Goal: Task Accomplishment & Management: Use online tool/utility

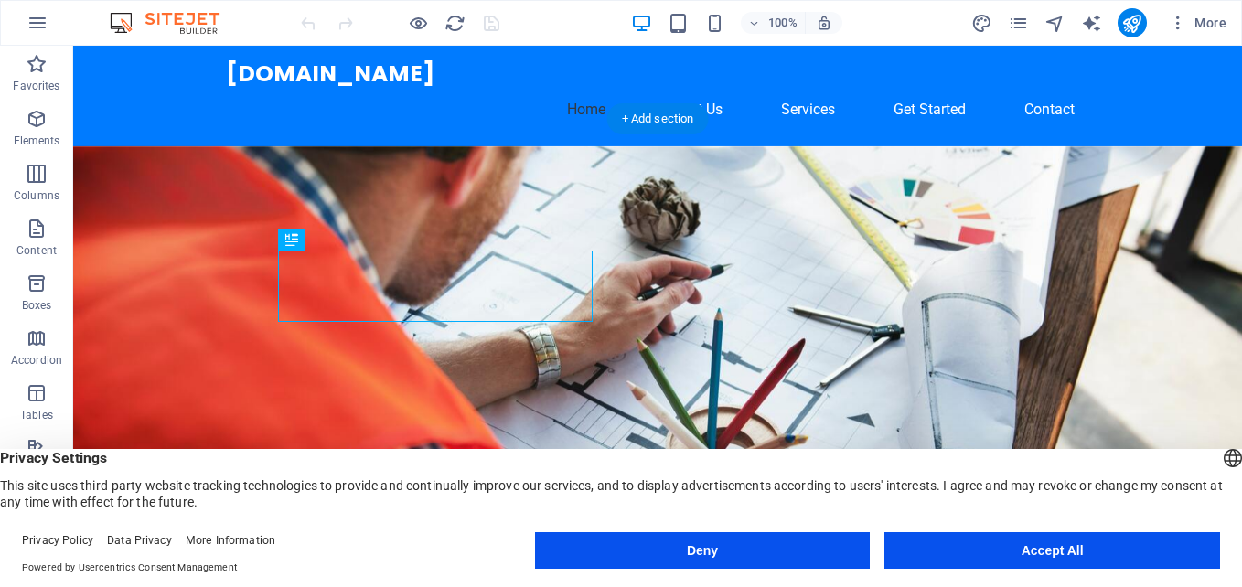
click at [777, 273] on figure at bounding box center [657, 375] width 1169 height 459
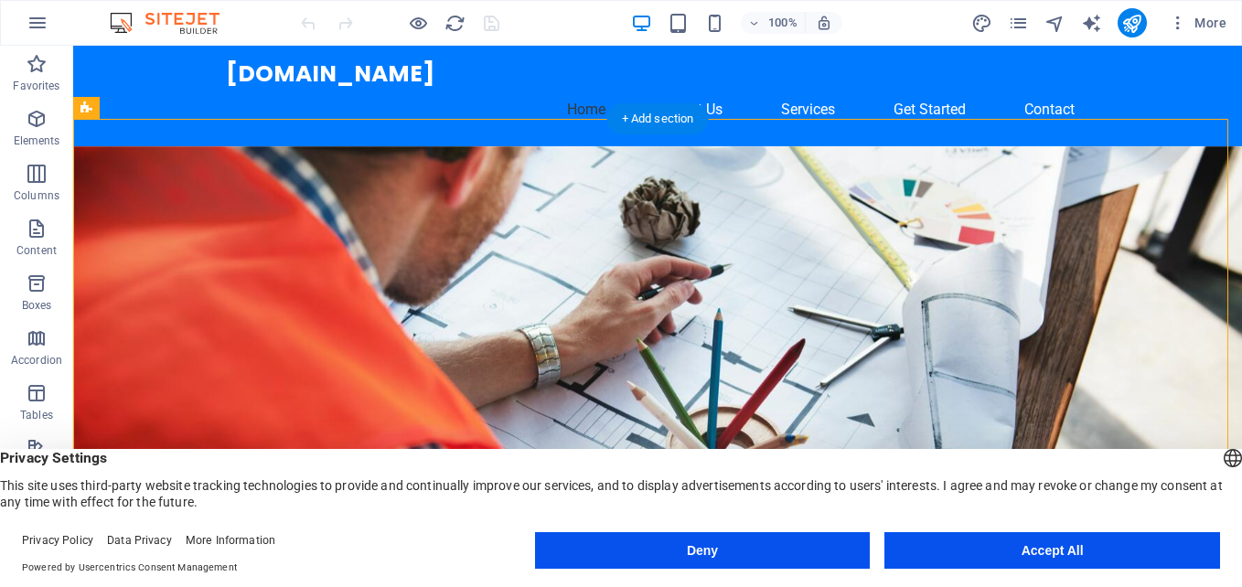
click at [822, 221] on figure at bounding box center [657, 375] width 1169 height 459
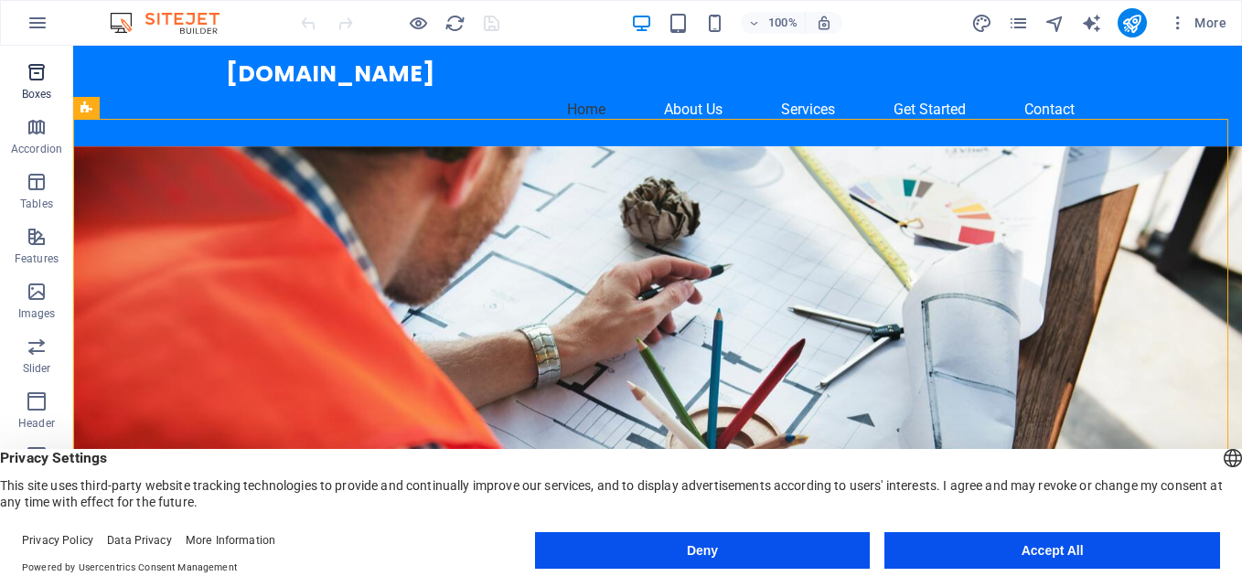
scroll to position [274, 0]
click at [39, 233] on icon "button" at bounding box center [37, 229] width 22 height 22
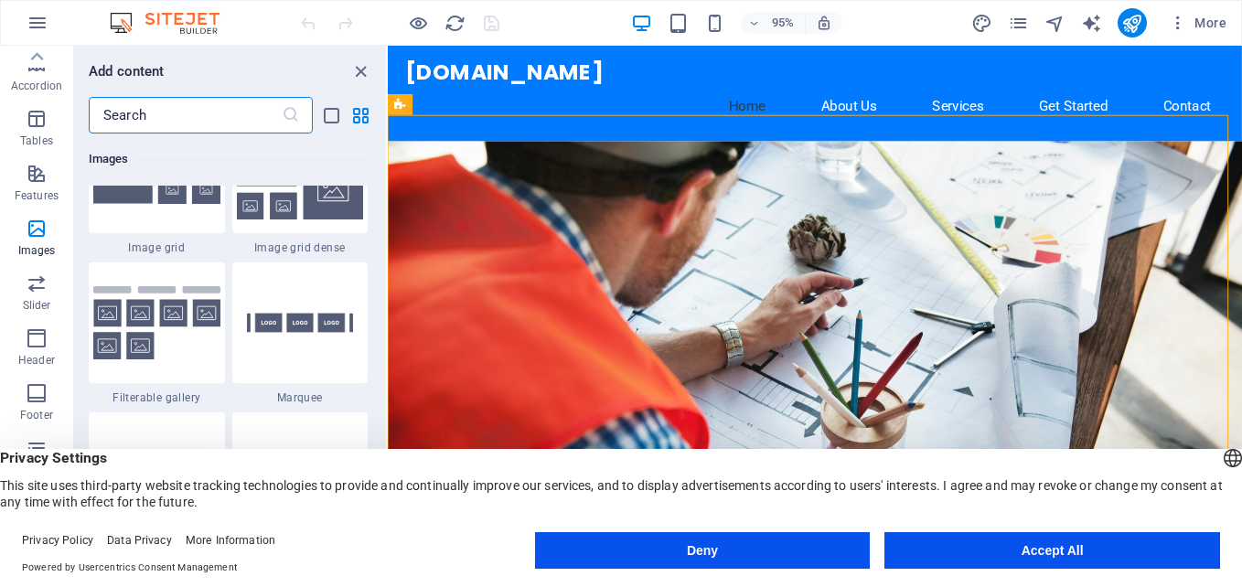
scroll to position [9638, 0]
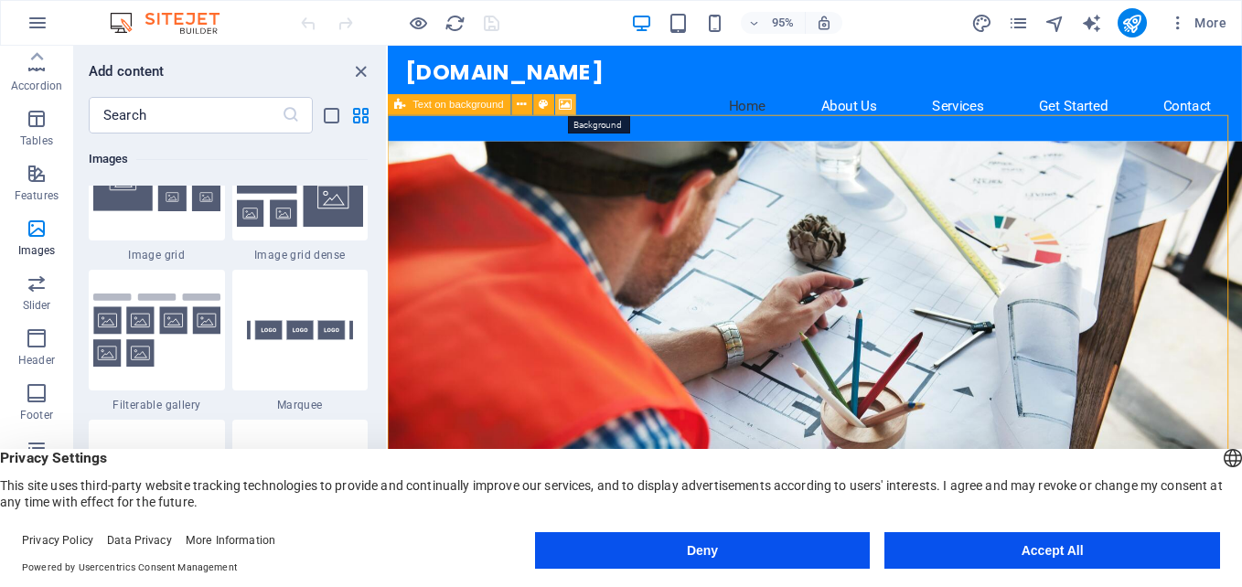
click at [563, 102] on icon at bounding box center [566, 105] width 13 height 18
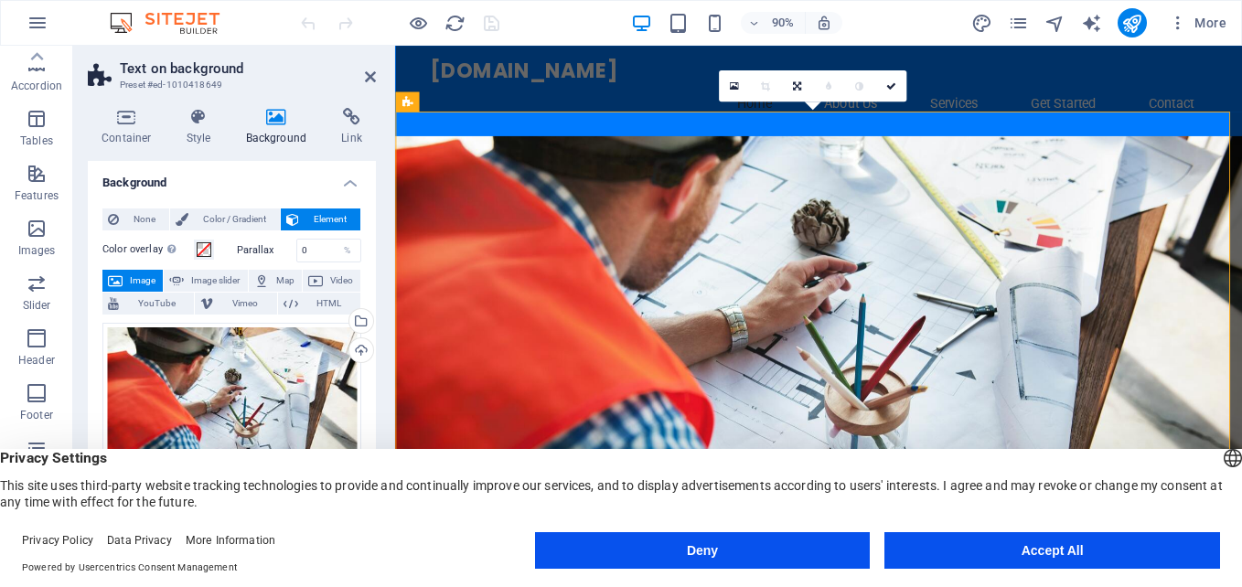
click at [995, 207] on figure at bounding box center [865, 375] width 941 height 459
click at [146, 276] on span "Image" at bounding box center [142, 281] width 29 height 22
click at [206, 275] on span "Image slider" at bounding box center [215, 281] width 52 height 22
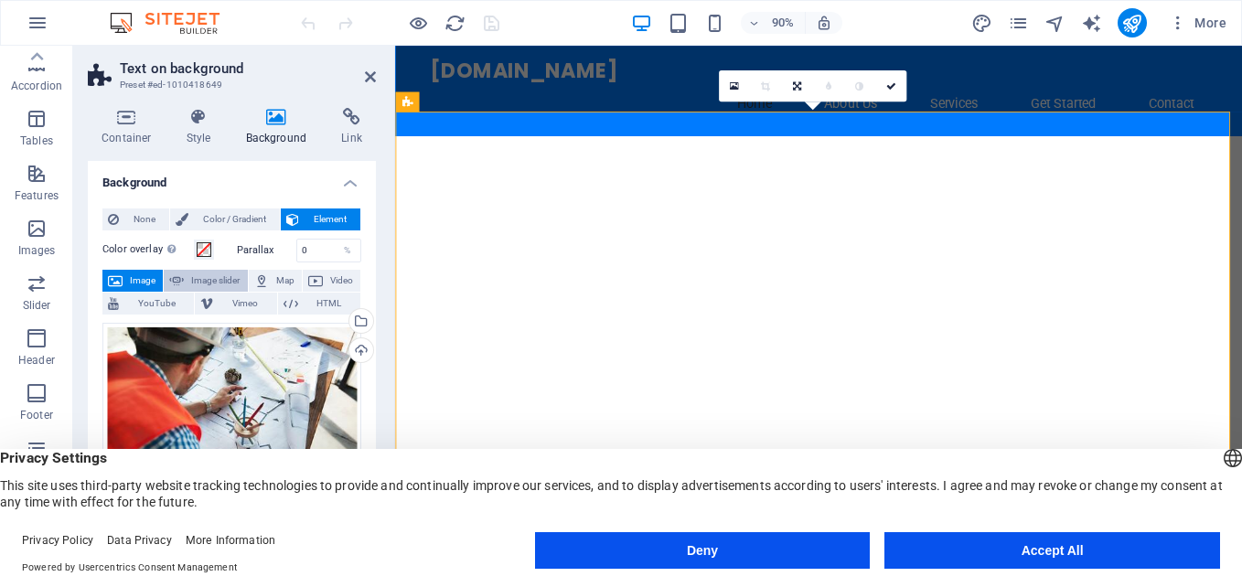
select select "ms"
select select "s"
select select "progressive"
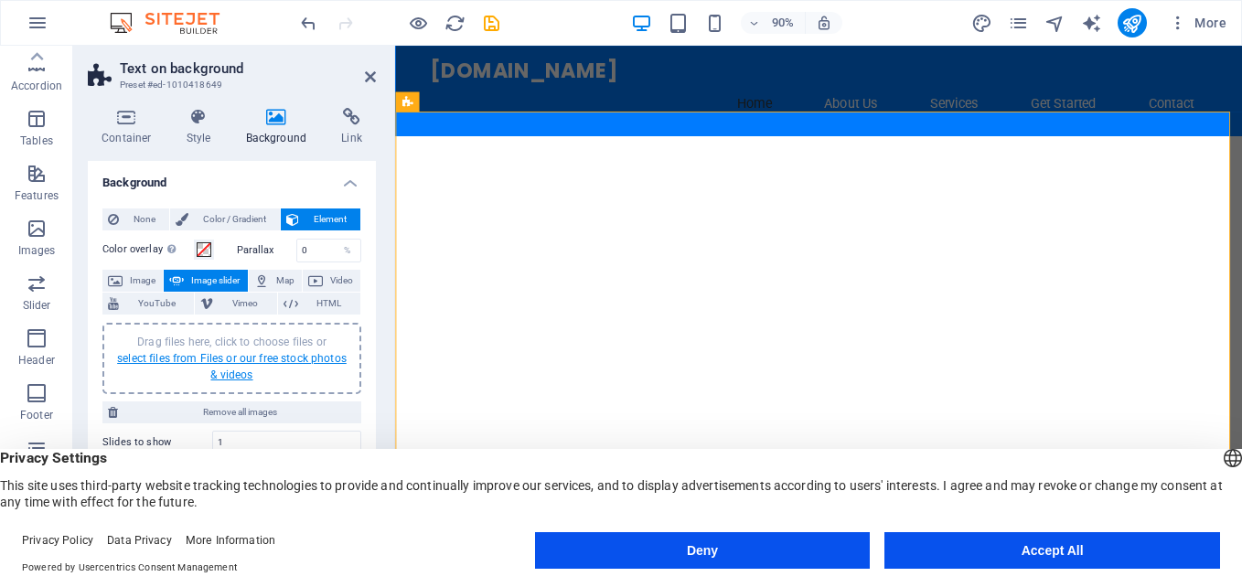
click at [219, 358] on link "select files from Files or our free stock photos & videos" at bounding box center [232, 366] width 230 height 29
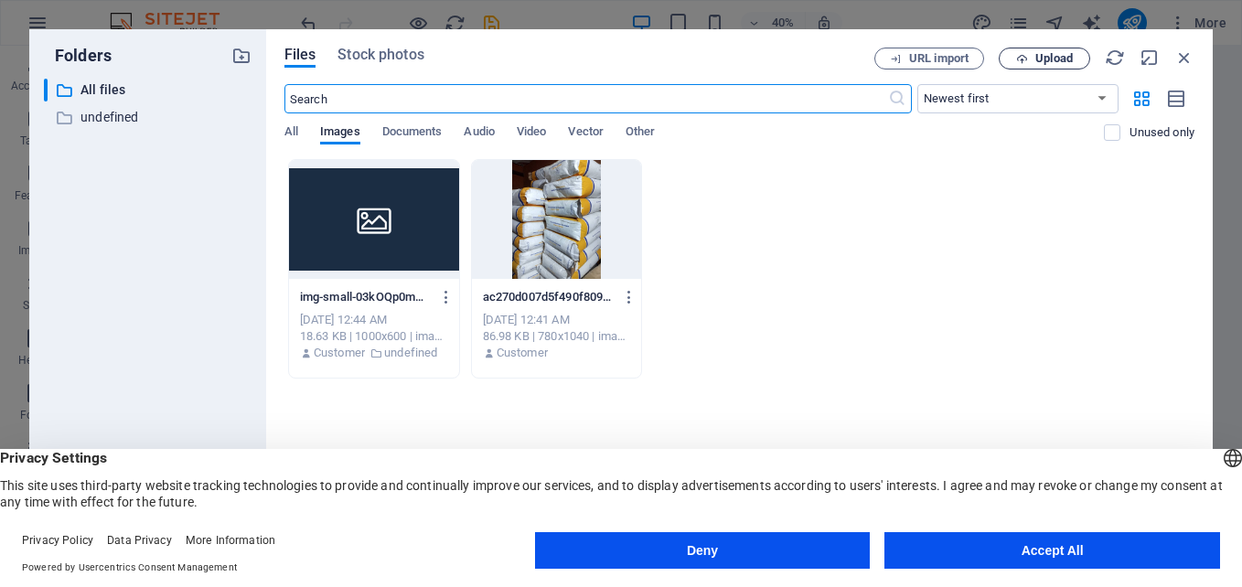
click at [1040, 56] on span "Upload" at bounding box center [1053, 58] width 37 height 11
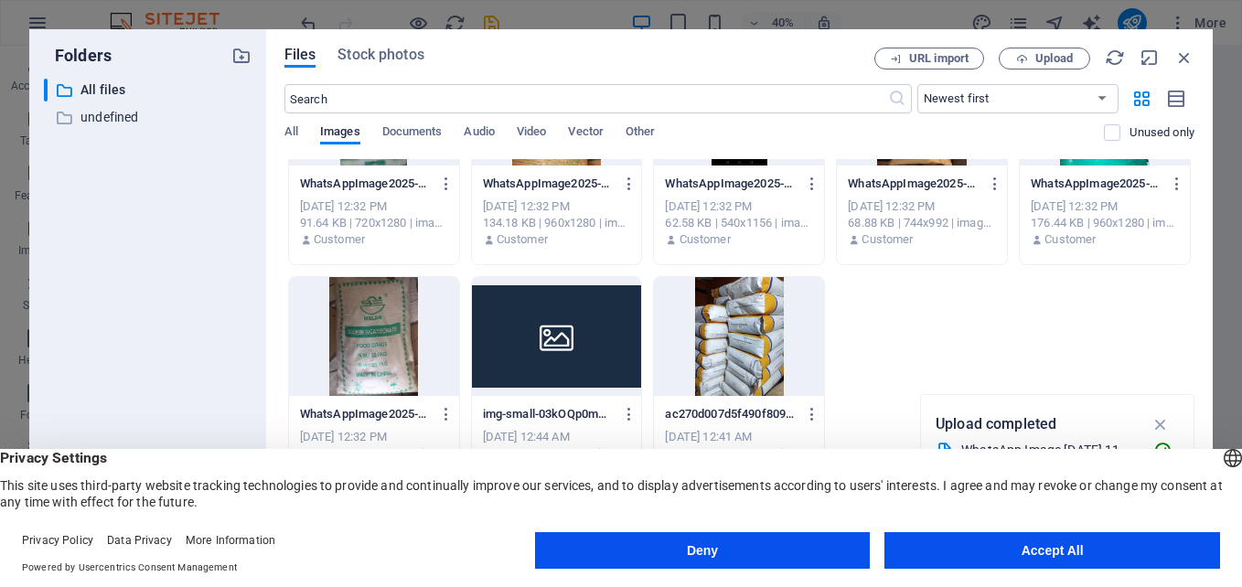
scroll to position [117, 0]
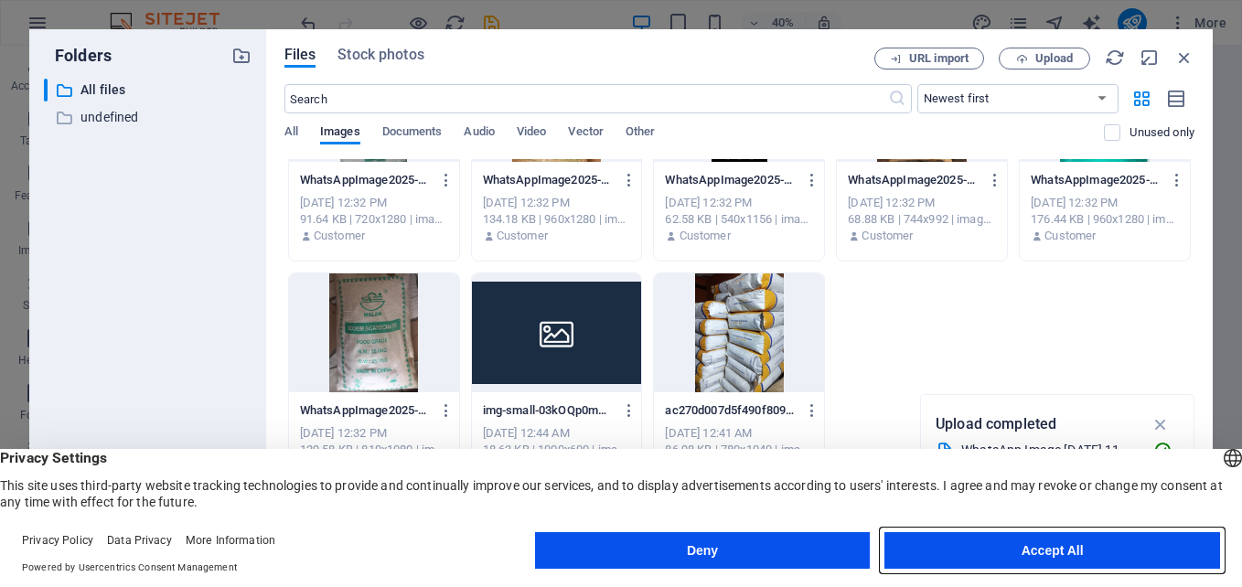
click at [999, 554] on button "Accept All" at bounding box center [1052, 550] width 336 height 37
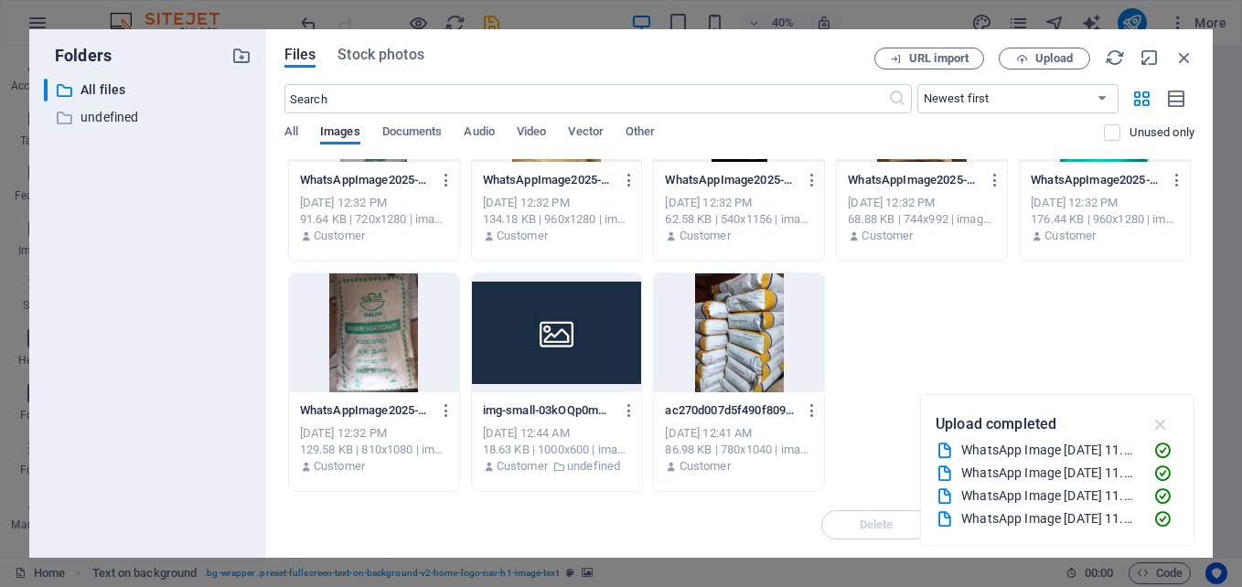
click at [1159, 421] on icon "button" at bounding box center [1160, 424] width 21 height 20
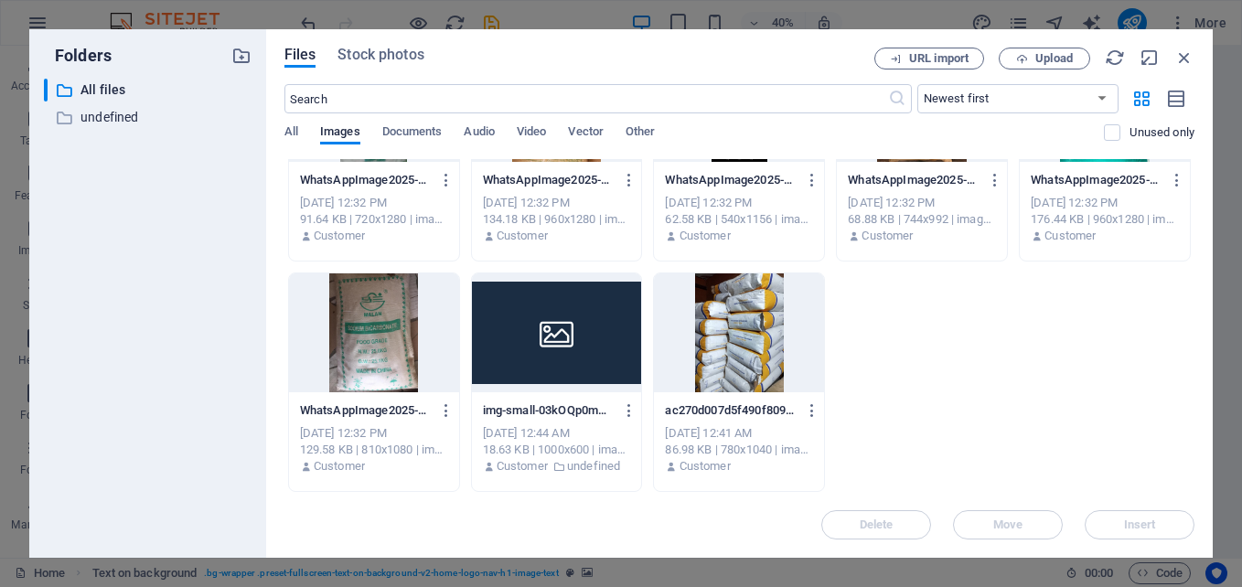
click at [1147, 521] on div "Delete Move Insert" at bounding box center [739, 516] width 910 height 48
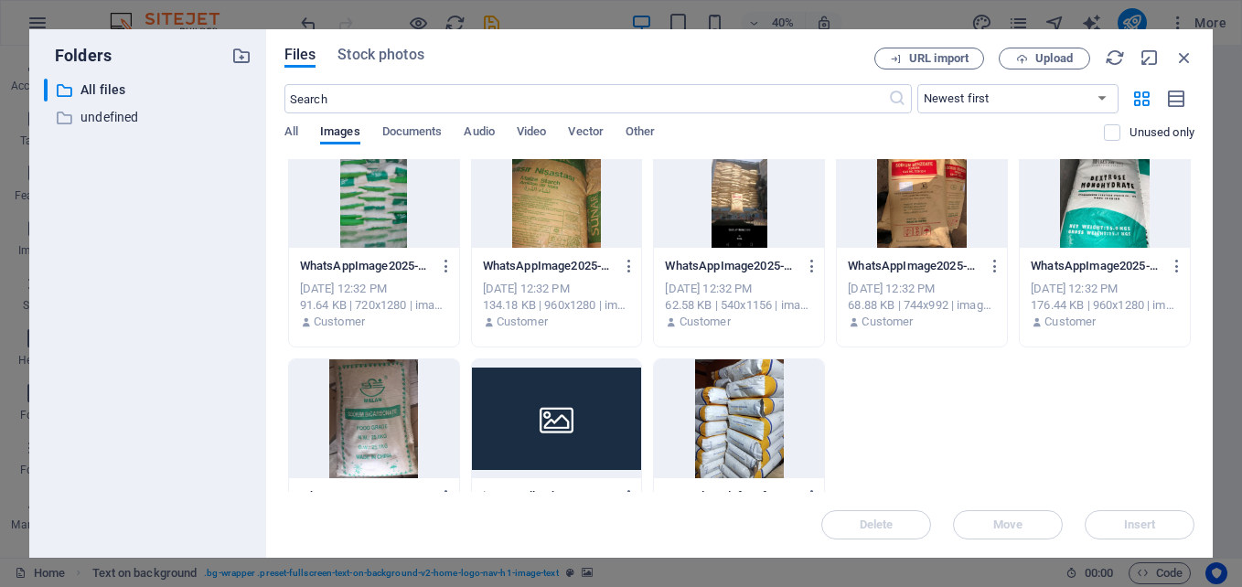
scroll to position [0, 0]
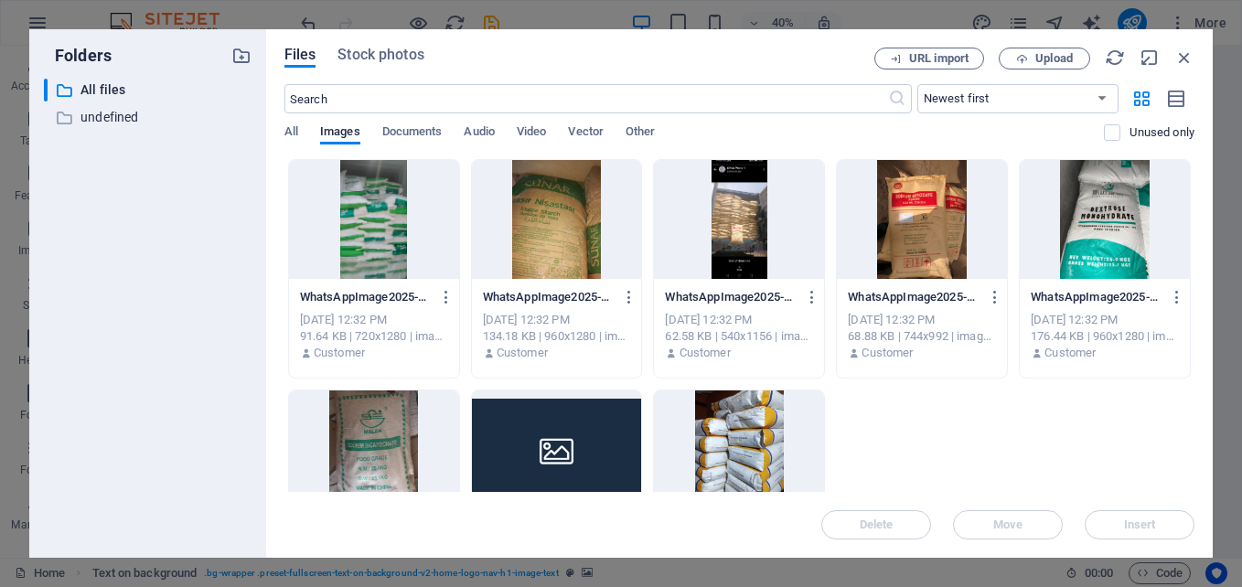
click at [1138, 526] on div "Delete Move Insert" at bounding box center [739, 516] width 910 height 48
click at [1116, 59] on icon "button" at bounding box center [1115, 58] width 20 height 20
drag, startPoint x: 1194, startPoint y: 243, endPoint x: 1195, endPoint y: 332, distance: 88.7
click at [1195, 332] on div "Files Stock photos URL import Upload ​ Newest first Oldest first Name (A-Z) Nam…" at bounding box center [739, 293] width 946 height 529
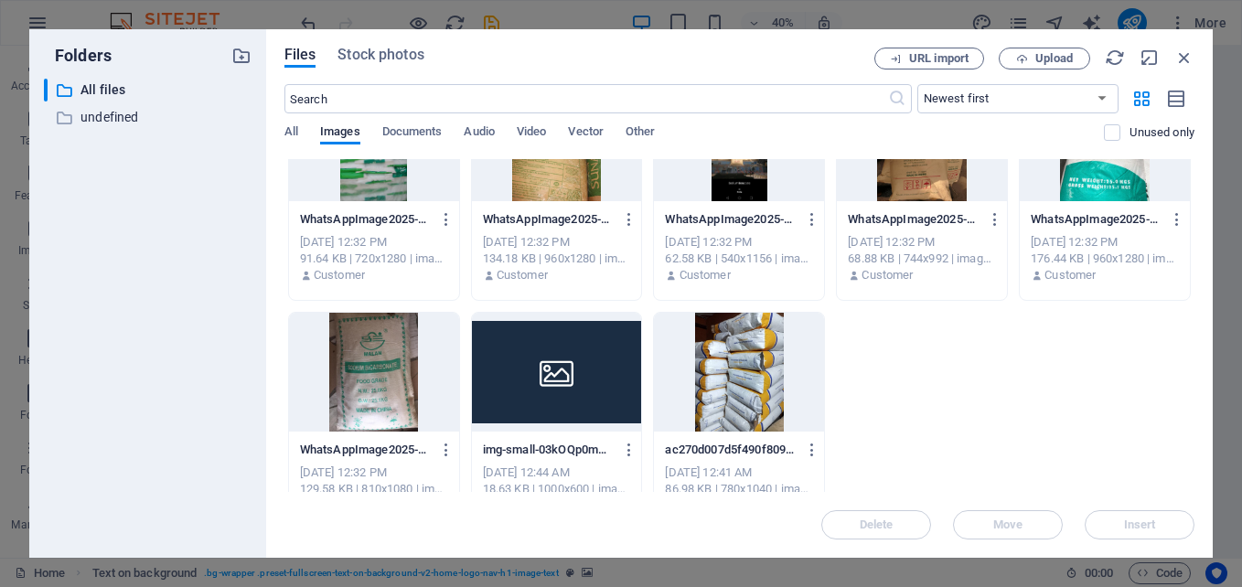
scroll to position [117, 0]
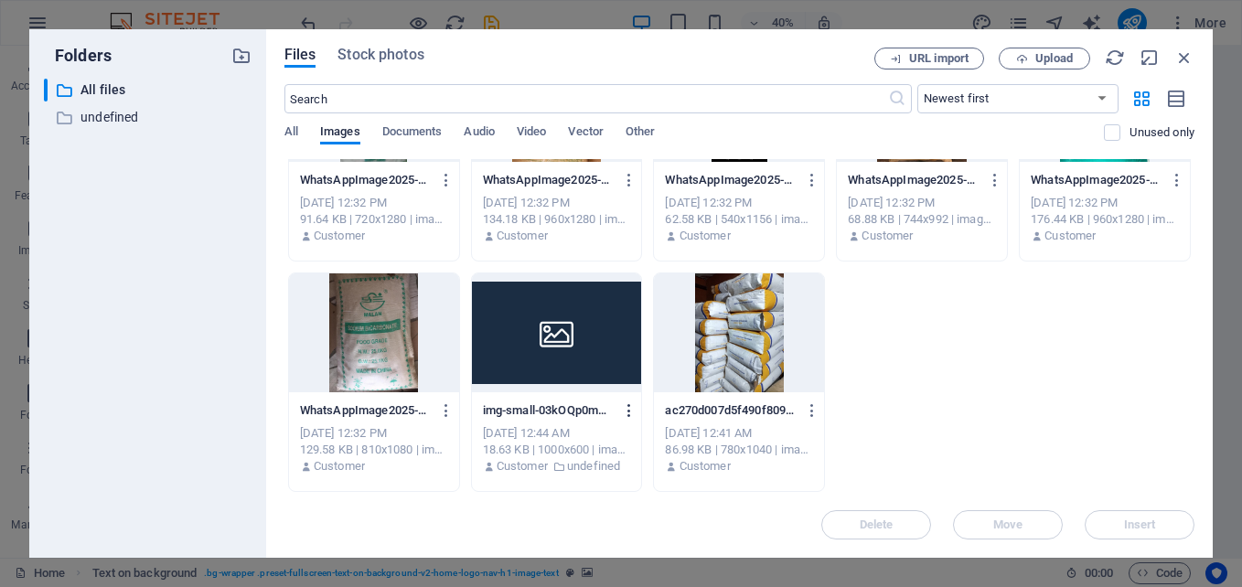
click at [627, 408] on icon "button" at bounding box center [629, 410] width 17 height 16
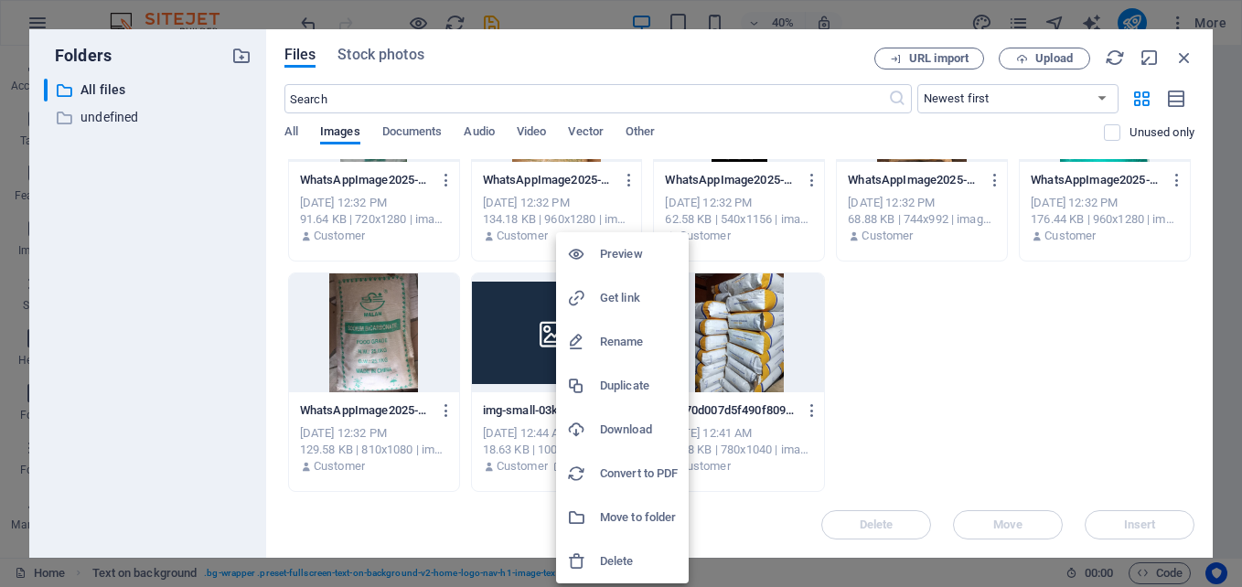
click at [622, 558] on h6 "Delete" at bounding box center [639, 561] width 78 height 22
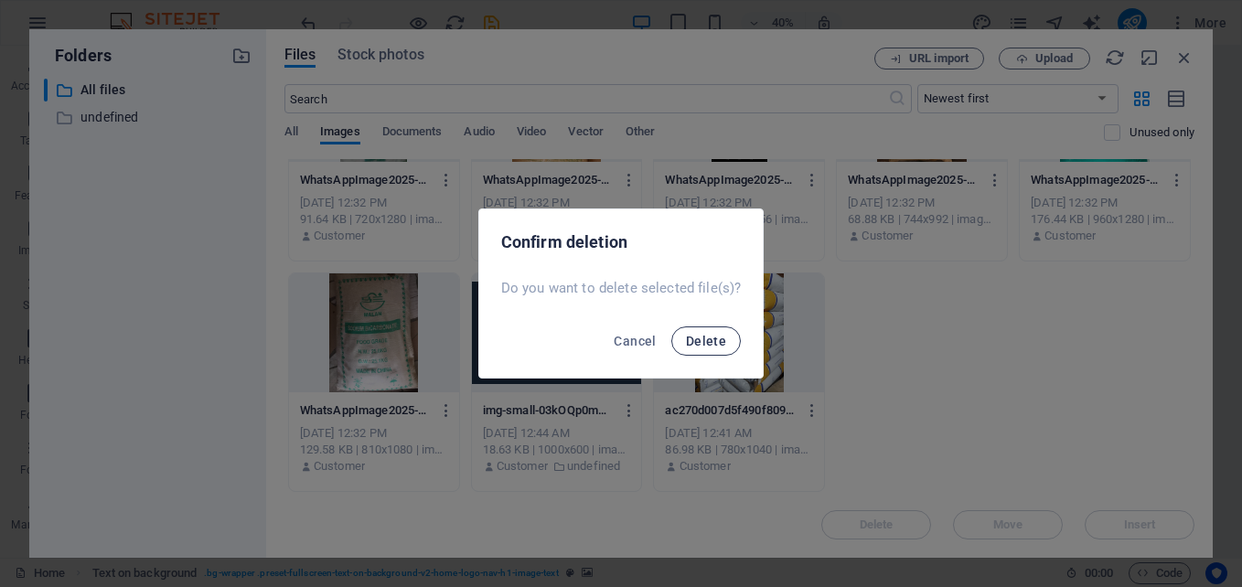
click at [709, 337] on span "Delete" at bounding box center [706, 341] width 40 height 15
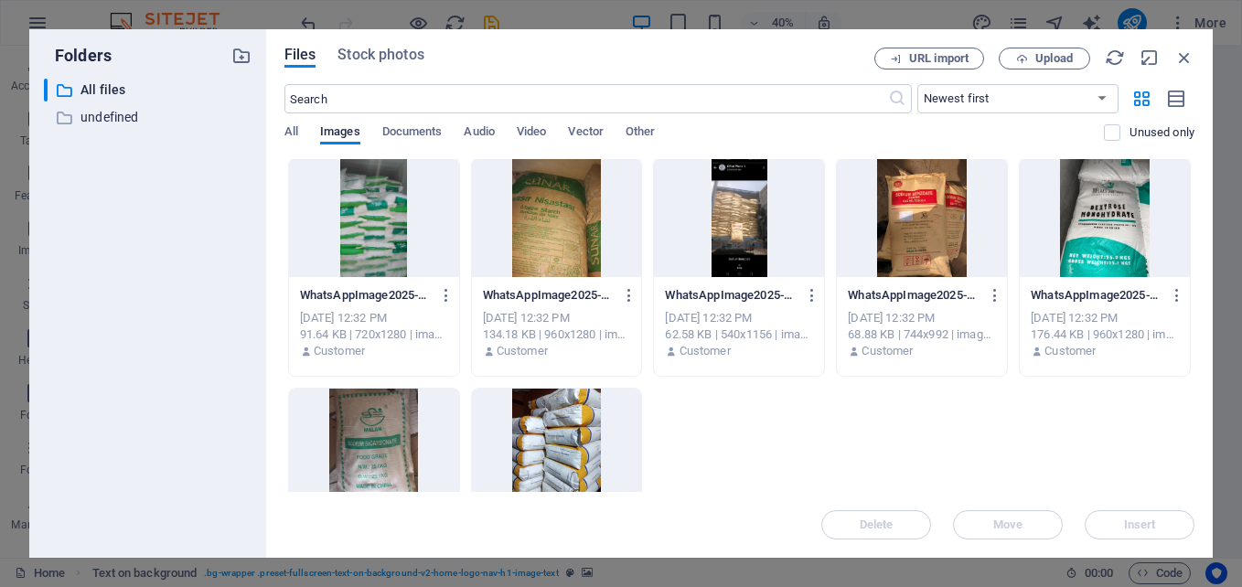
scroll to position [0, 0]
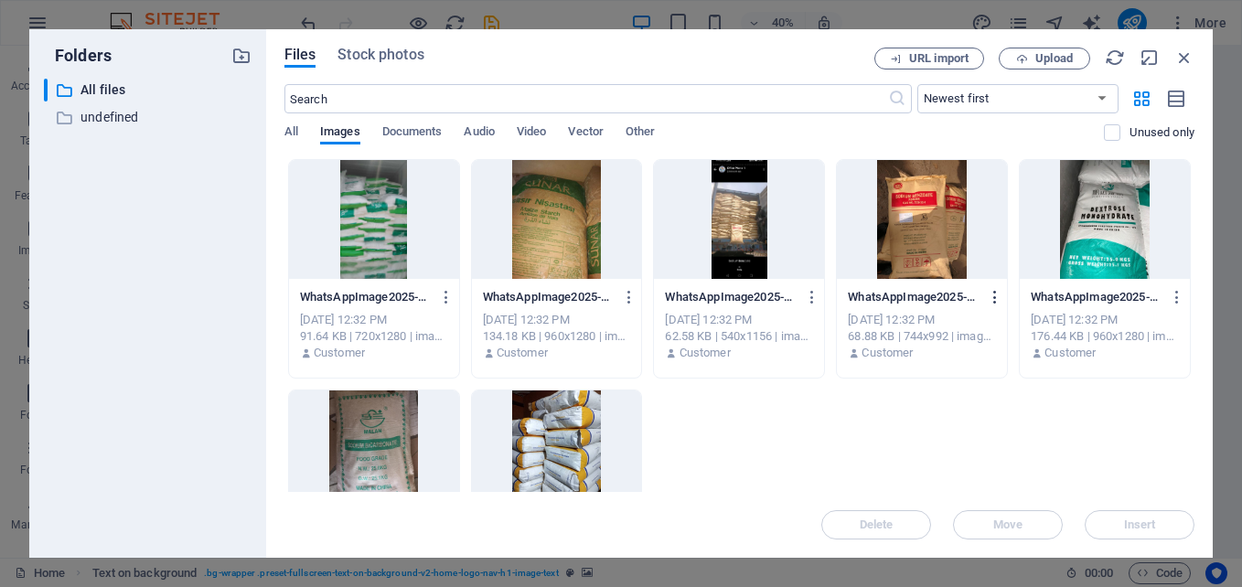
click at [992, 291] on icon "button" at bounding box center [995, 297] width 17 height 16
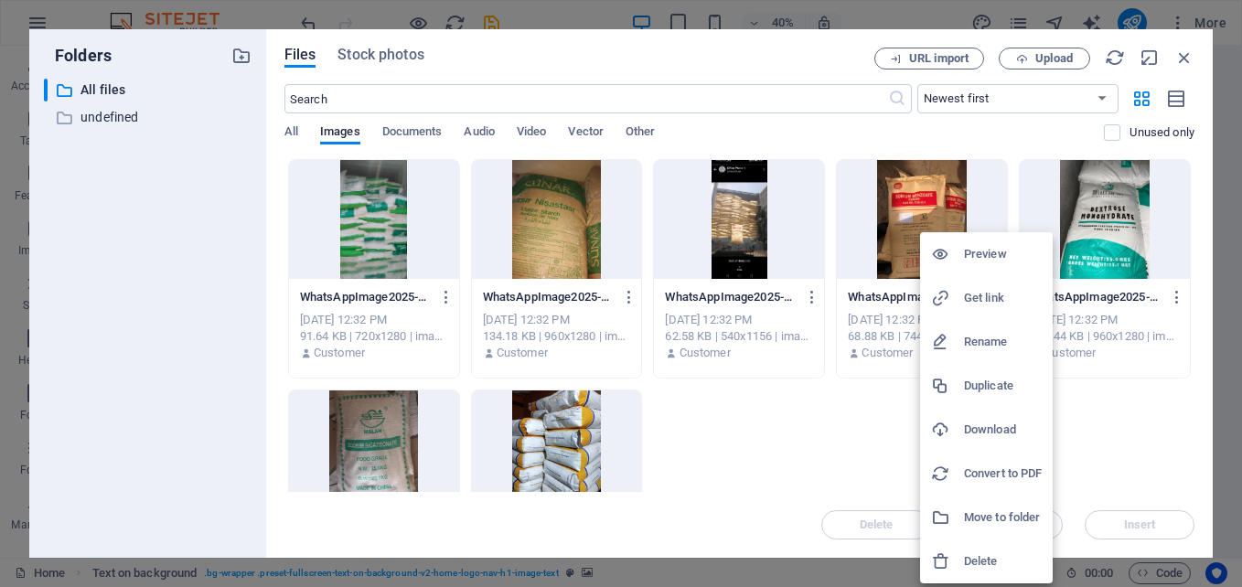
click at [998, 550] on h6 "Delete" at bounding box center [1003, 561] width 78 height 22
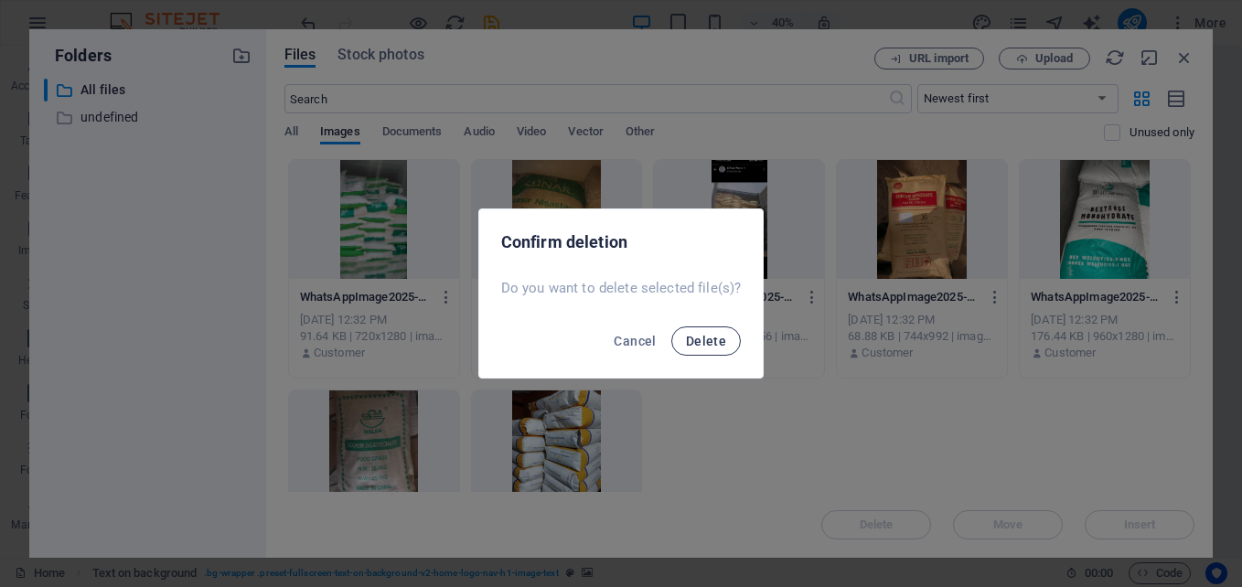
click at [720, 338] on span "Delete" at bounding box center [706, 341] width 40 height 15
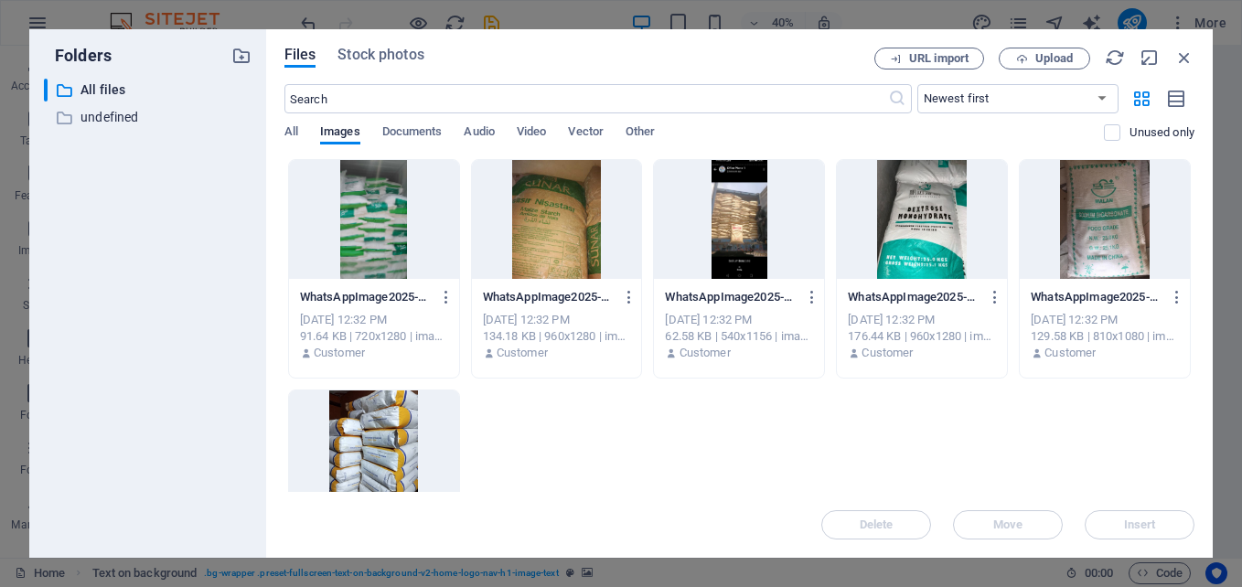
click at [1153, 525] on div "Delete Move Insert" at bounding box center [739, 516] width 910 height 48
click at [1183, 55] on icon "button" at bounding box center [1184, 58] width 20 height 20
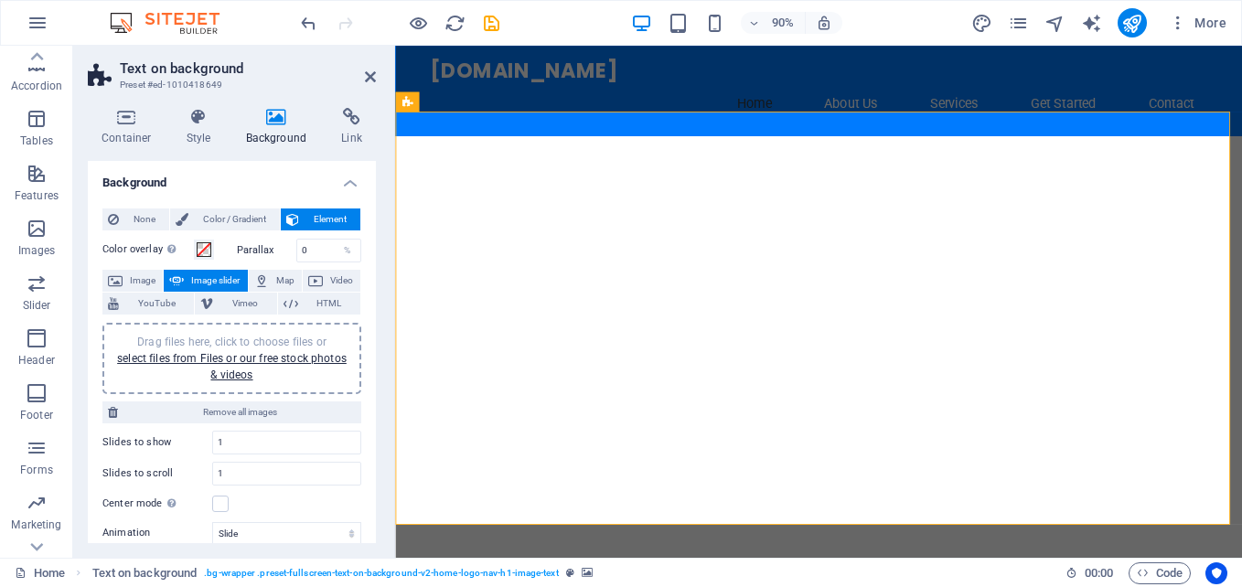
click at [209, 276] on span "Image slider" at bounding box center [215, 281] width 52 height 22
drag, startPoint x: 459, startPoint y: 18, endPoint x: 718, endPoint y: 36, distance: 259.4
click at [459, 18] on icon "reload" at bounding box center [454, 23] width 21 height 21
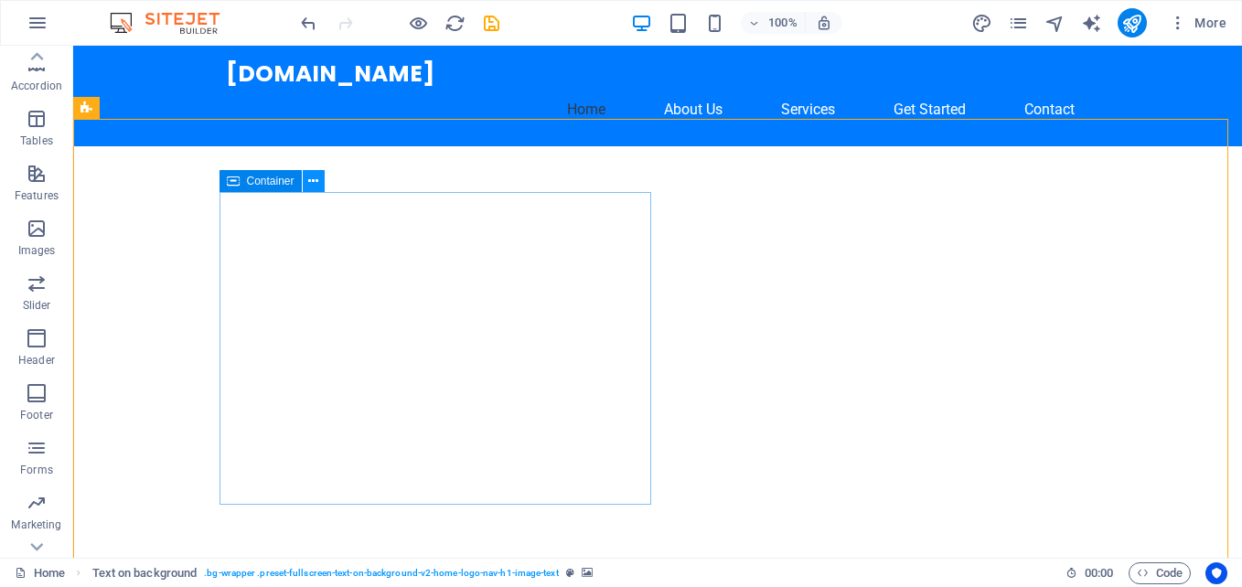
click at [315, 178] on icon at bounding box center [313, 181] width 10 height 19
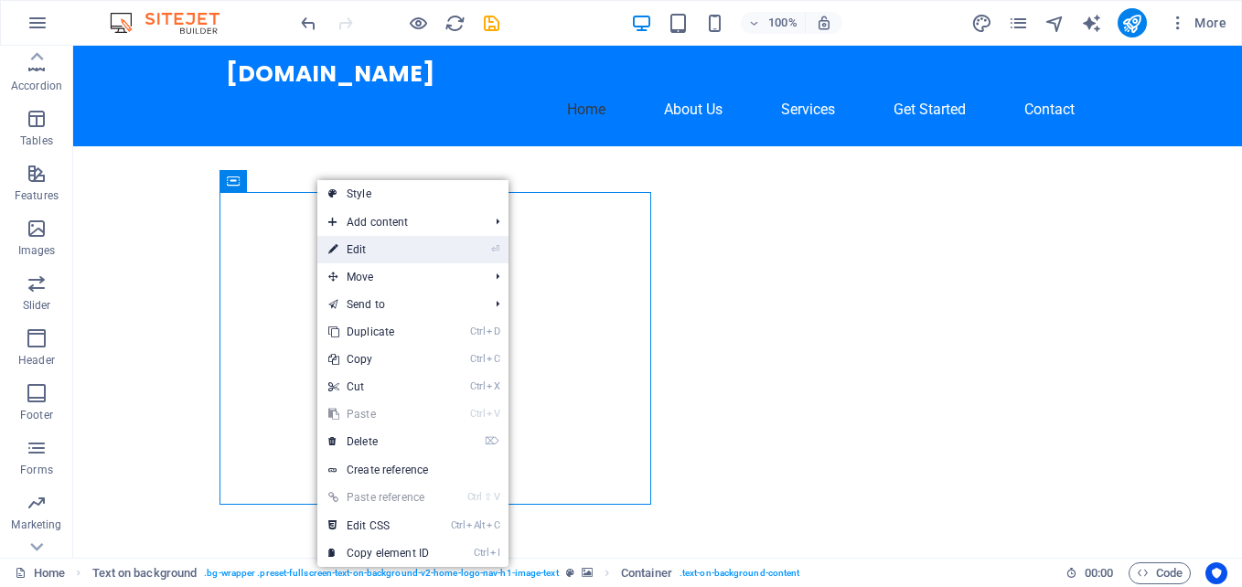
drag, startPoint x: 369, startPoint y: 244, endPoint x: 358, endPoint y: 276, distance: 34.1
click at [369, 244] on link "⏎ Edit" at bounding box center [378, 249] width 123 height 27
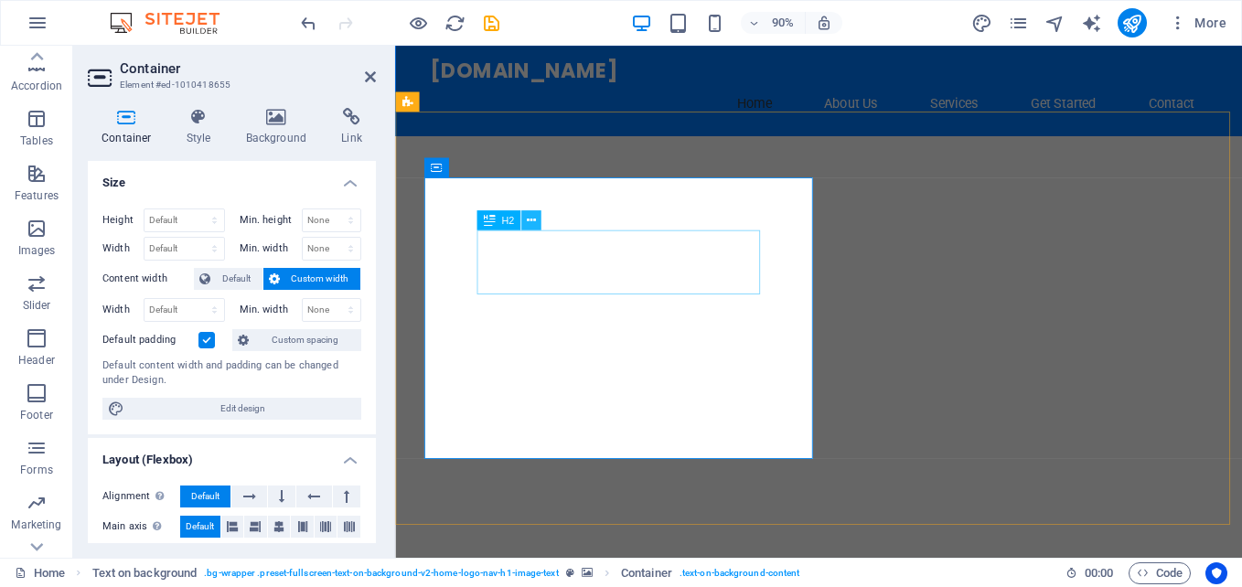
click at [533, 216] on icon at bounding box center [531, 219] width 9 height 17
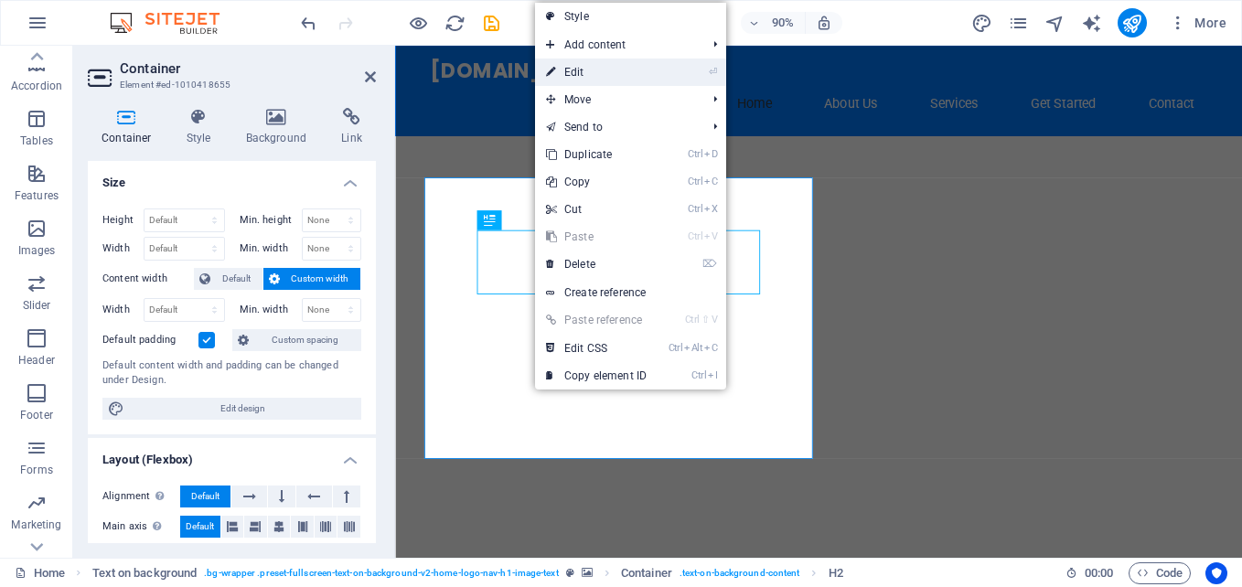
click at [588, 69] on link "⏎ Edit" at bounding box center [596, 72] width 123 height 27
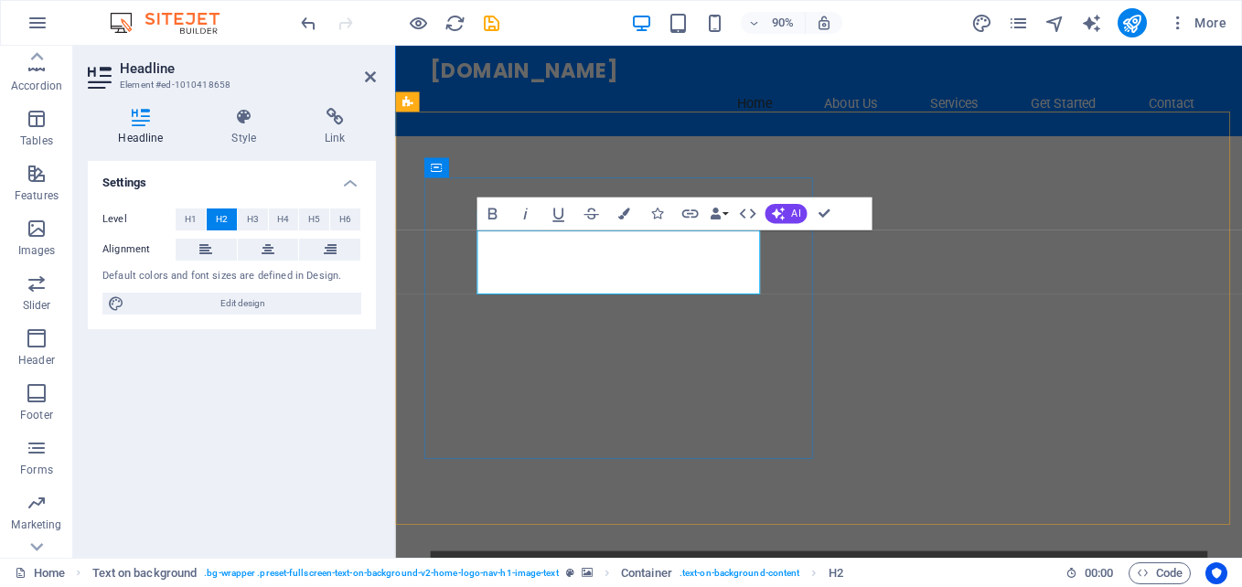
copy span "i"
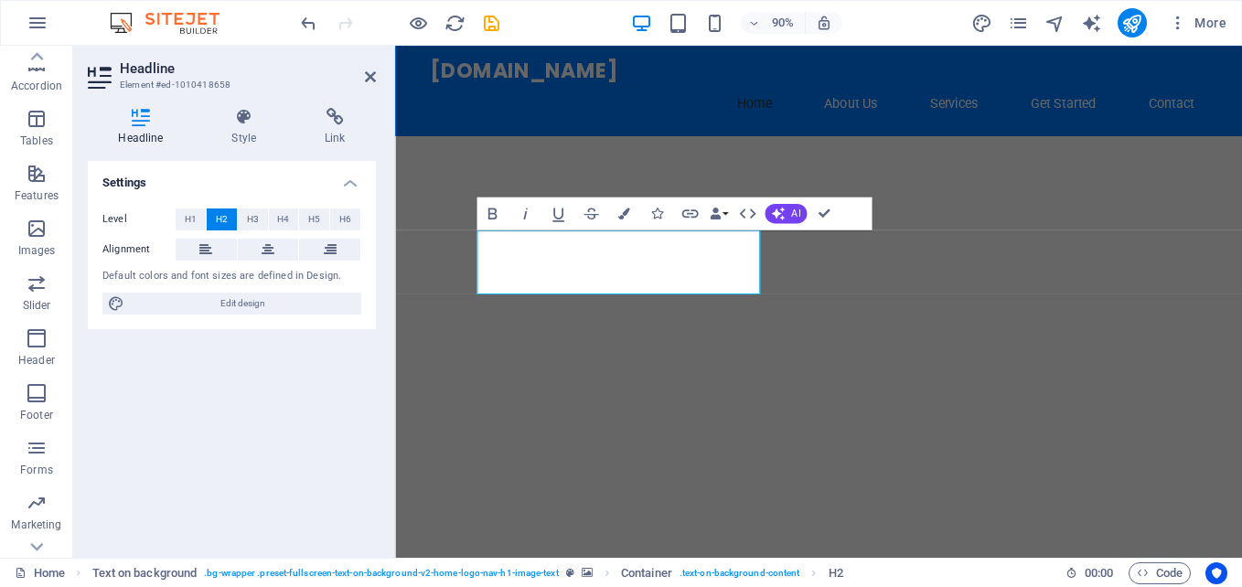
click at [958, 358] on div at bounding box center [865, 375] width 941 height 459
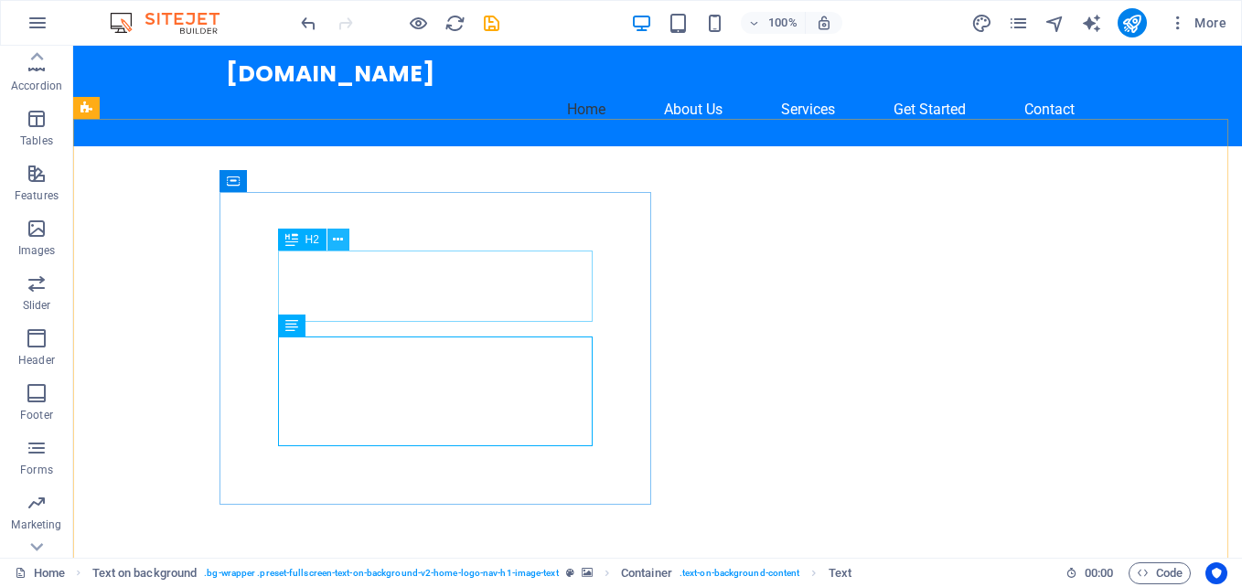
click at [340, 234] on icon at bounding box center [338, 239] width 10 height 19
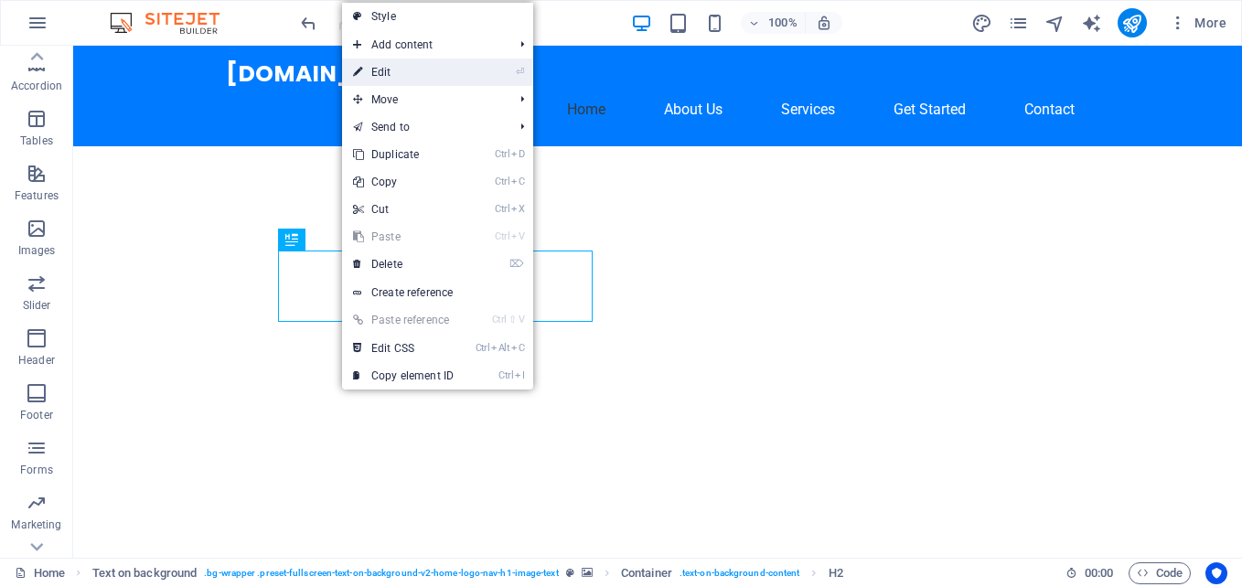
click at [401, 64] on link "⏎ Edit" at bounding box center [403, 72] width 123 height 27
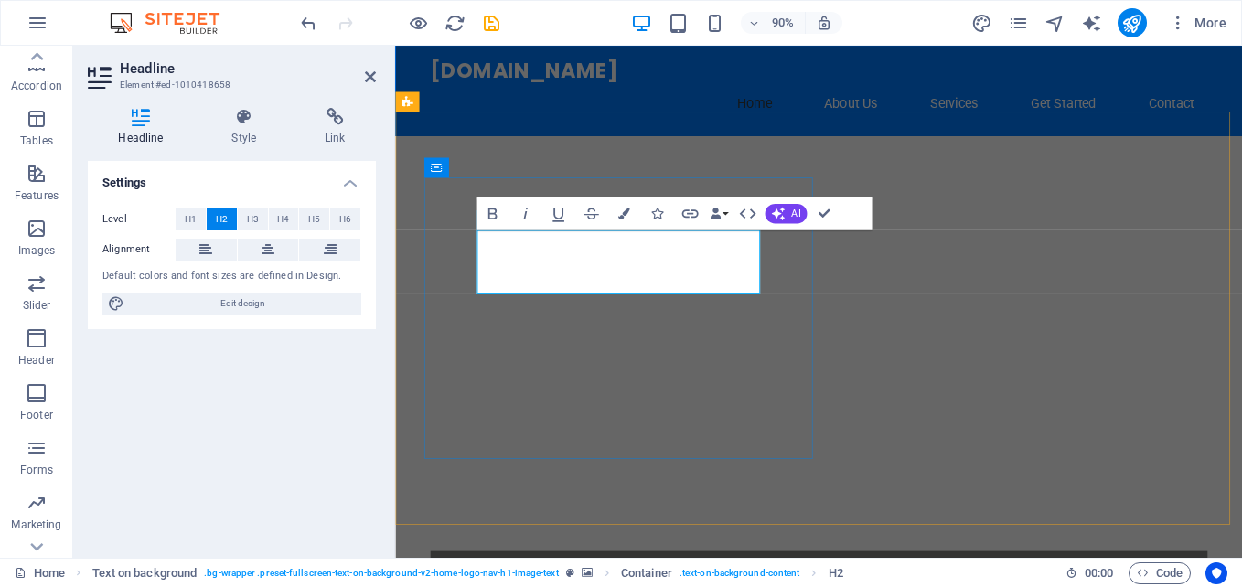
drag, startPoint x: 677, startPoint y: 268, endPoint x: 667, endPoint y: 268, distance: 10.1
copy span "A"
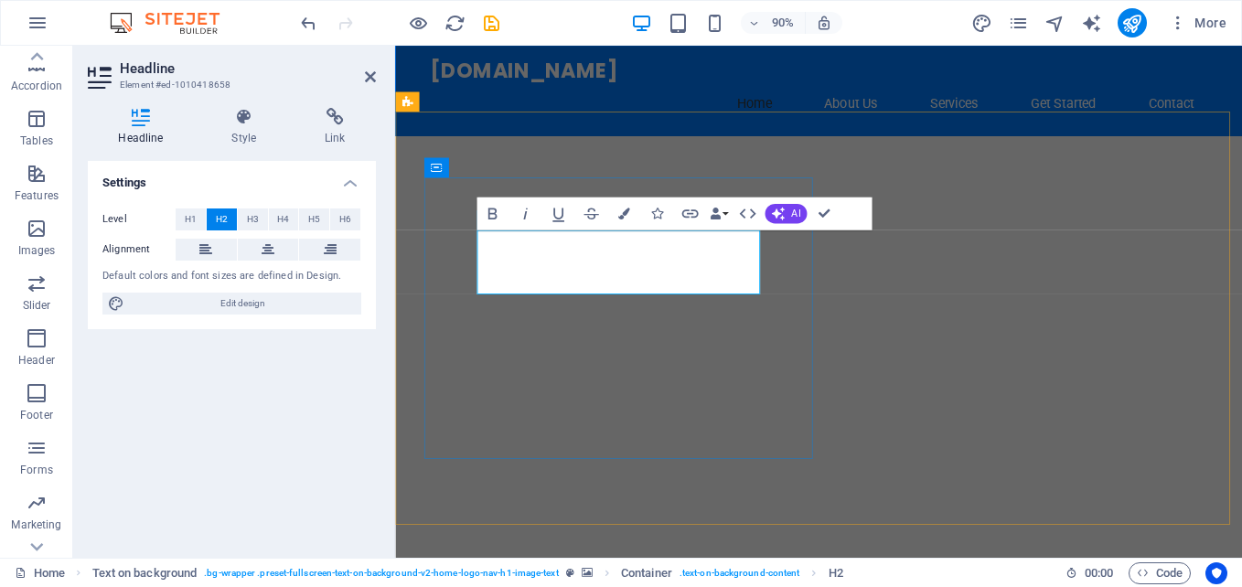
drag, startPoint x: 684, startPoint y: 308, endPoint x: 667, endPoint y: 308, distance: 17.4
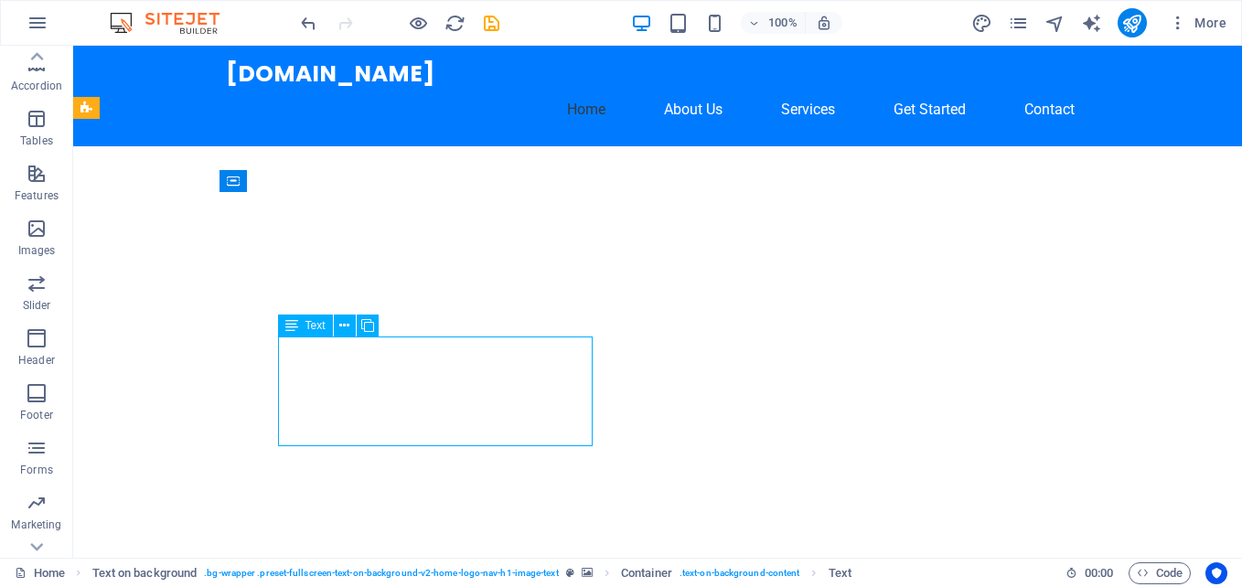
drag, startPoint x: 217, startPoint y: 394, endPoint x: 520, endPoint y: 357, distance: 305.9
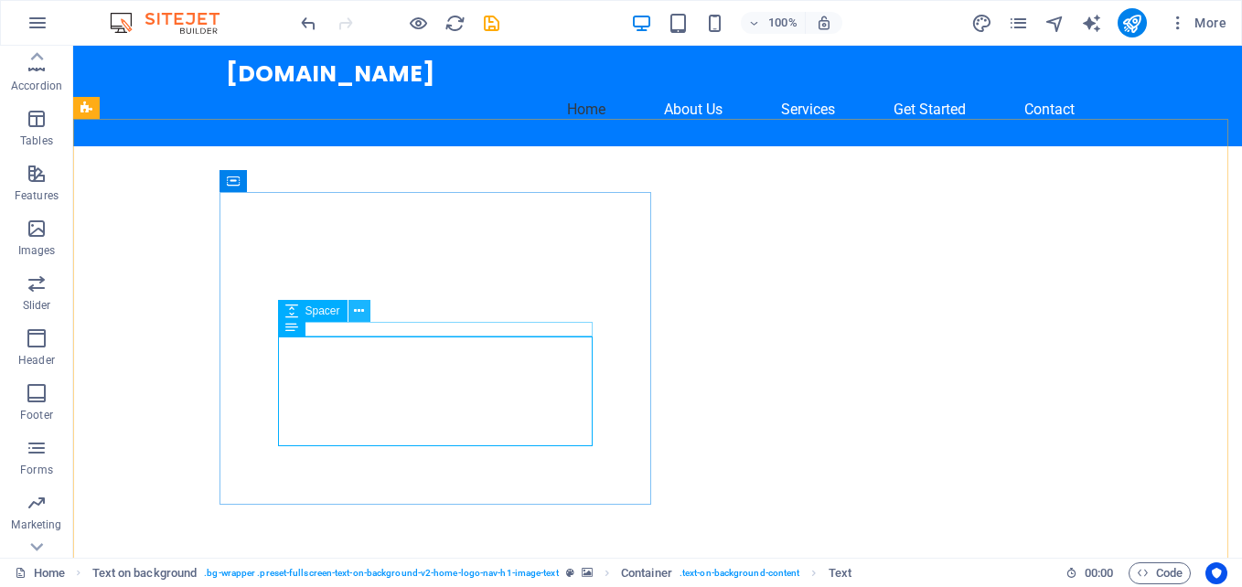
click at [358, 310] on icon at bounding box center [359, 311] width 10 height 19
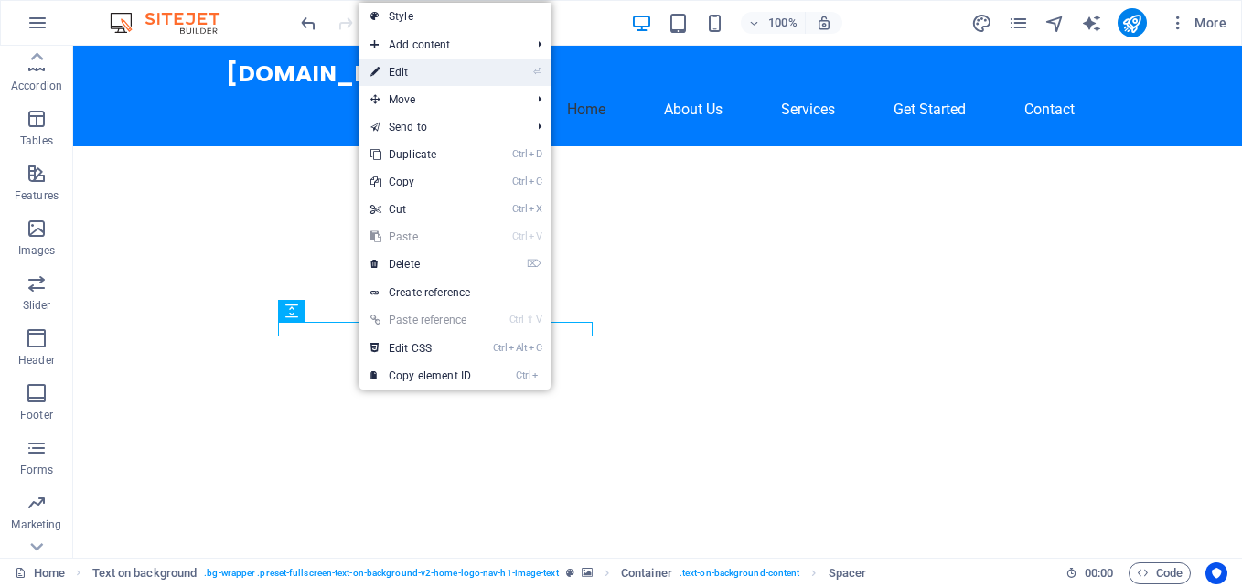
click at [404, 70] on link "⏎ Edit" at bounding box center [420, 72] width 123 height 27
select select "px"
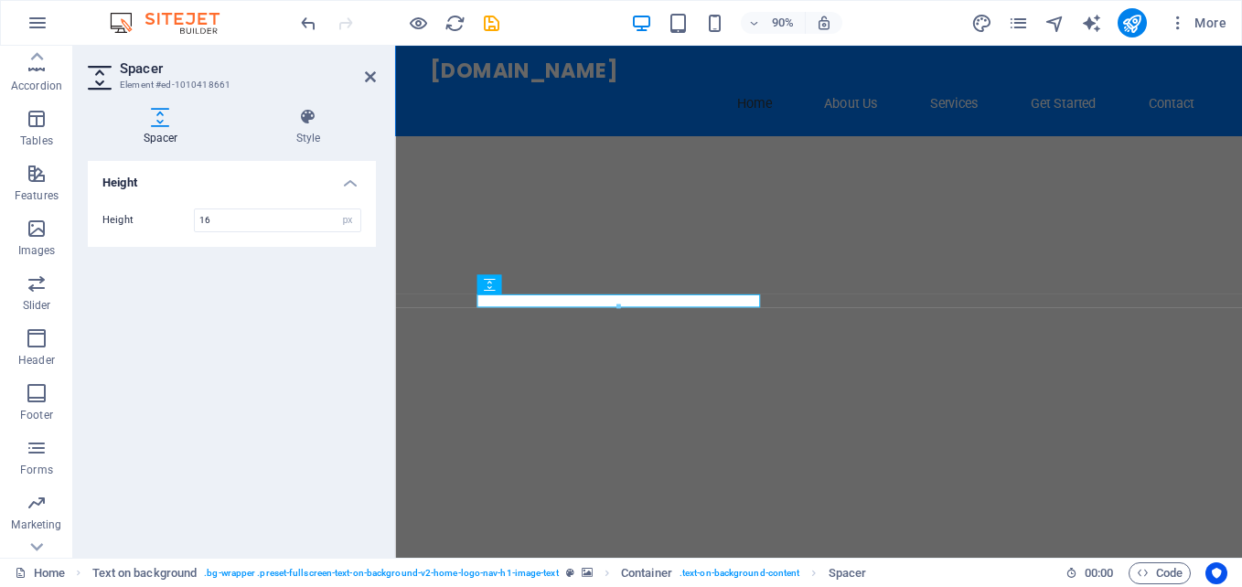
click at [937, 285] on div at bounding box center [865, 375] width 941 height 459
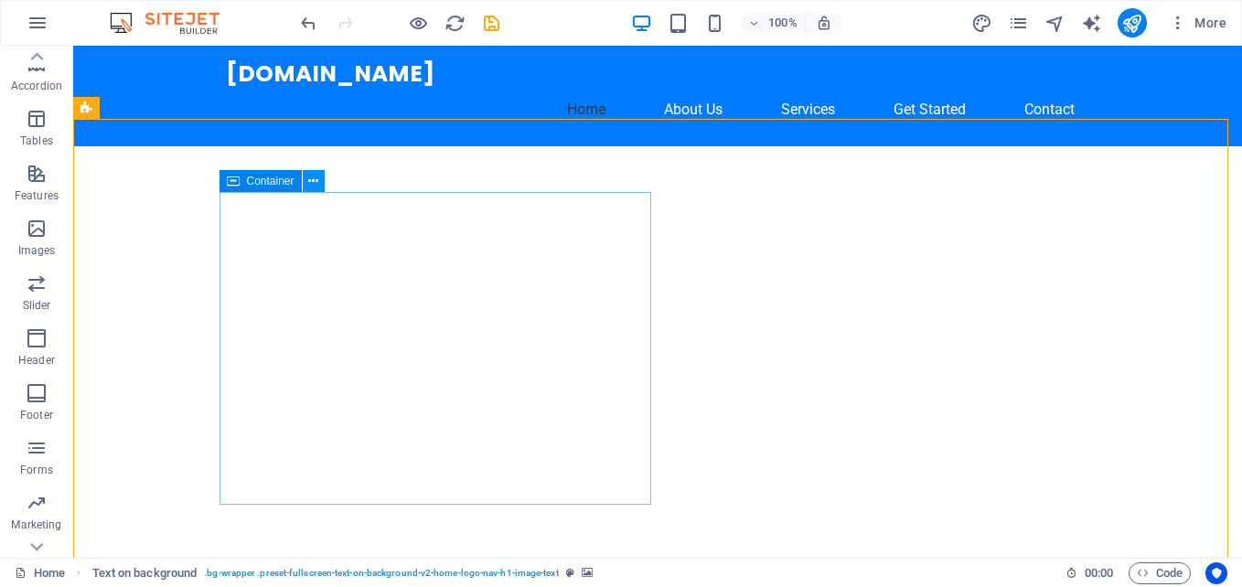
click at [315, 176] on icon at bounding box center [313, 181] width 10 height 19
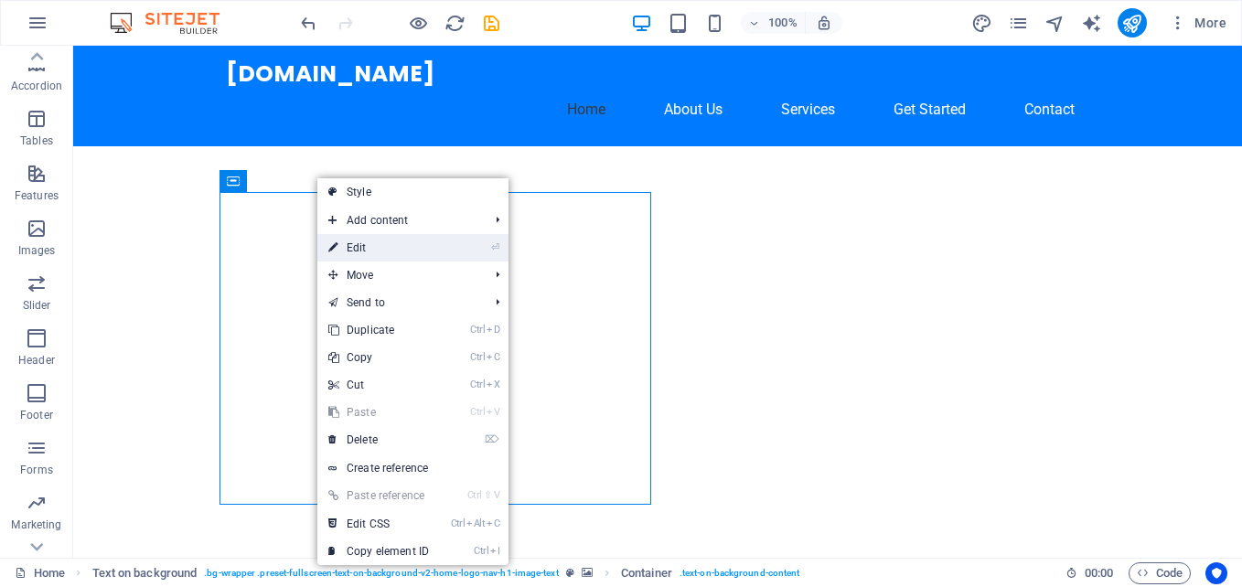
click at [358, 242] on link "⏎ Edit" at bounding box center [378, 247] width 123 height 27
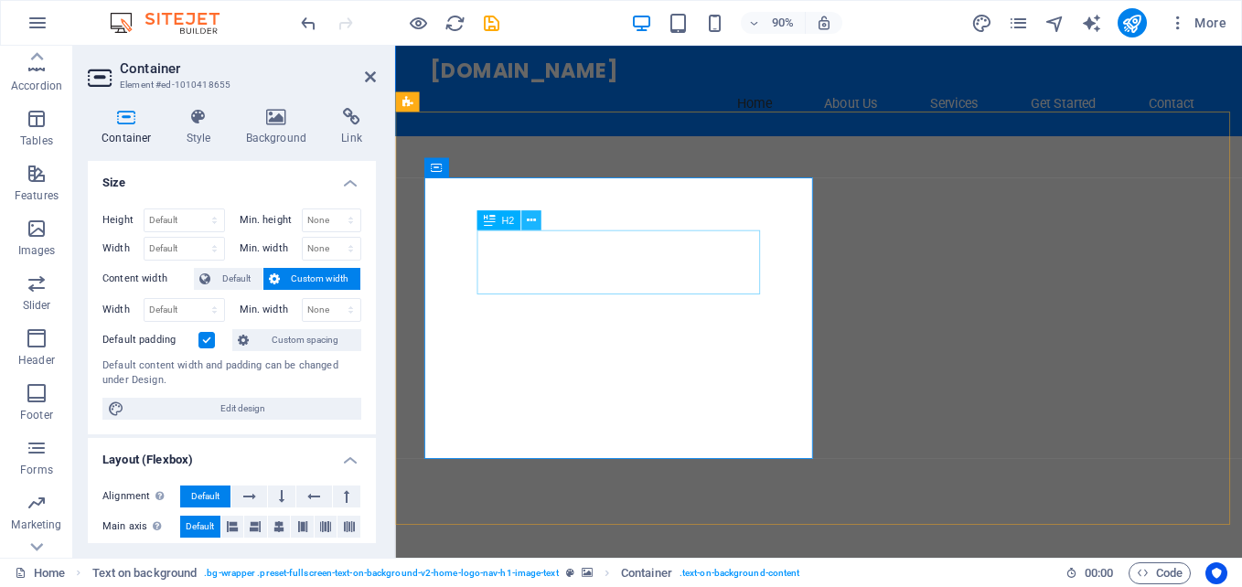
click at [532, 217] on icon at bounding box center [531, 219] width 9 height 17
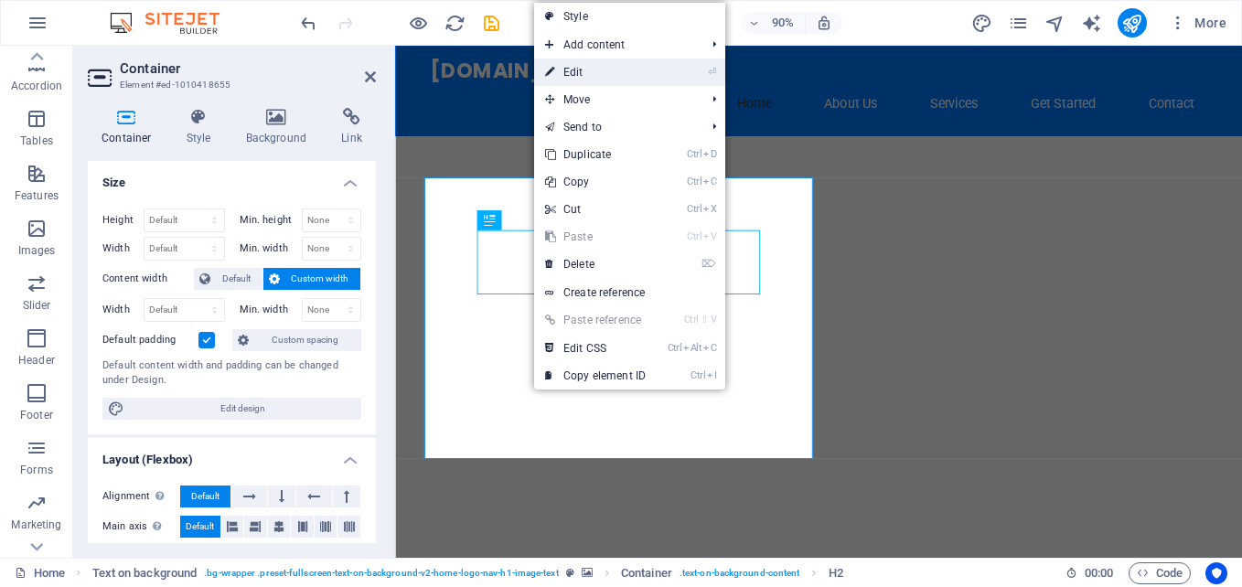
click at [581, 69] on link "⏎ Edit" at bounding box center [595, 72] width 123 height 27
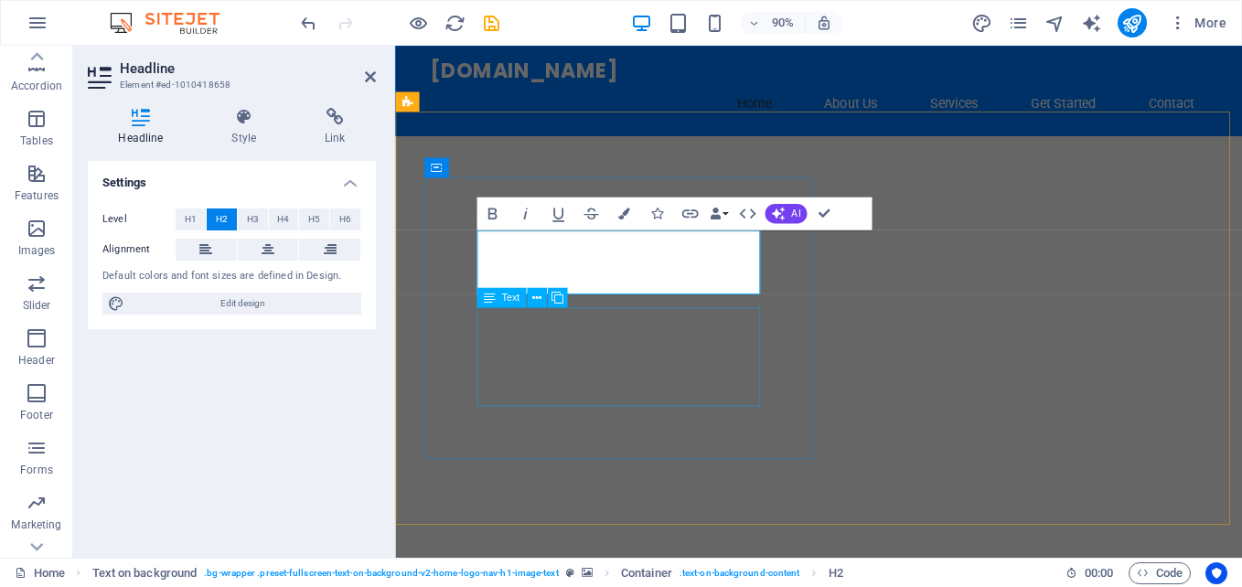
scroll to position [0, 6]
click at [948, 313] on div at bounding box center [865, 375] width 941 height 459
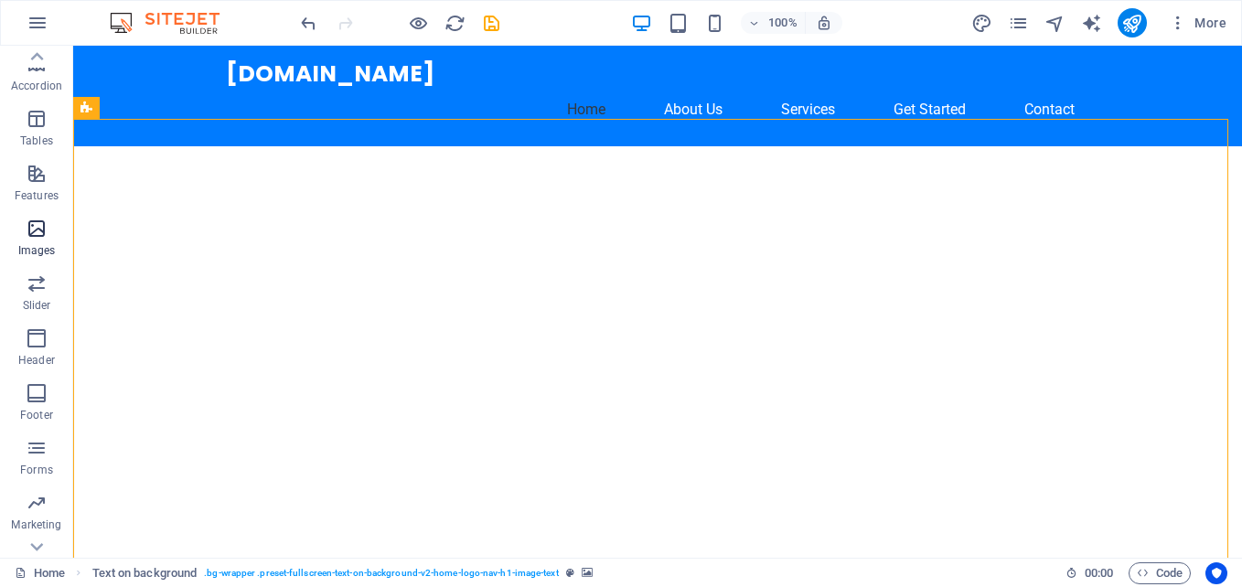
click at [37, 236] on icon "button" at bounding box center [37, 229] width 22 height 22
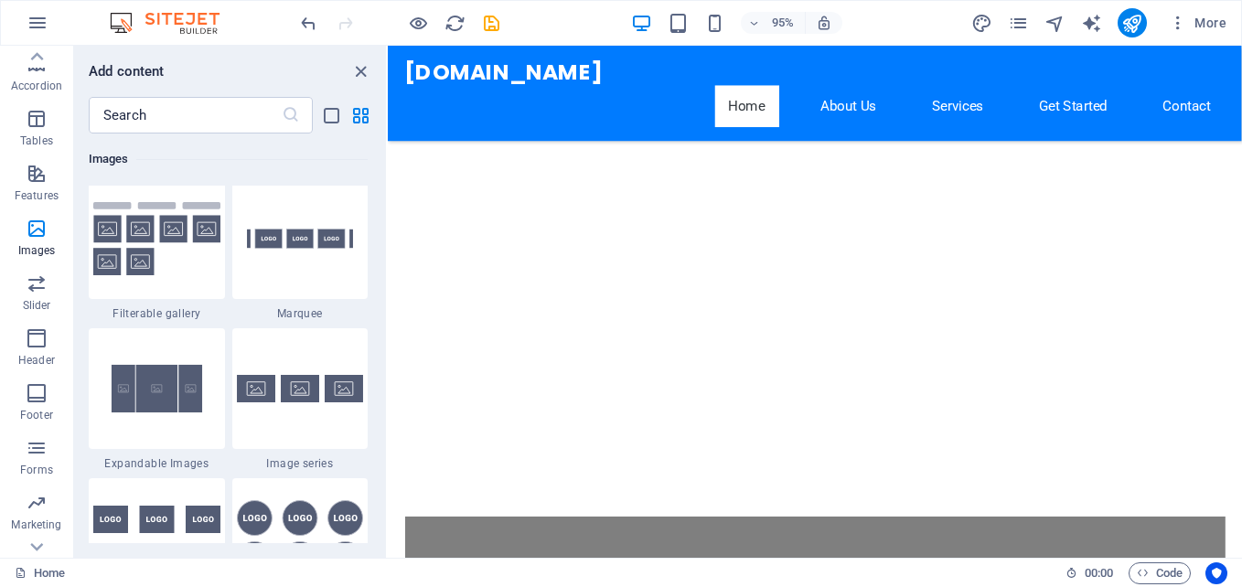
scroll to position [177, 0]
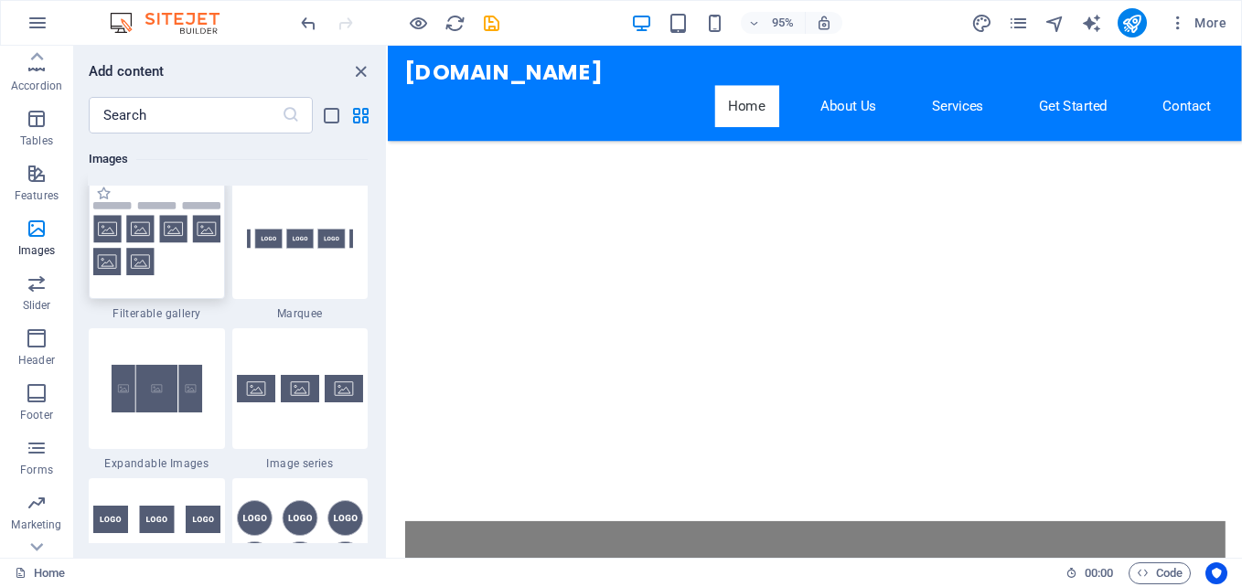
click at [171, 260] on img at bounding box center [156, 239] width 127 height 74
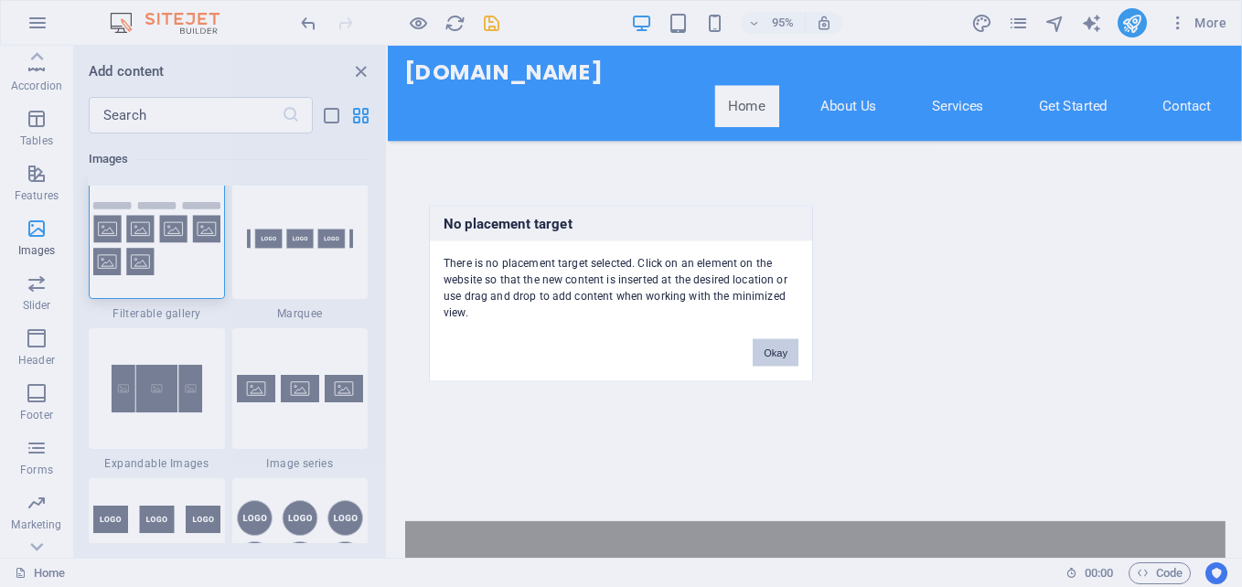
click at [783, 347] on button "Okay" at bounding box center [776, 352] width 46 height 27
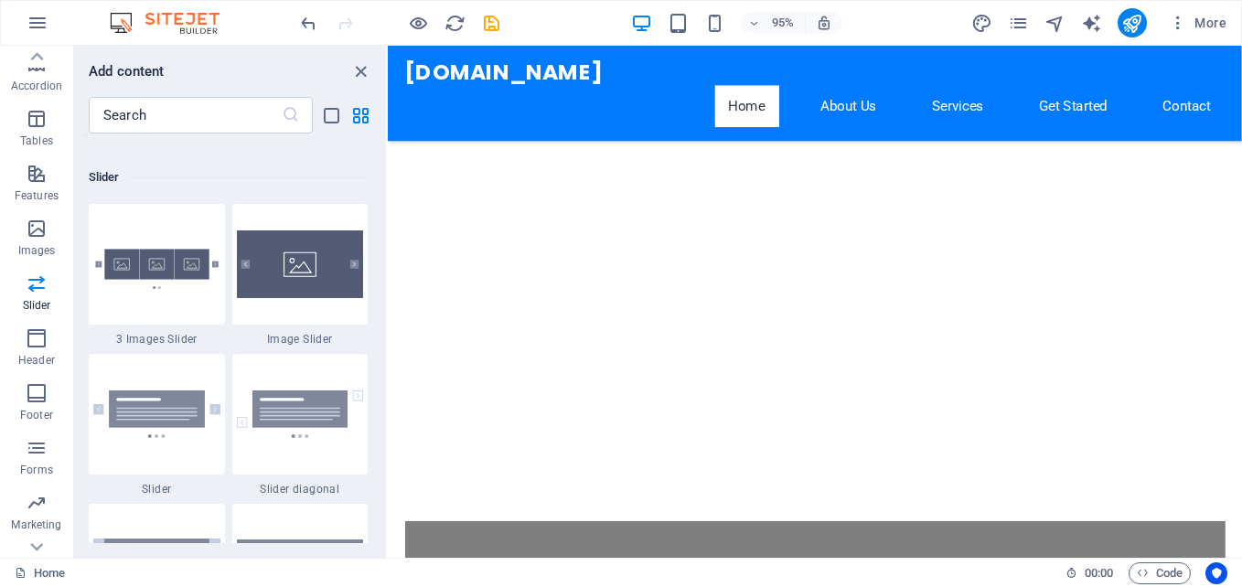
scroll to position [10369, 0]
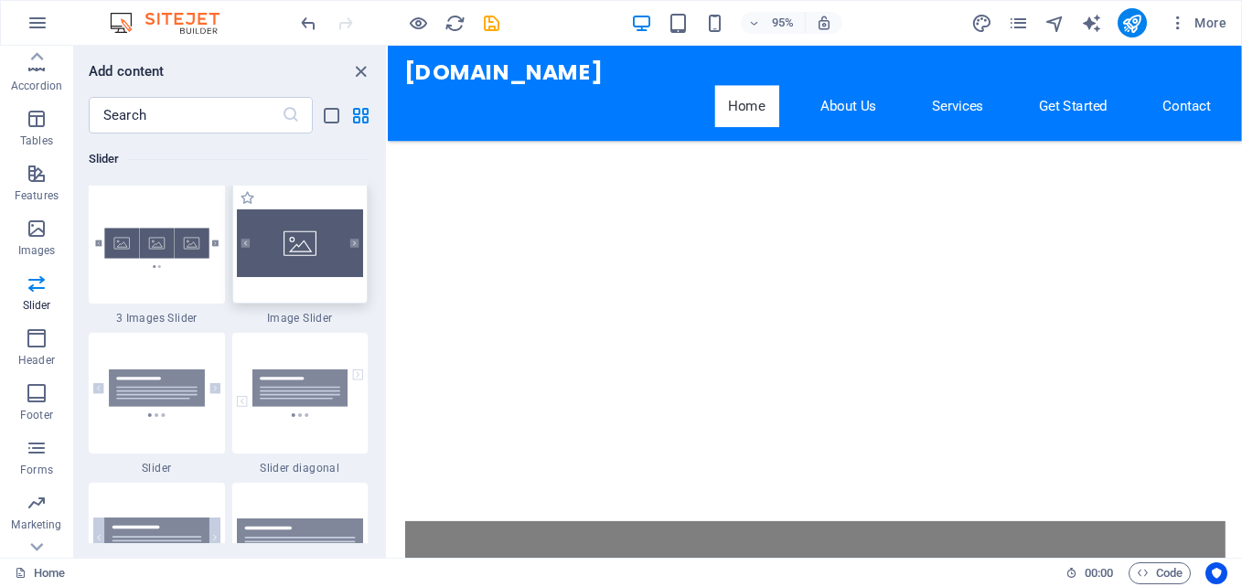
click at [266, 244] on img at bounding box center [300, 243] width 127 height 68
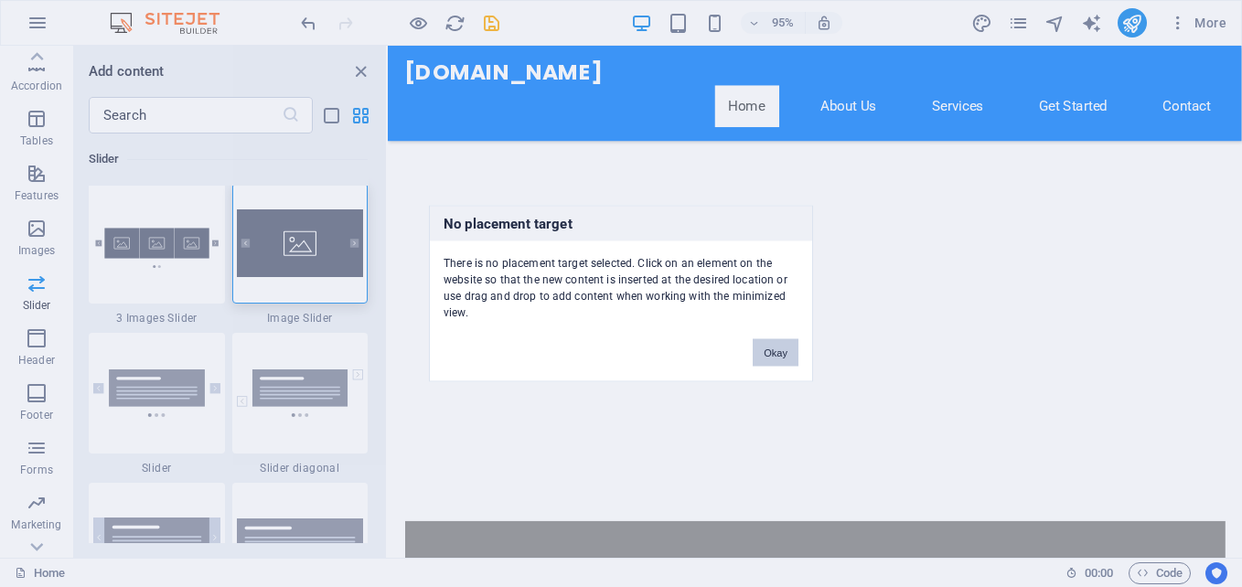
click at [776, 350] on button "Okay" at bounding box center [776, 352] width 46 height 27
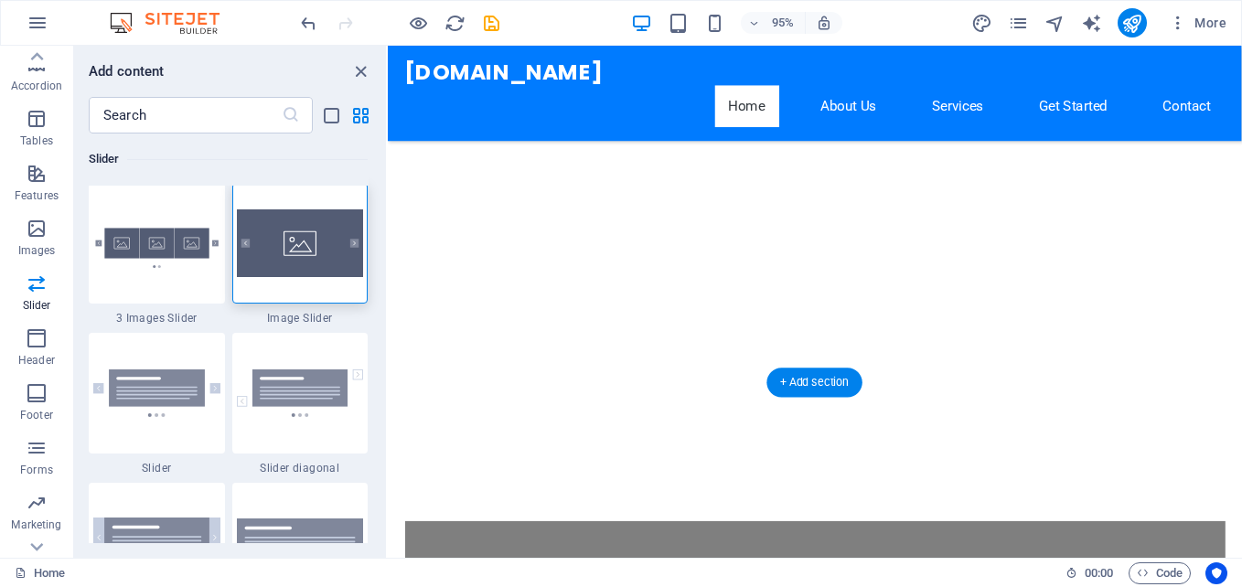
click at [908, 179] on div at bounding box center [837, 207] width 899 height 532
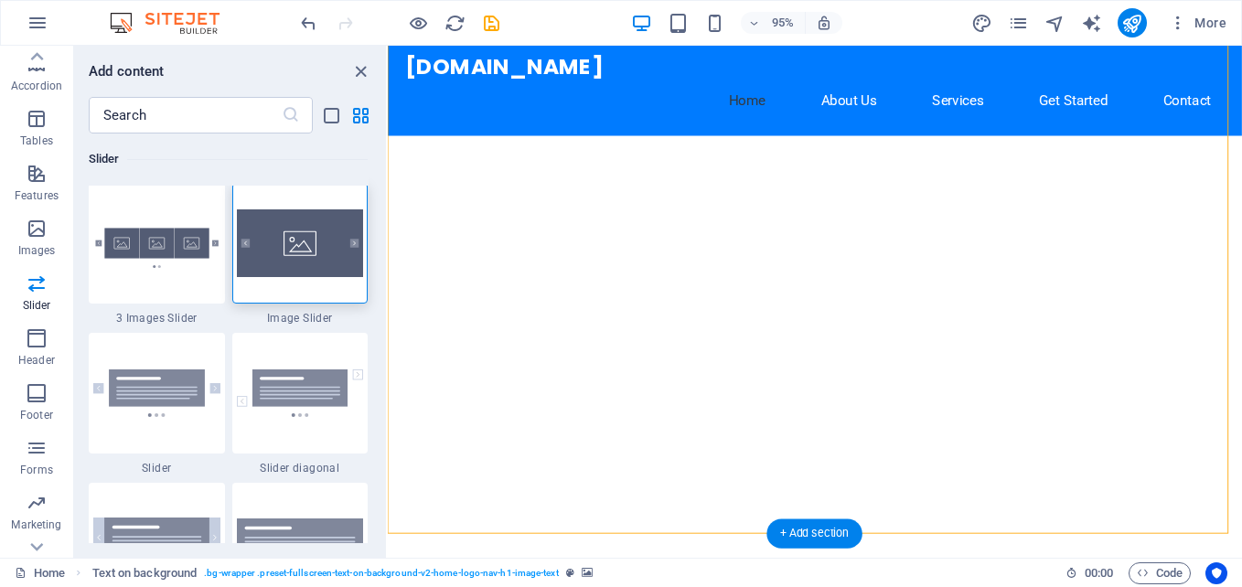
scroll to position [0, 0]
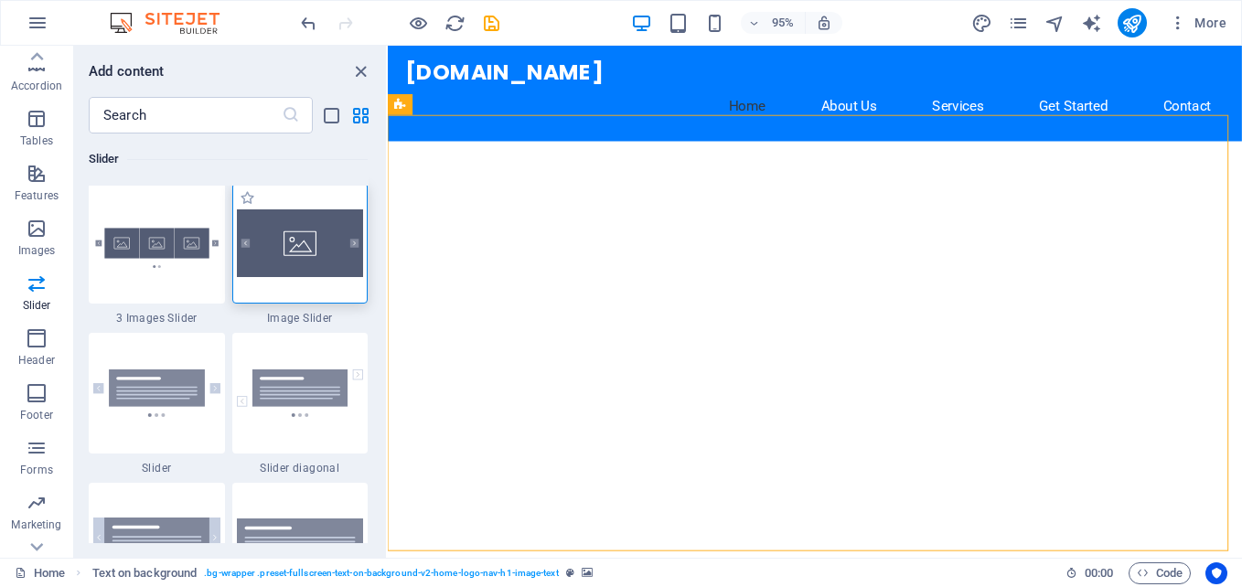
click at [319, 274] on img at bounding box center [300, 243] width 127 height 68
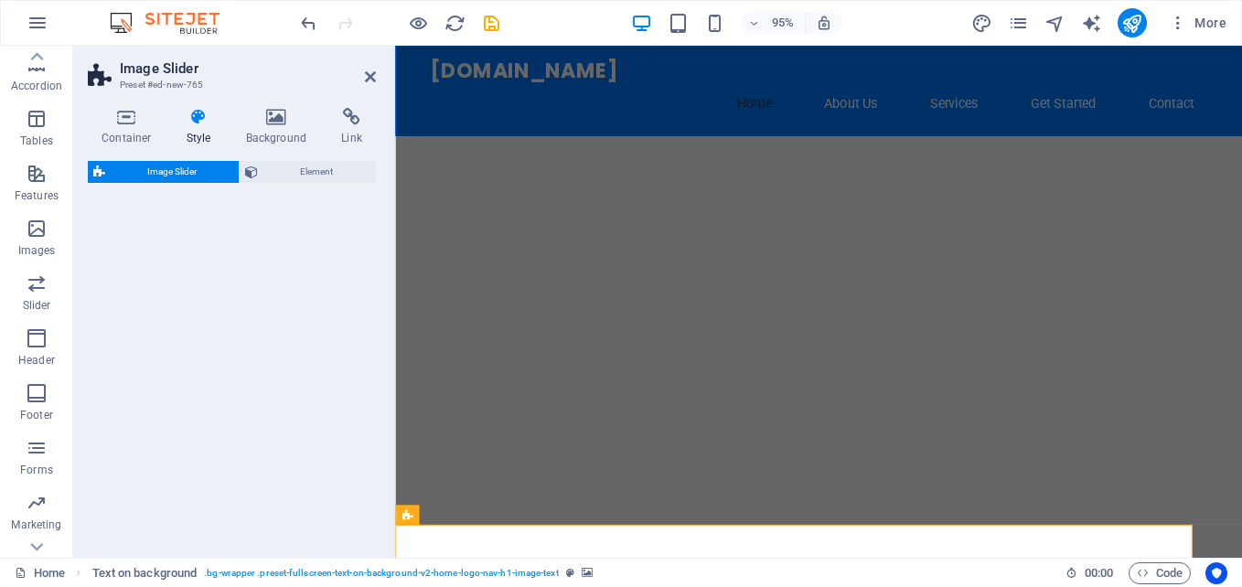
select select "rem"
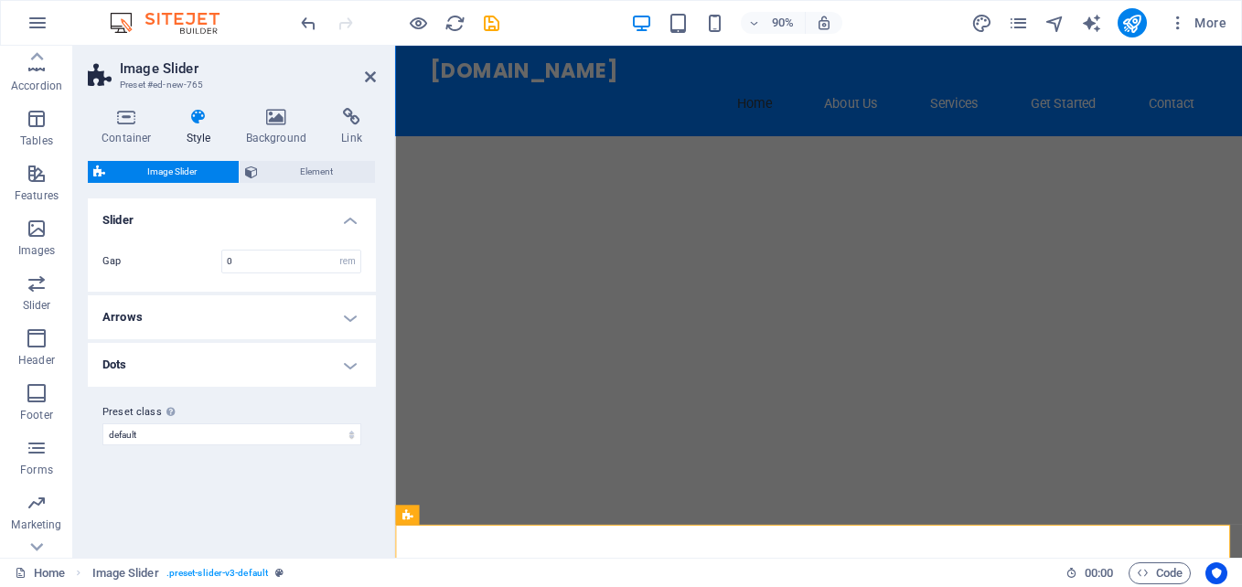
click at [187, 165] on span "Image Slider" at bounding box center [172, 172] width 123 height 22
click at [286, 123] on icon at bounding box center [276, 117] width 89 height 18
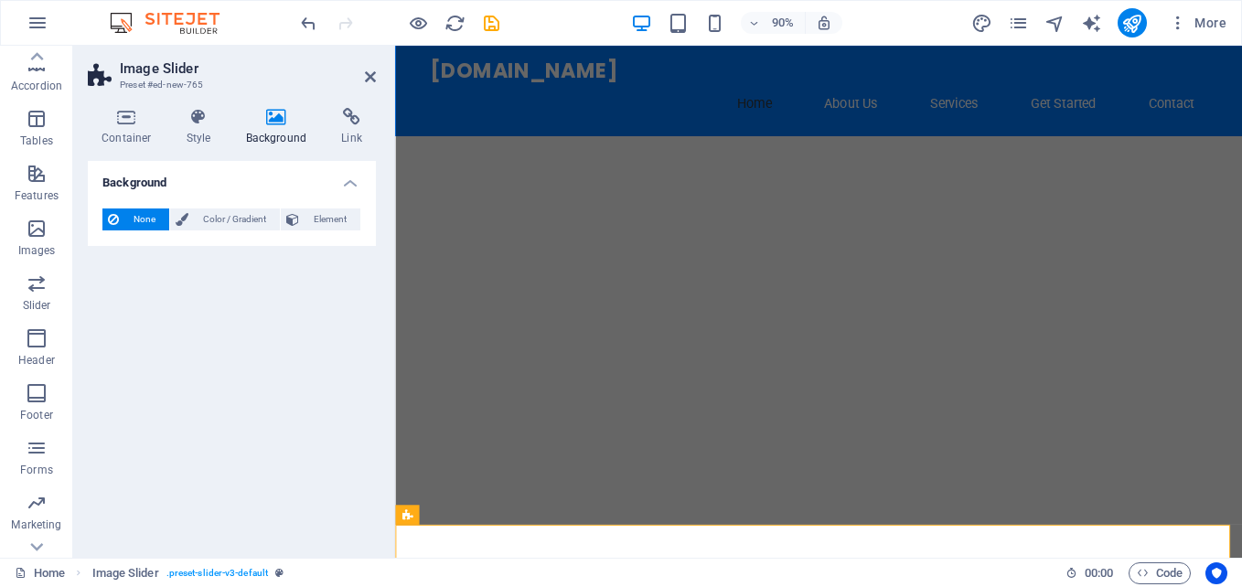
click at [280, 123] on icon at bounding box center [276, 117] width 89 height 18
click at [1004, 233] on div at bounding box center [865, 375] width 941 height 459
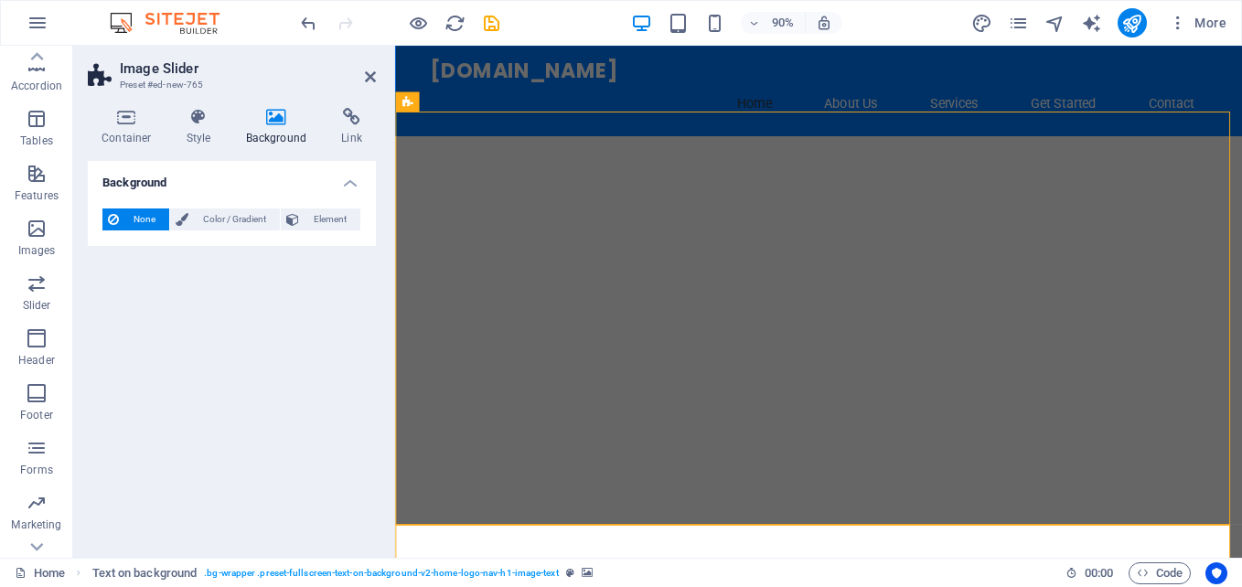
click at [1004, 233] on div at bounding box center [865, 375] width 941 height 459
select select "ms"
select select "s"
select select "progressive"
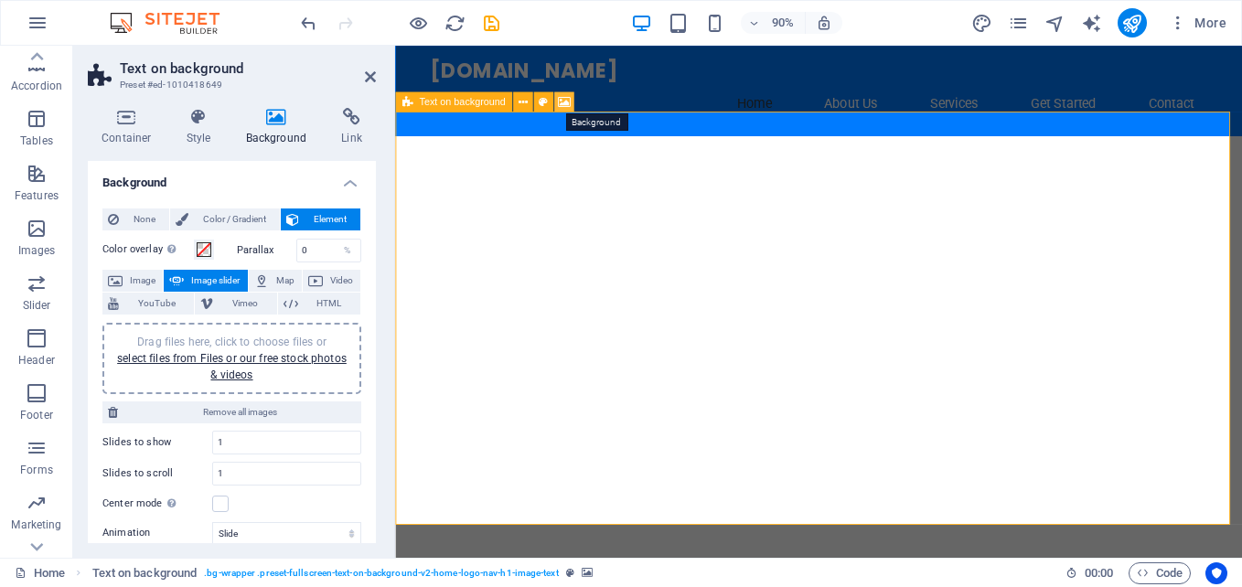
click at [563, 98] on icon at bounding box center [564, 101] width 13 height 17
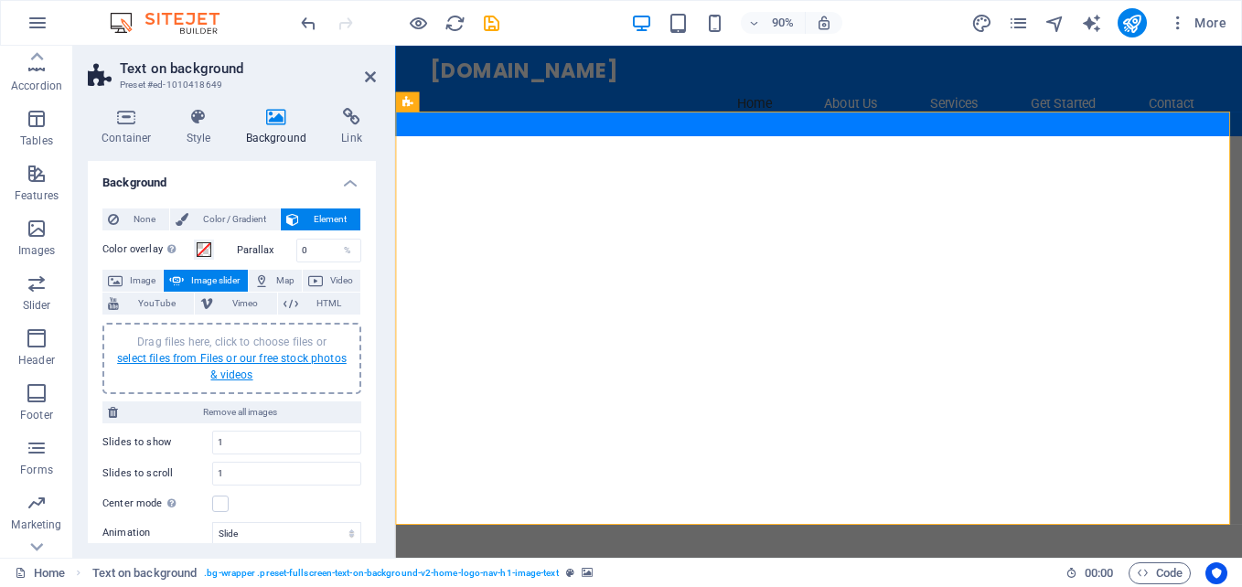
click at [254, 355] on link "select files from Files or our free stock photos & videos" at bounding box center [232, 366] width 230 height 29
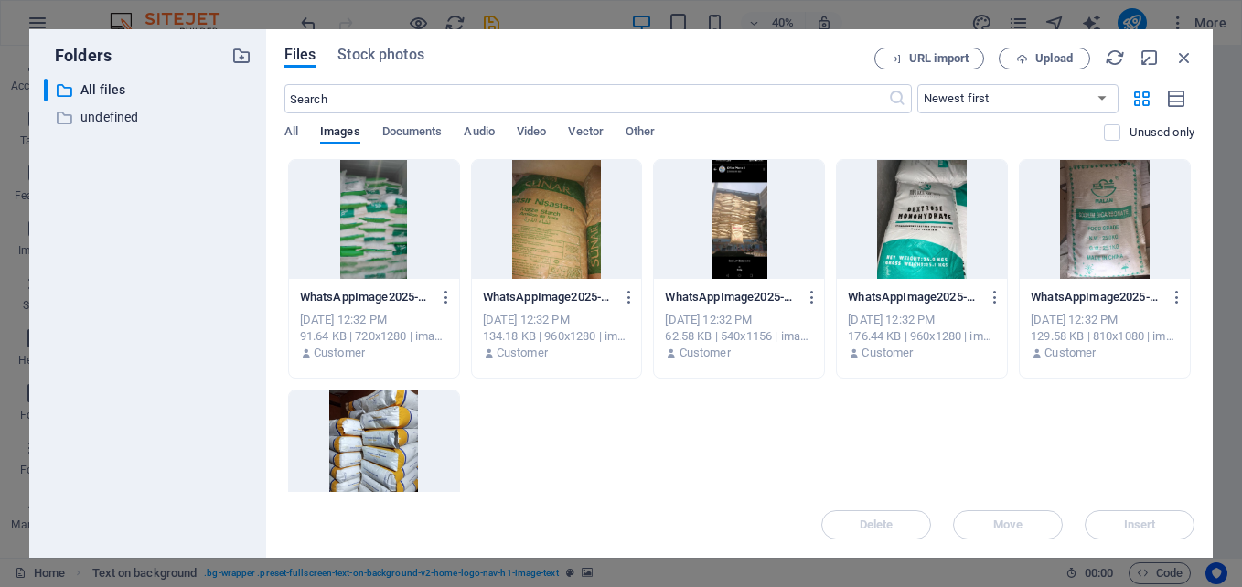
click at [379, 255] on div at bounding box center [374, 219] width 170 height 119
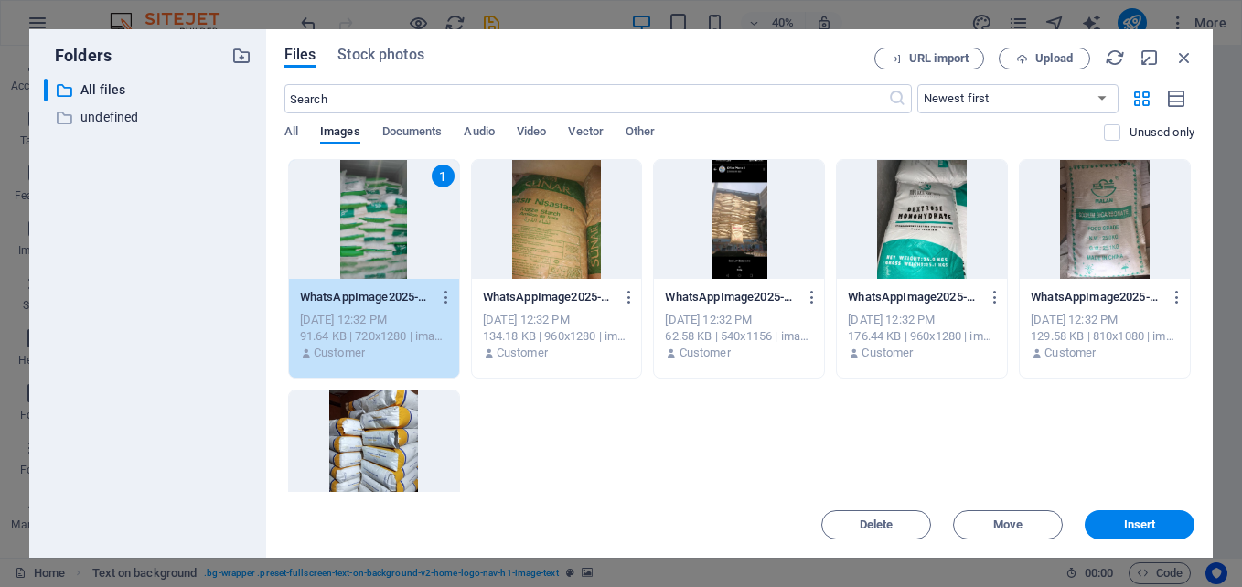
click at [502, 245] on div at bounding box center [557, 219] width 170 height 119
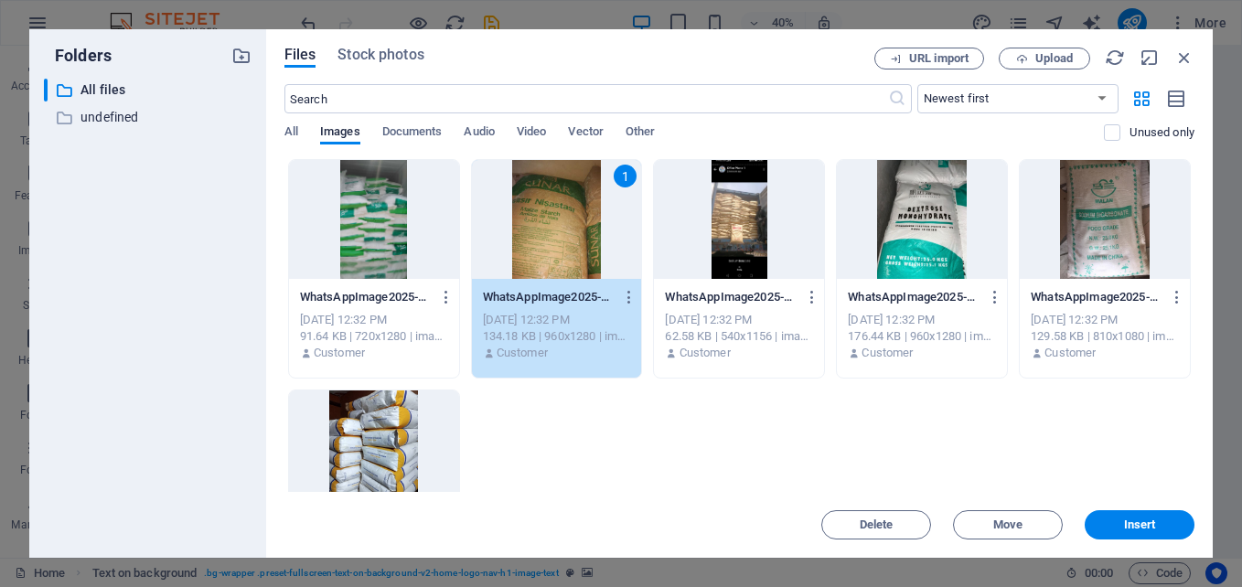
click at [742, 230] on div at bounding box center [739, 219] width 170 height 119
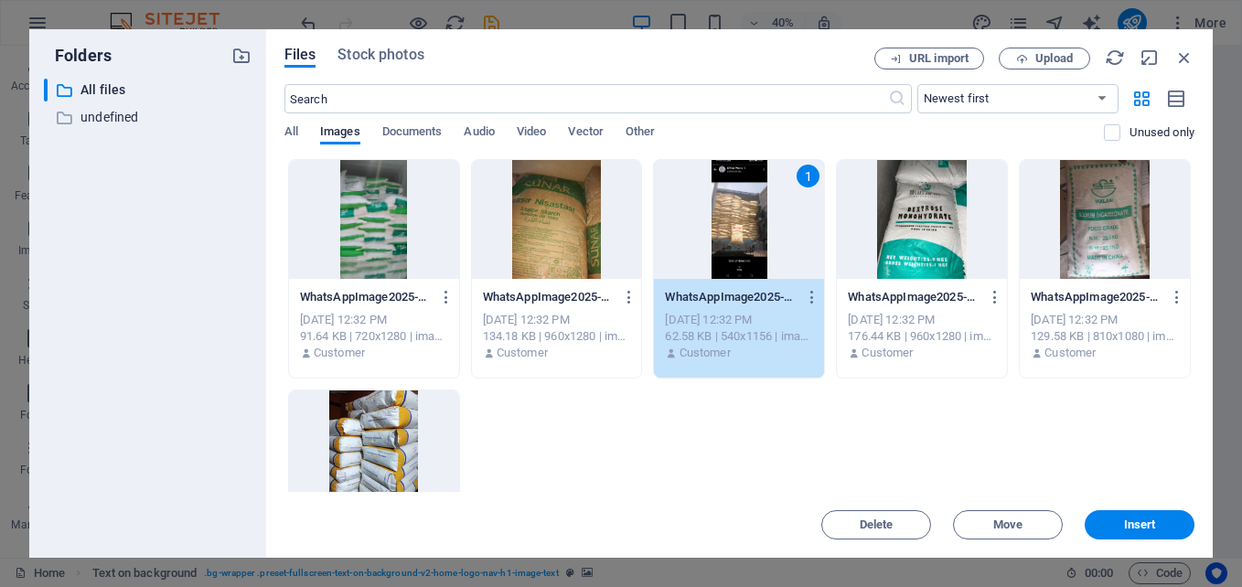
click at [893, 221] on div at bounding box center [922, 219] width 170 height 119
drag, startPoint x: 794, startPoint y: 229, endPoint x: 401, endPoint y: 229, distance: 393.2
click at [412, 223] on div at bounding box center [374, 219] width 170 height 119
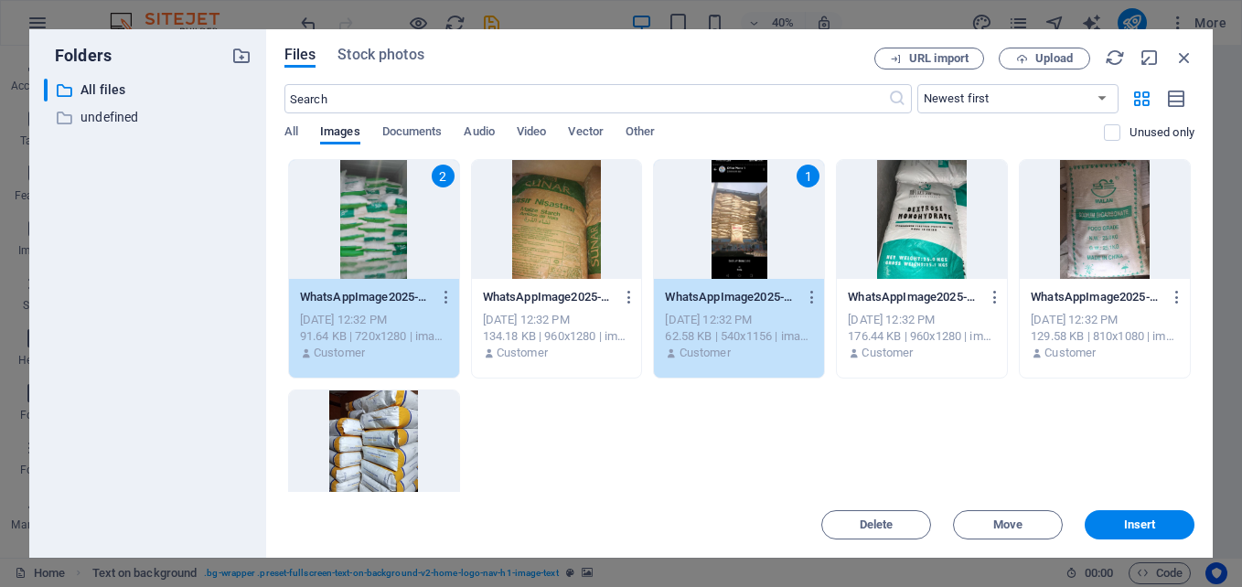
click at [939, 216] on div at bounding box center [922, 219] width 170 height 119
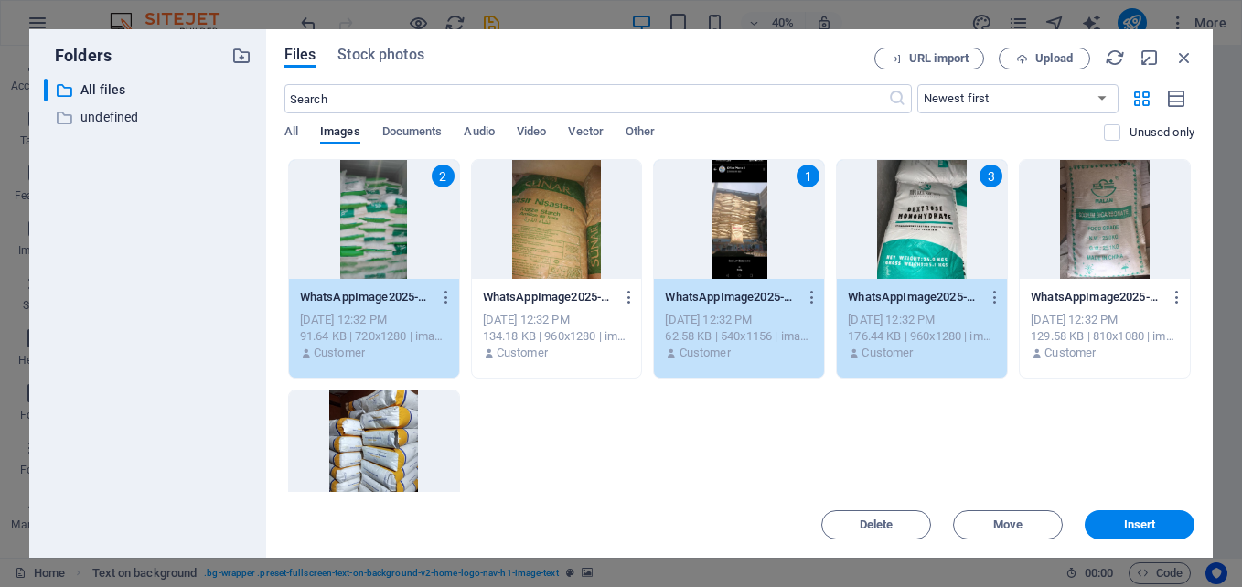
click at [1076, 221] on div at bounding box center [1105, 219] width 170 height 119
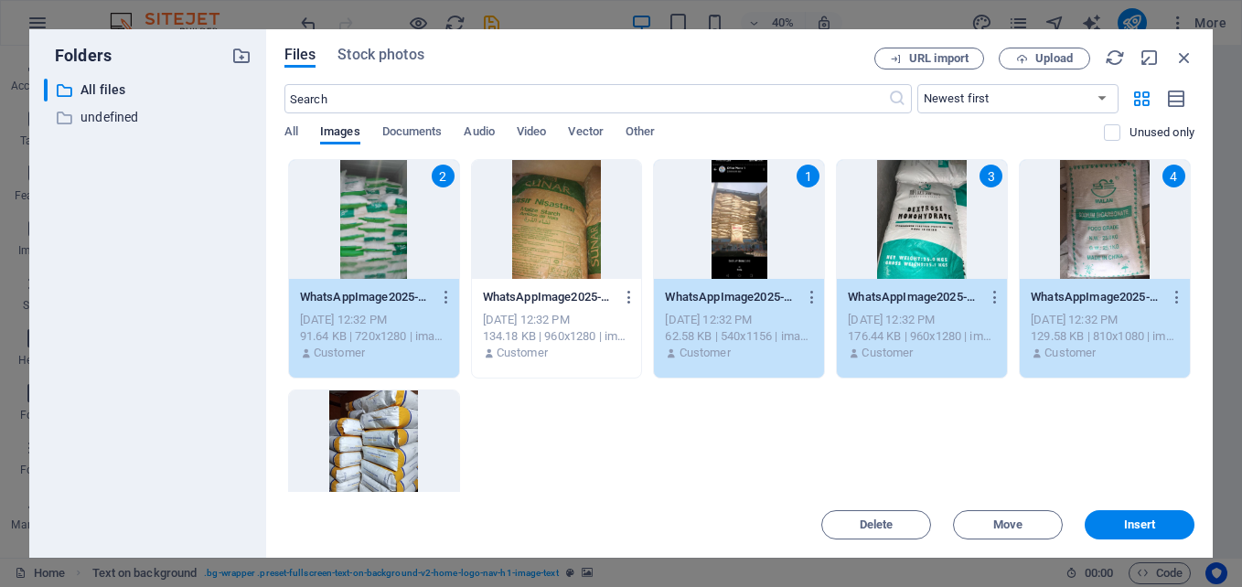
click at [581, 244] on div at bounding box center [557, 219] width 170 height 119
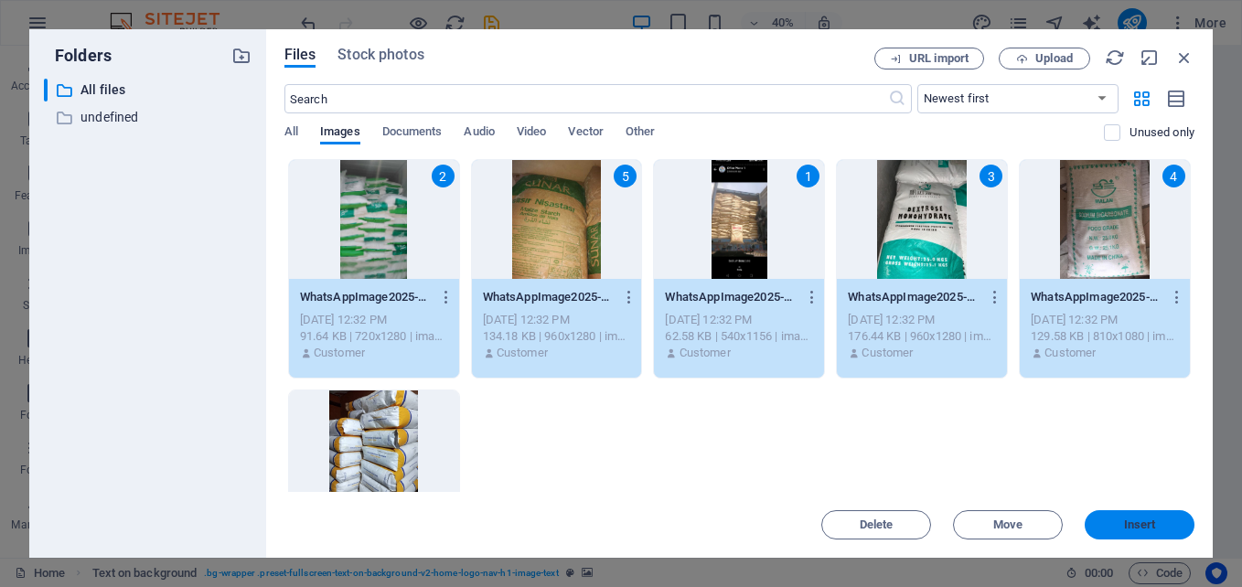
click at [1131, 519] on span "Insert" at bounding box center [1140, 524] width 32 height 11
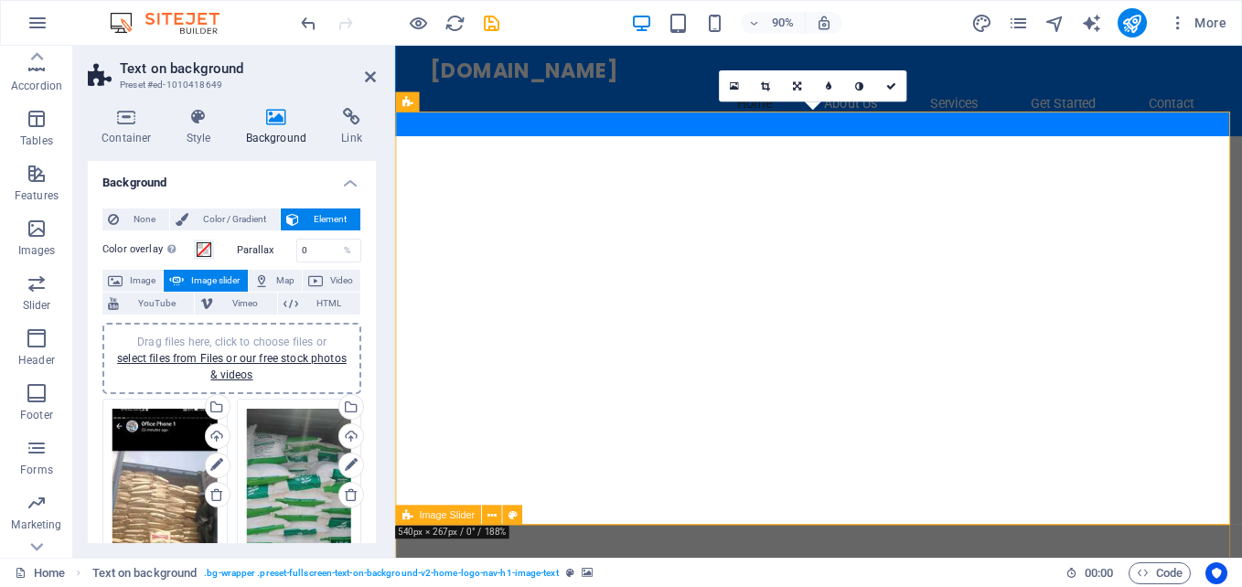
scroll to position [183, 0]
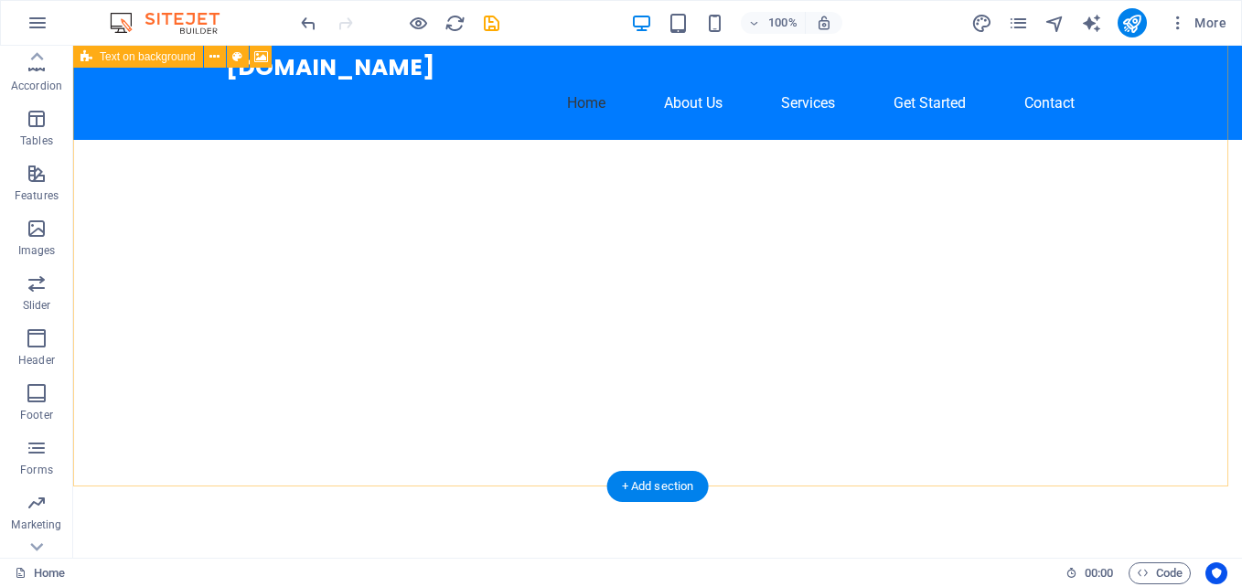
scroll to position [0, 0]
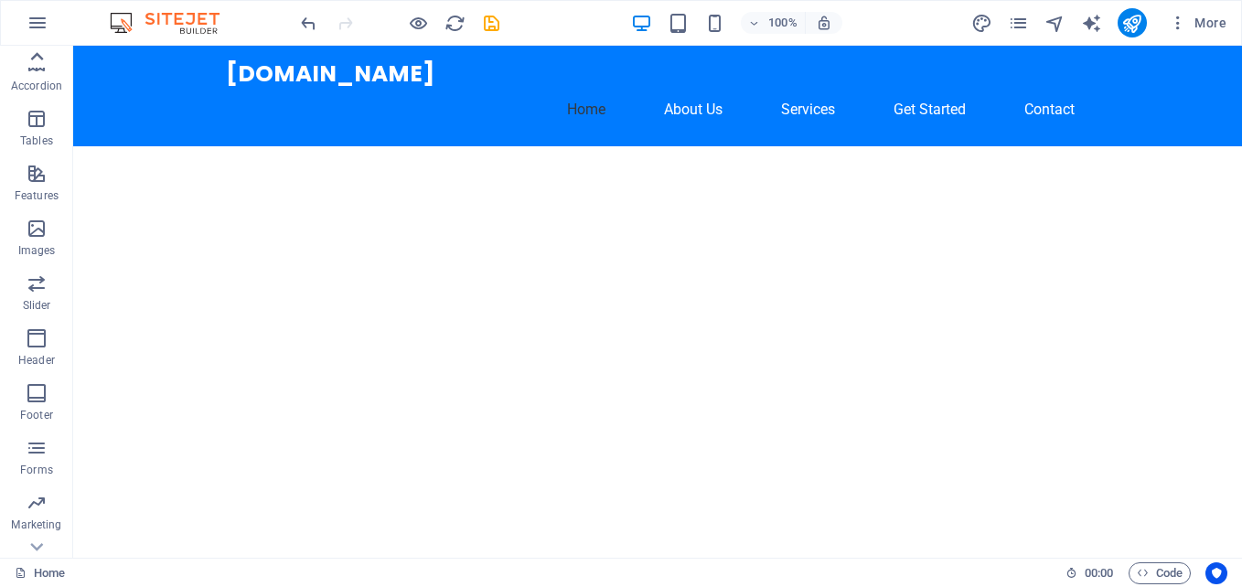
click at [67, 48] on div at bounding box center [36, 57] width 73 height 22
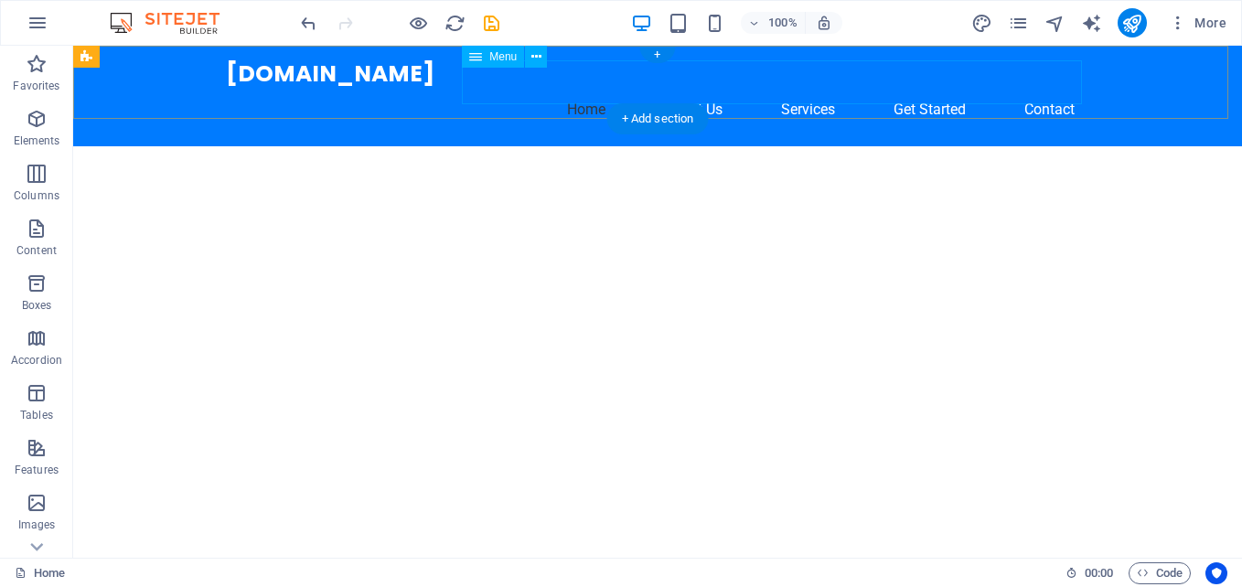
click at [681, 88] on nav "Home About Us Services Get Started Contact" at bounding box center [657, 110] width 863 height 44
click at [677, 88] on nav "Home About Us Services Get Started Contact" at bounding box center [657, 110] width 863 height 44
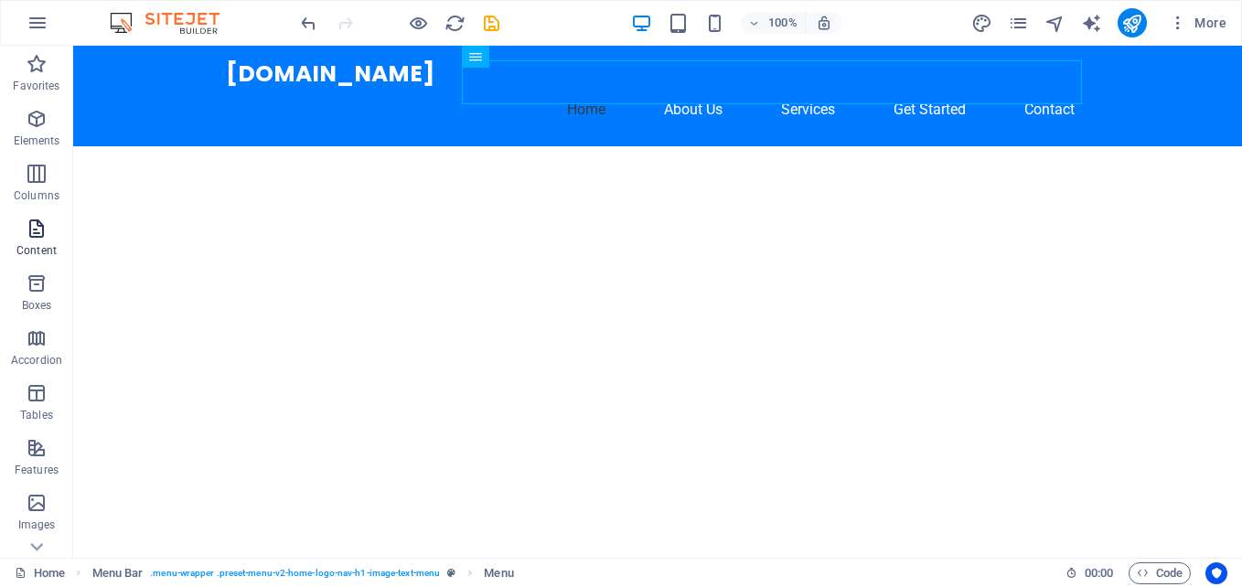
click at [32, 242] on span "Content" at bounding box center [36, 240] width 73 height 44
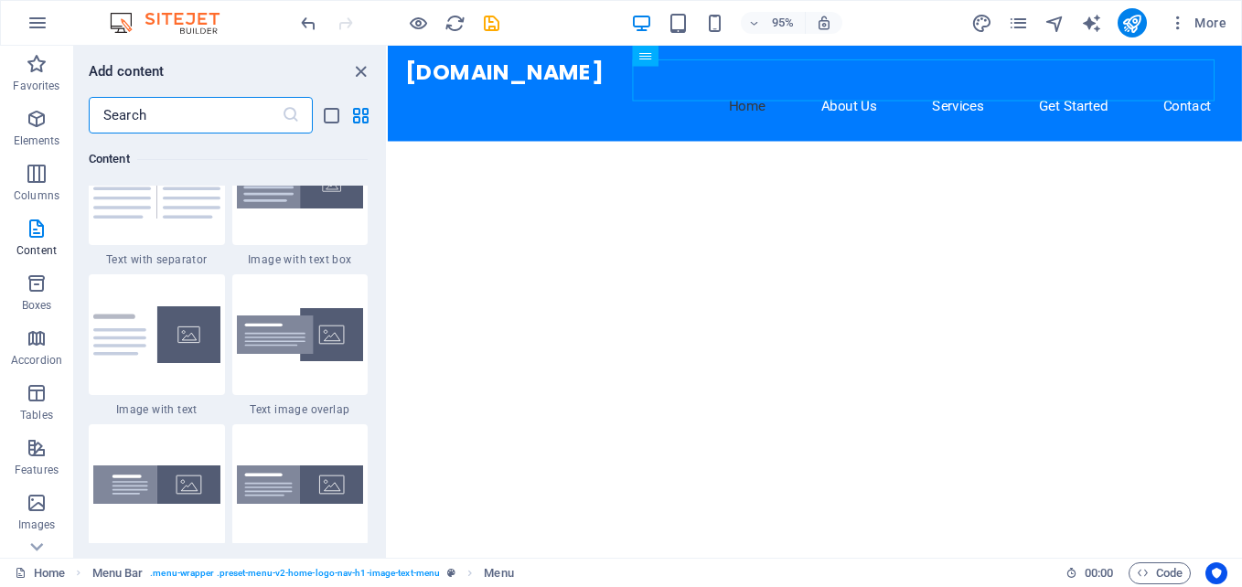
scroll to position [3291, 0]
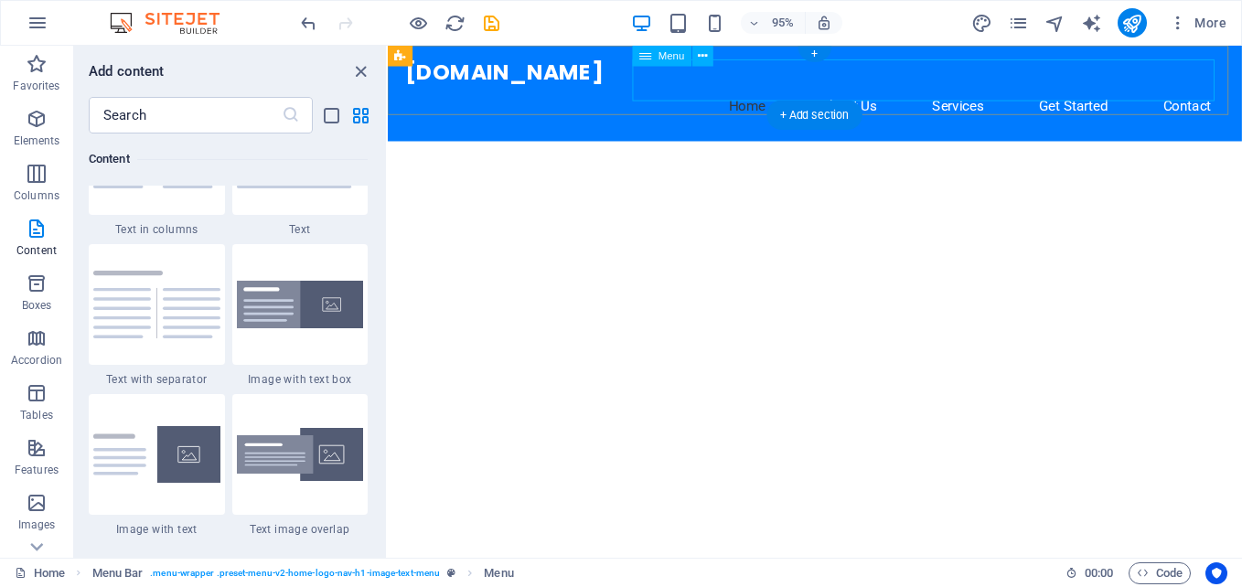
click at [872, 88] on nav "Home About Us Services Get Started Contact" at bounding box center [837, 110] width 863 height 44
click at [977, 88] on nav "Home About Us Services Get Started Contact" at bounding box center [837, 110] width 863 height 44
click at [854, 88] on nav "Home About Us Services Get Started Contact" at bounding box center [837, 110] width 863 height 44
click at [861, 88] on nav "Home About Us Services Get Started Contact" at bounding box center [837, 110] width 863 height 44
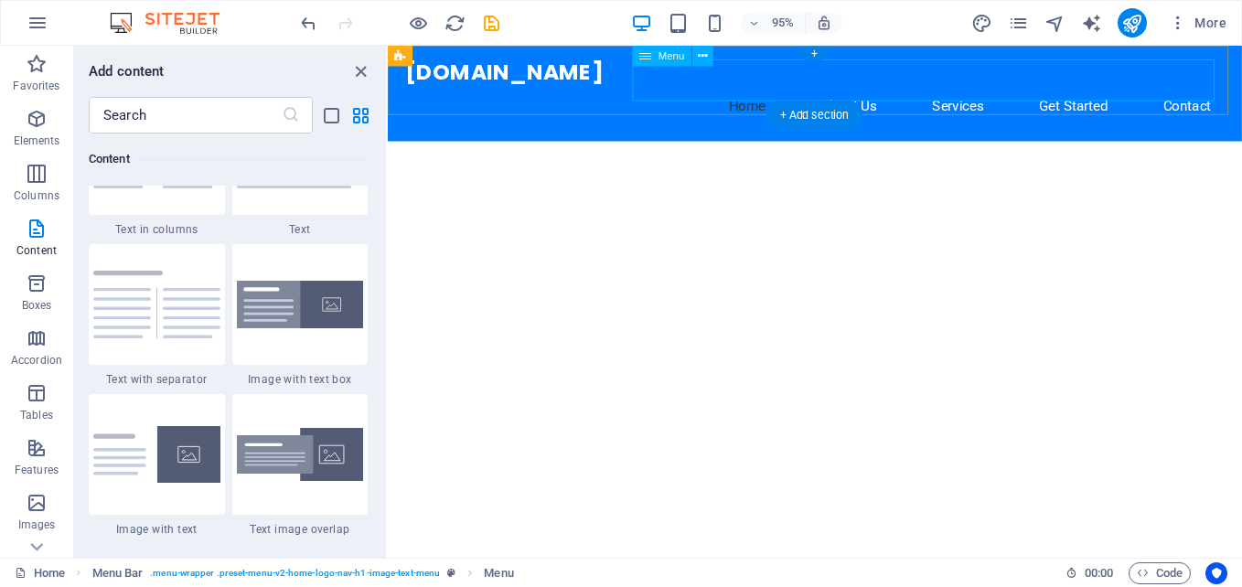
select select
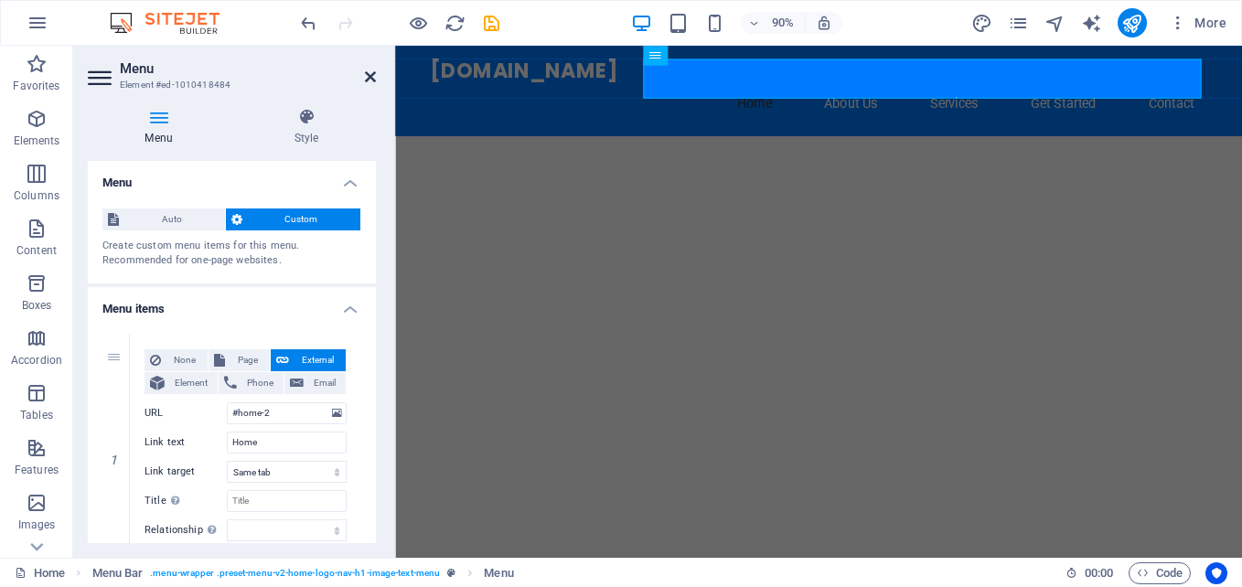
click at [369, 75] on icon at bounding box center [370, 76] width 11 height 15
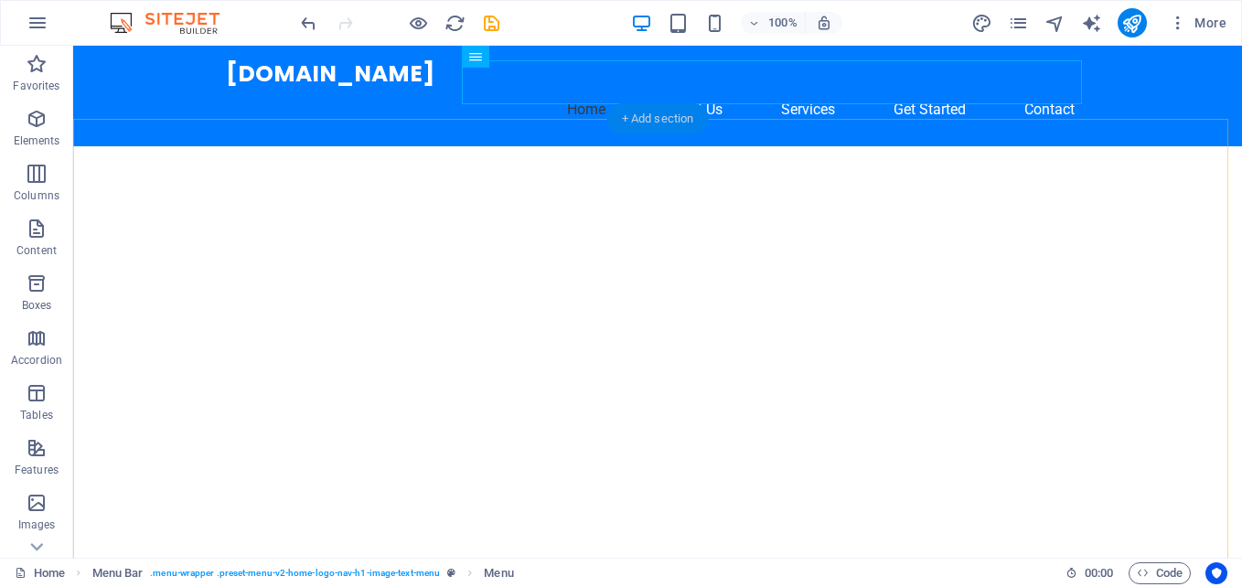
click at [628, 114] on div "+ Add section" at bounding box center [657, 118] width 101 height 31
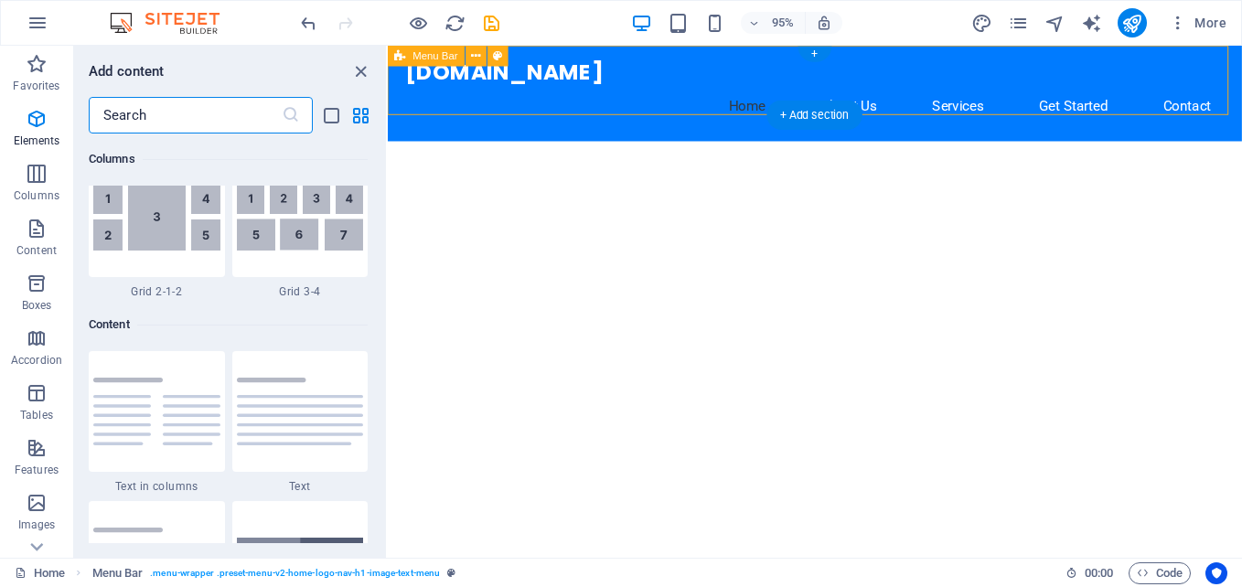
scroll to position [3199, 0]
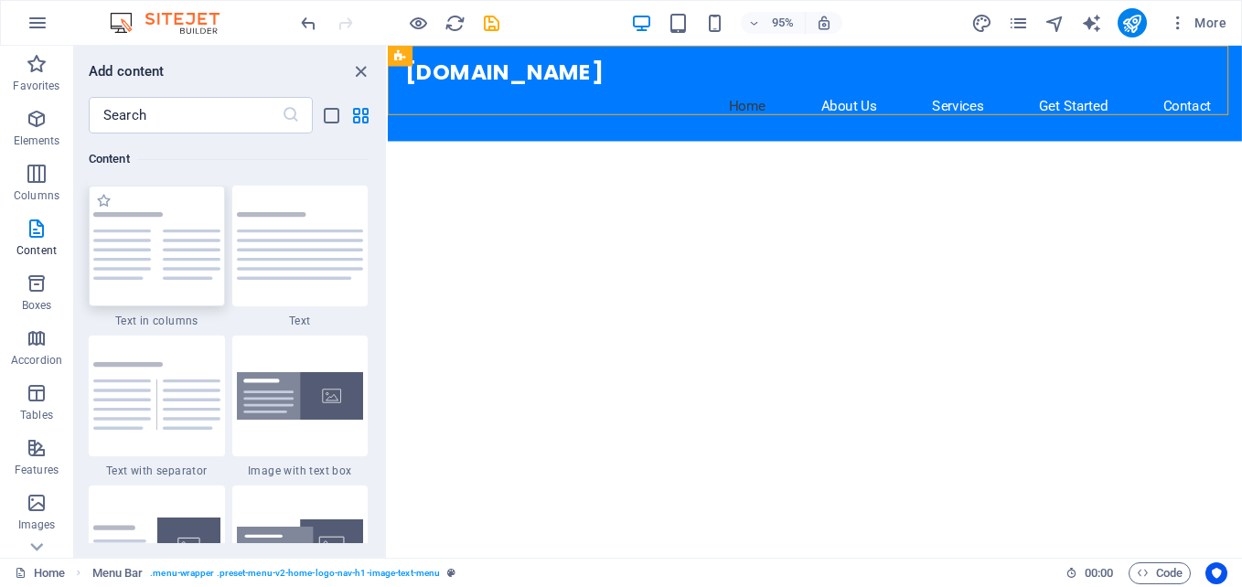
click at [177, 213] on img at bounding box center [156, 246] width 127 height 68
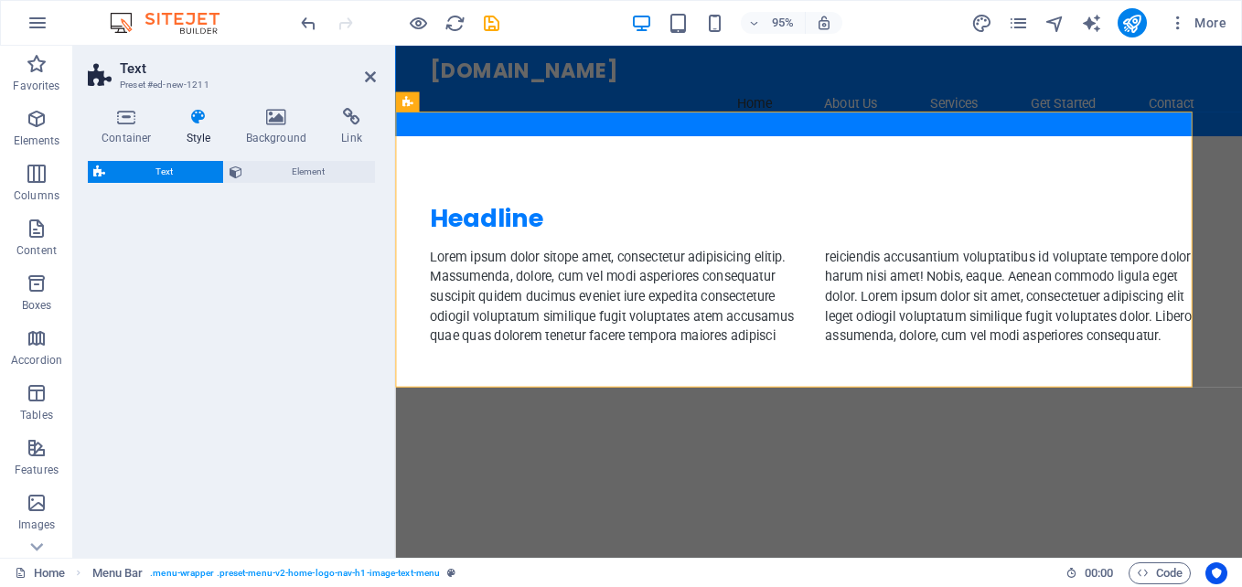
select select "rem"
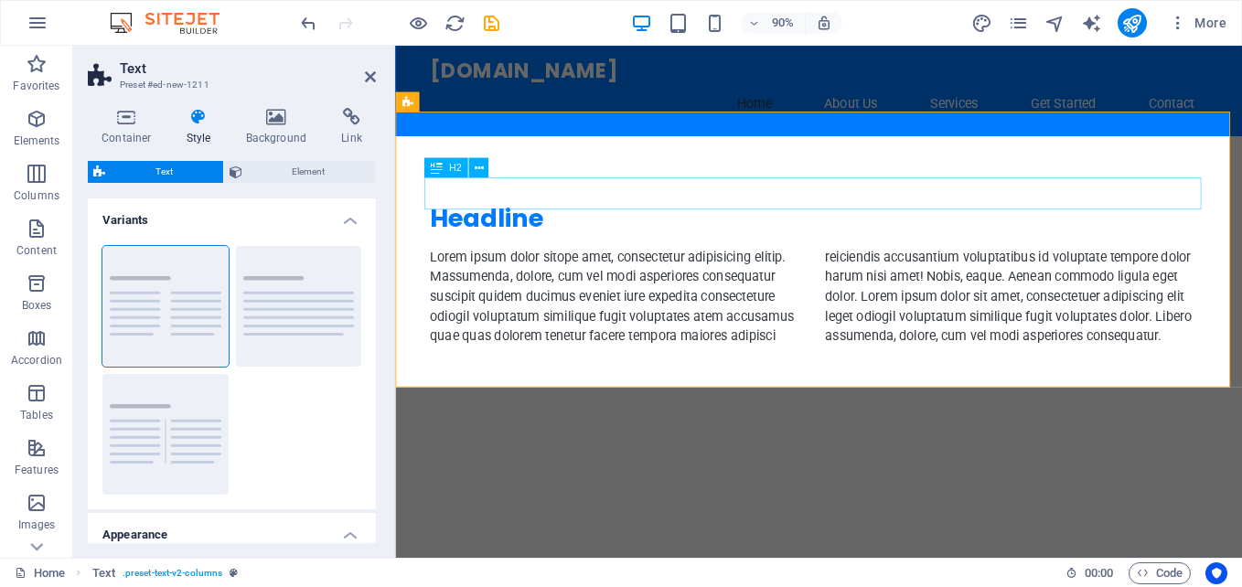
click at [457, 219] on div "Headline" at bounding box center [865, 237] width 863 height 36
click at [479, 161] on icon at bounding box center [478, 167] width 9 height 17
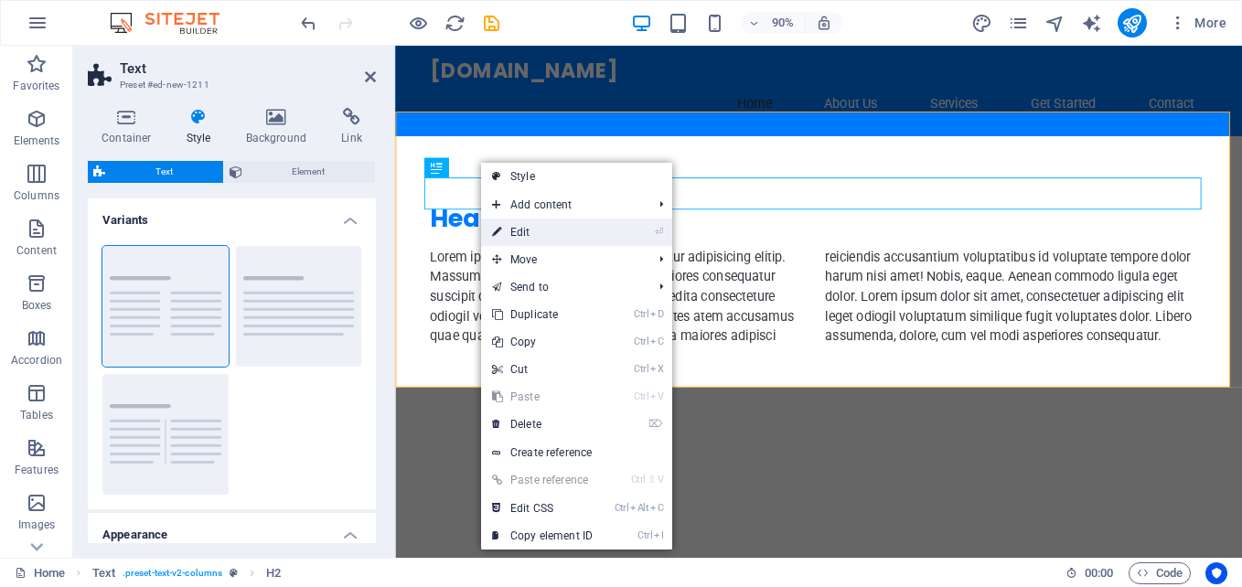
click at [530, 230] on link "⏎ Edit" at bounding box center [542, 232] width 123 height 27
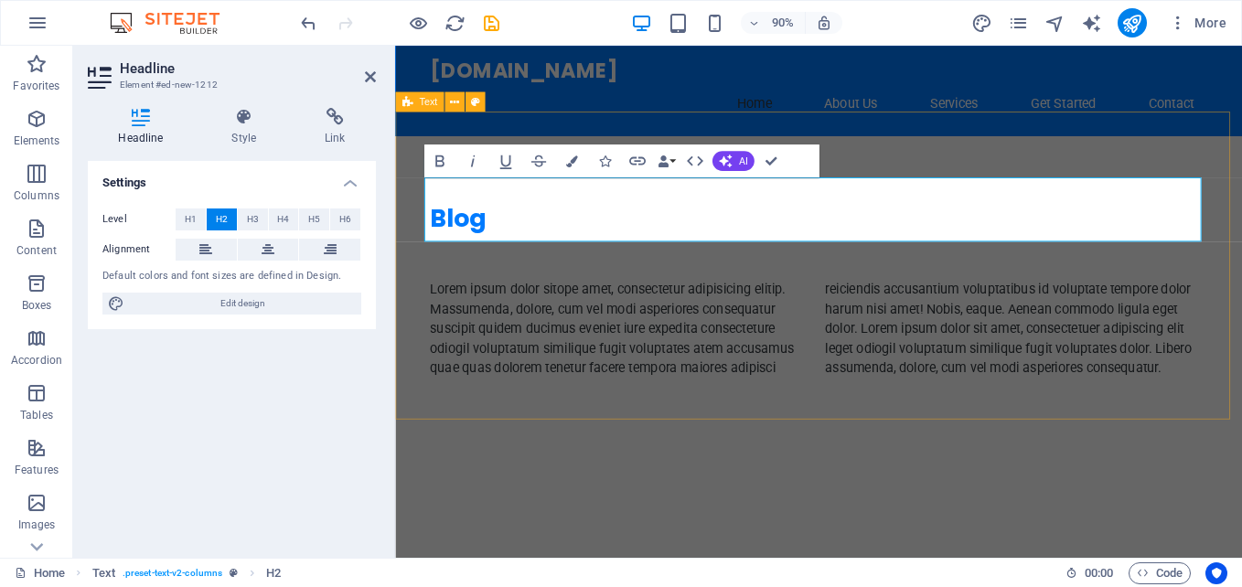
click at [654, 432] on div "Blog ‌ Lorem ipsum dolor sitope amet, consectetur adipisicing elitip. [PERSON_N…" at bounding box center [865, 317] width 941 height 342
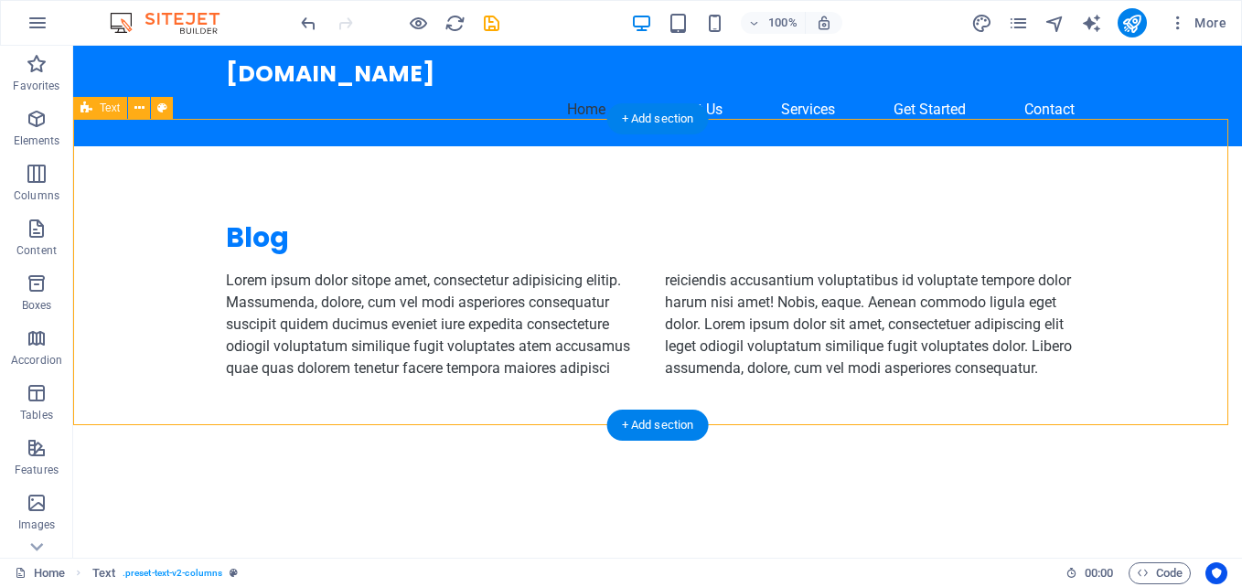
click at [525, 187] on div "Blog Lorem ipsum dolor sitope amet, consectetur adipisicing elitip. [PERSON_NAM…" at bounding box center [657, 299] width 1169 height 306
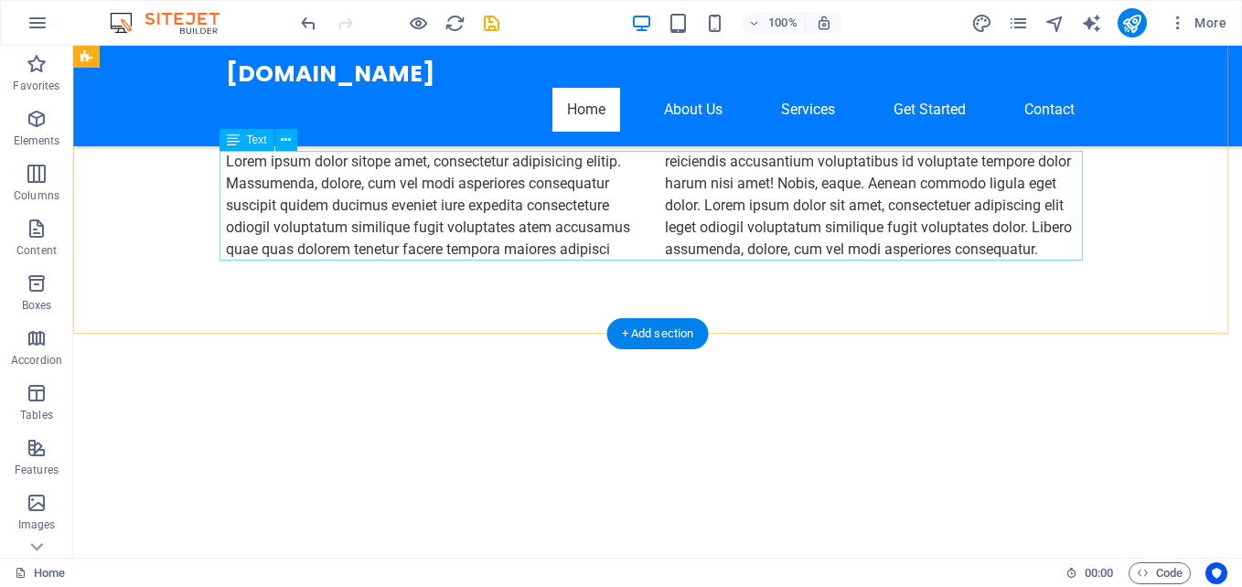
scroll to position [0, 0]
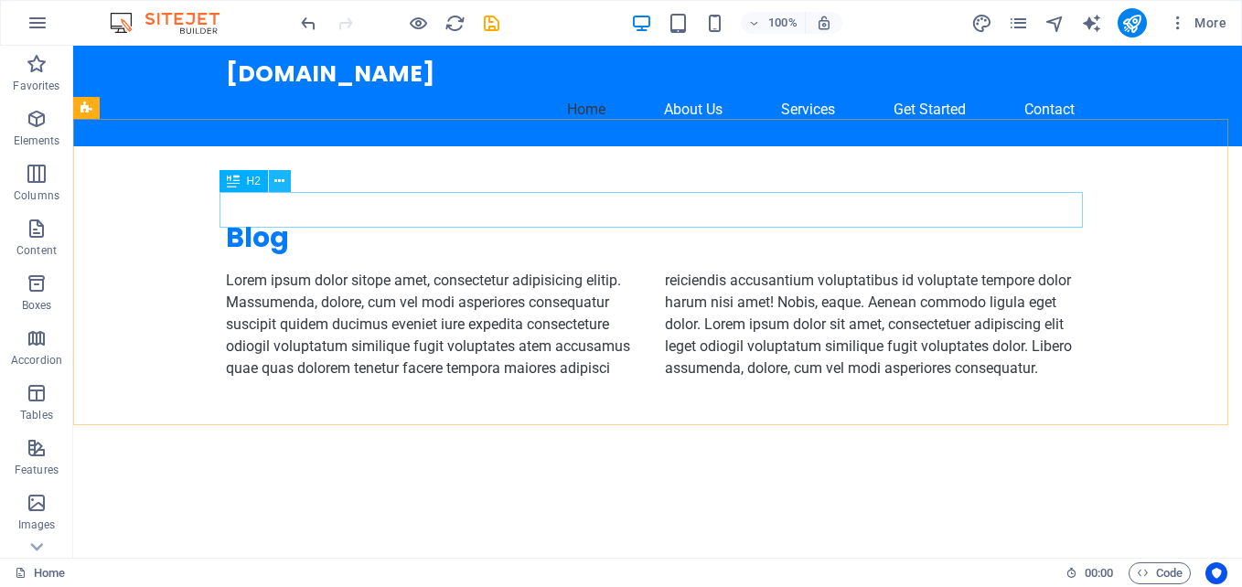
click at [277, 174] on icon at bounding box center [279, 181] width 10 height 19
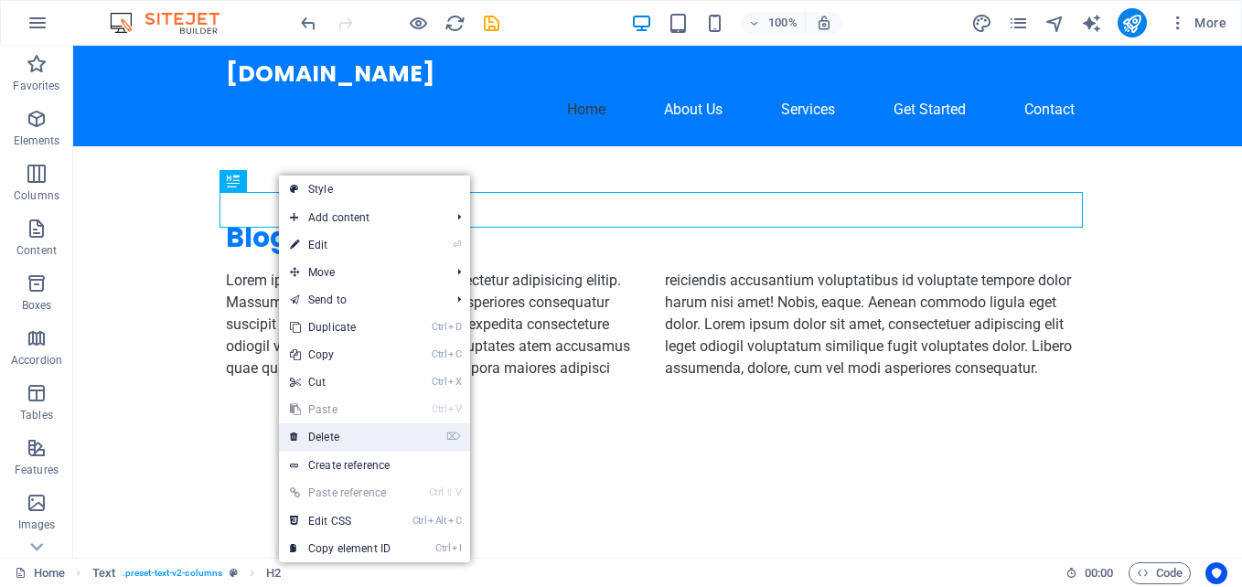
click at [337, 433] on link "⌦ Delete" at bounding box center [340, 436] width 123 height 27
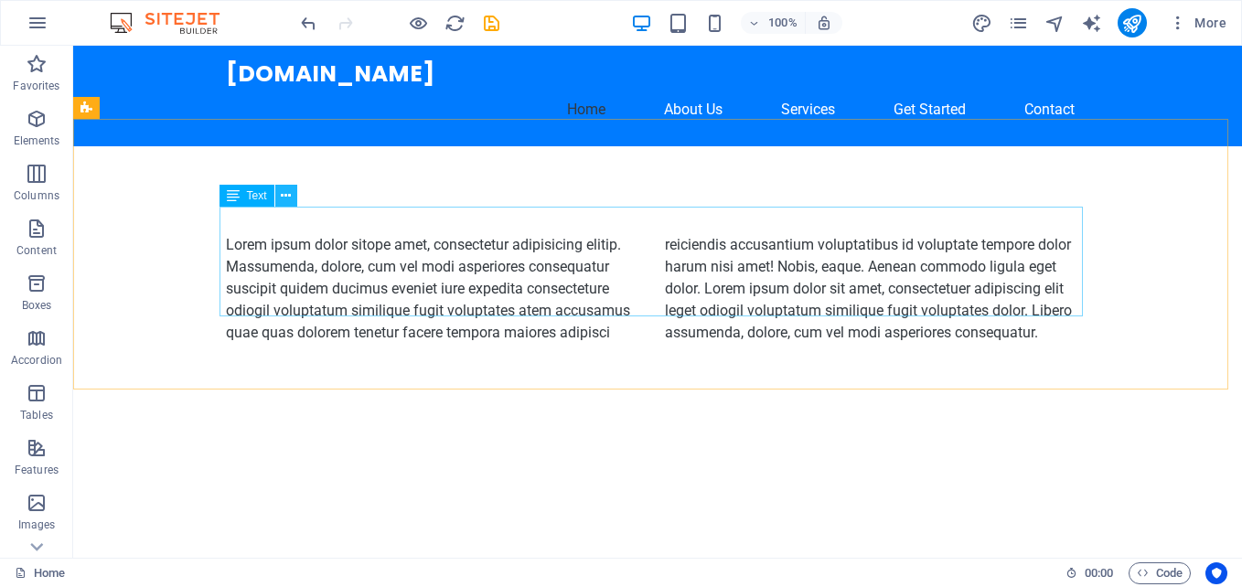
click at [287, 191] on icon at bounding box center [286, 196] width 10 height 19
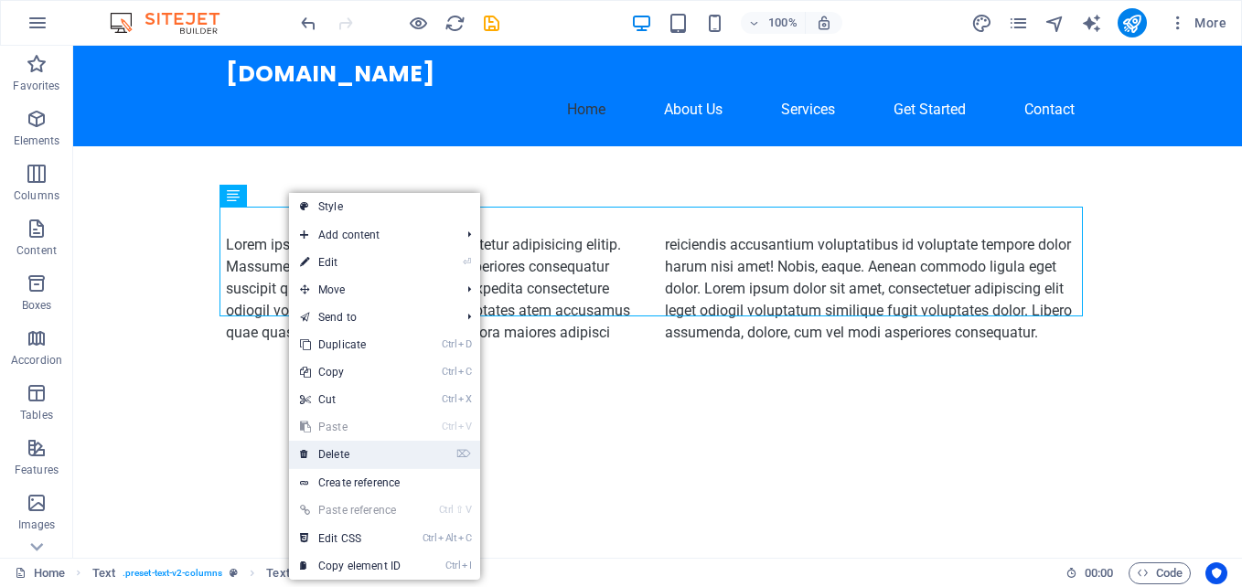
click at [346, 450] on link "⌦ Delete" at bounding box center [350, 454] width 123 height 27
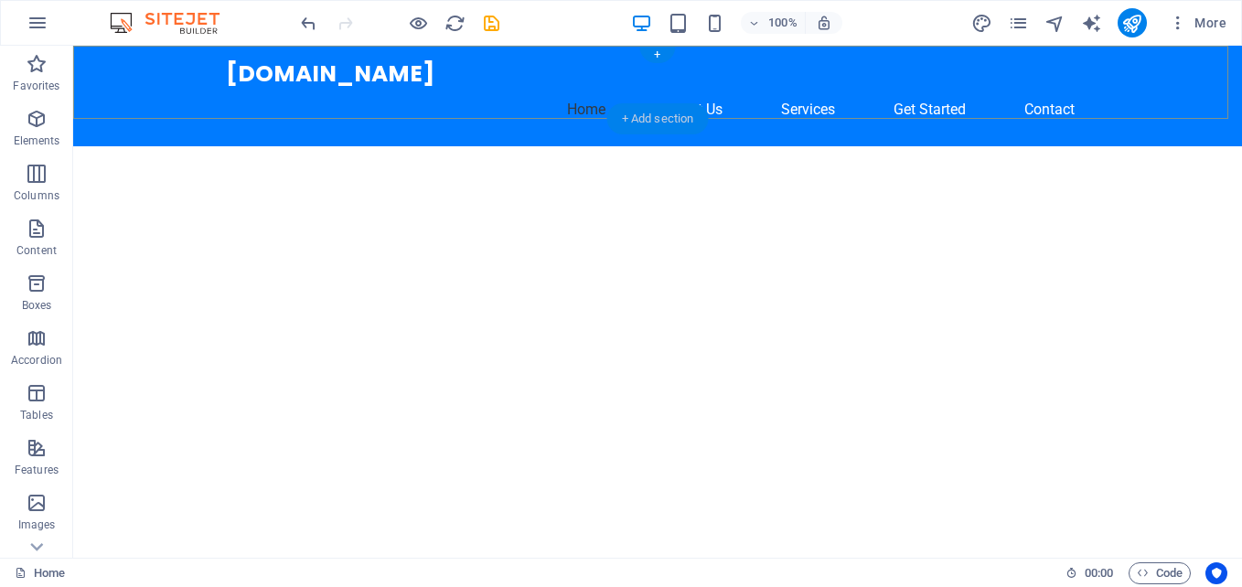
click at [628, 111] on div "+ Add section" at bounding box center [657, 118] width 101 height 31
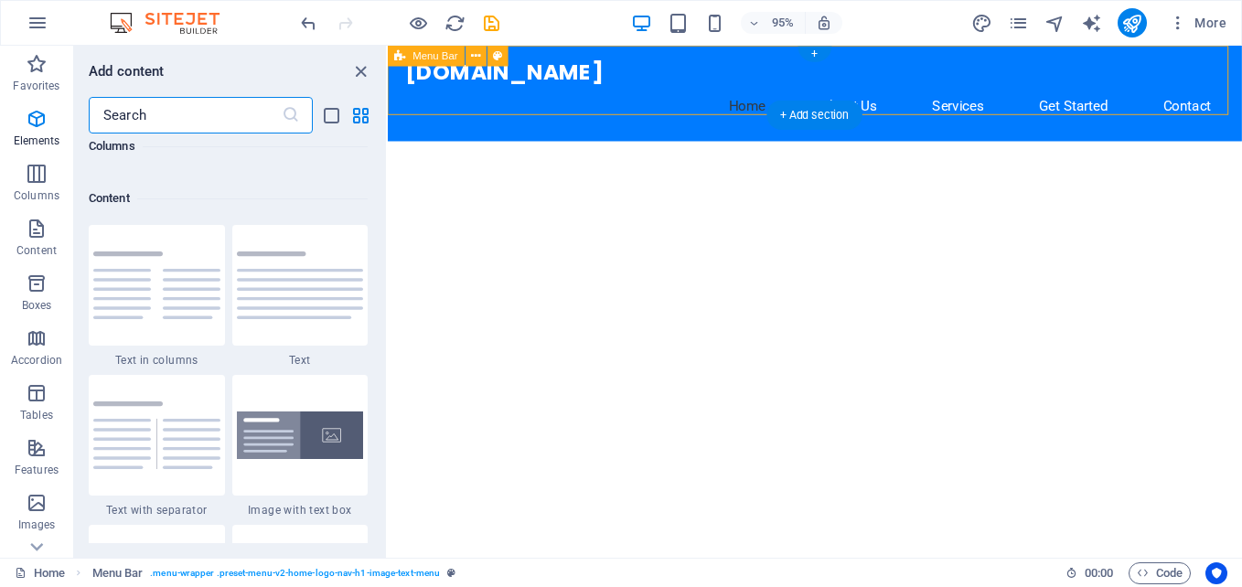
scroll to position [3199, 0]
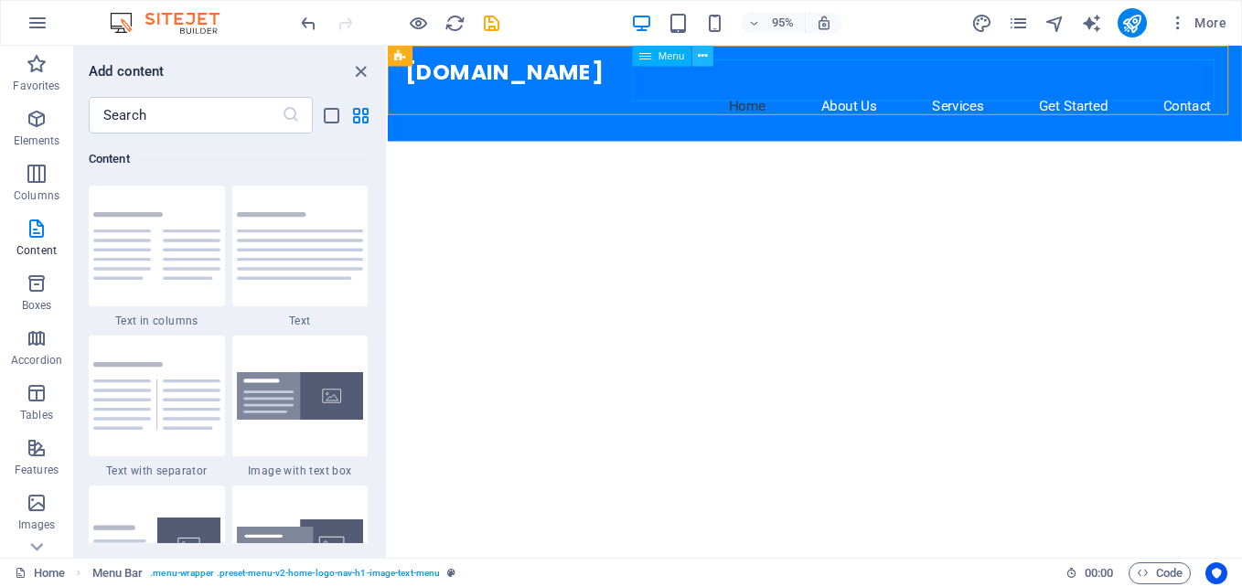
click at [699, 52] on icon at bounding box center [702, 56] width 9 height 18
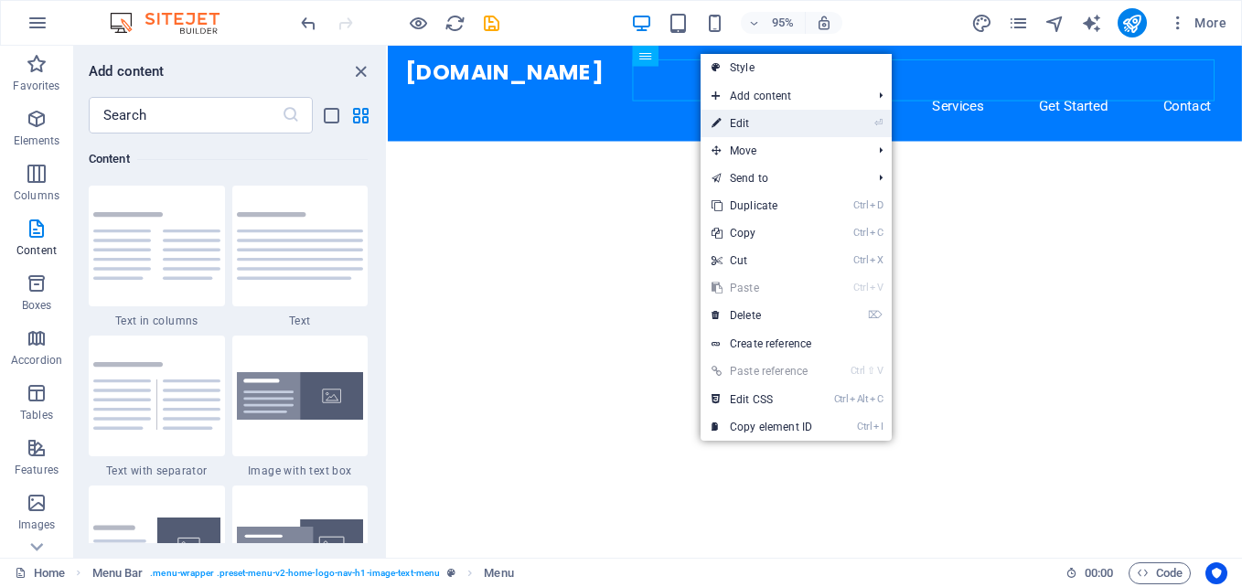
click at [742, 117] on link "⏎ Edit" at bounding box center [761, 123] width 123 height 27
select select
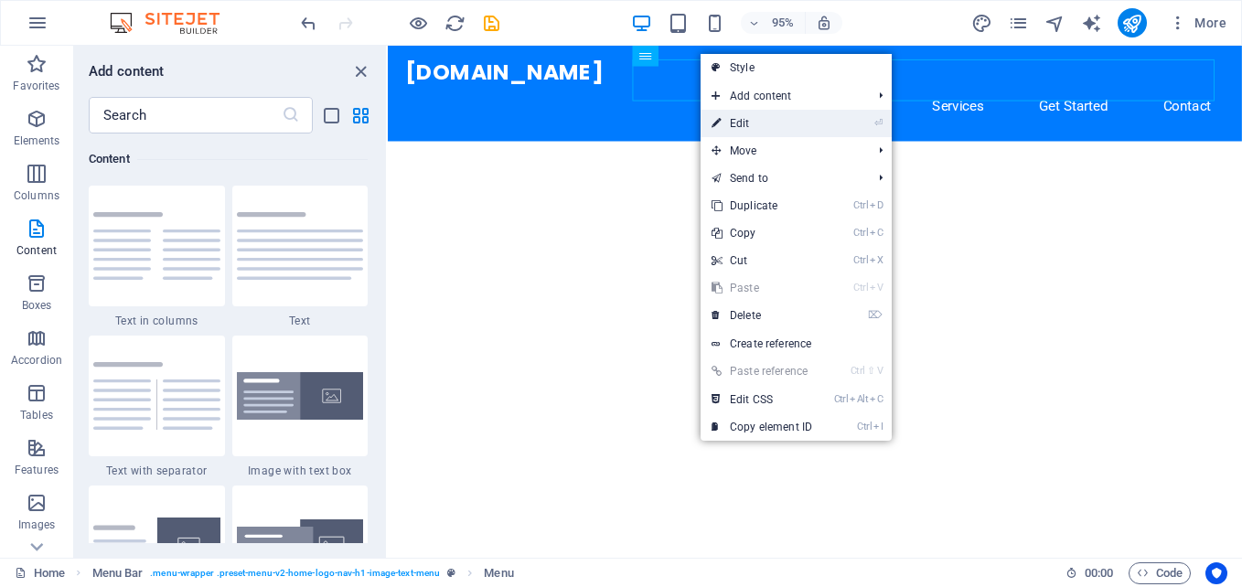
select select
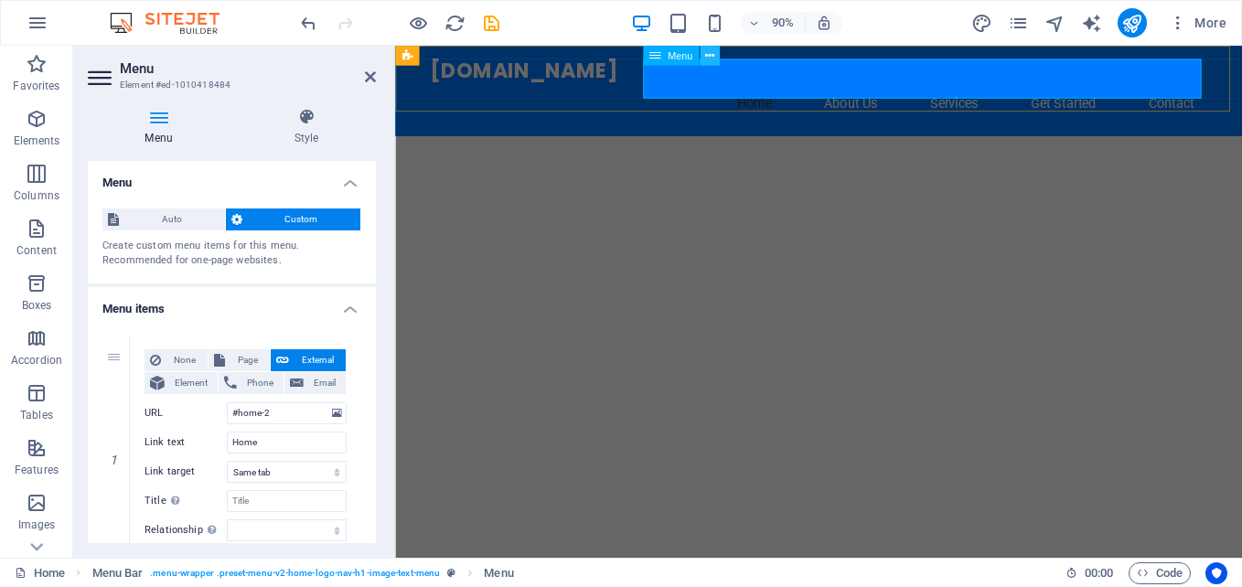
click at [708, 48] on icon at bounding box center [709, 55] width 9 height 17
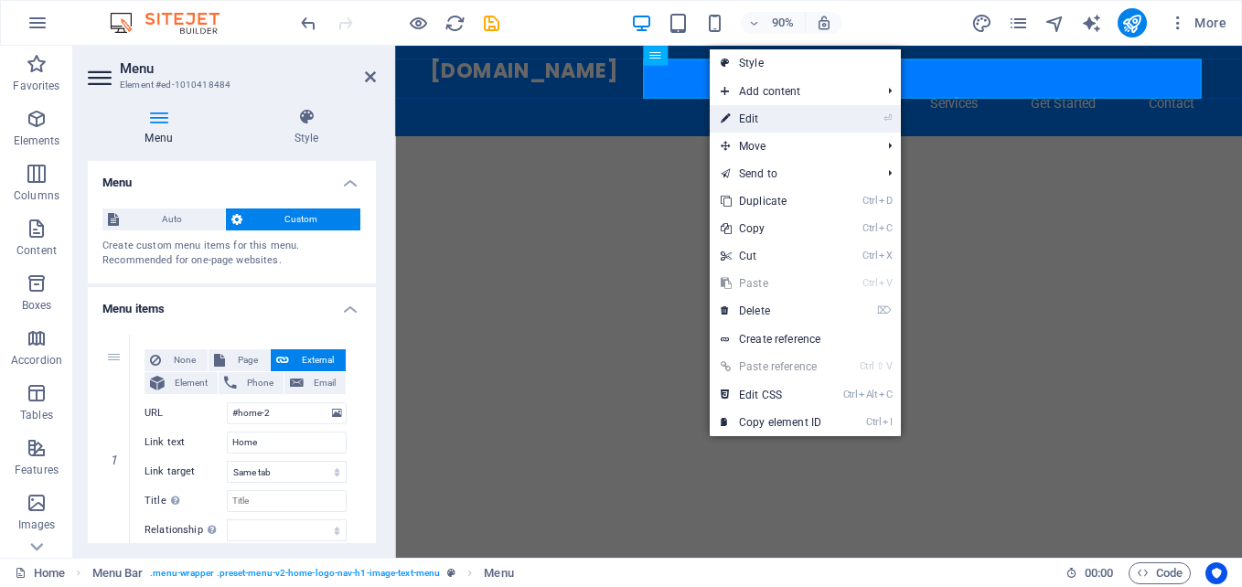
click at [758, 117] on link "⏎ Edit" at bounding box center [771, 118] width 123 height 27
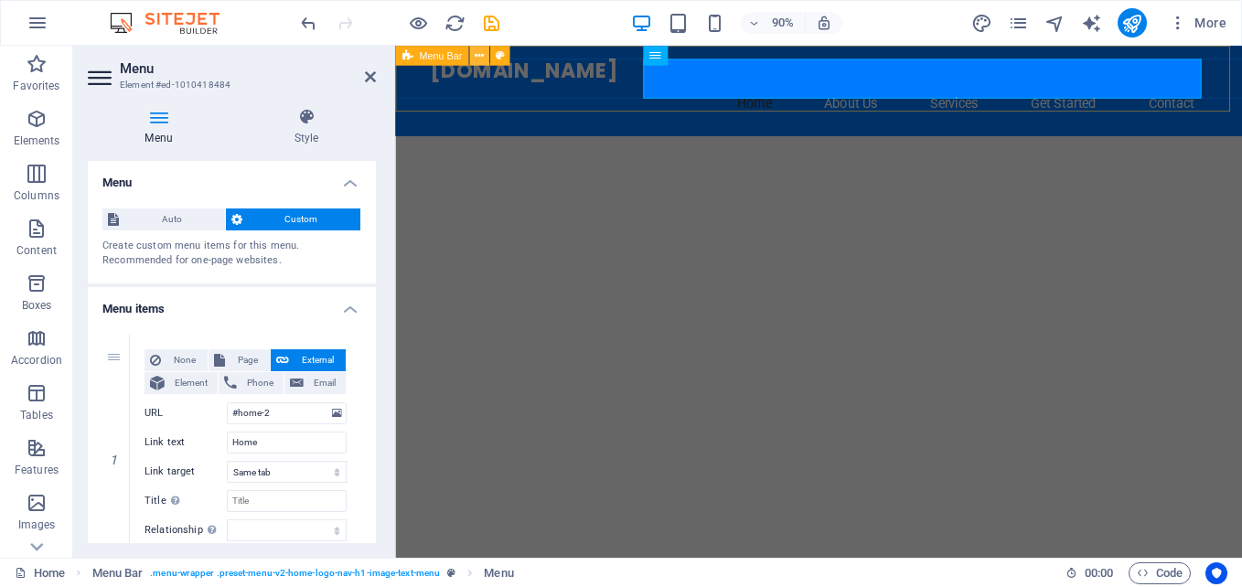
click at [480, 50] on icon at bounding box center [479, 55] width 9 height 17
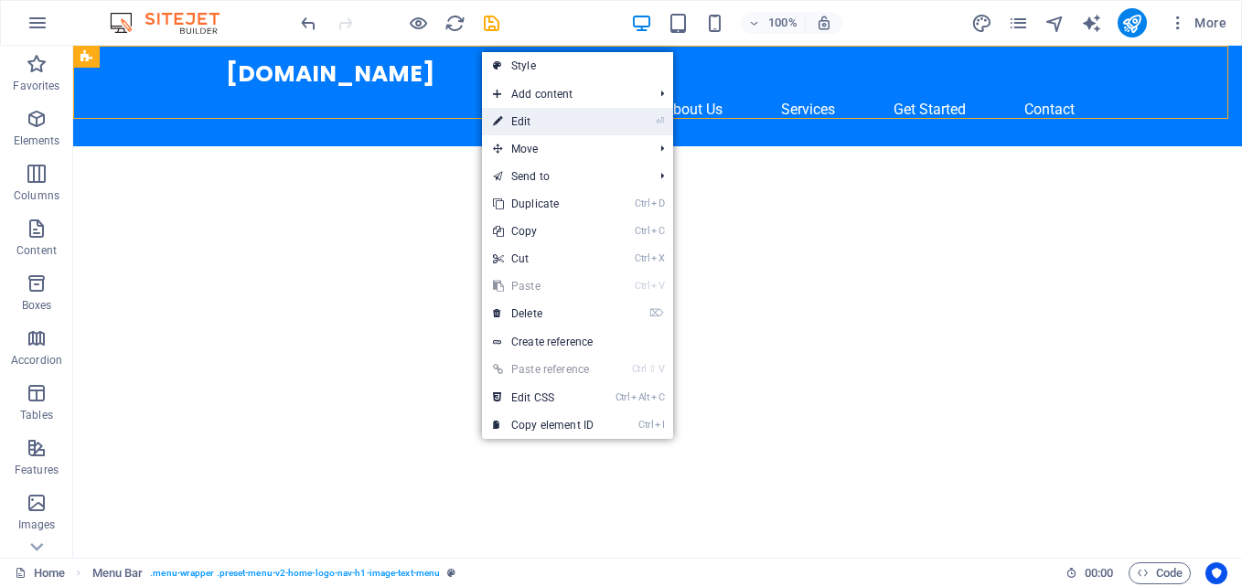
drag, startPoint x: 520, startPoint y: 117, endPoint x: 139, endPoint y: 78, distance: 383.3
click at [520, 117] on link "⏎ Edit" at bounding box center [543, 121] width 123 height 27
select select "header"
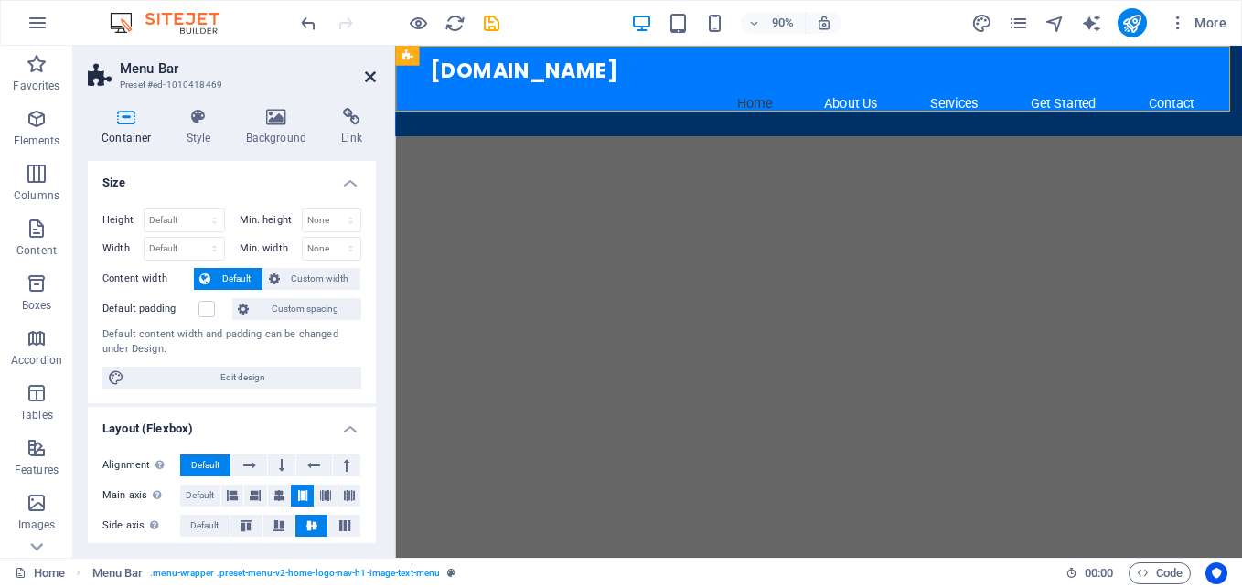
click at [371, 71] on icon at bounding box center [370, 76] width 11 height 15
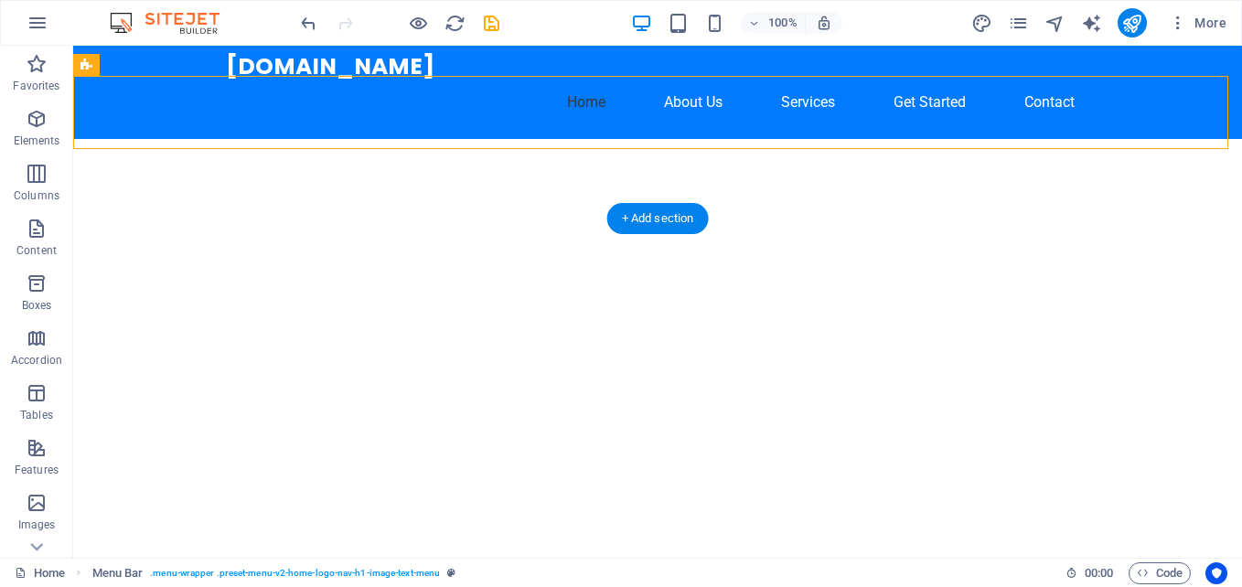
scroll to position [0, 0]
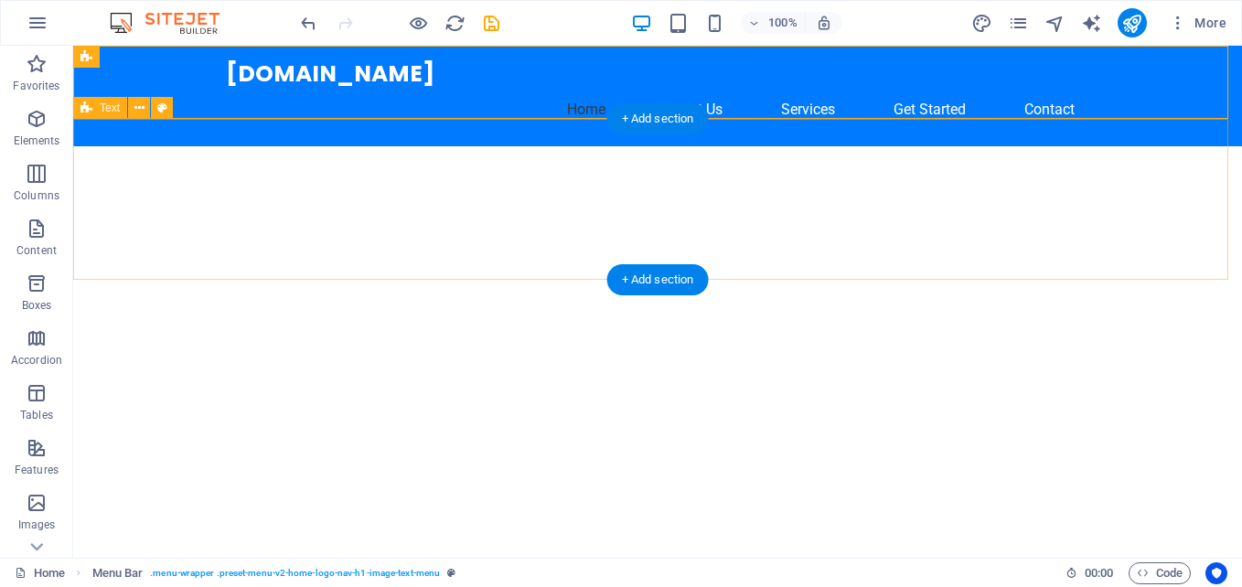
click at [455, 184] on div at bounding box center [657, 226] width 1169 height 161
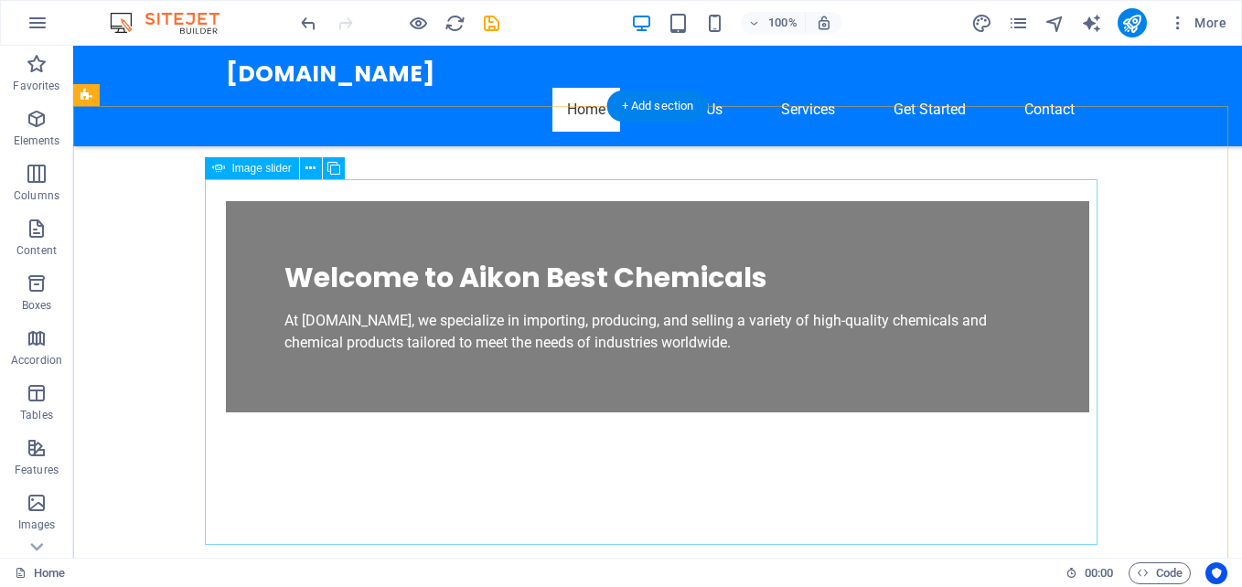
scroll to position [640, 0]
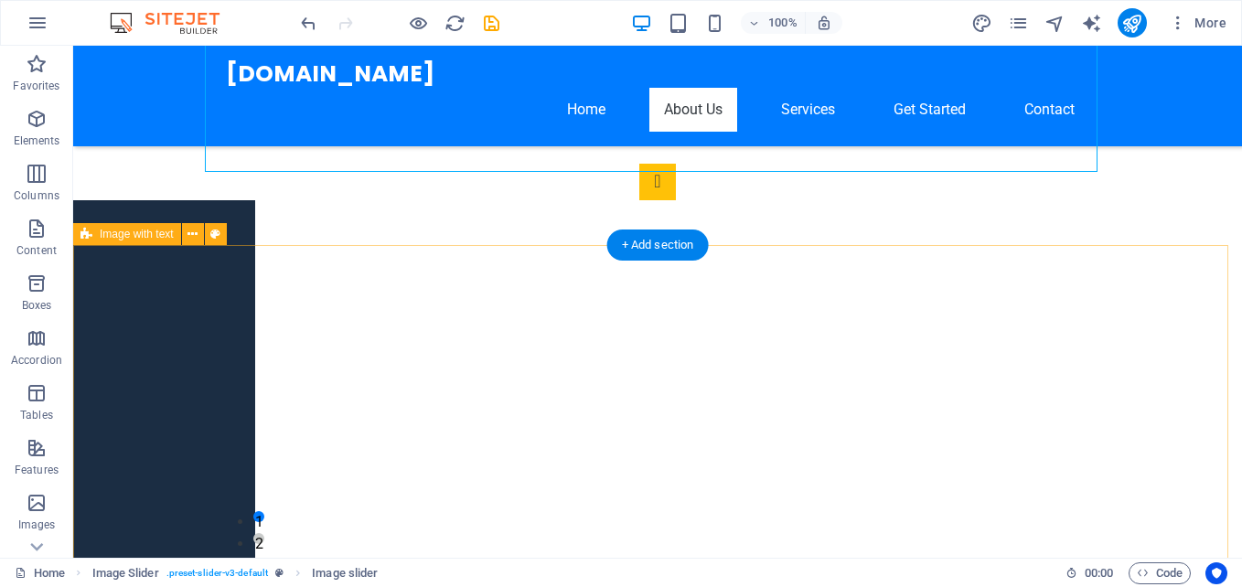
scroll to position [1097, 0]
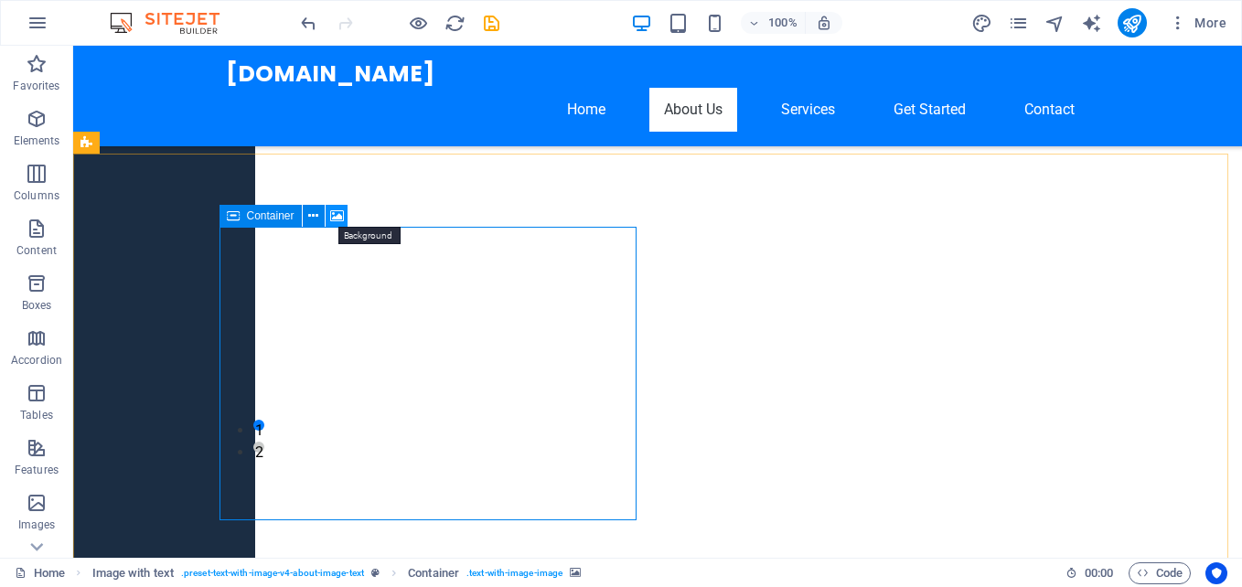
click at [334, 216] on icon at bounding box center [337, 216] width 14 height 19
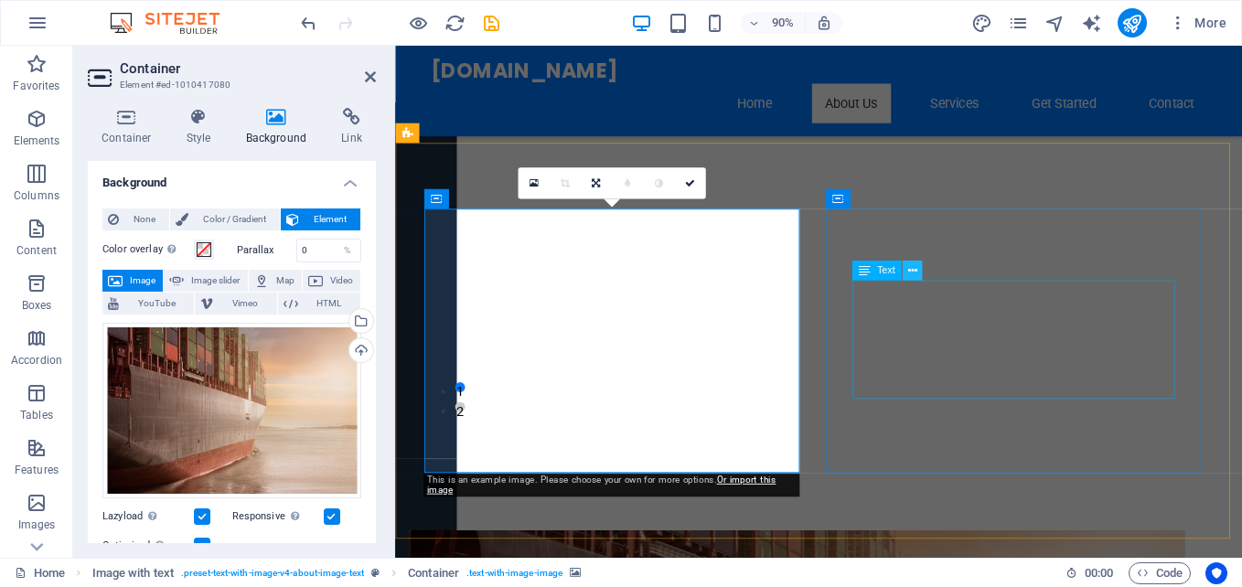
click at [913, 266] on icon at bounding box center [911, 270] width 9 height 17
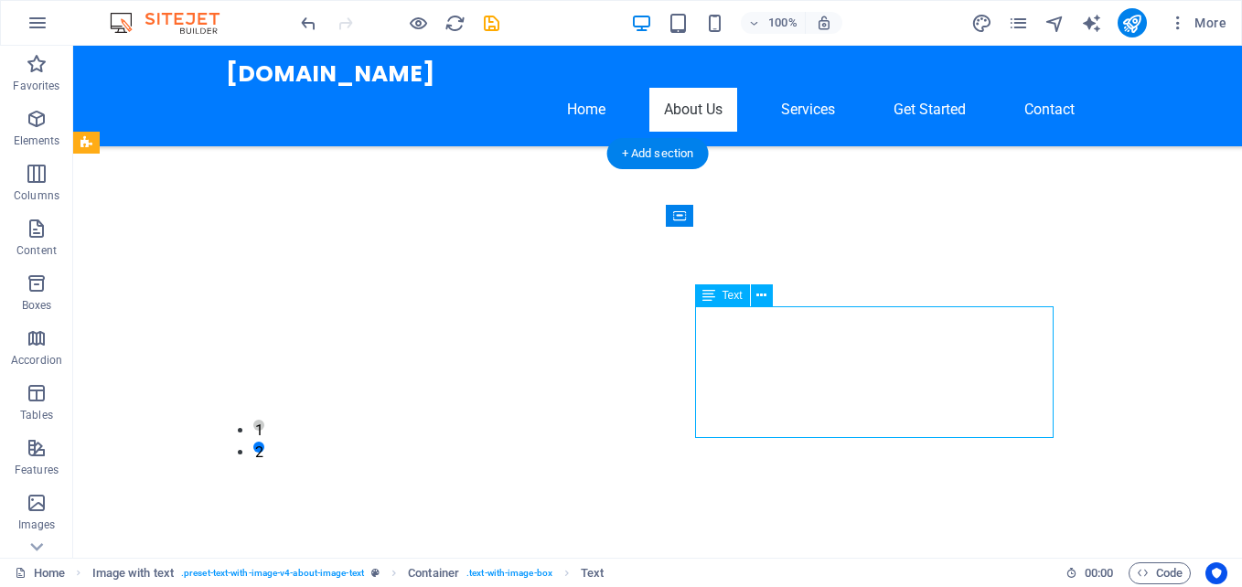
drag, startPoint x: 795, startPoint y: 430, endPoint x: 786, endPoint y: 396, distance: 34.8
click at [759, 290] on icon at bounding box center [761, 295] width 10 height 19
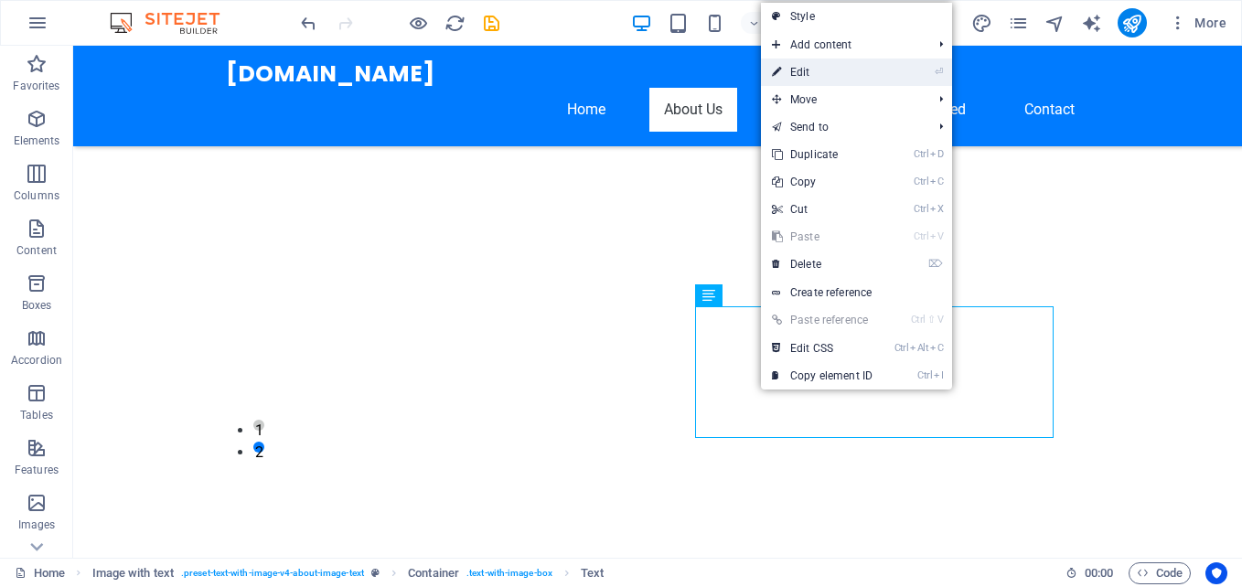
click at [802, 66] on link "⏎ Edit" at bounding box center [822, 72] width 123 height 27
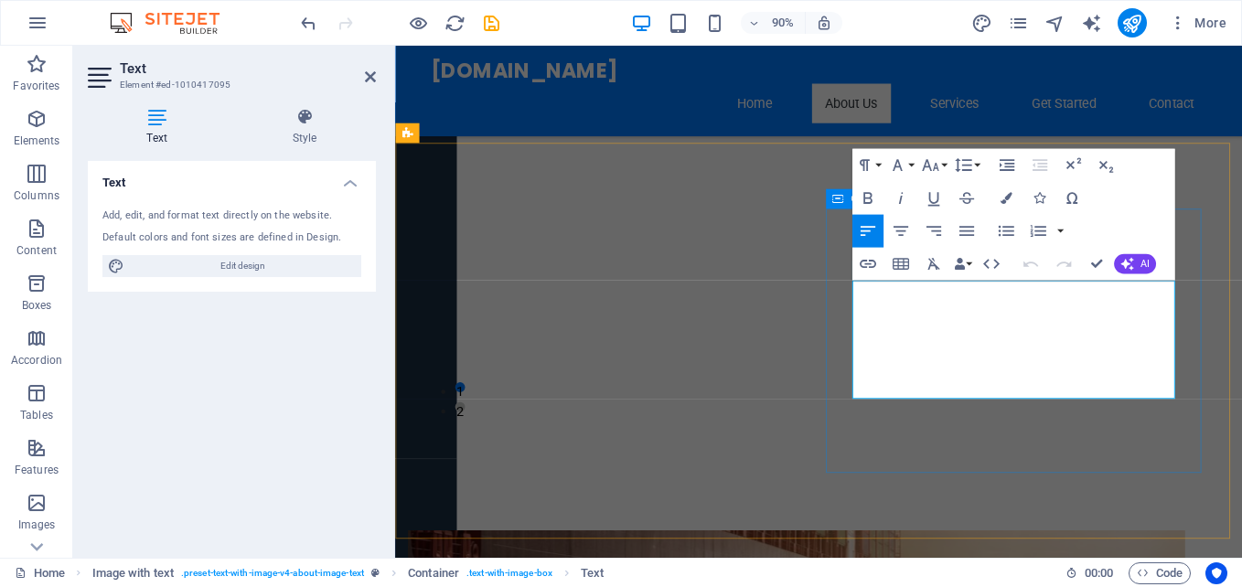
drag, startPoint x: 998, startPoint y: 425, endPoint x: 894, endPoint y: 303, distance: 160.3
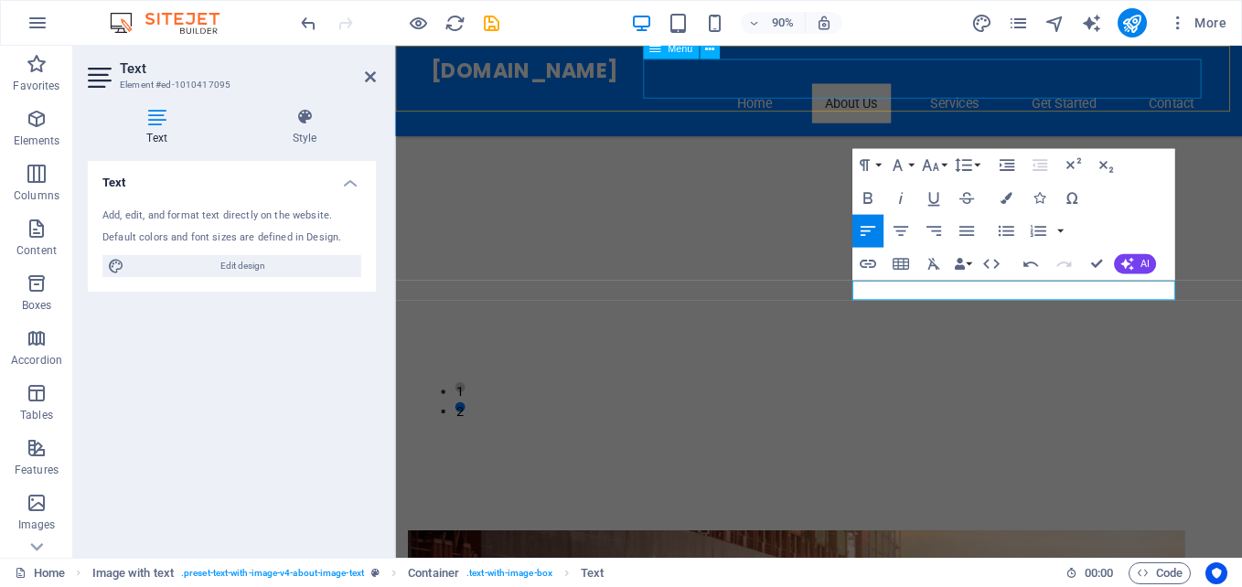
scroll to position [0, 6]
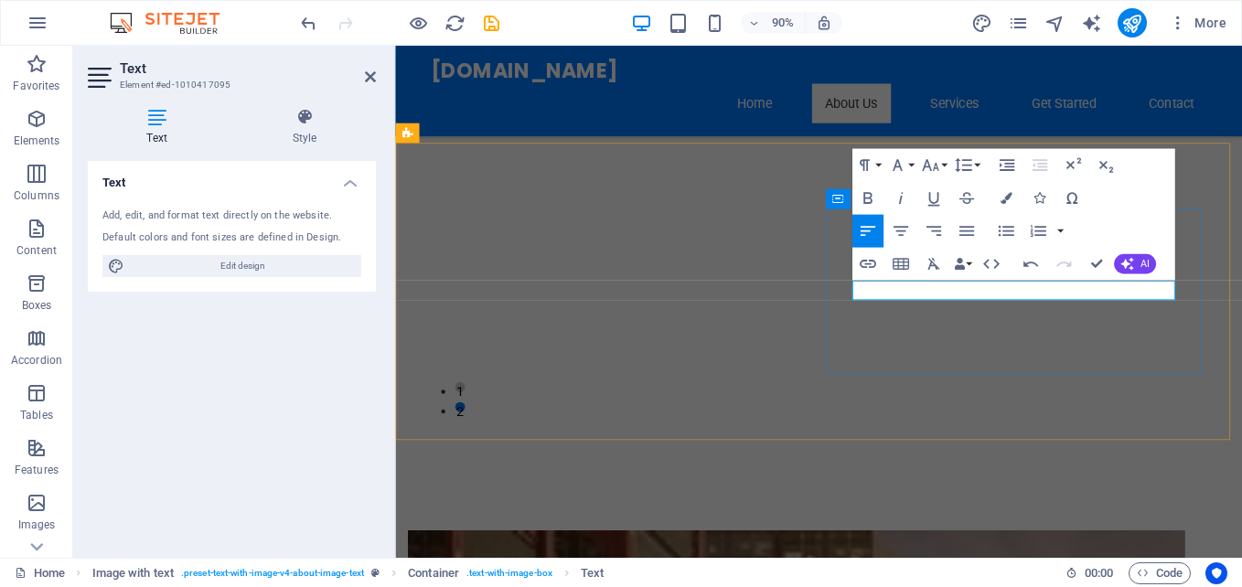
scroll to position [58046, 5]
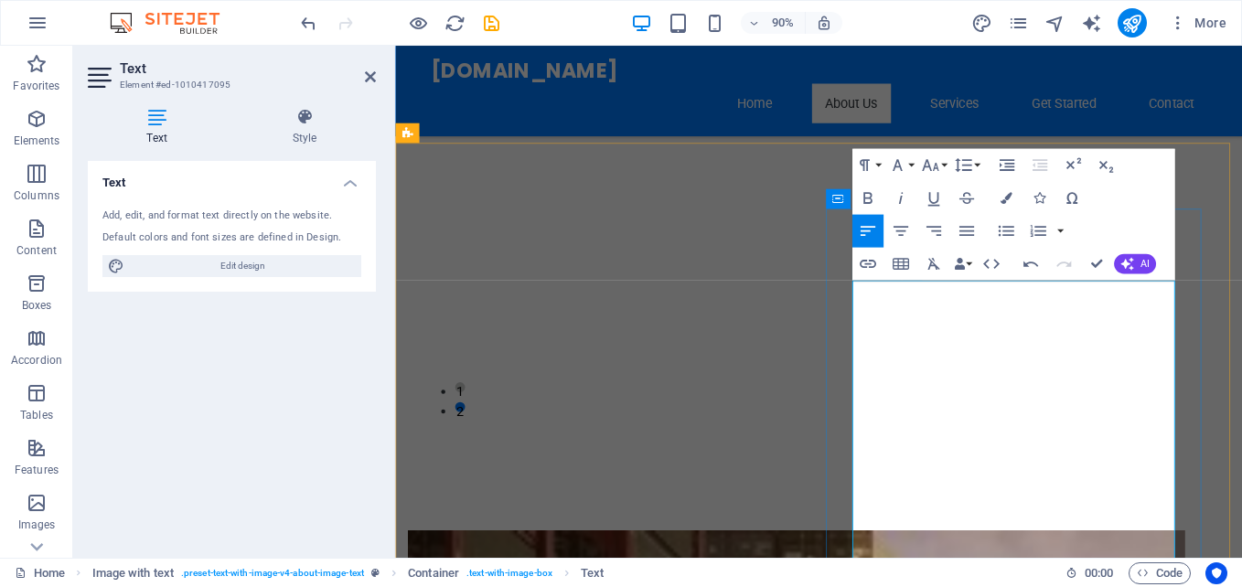
drag, startPoint x: 1041, startPoint y: 316, endPoint x: 903, endPoint y: 317, distance: 137.2
click at [867, 197] on icon "button" at bounding box center [868, 198] width 20 height 20
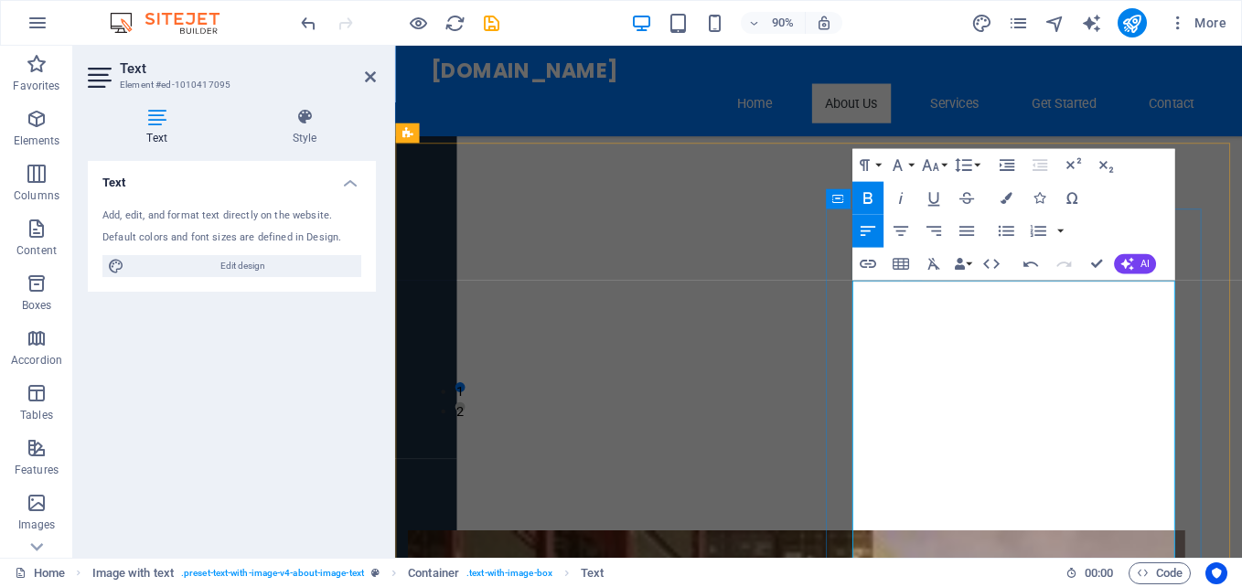
drag, startPoint x: 1040, startPoint y: 315, endPoint x: 904, endPoint y: 318, distance: 135.4
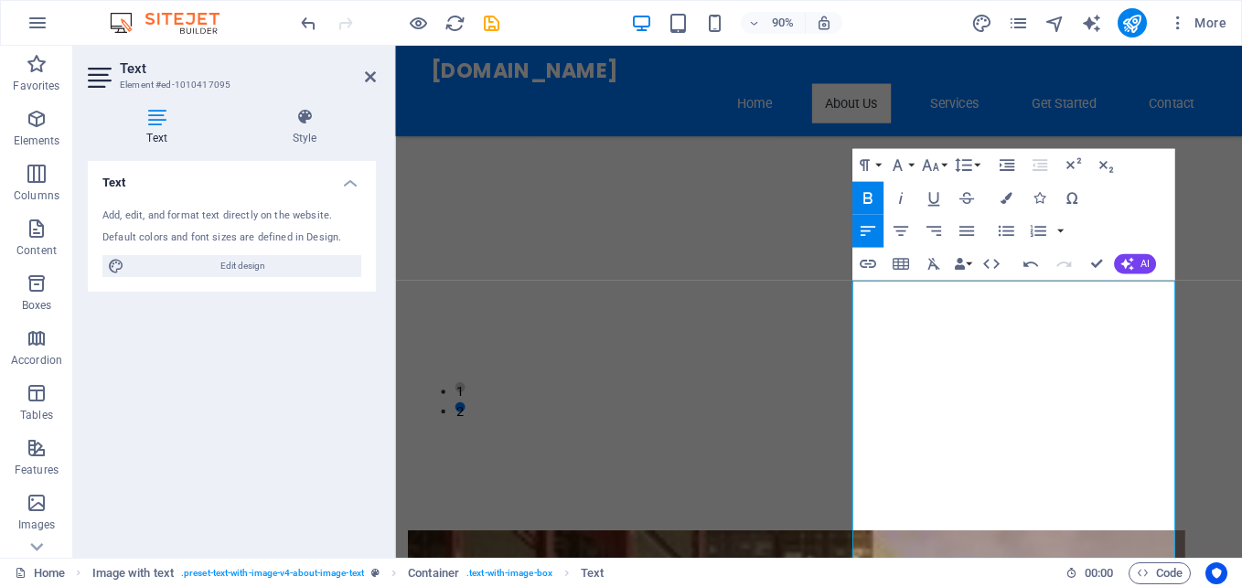
click at [872, 209] on button "Bold" at bounding box center [867, 198] width 31 height 33
click at [872, 208] on button "Bold" at bounding box center [867, 198] width 31 height 33
click at [874, 208] on button "Bold" at bounding box center [867, 198] width 31 height 33
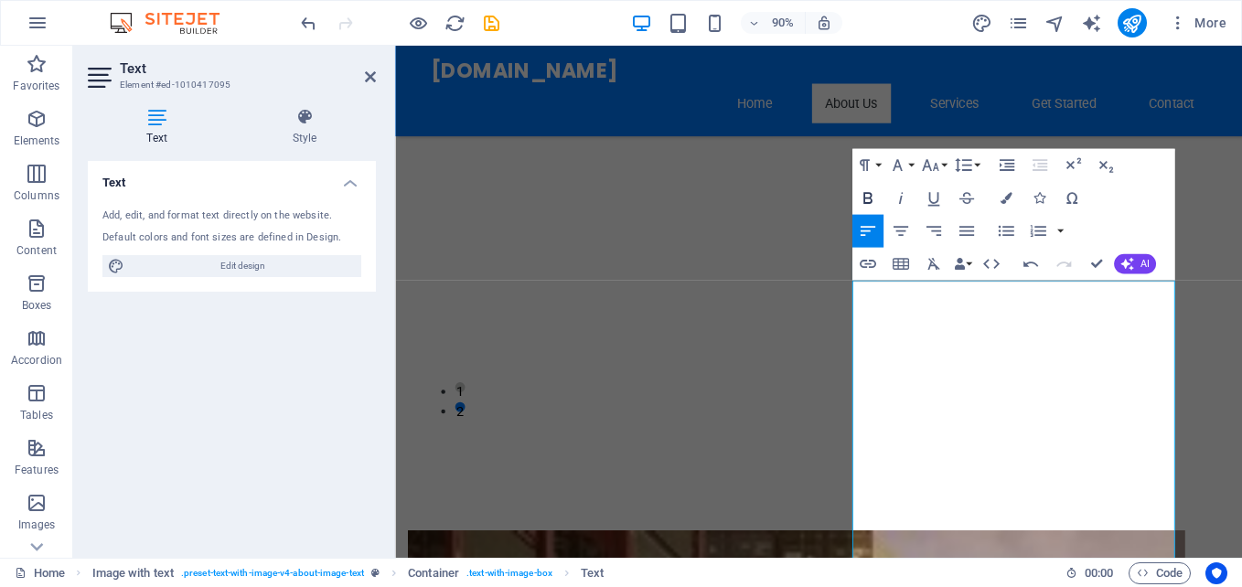
click at [867, 196] on icon "button" at bounding box center [868, 198] width 20 height 20
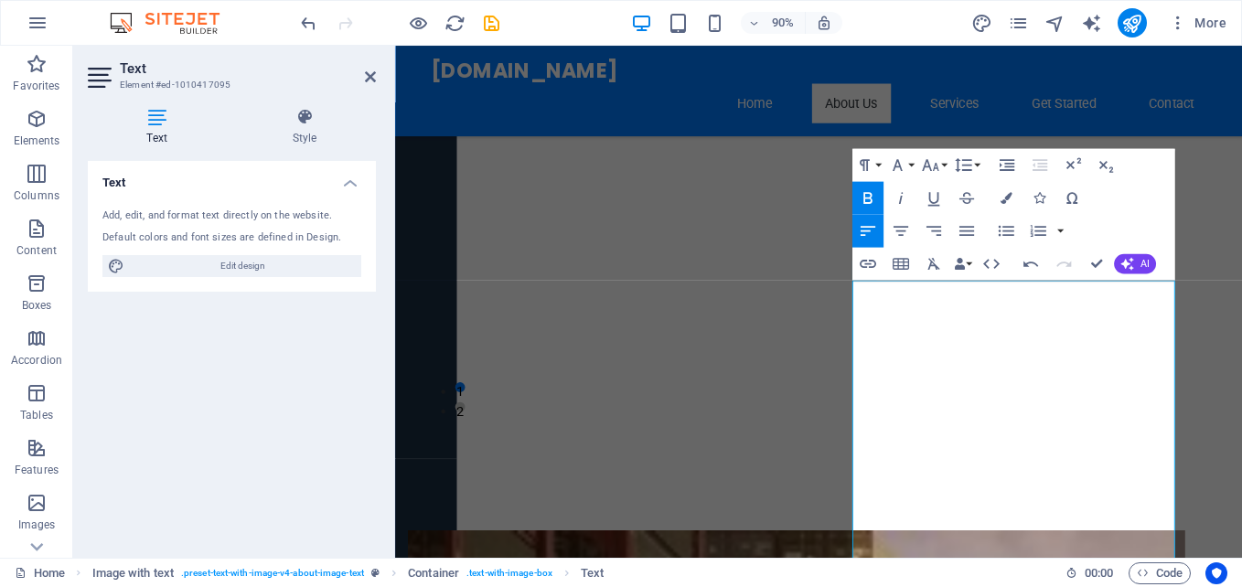
click at [866, 196] on icon "button" at bounding box center [868, 198] width 20 height 20
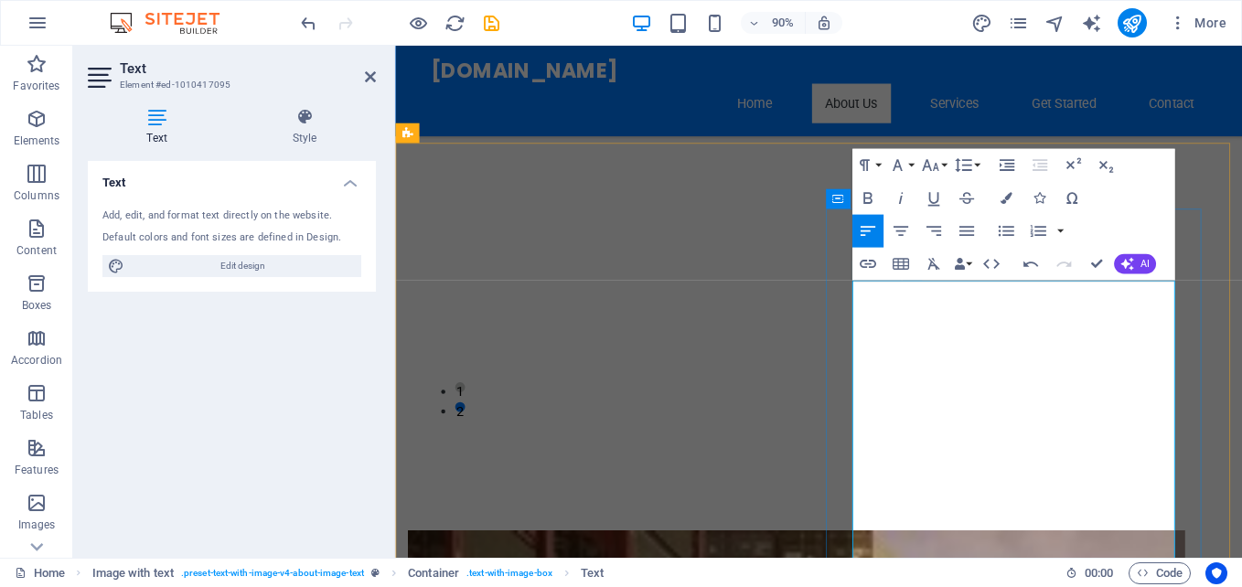
drag, startPoint x: 1006, startPoint y: 359, endPoint x: 919, endPoint y: 356, distance: 86.9
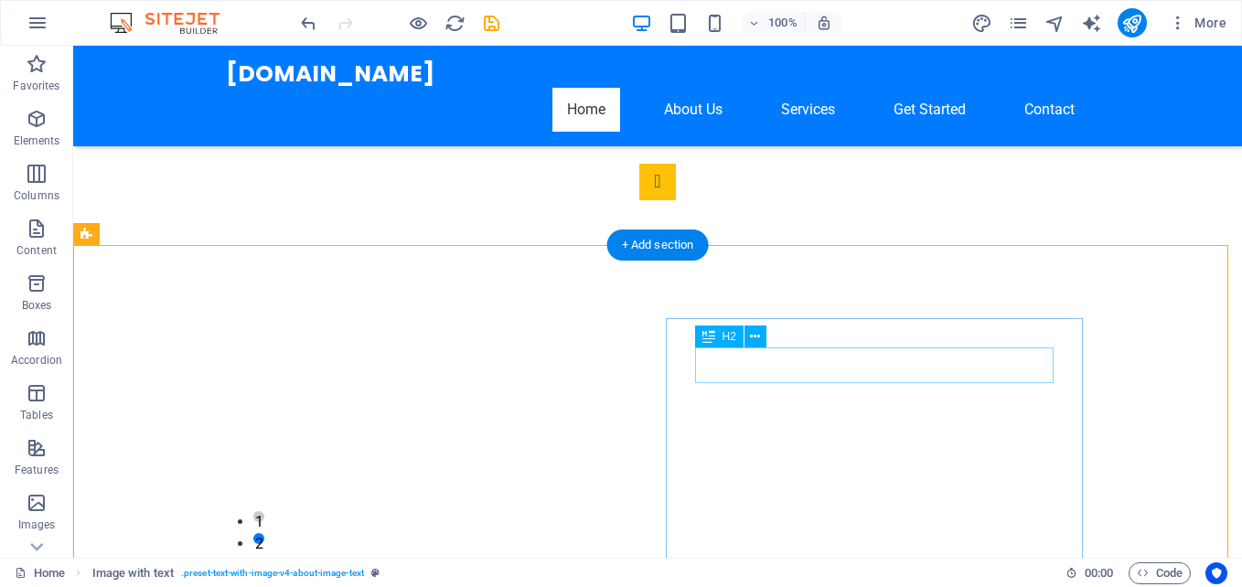
scroll to position [914, 0]
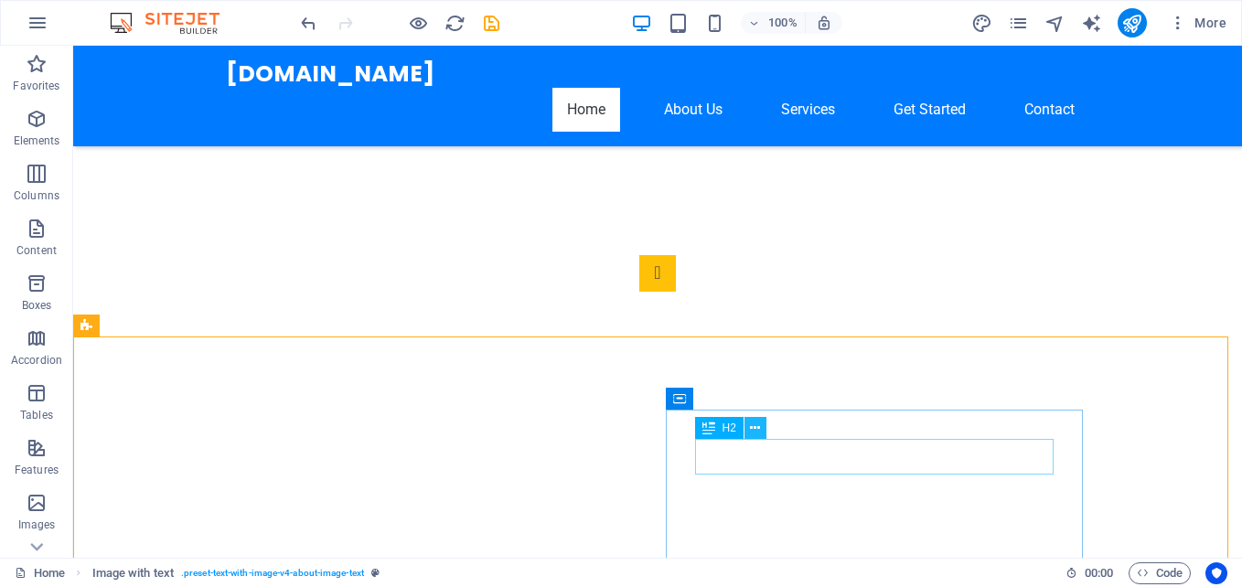
click at [757, 425] on icon at bounding box center [755, 428] width 10 height 19
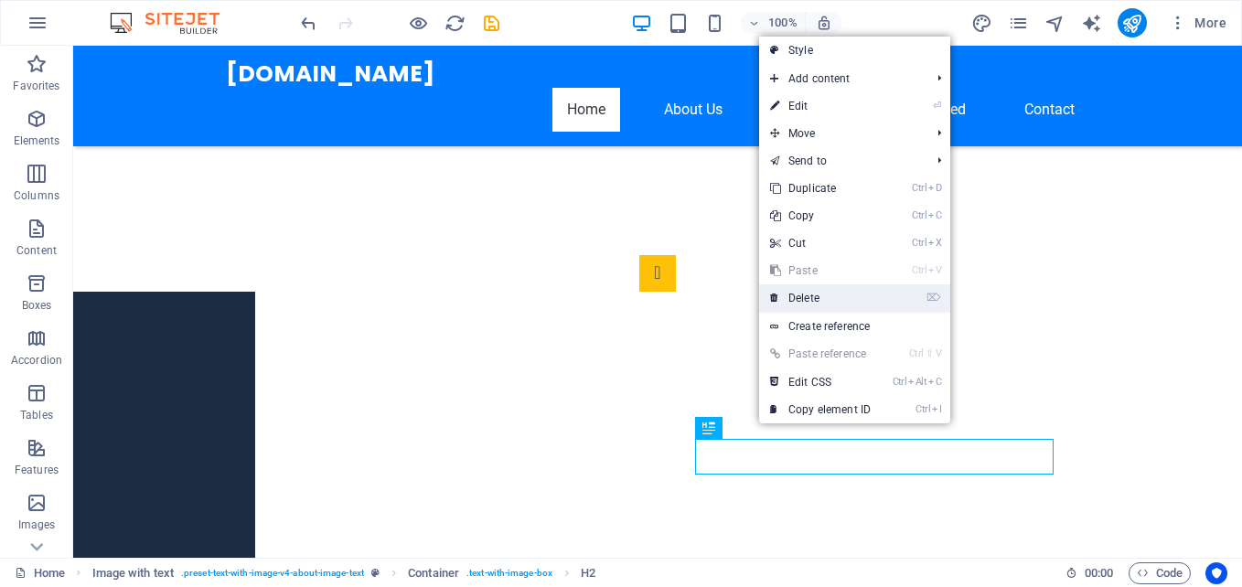
click at [812, 293] on link "⌦ Delete" at bounding box center [820, 297] width 123 height 27
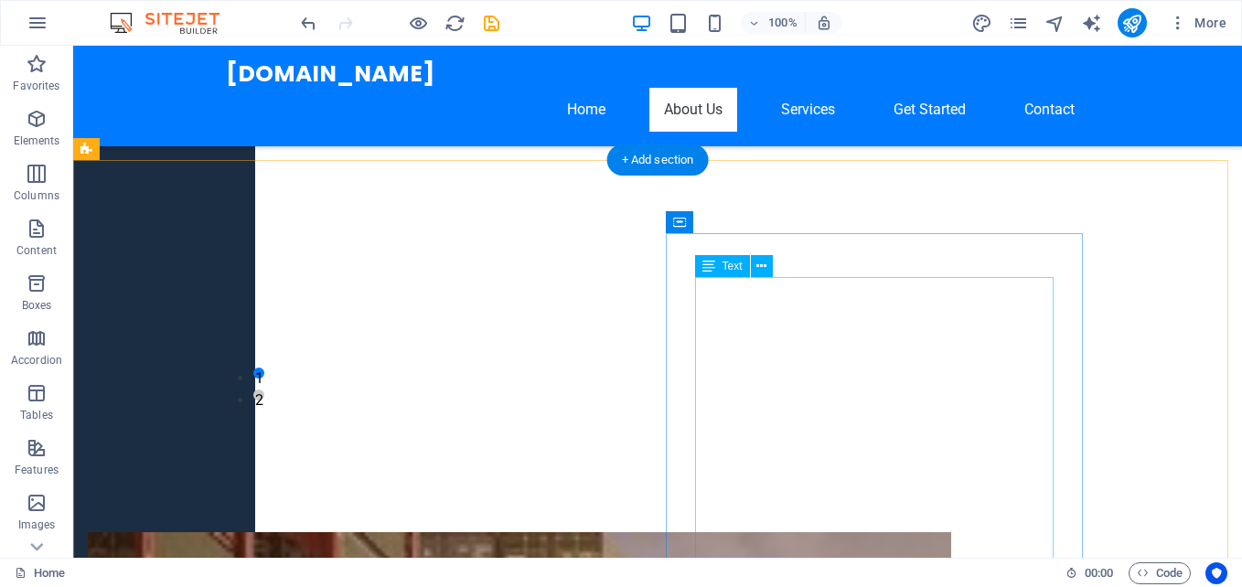
scroll to position [1189, 0]
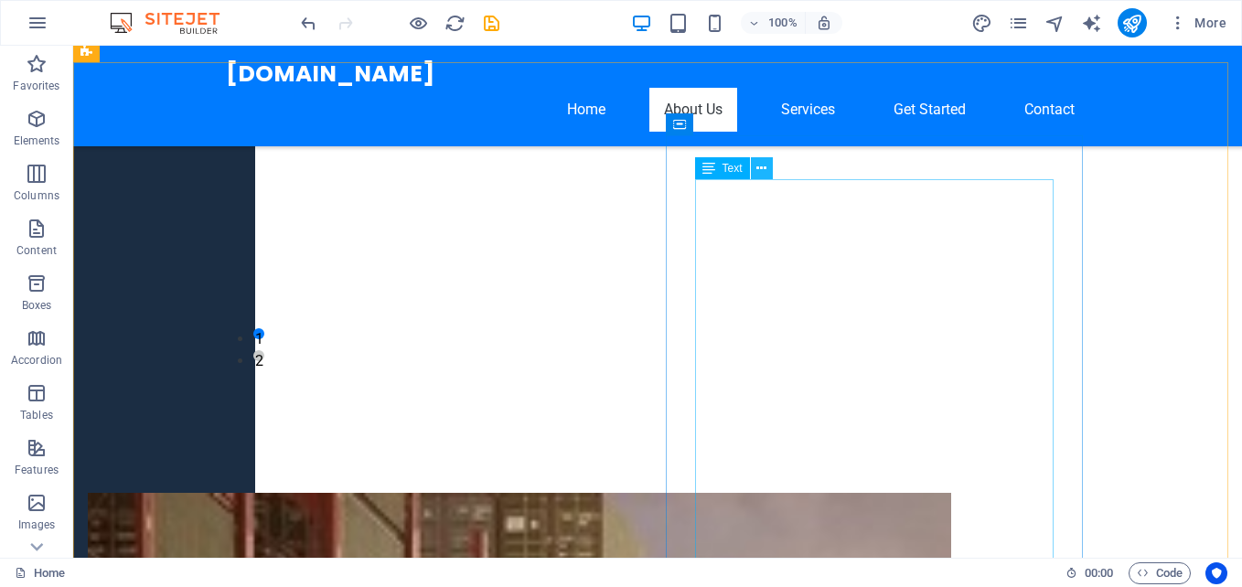
click at [759, 164] on icon at bounding box center [761, 168] width 10 height 19
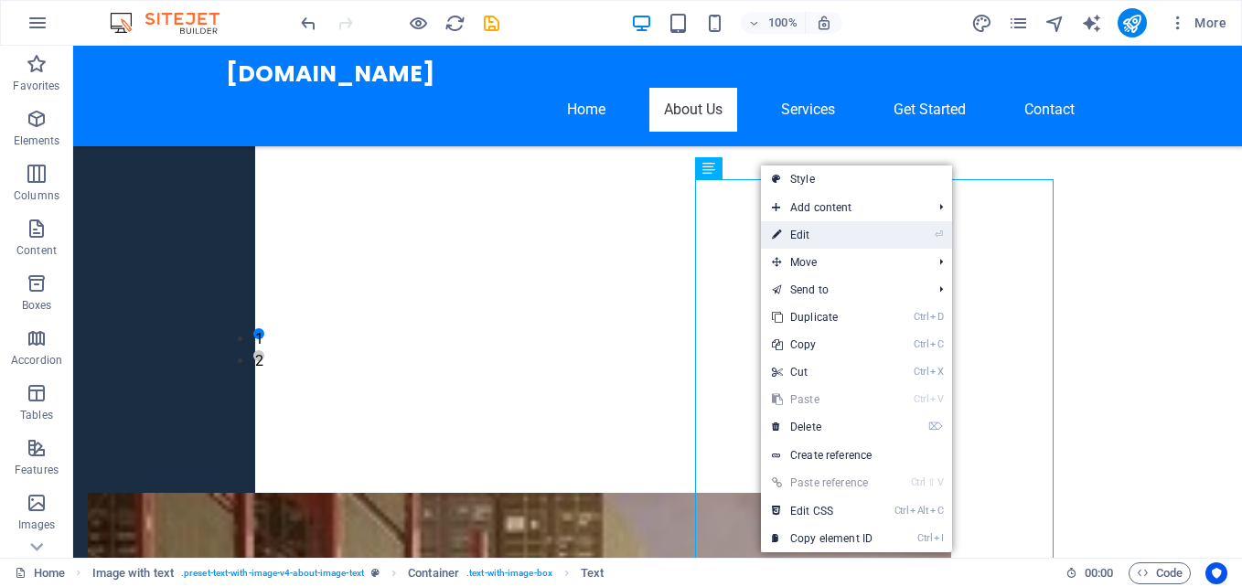
click at [807, 234] on link "⏎ Edit" at bounding box center [822, 234] width 123 height 27
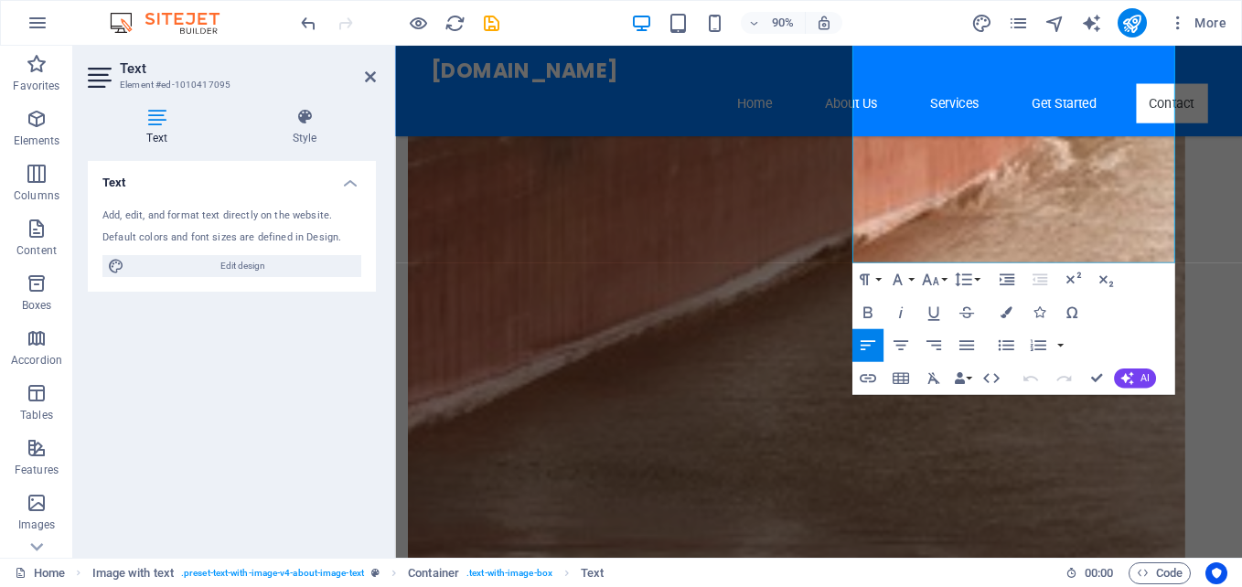
scroll to position [3242, 0]
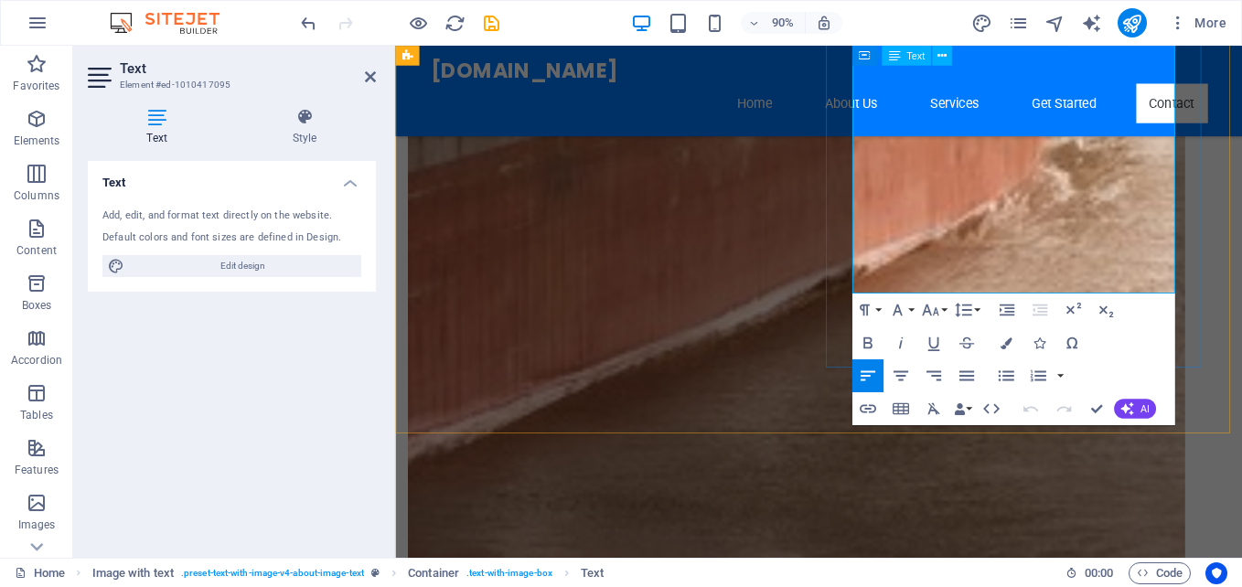
drag, startPoint x: 903, startPoint y: 372, endPoint x: 1214, endPoint y: 304, distance: 319.1
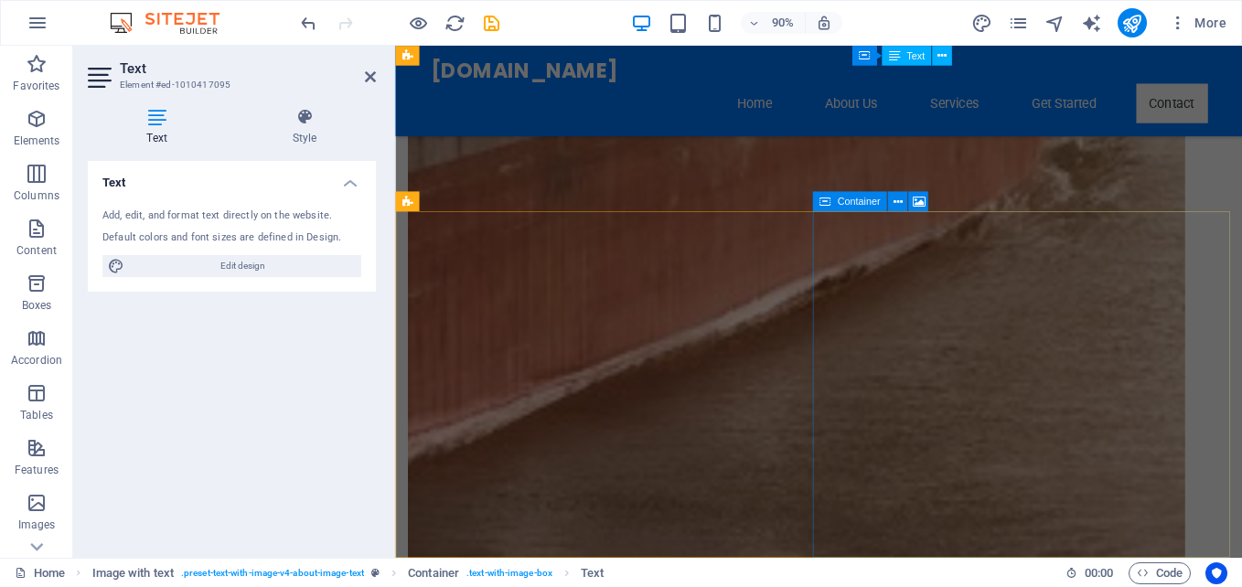
scroll to position [2501, 0]
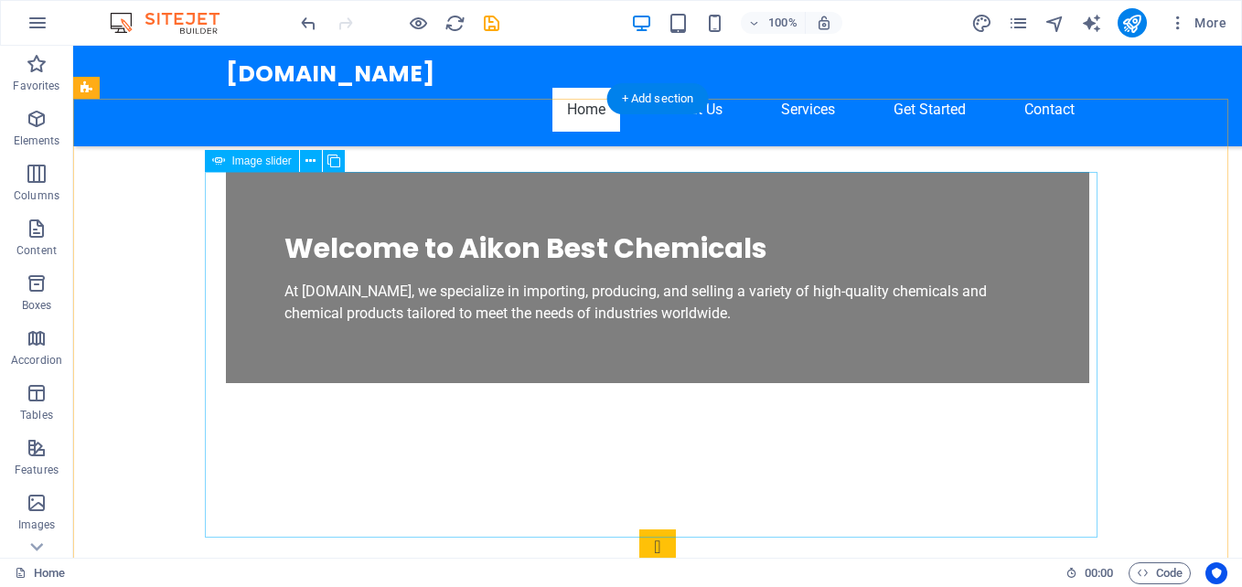
scroll to position [732, 0]
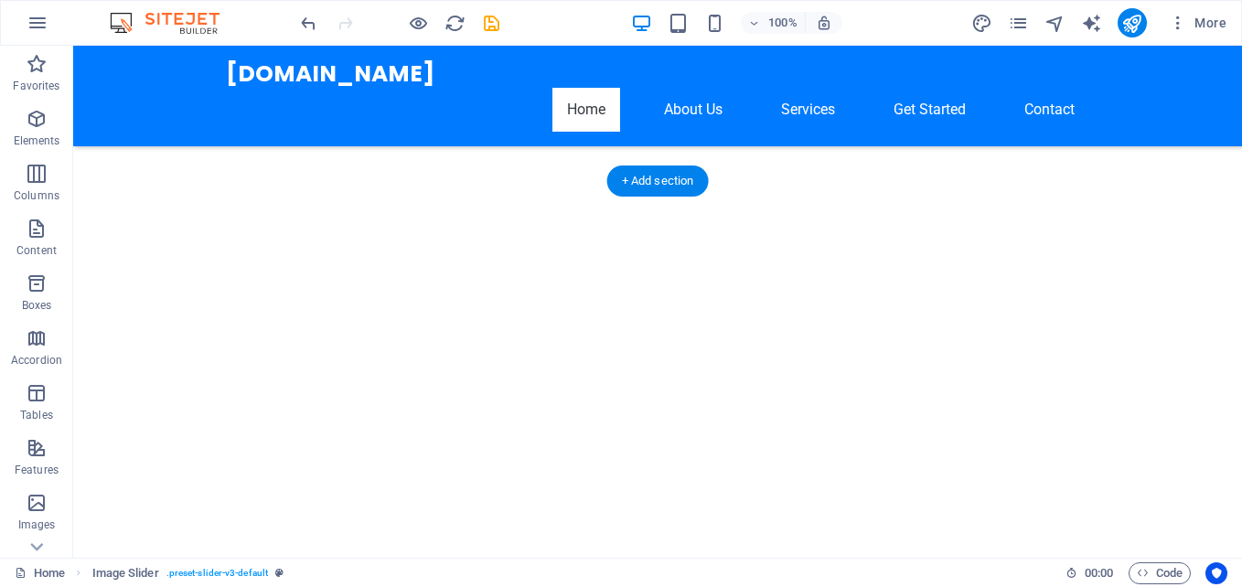
scroll to position [91, 0]
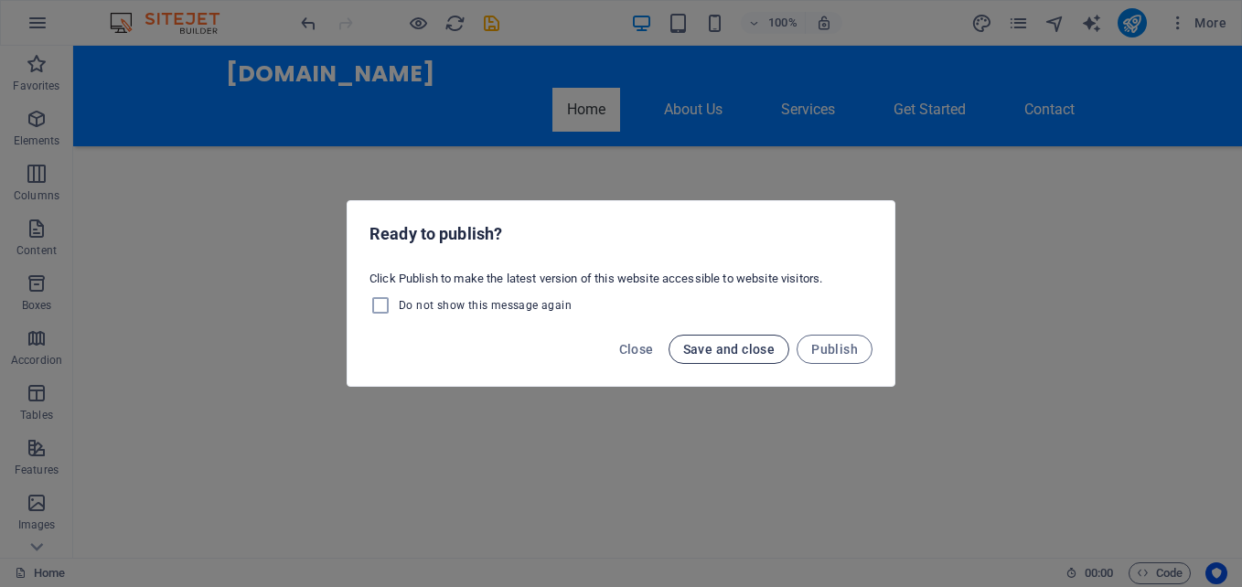
click at [736, 339] on button "Save and close" at bounding box center [729, 349] width 122 height 29
checkbox input "false"
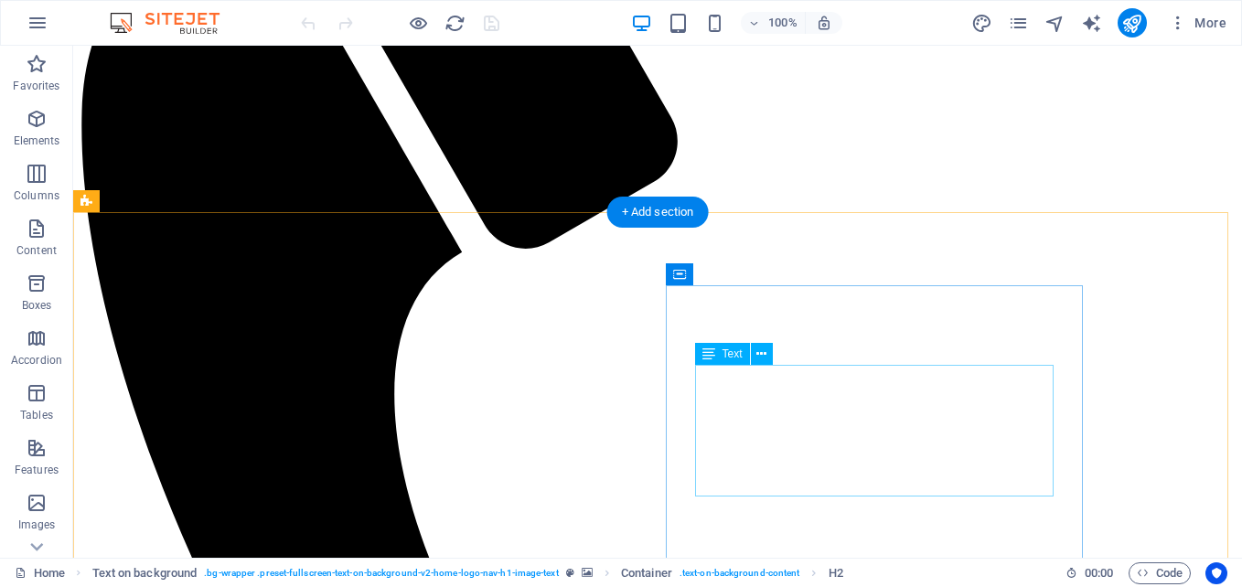
scroll to position [457, 0]
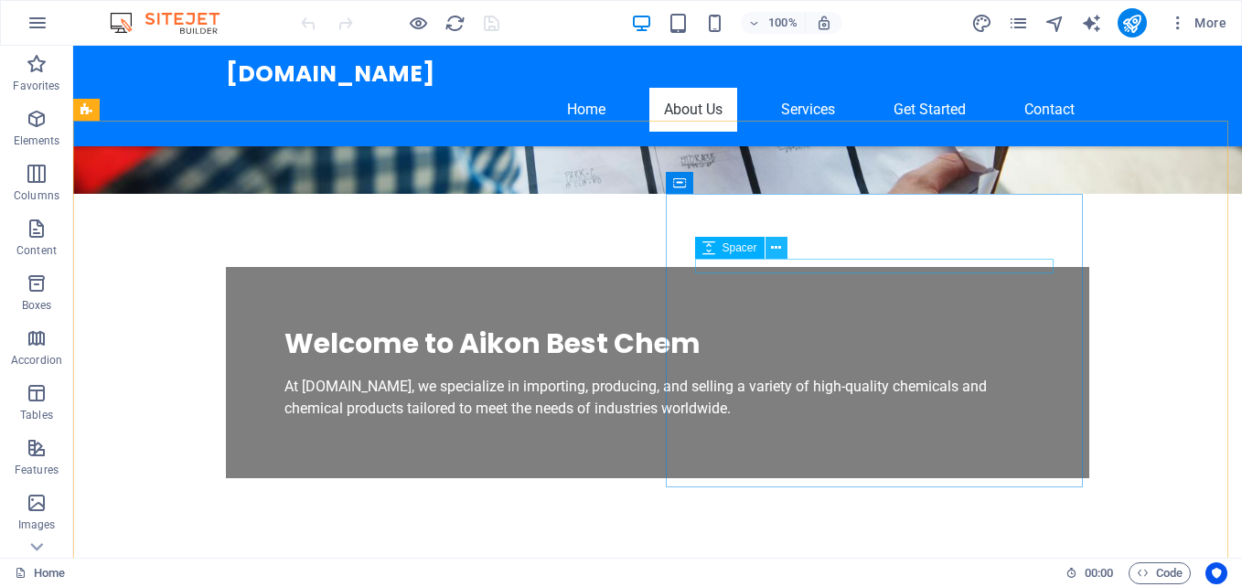
click at [774, 245] on icon at bounding box center [776, 248] width 10 height 19
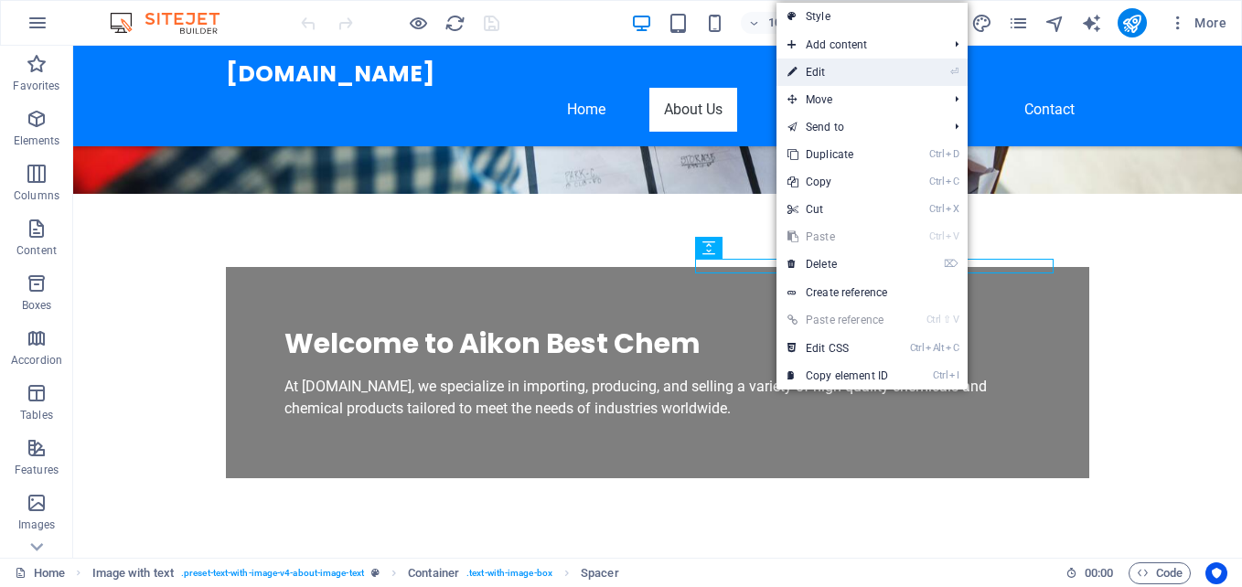
click at [828, 69] on link "⏎ Edit" at bounding box center [837, 72] width 123 height 27
select select "px"
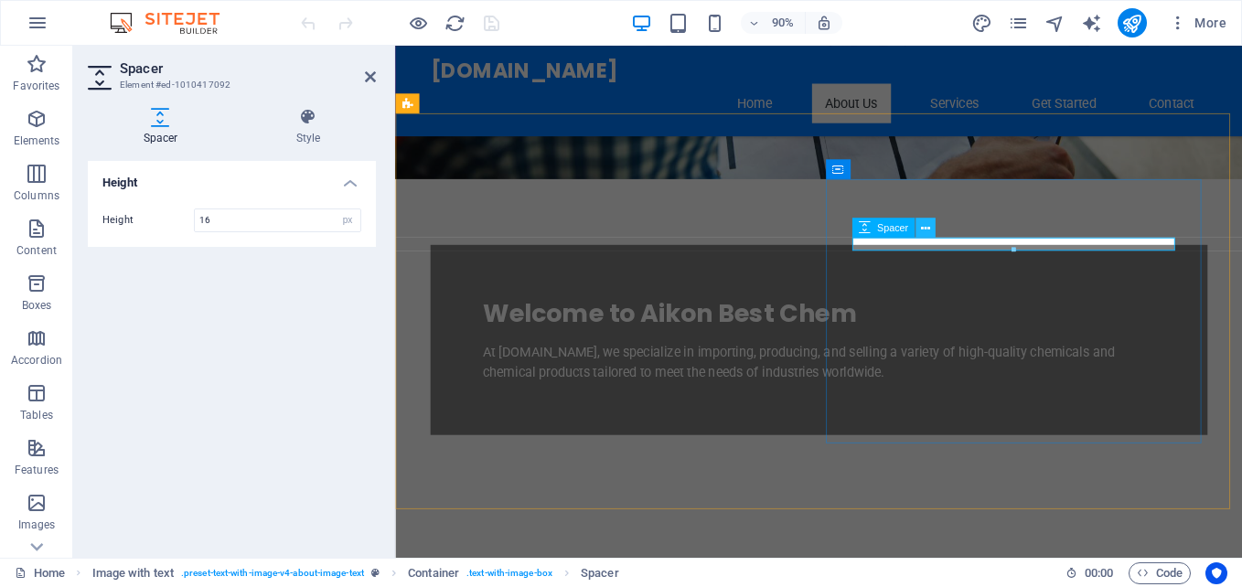
click at [922, 225] on icon at bounding box center [925, 227] width 9 height 17
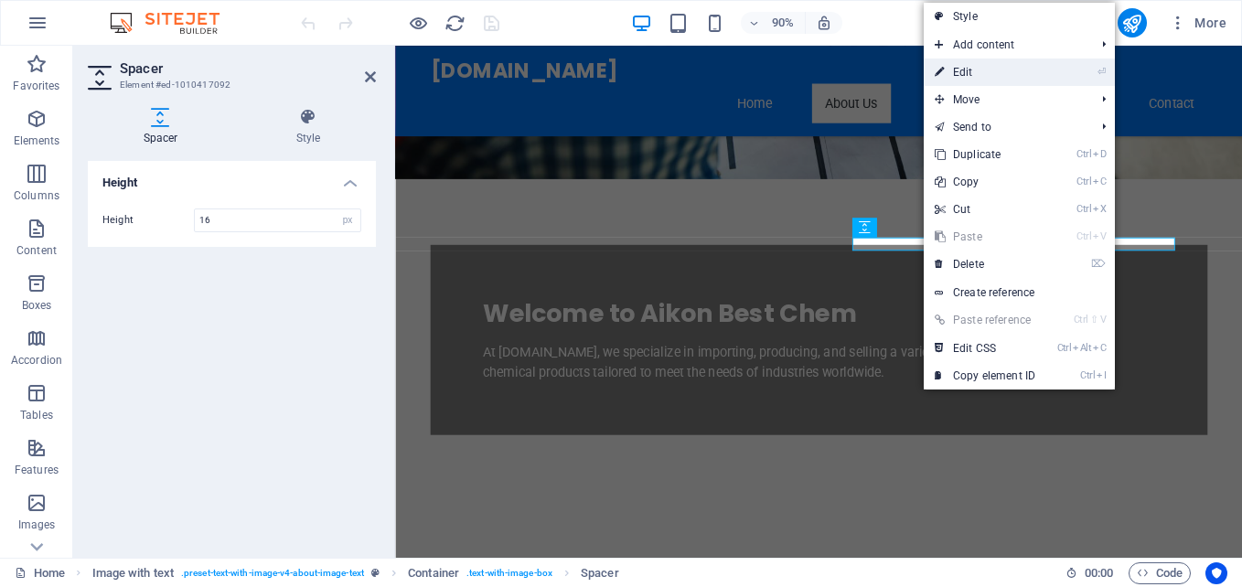
click at [972, 67] on link "⏎ Edit" at bounding box center [985, 72] width 123 height 27
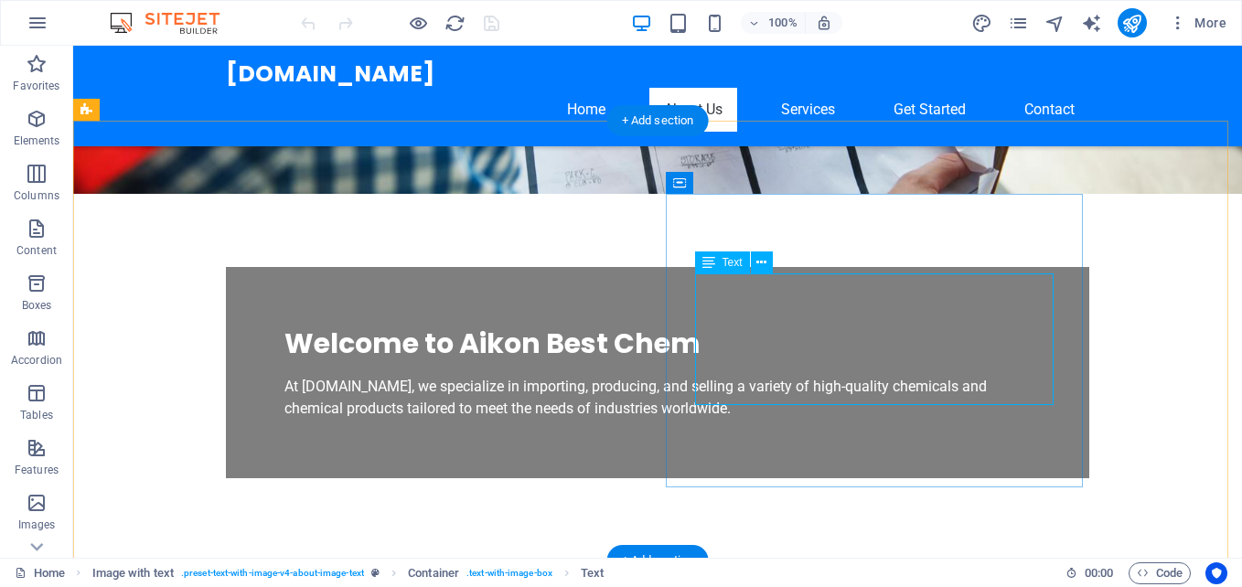
click at [764, 259] on icon at bounding box center [761, 262] width 10 height 19
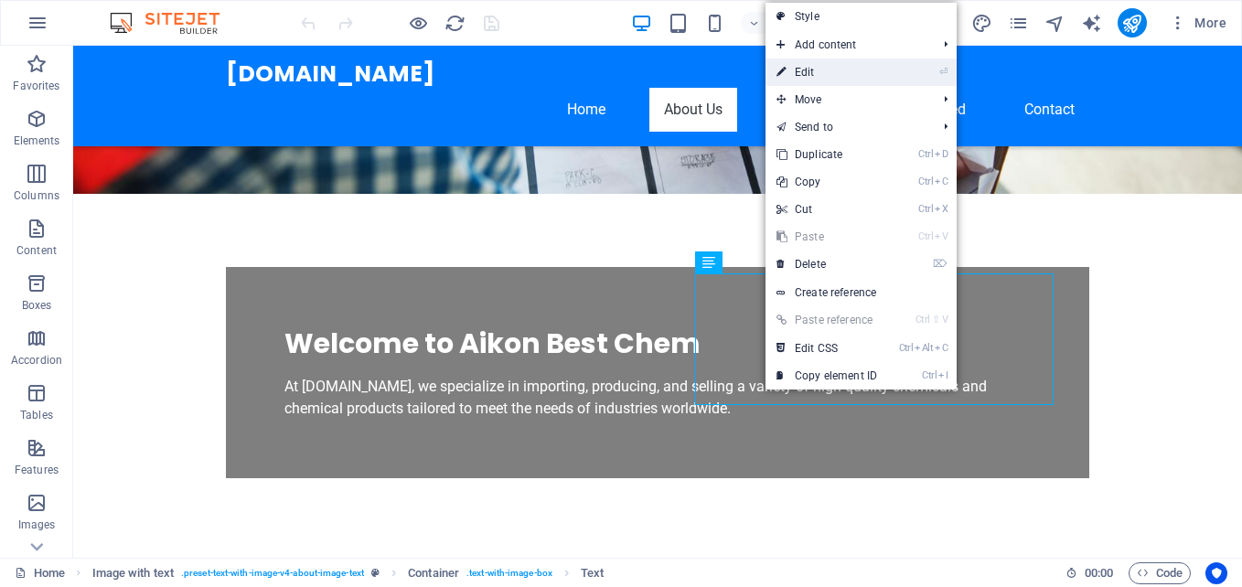
click at [817, 73] on link "⏎ Edit" at bounding box center [826, 72] width 123 height 27
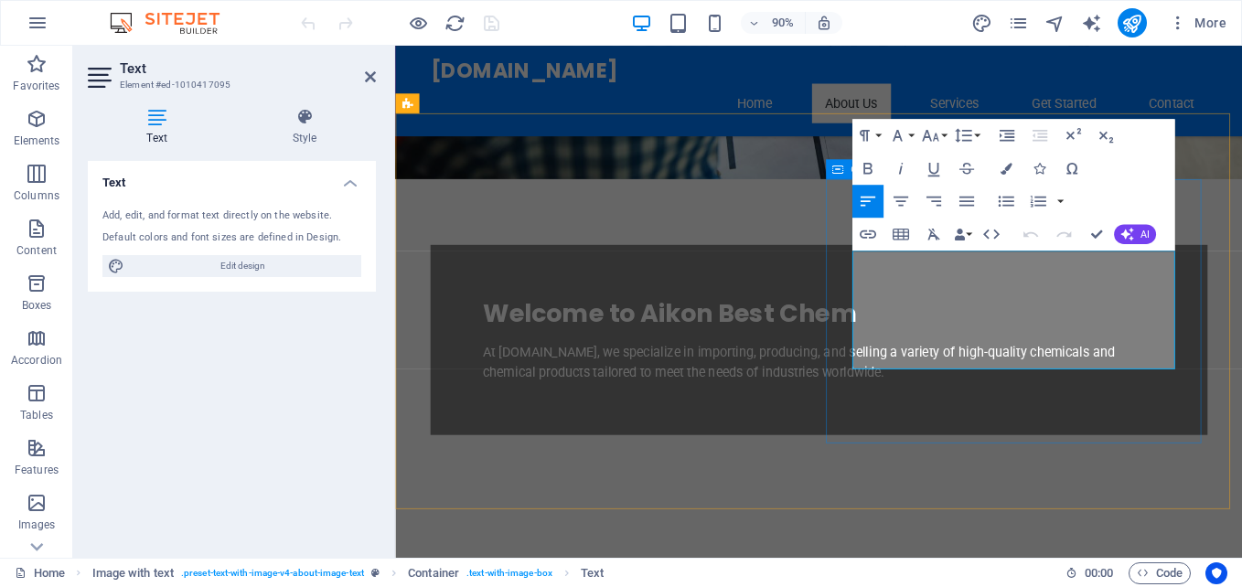
drag, startPoint x: 1007, startPoint y: 391, endPoint x: 895, endPoint y: 262, distance: 170.5
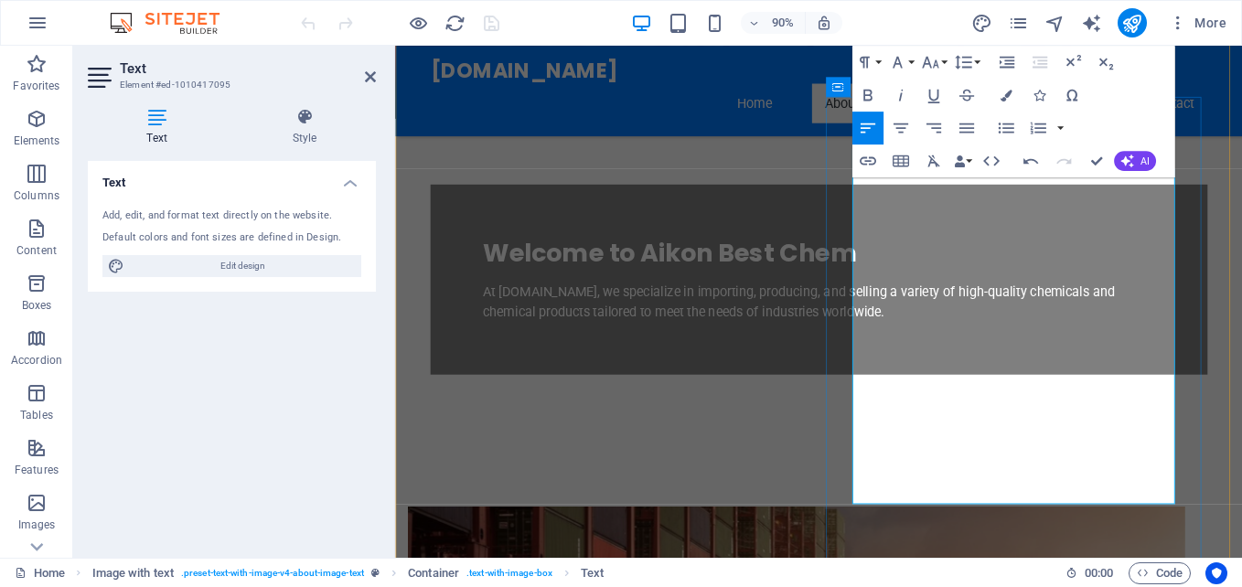
scroll to position [549, 0]
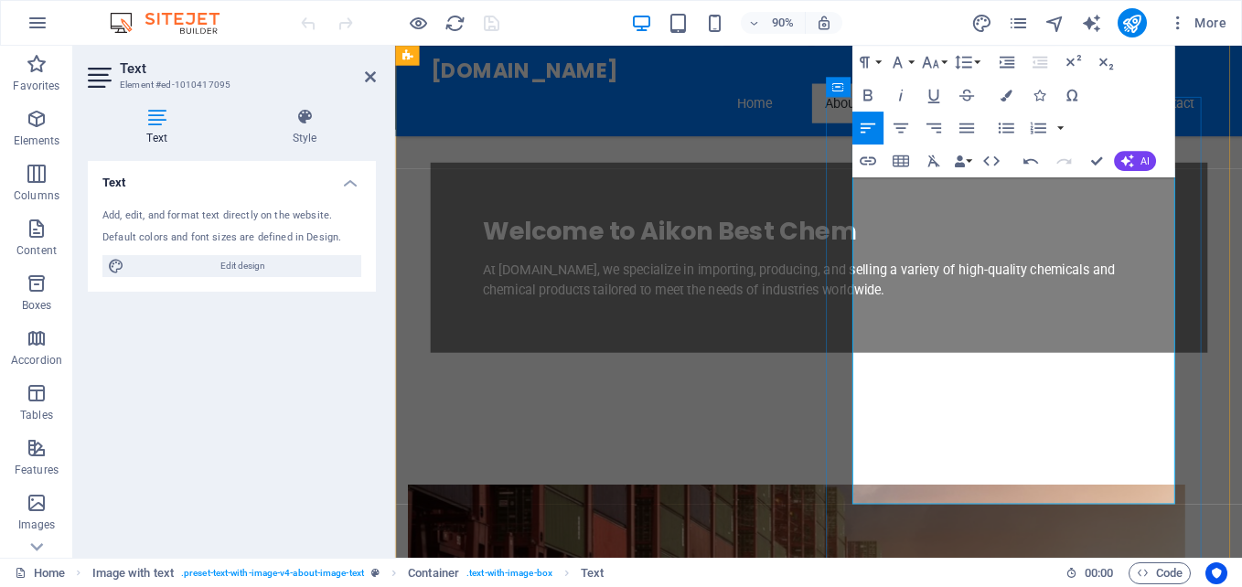
drag, startPoint x: 1244, startPoint y: 541, endPoint x: 879, endPoint y: 185, distance: 510.2
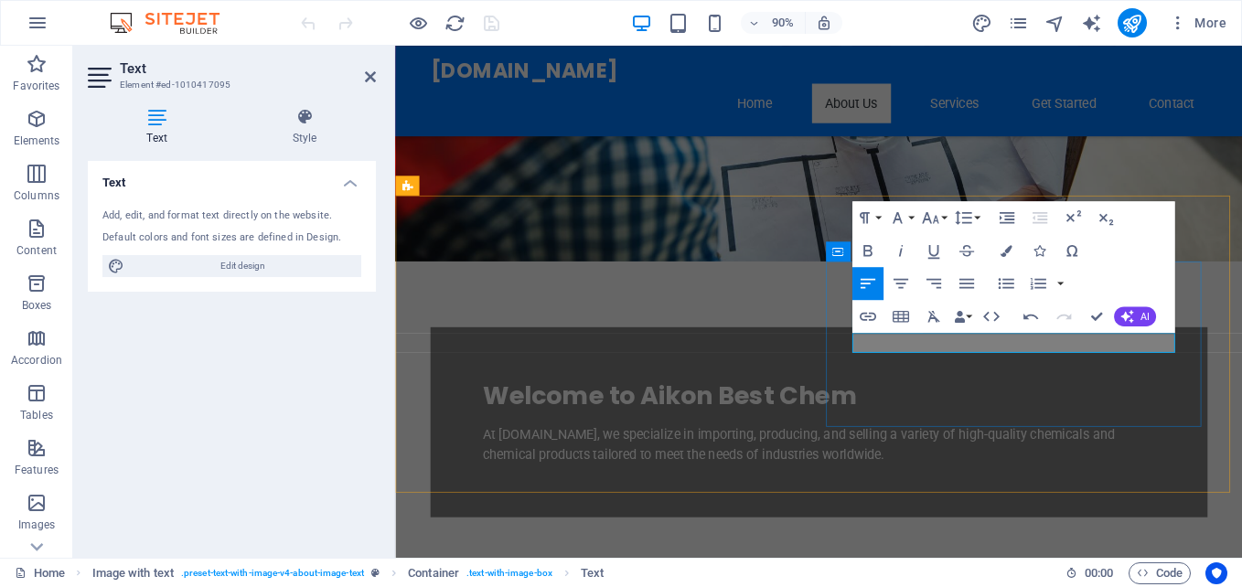
scroll to position [6519, 3]
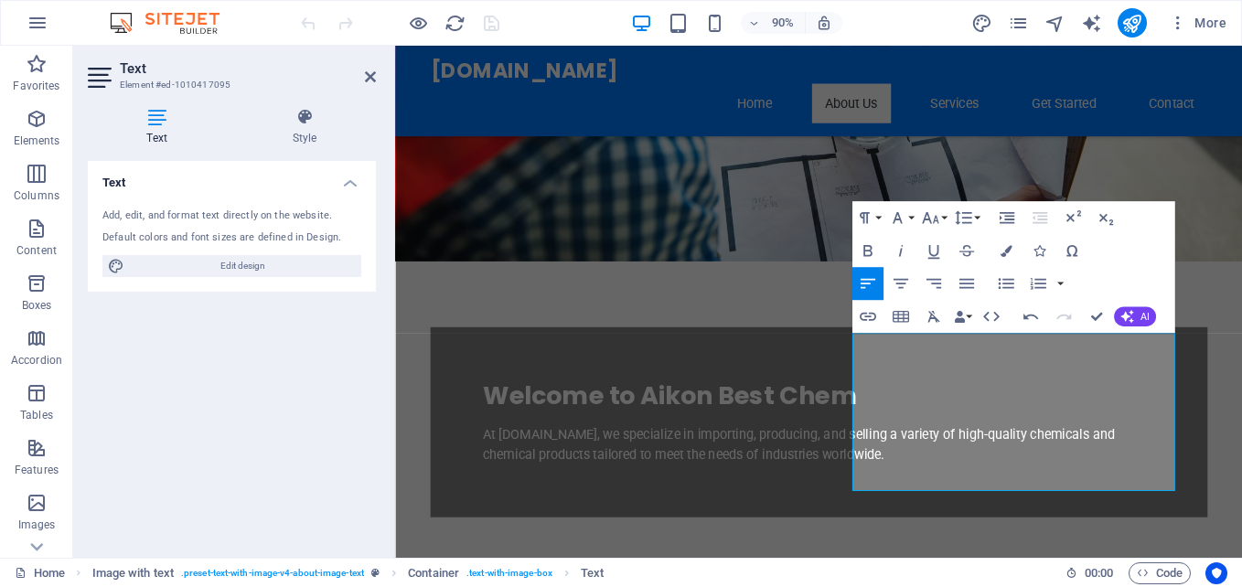
click at [1241, 144] on figure at bounding box center [865, 19] width 941 height 532
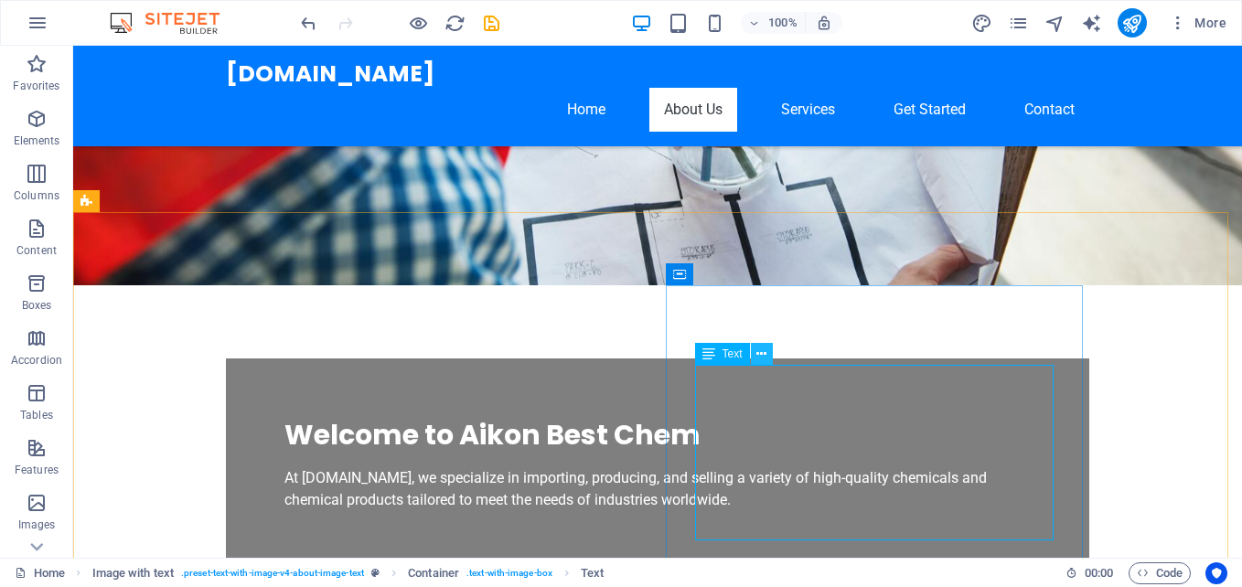
click at [757, 348] on icon at bounding box center [761, 354] width 10 height 19
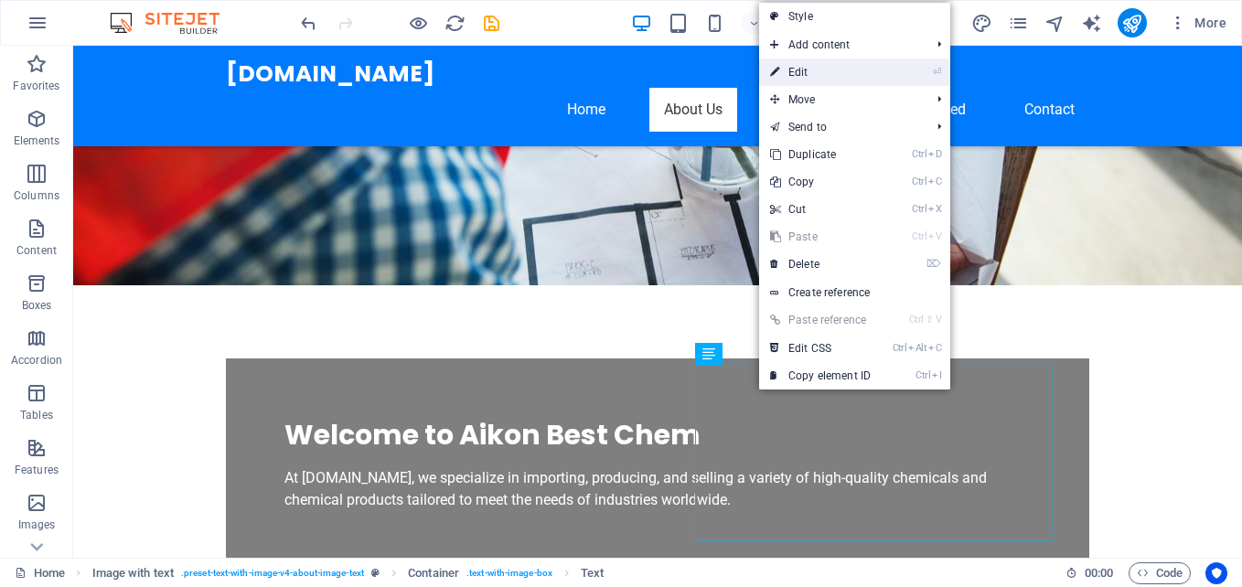
click at [809, 69] on link "⏎ Edit" at bounding box center [820, 72] width 123 height 27
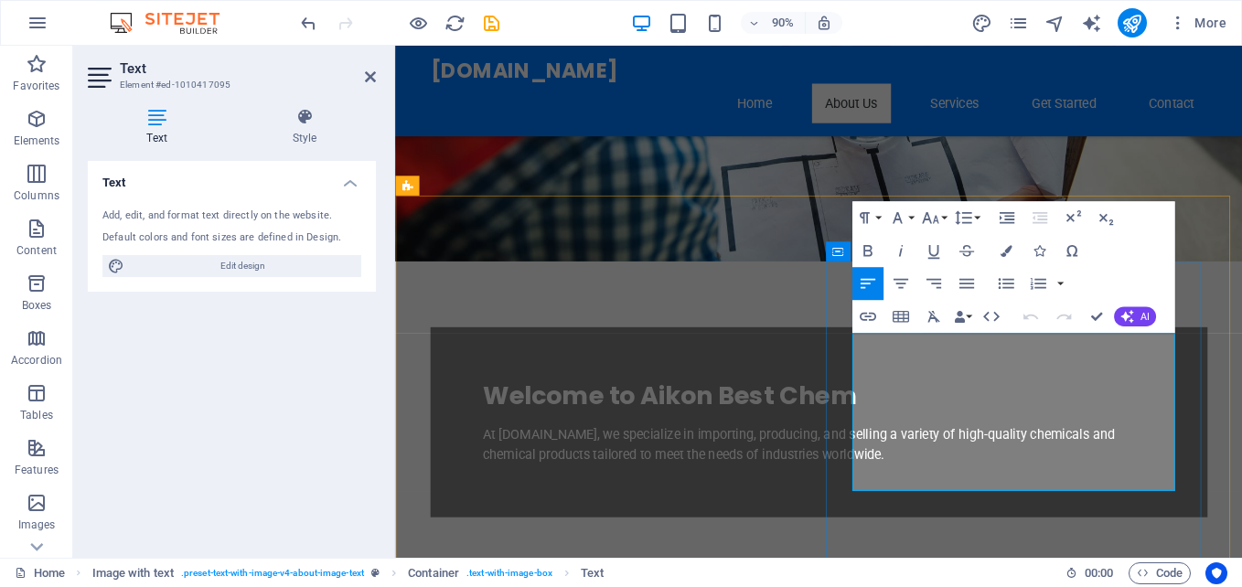
drag, startPoint x: 903, startPoint y: 370, endPoint x: 1254, endPoint y: 519, distance: 381.4
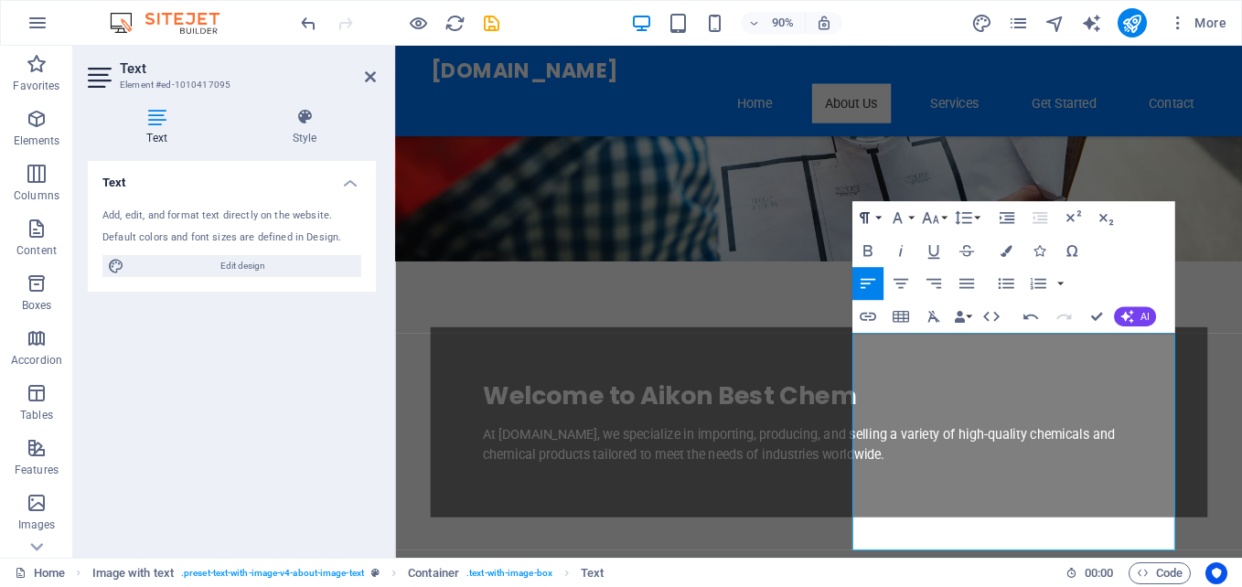
scroll to position [6580, 3]
click at [1120, 133] on figure at bounding box center [865, 19] width 941 height 532
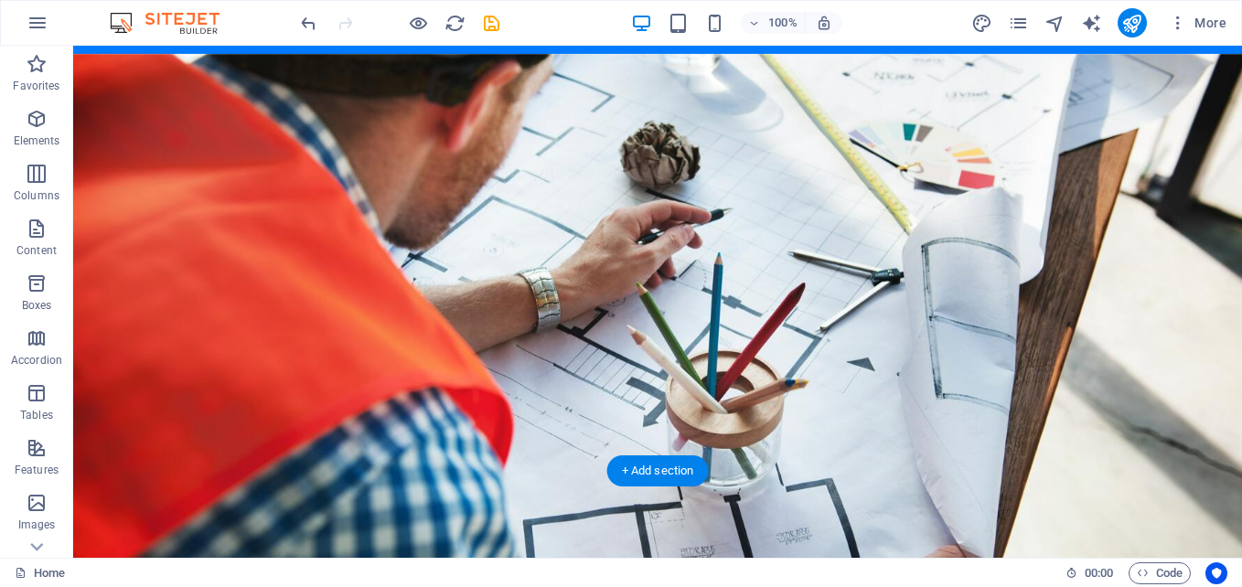
scroll to position [0, 0]
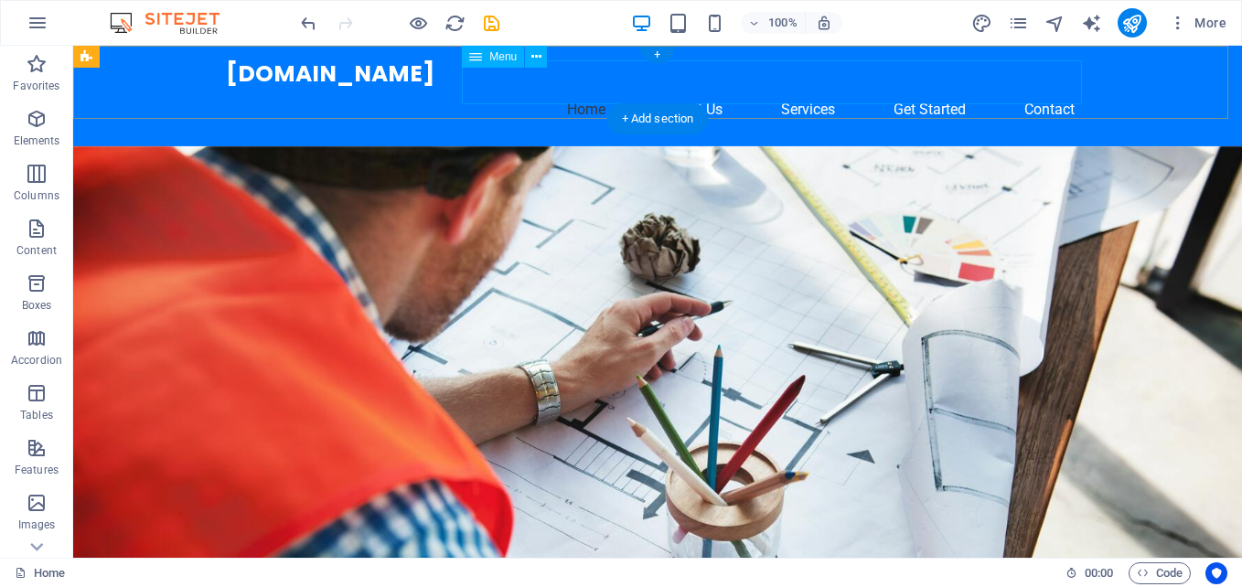
click at [720, 88] on nav "Home About Us Services Get Started Contact" at bounding box center [657, 110] width 863 height 44
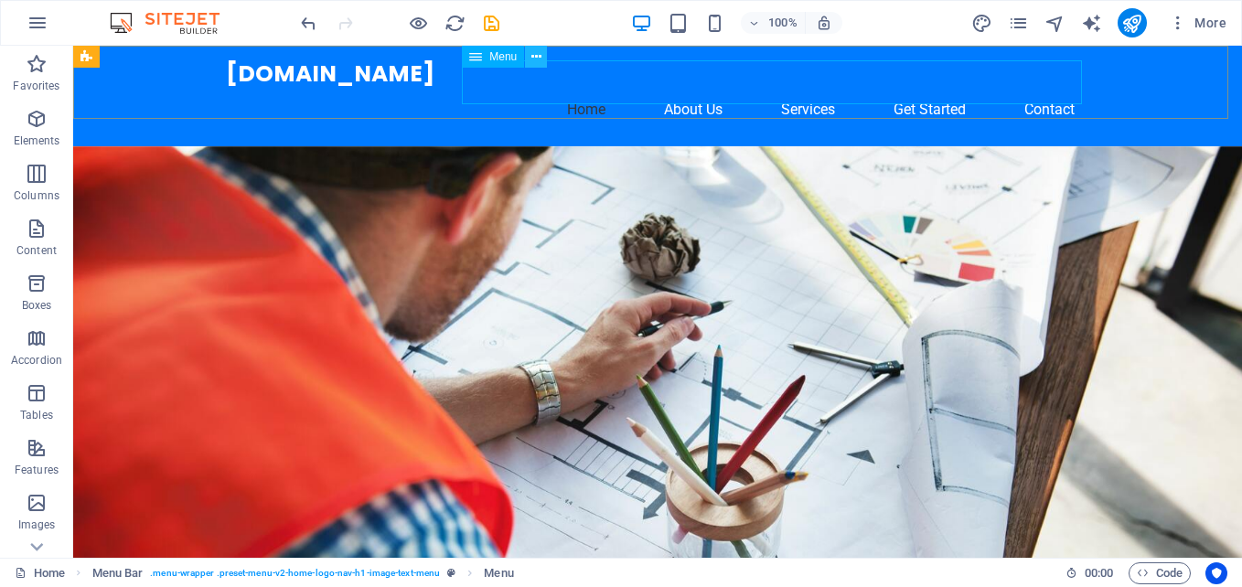
click at [536, 52] on icon at bounding box center [536, 57] width 10 height 19
click at [657, 51] on div "+" at bounding box center [657, 55] width 36 height 16
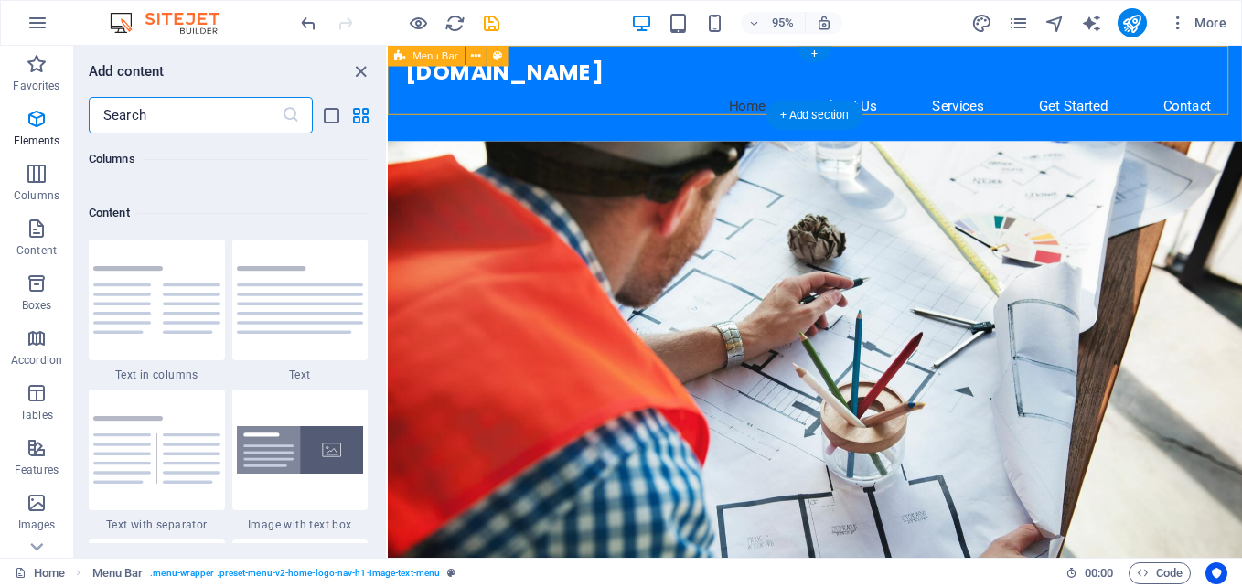
scroll to position [3199, 0]
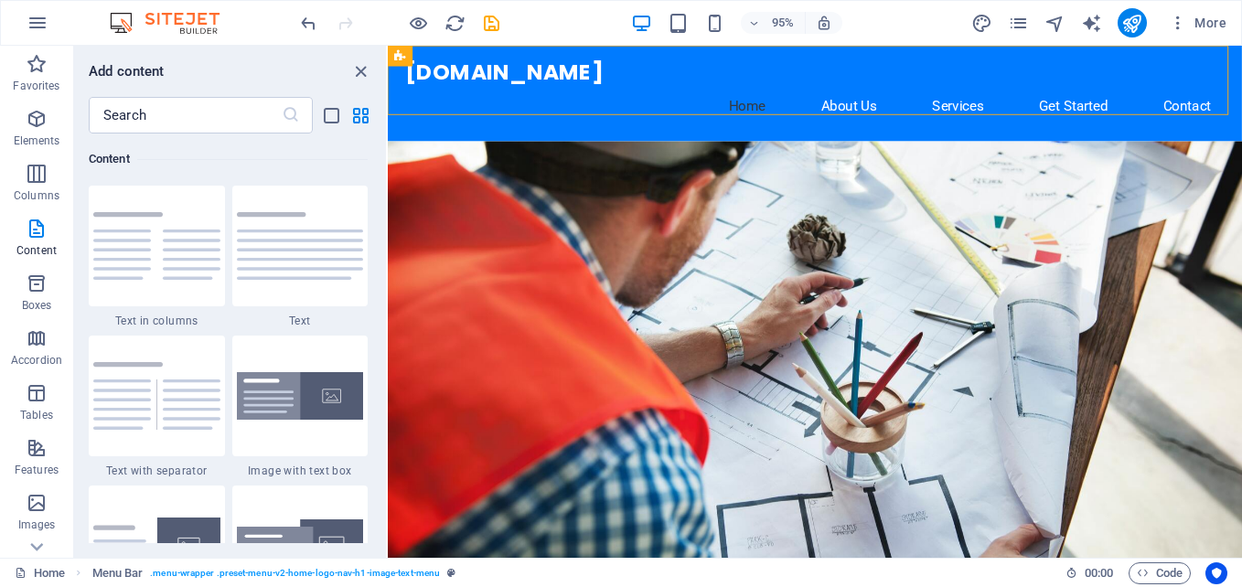
click at [559, 10] on div "95% More" at bounding box center [765, 22] width 936 height 29
click at [961, 219] on figure at bounding box center [837, 375] width 899 height 459
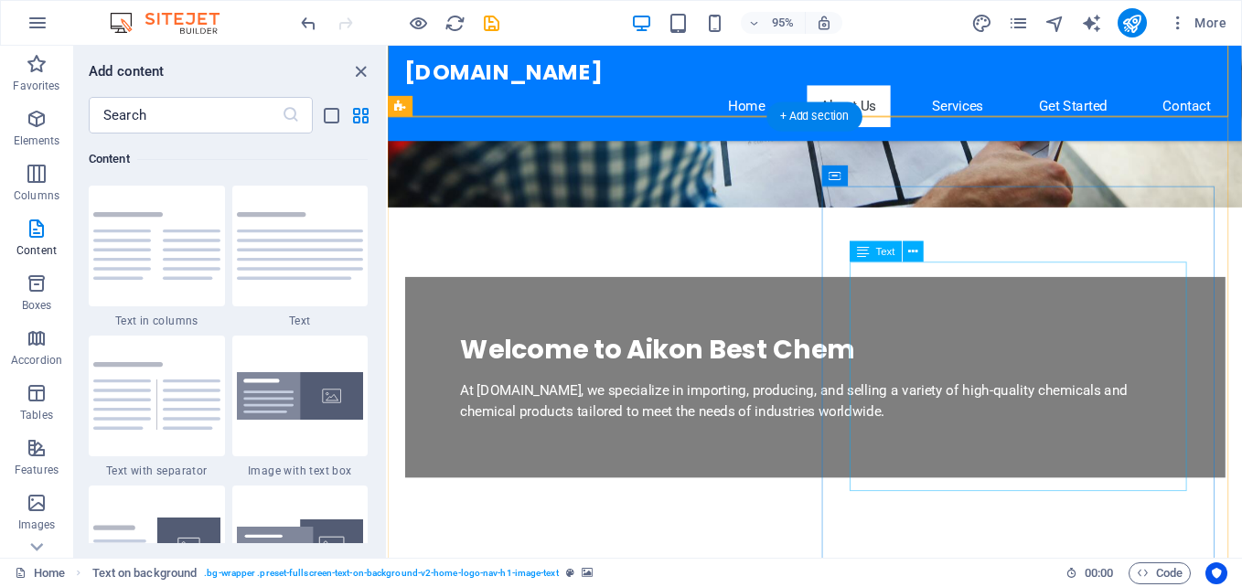
scroll to position [457, 0]
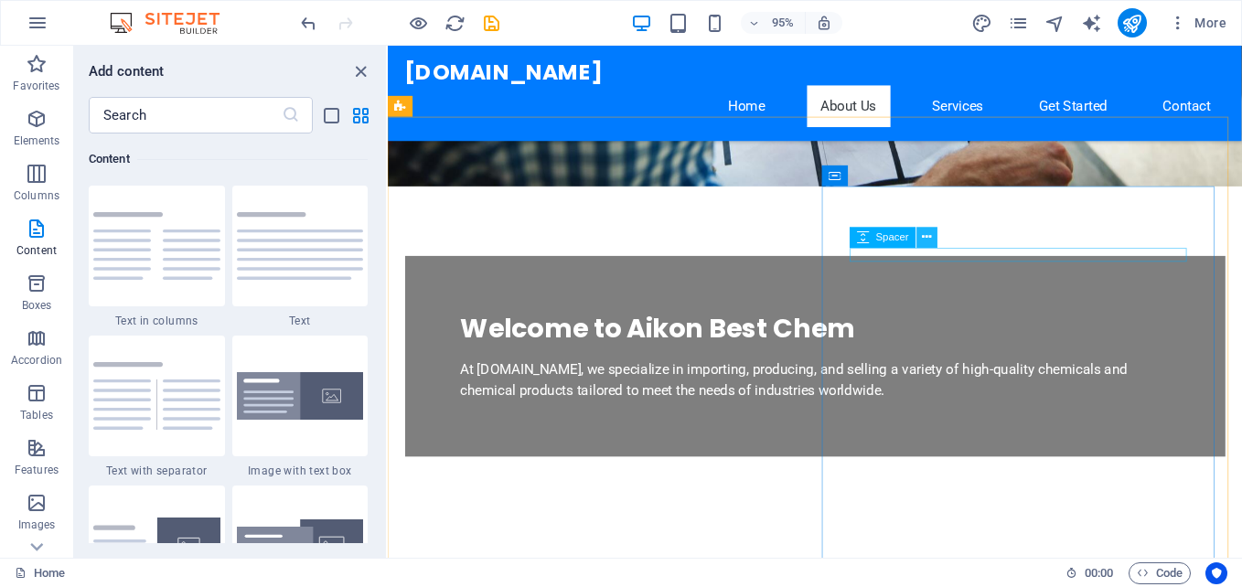
click at [926, 236] on icon at bounding box center [927, 238] width 9 height 18
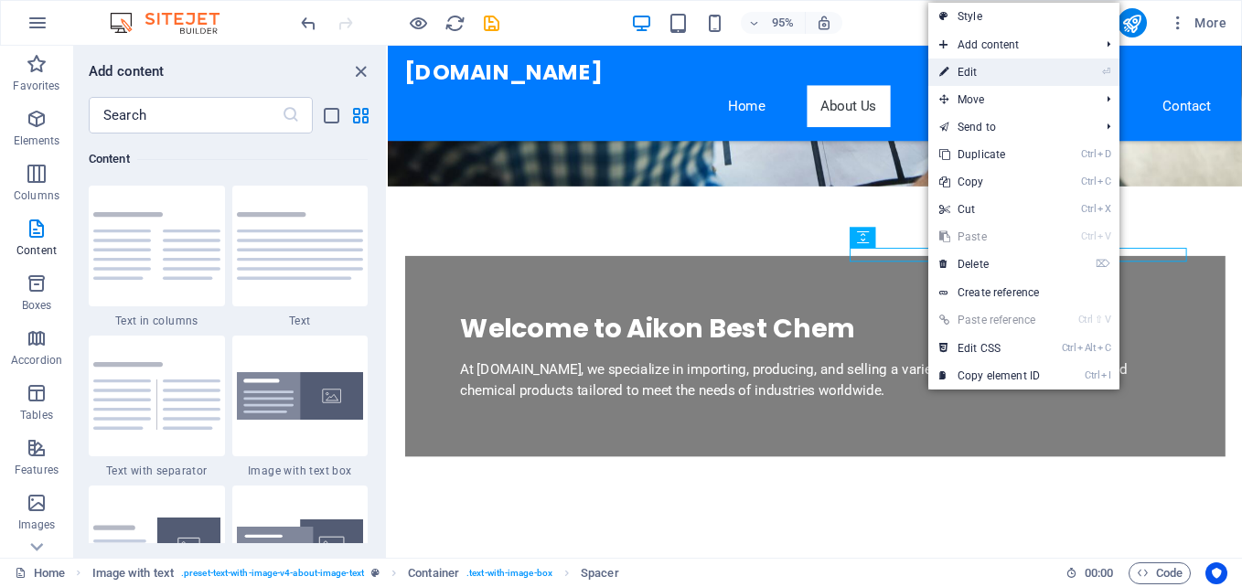
click at [979, 71] on link "⏎ Edit" at bounding box center [989, 72] width 123 height 27
select select "px"
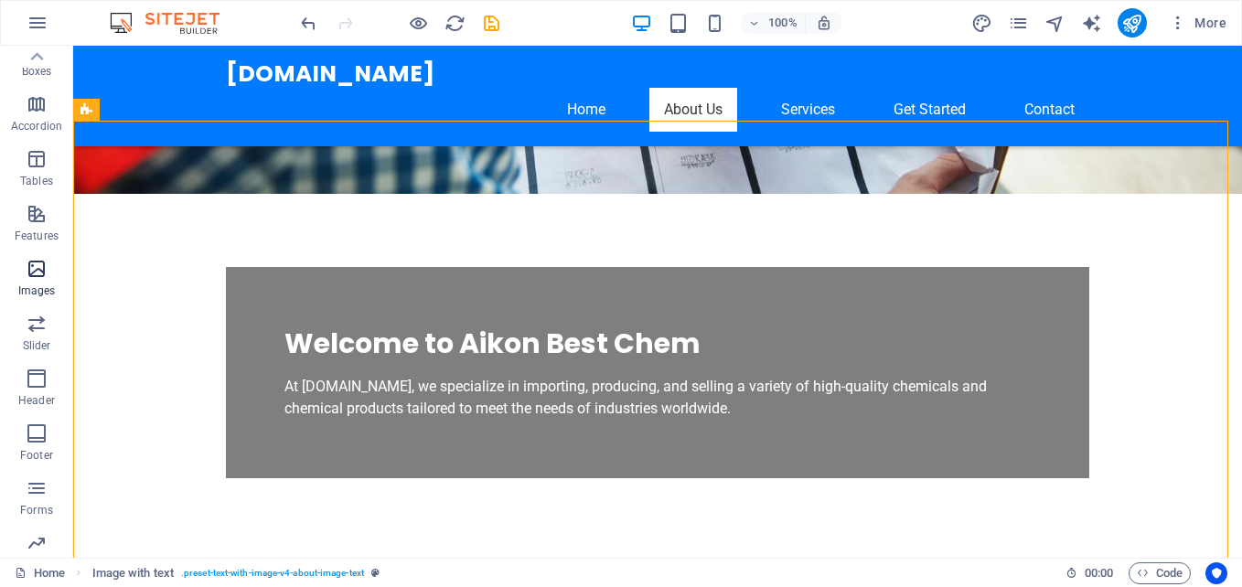
scroll to position [219, 0]
click at [42, 349] on span "Slider" at bounding box center [36, 349] width 73 height 44
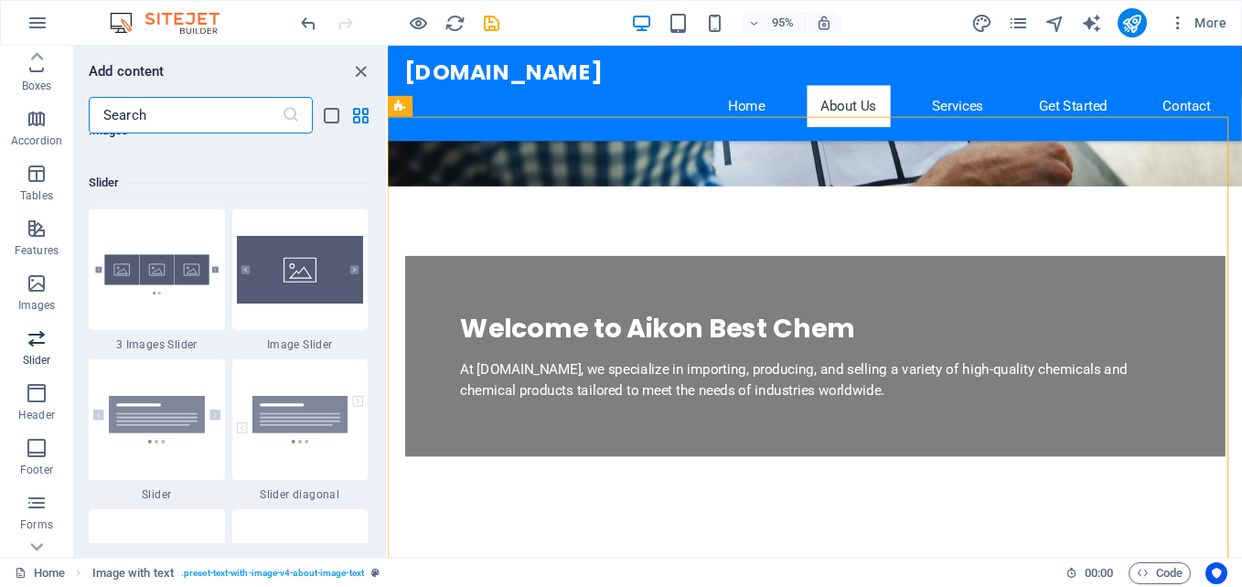
scroll to position [10366, 0]
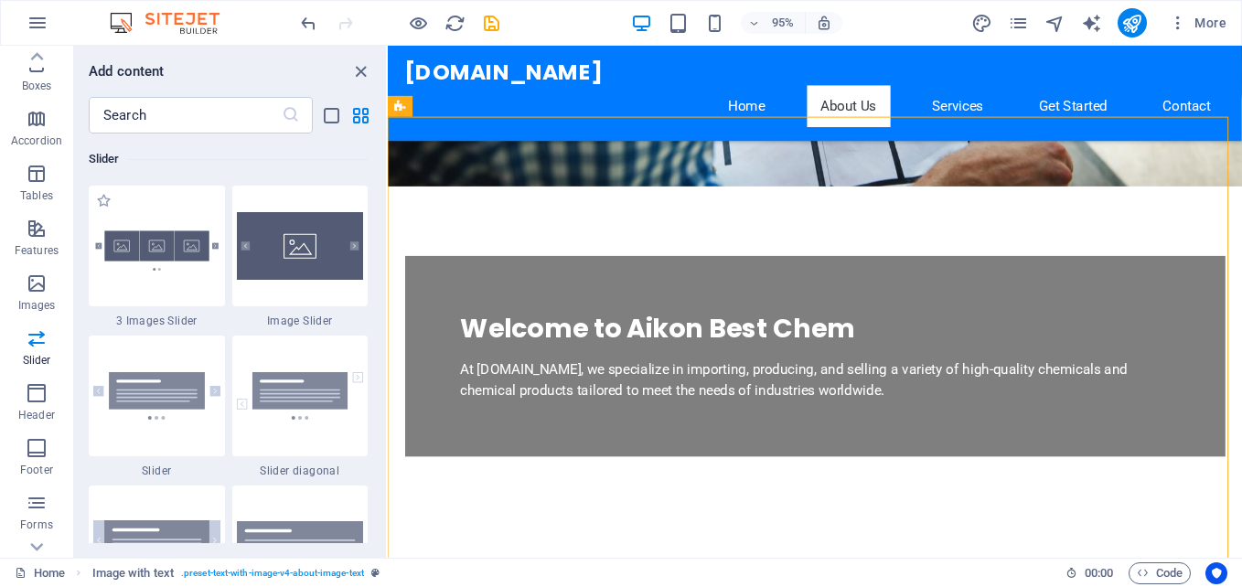
click at [168, 320] on span "3 Images Slider" at bounding box center [157, 321] width 136 height 15
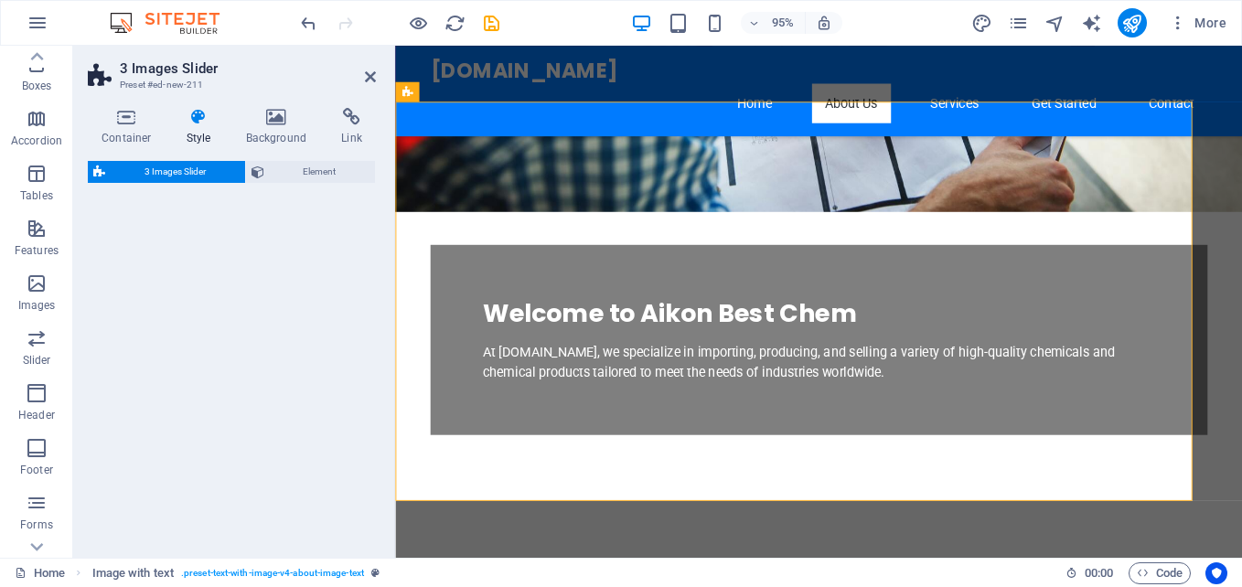
select select "rem"
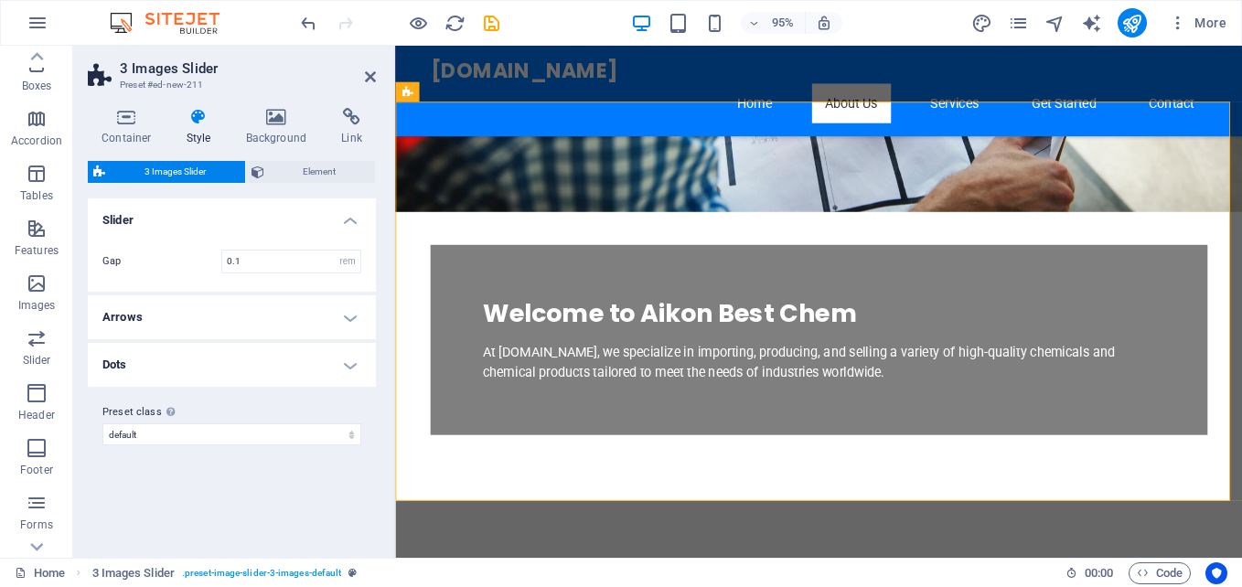
scroll to position [1020, 0]
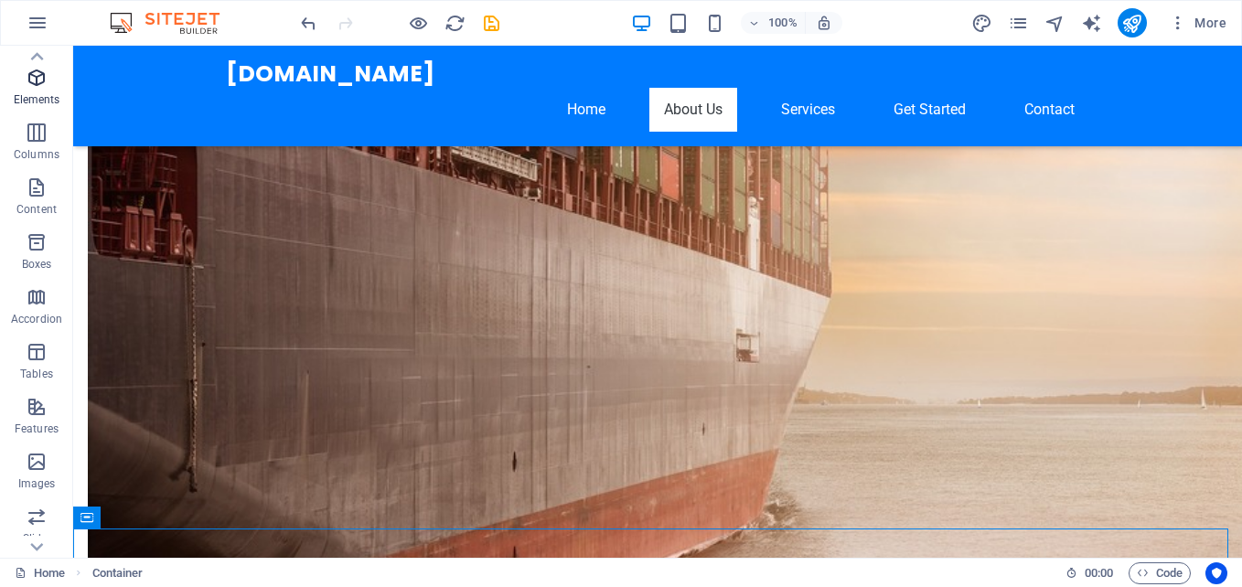
scroll to position [0, 0]
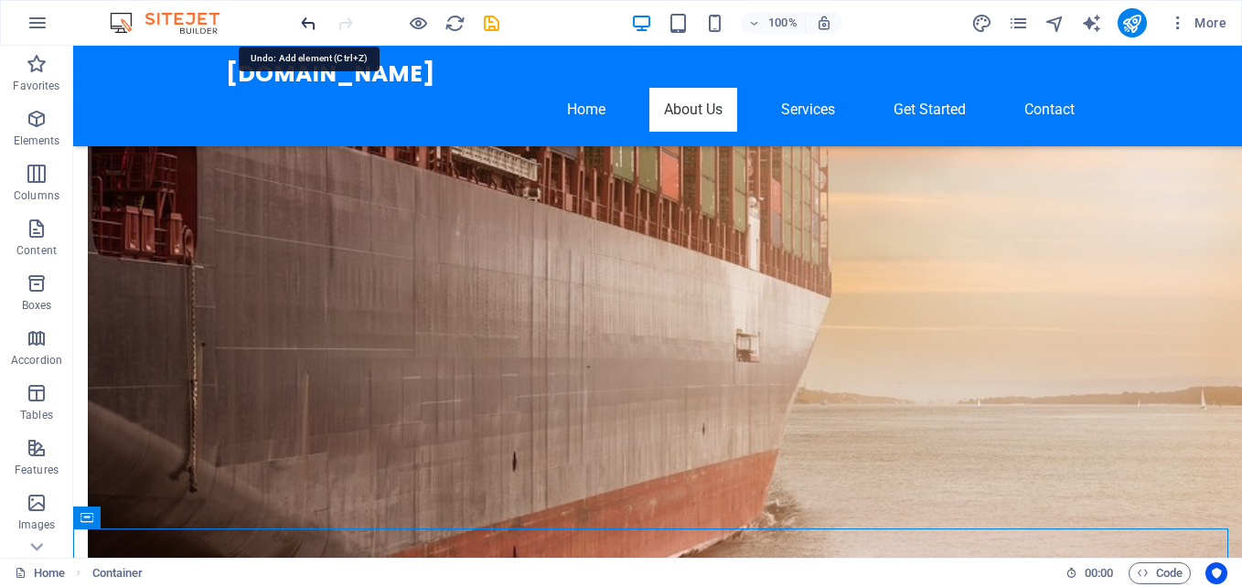
click at [307, 22] on icon "undo" at bounding box center [308, 23] width 21 height 21
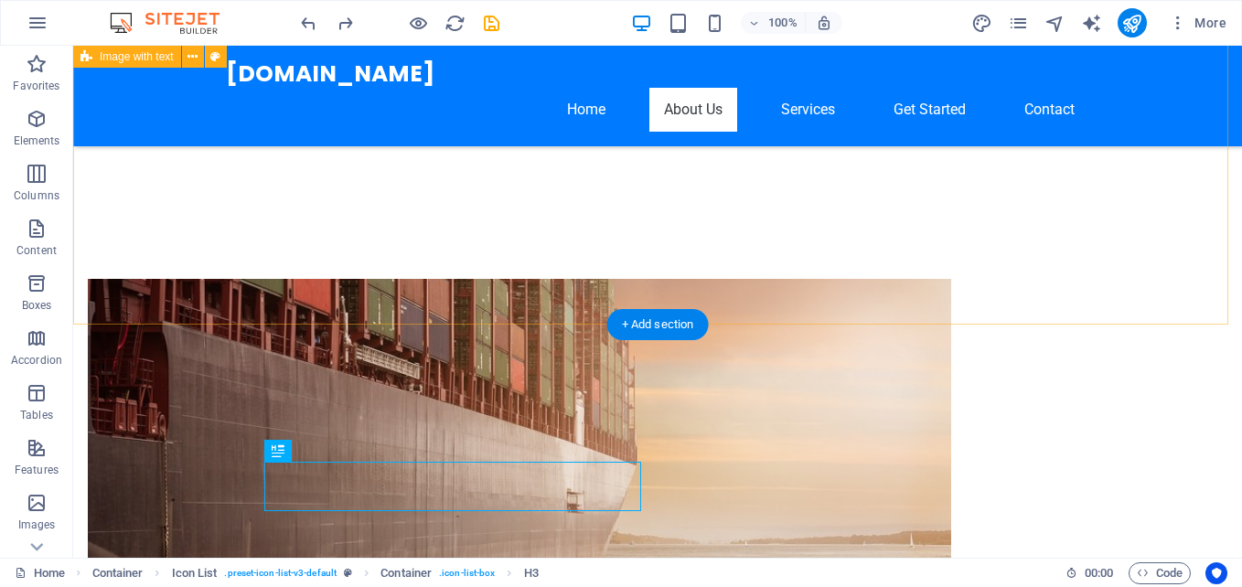
scroll to position [654, 0]
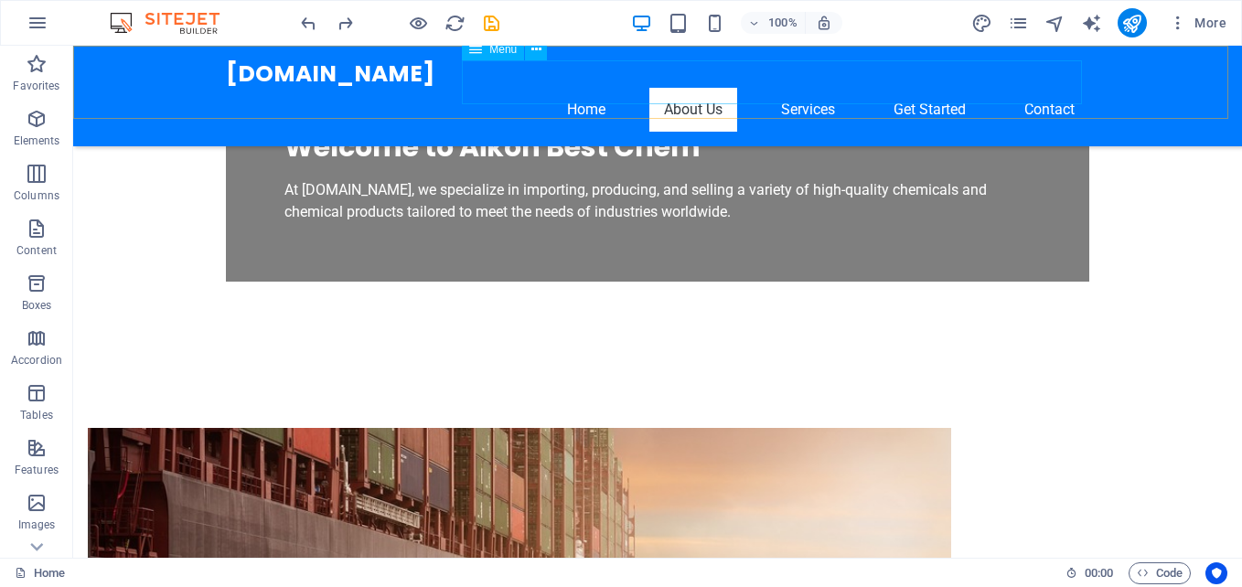
click at [693, 88] on nav "Home About Us Services Get Started Contact" at bounding box center [657, 110] width 863 height 44
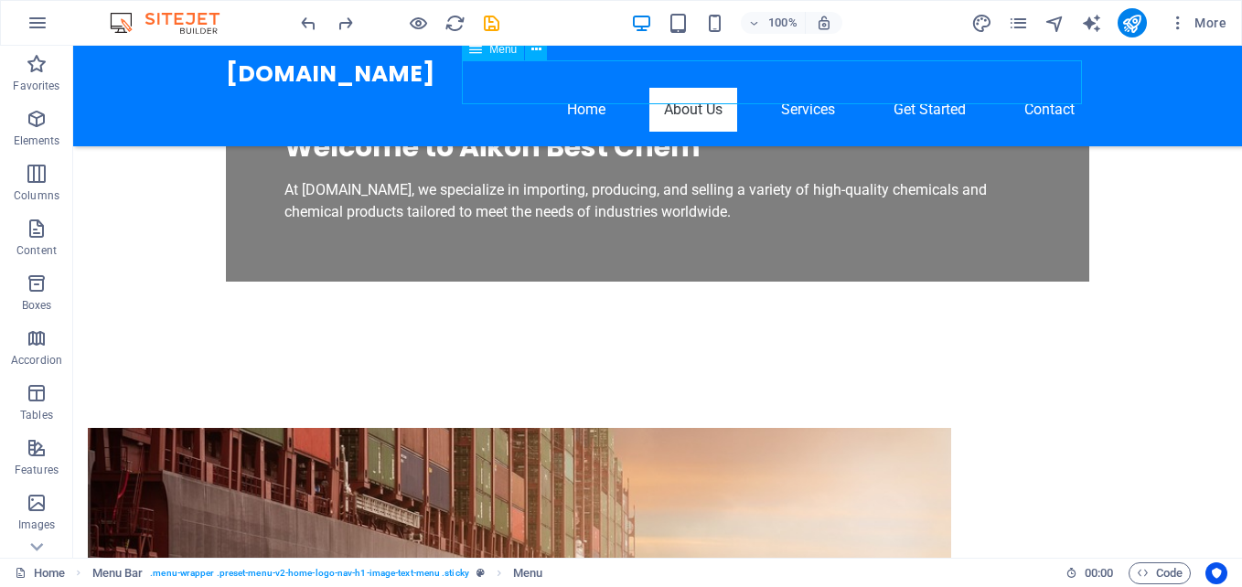
click at [693, 88] on nav "Home About Us Services Get Started Contact" at bounding box center [657, 110] width 863 height 44
click at [404, 88] on nav "Home About Us Services Get Started Contact" at bounding box center [657, 110] width 863 height 44
select select
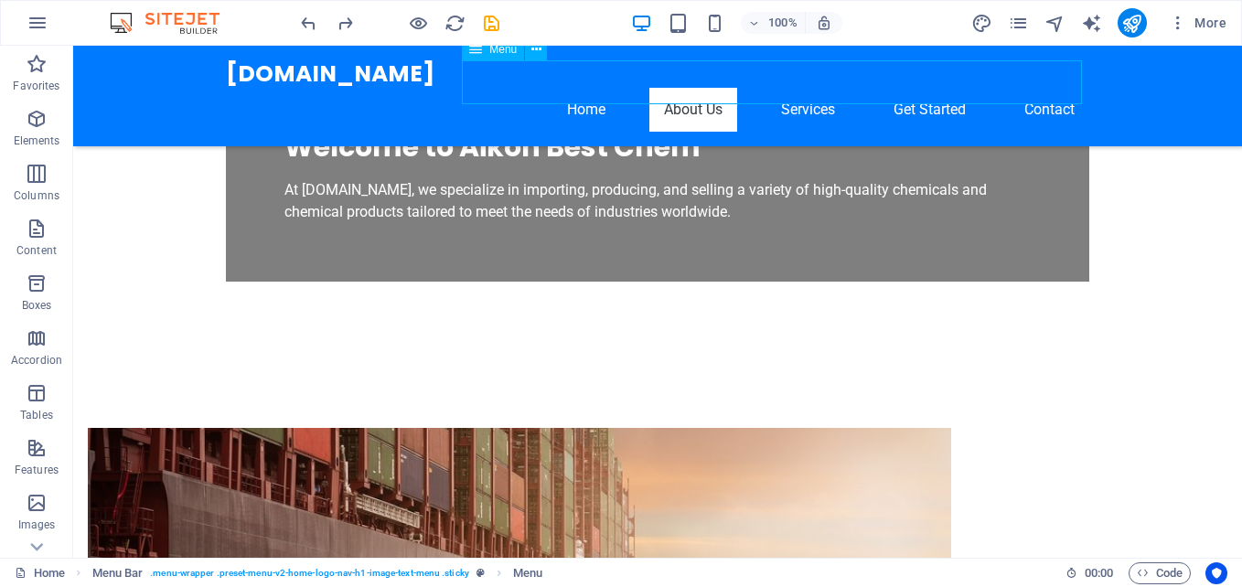
select select
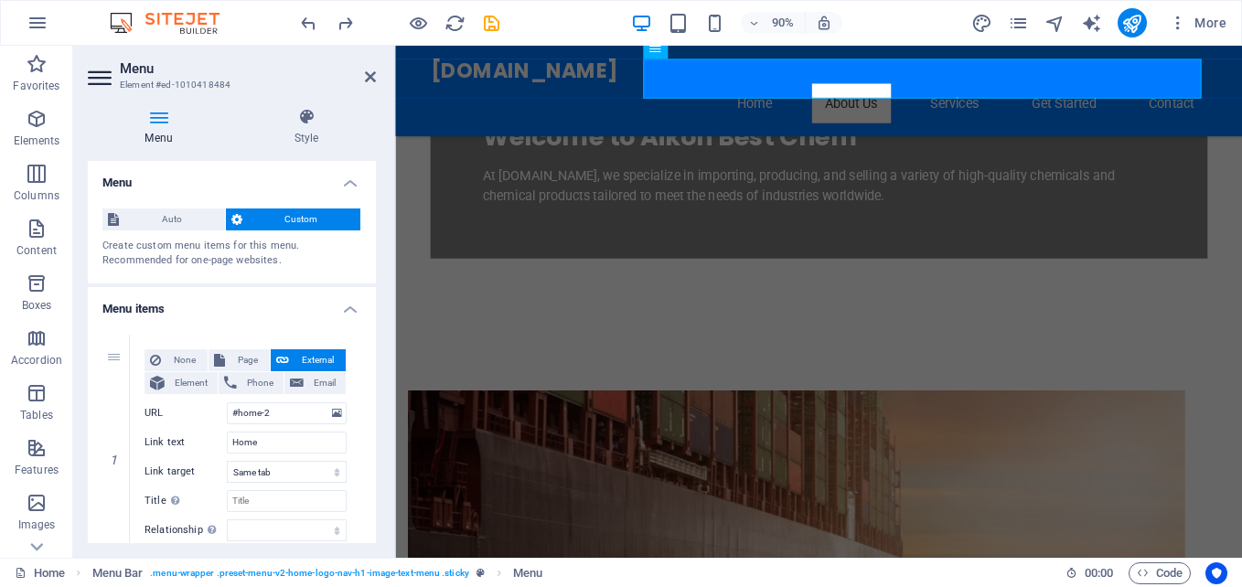
click at [283, 219] on span "Custom" at bounding box center [302, 219] width 108 height 22
click at [236, 220] on icon at bounding box center [236, 219] width 11 height 22
click at [157, 112] on icon at bounding box center [159, 117] width 142 height 18
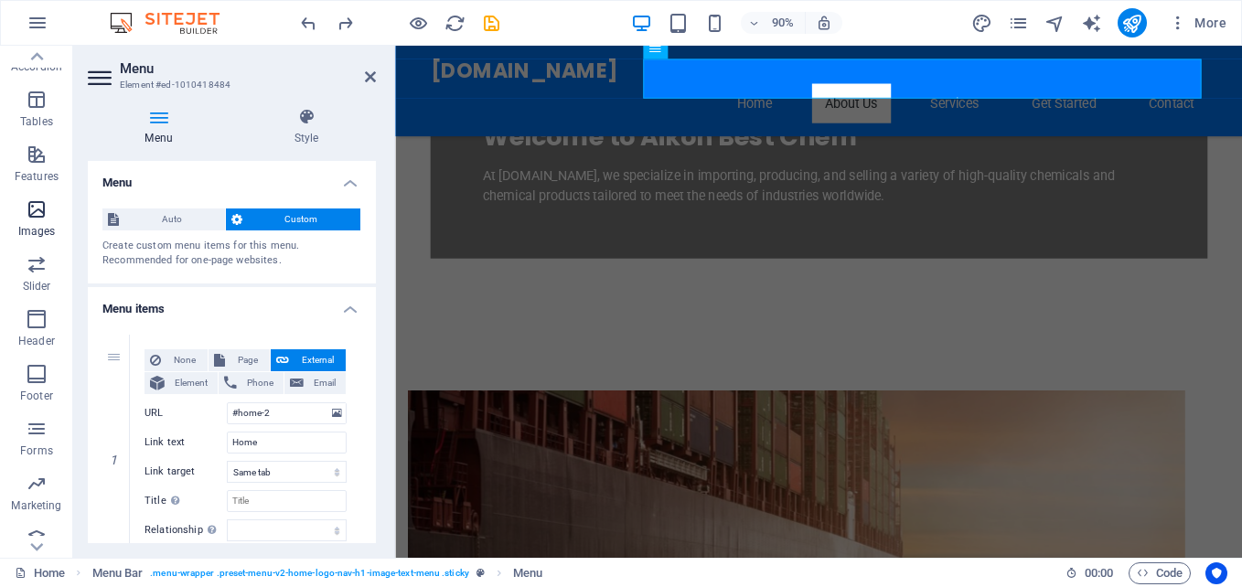
scroll to position [311, 0]
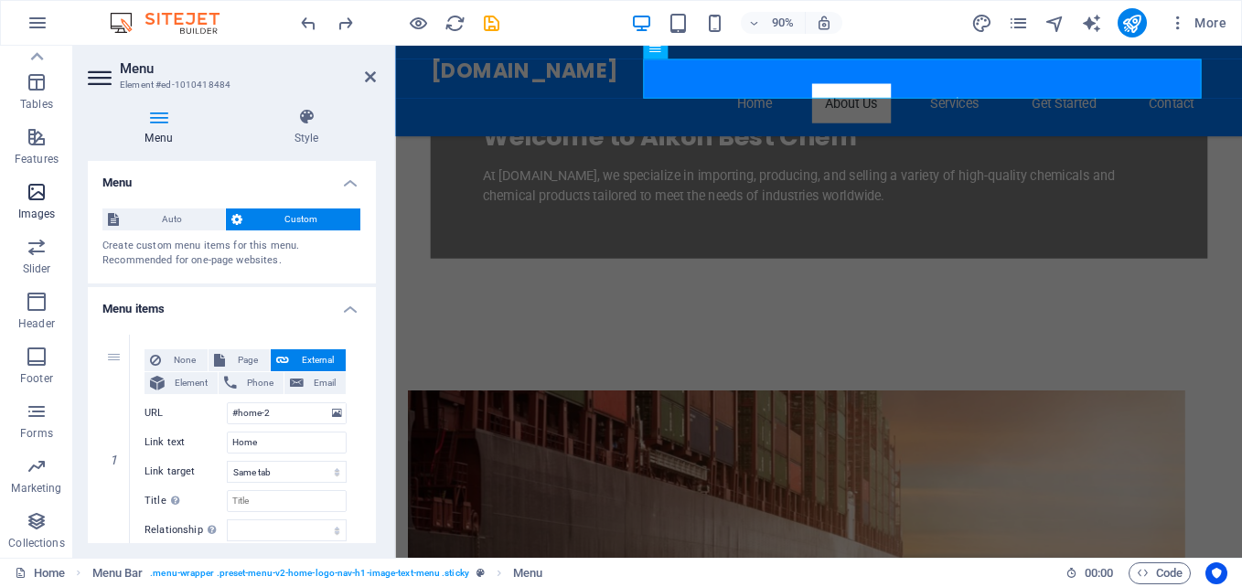
click at [40, 189] on icon "button" at bounding box center [37, 192] width 22 height 22
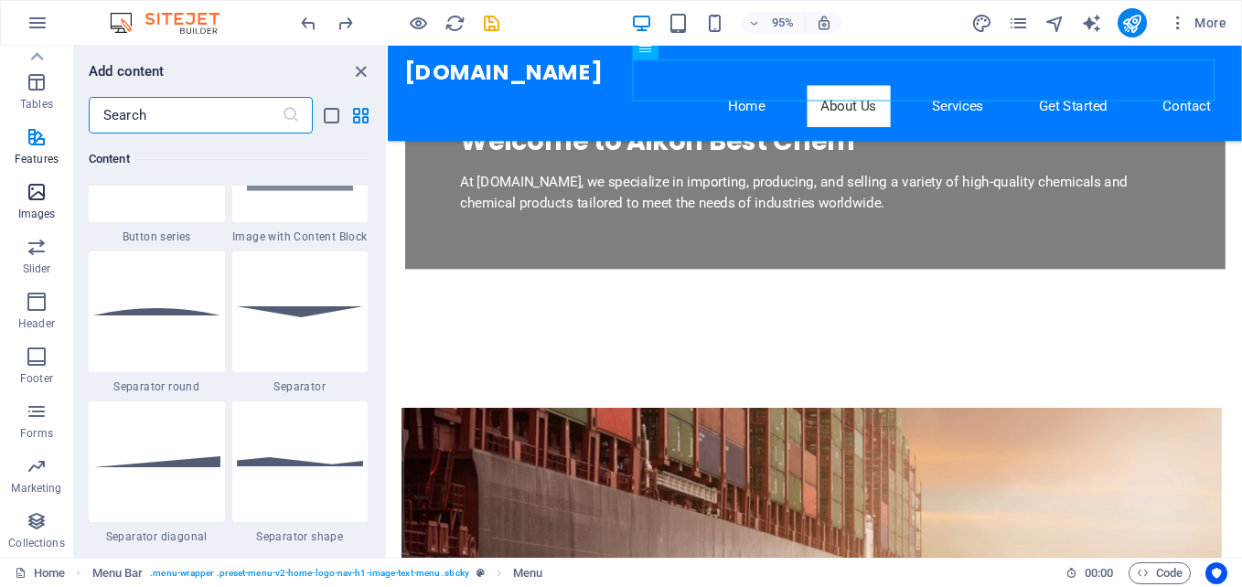
scroll to position [9272, 0]
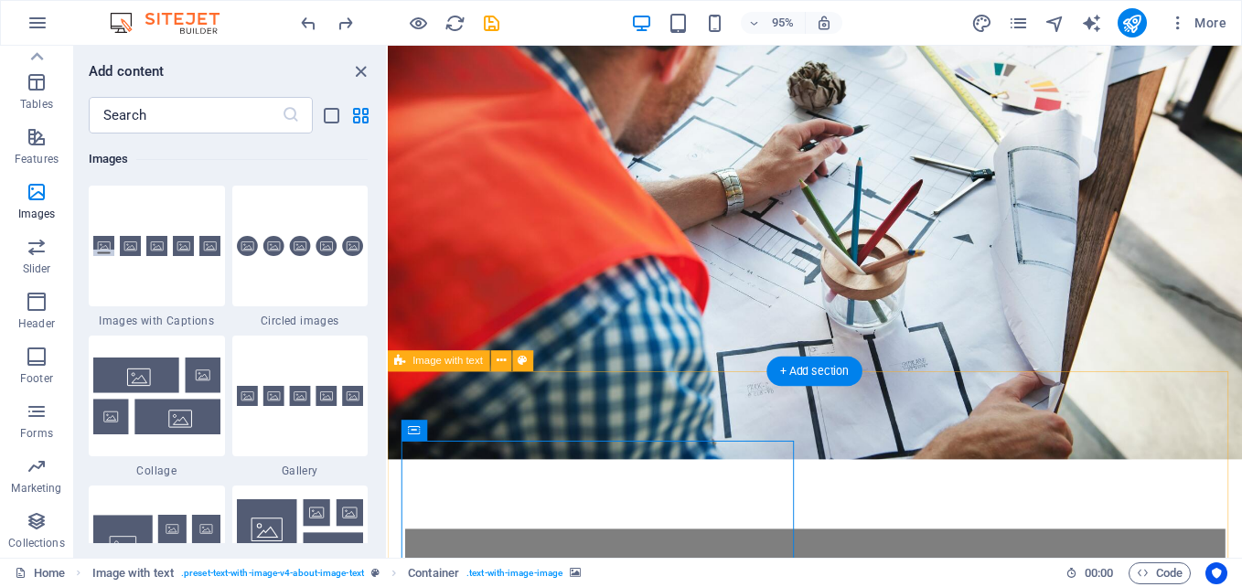
scroll to position [0, 0]
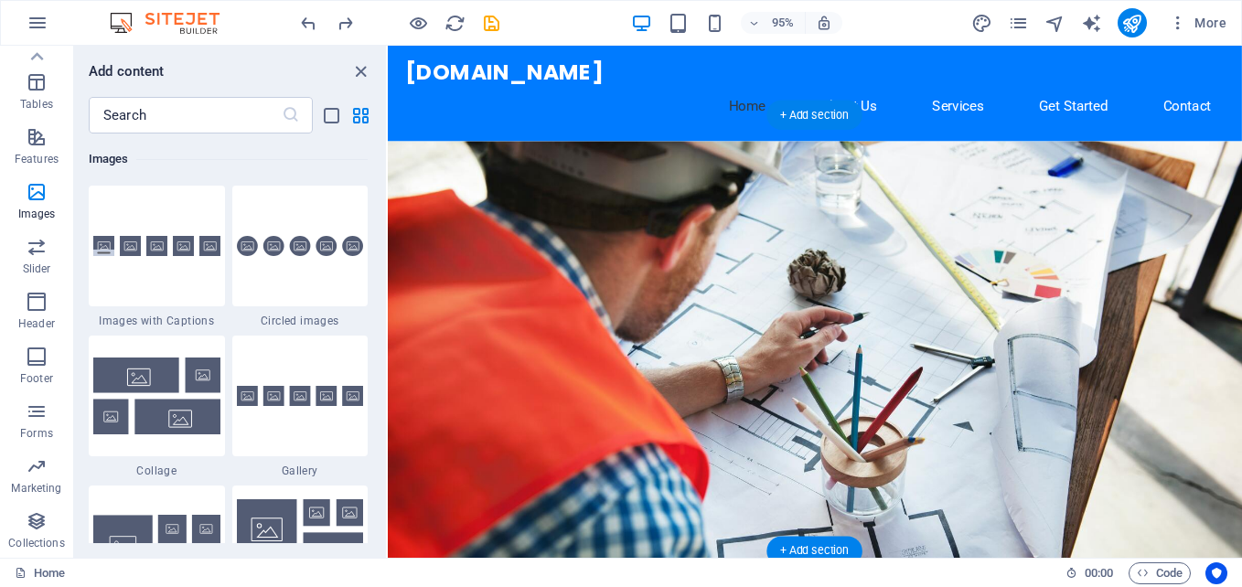
click at [995, 243] on figure at bounding box center [837, 412] width 899 height 532
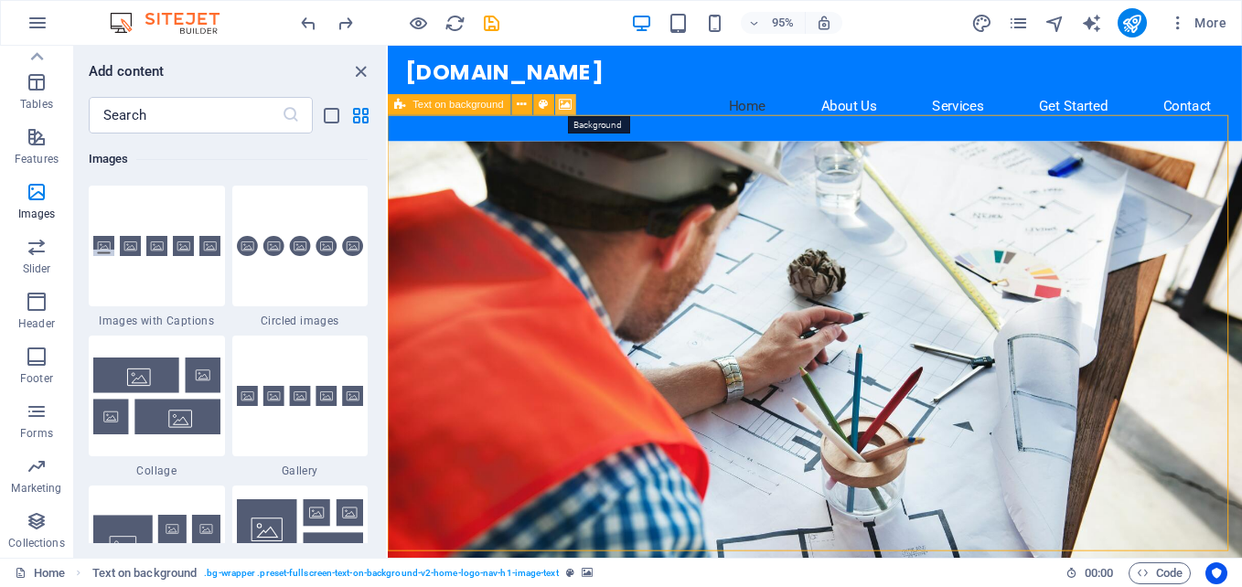
click at [562, 105] on icon at bounding box center [566, 105] width 13 height 18
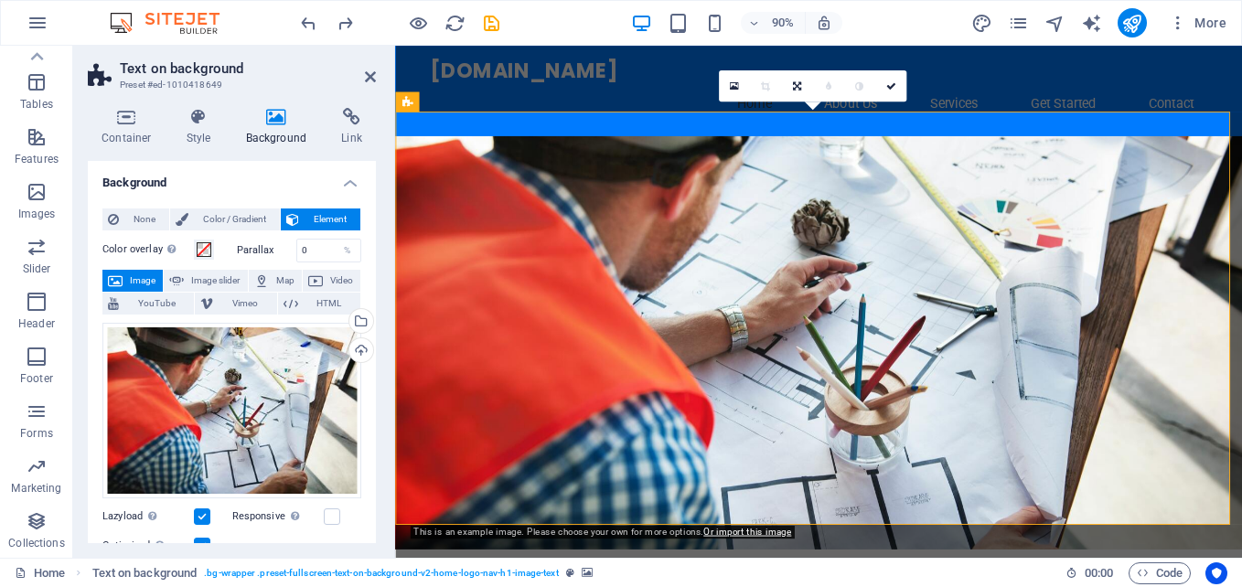
click at [611, 152] on figure at bounding box center [865, 375] width 941 height 459
click at [519, 99] on icon at bounding box center [522, 101] width 9 height 17
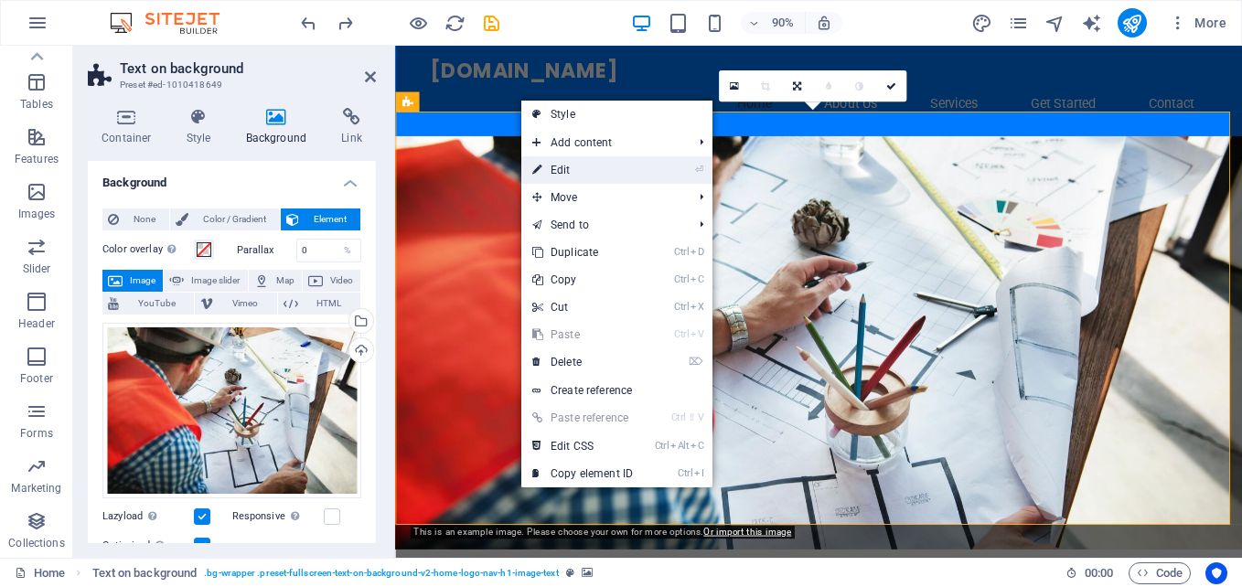
click at [564, 163] on link "⏎ Edit" at bounding box center [582, 169] width 123 height 27
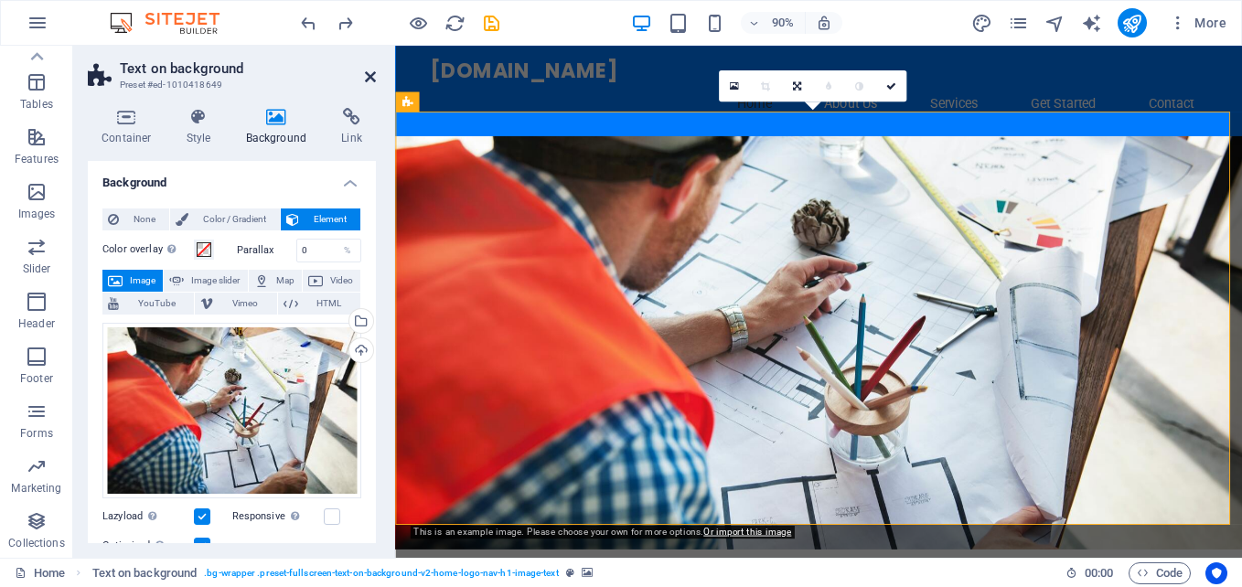
click at [368, 76] on icon at bounding box center [370, 76] width 11 height 15
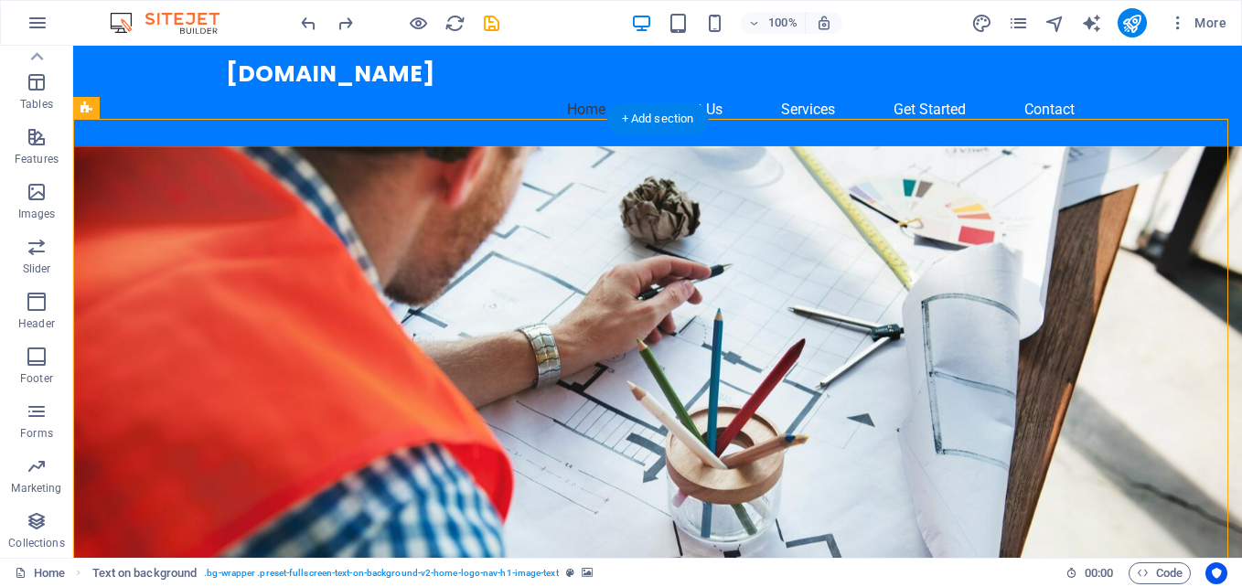
click at [726, 203] on figure at bounding box center [657, 375] width 1169 height 459
click at [38, 200] on icon "button" at bounding box center [37, 192] width 22 height 22
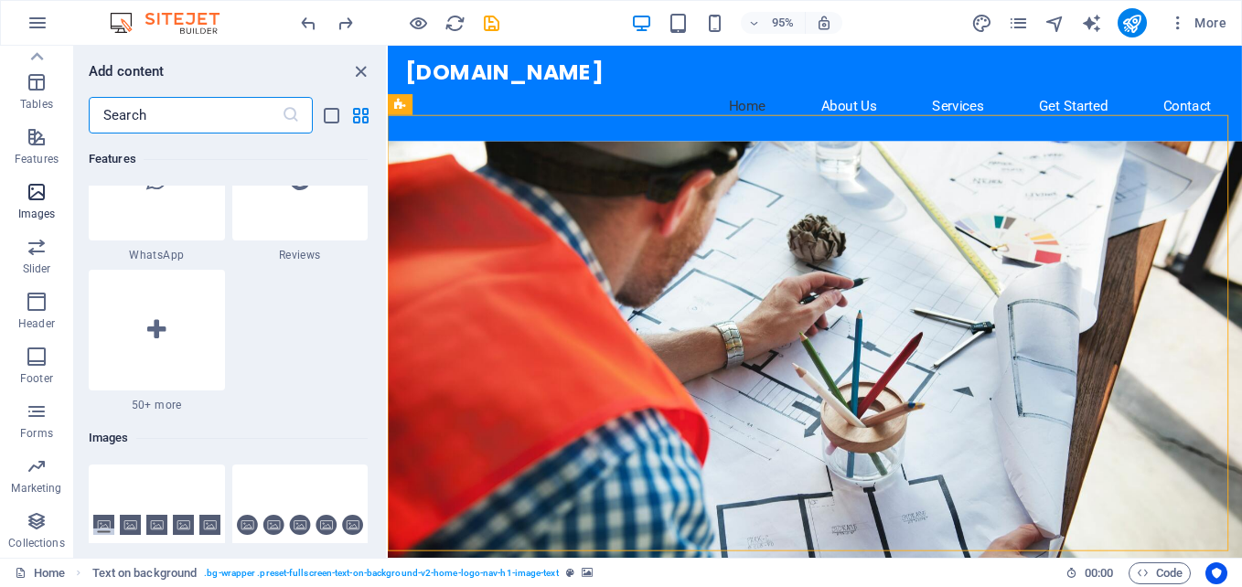
scroll to position [9272, 0]
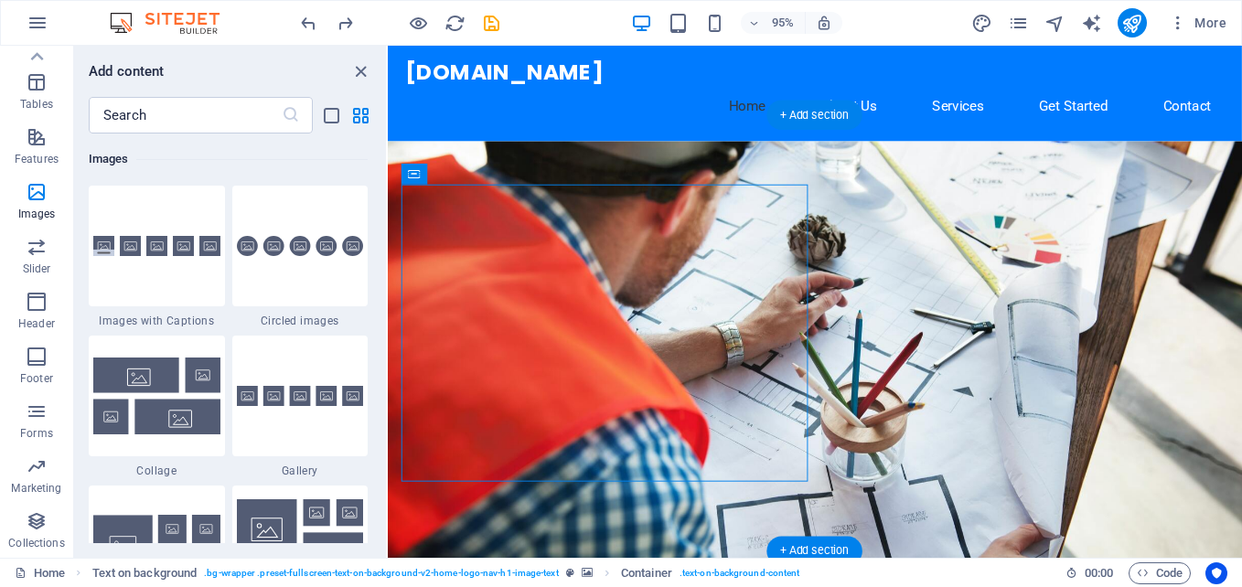
click at [579, 153] on figure at bounding box center [837, 375] width 899 height 459
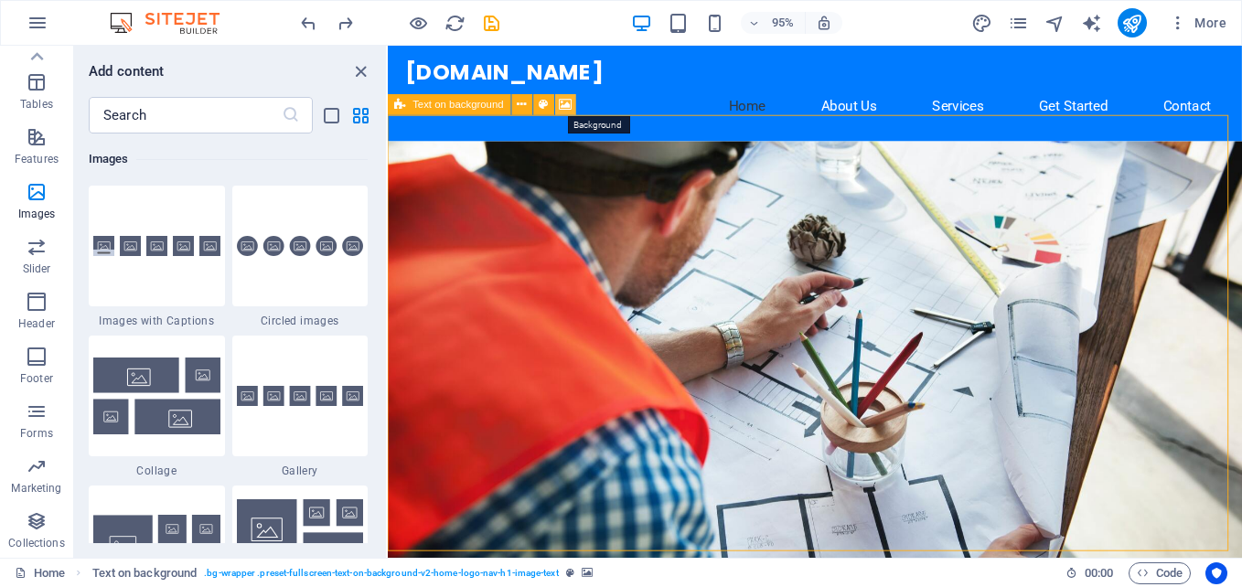
click at [565, 105] on icon at bounding box center [566, 105] width 13 height 18
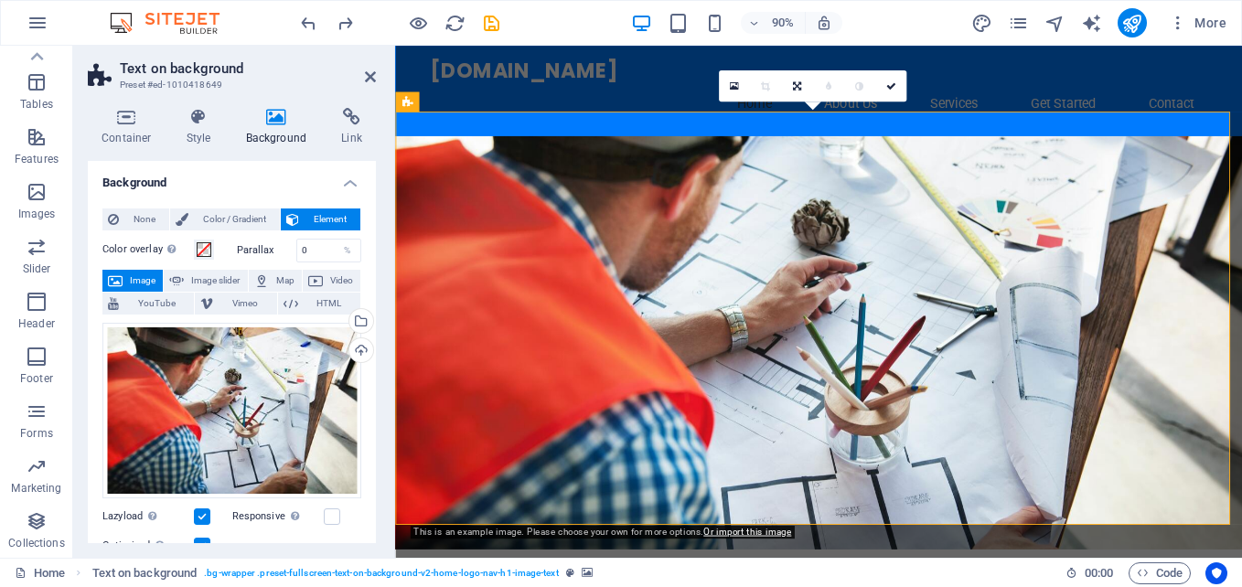
click at [854, 171] on figure at bounding box center [865, 375] width 941 height 459
click at [521, 99] on icon at bounding box center [522, 101] width 9 height 17
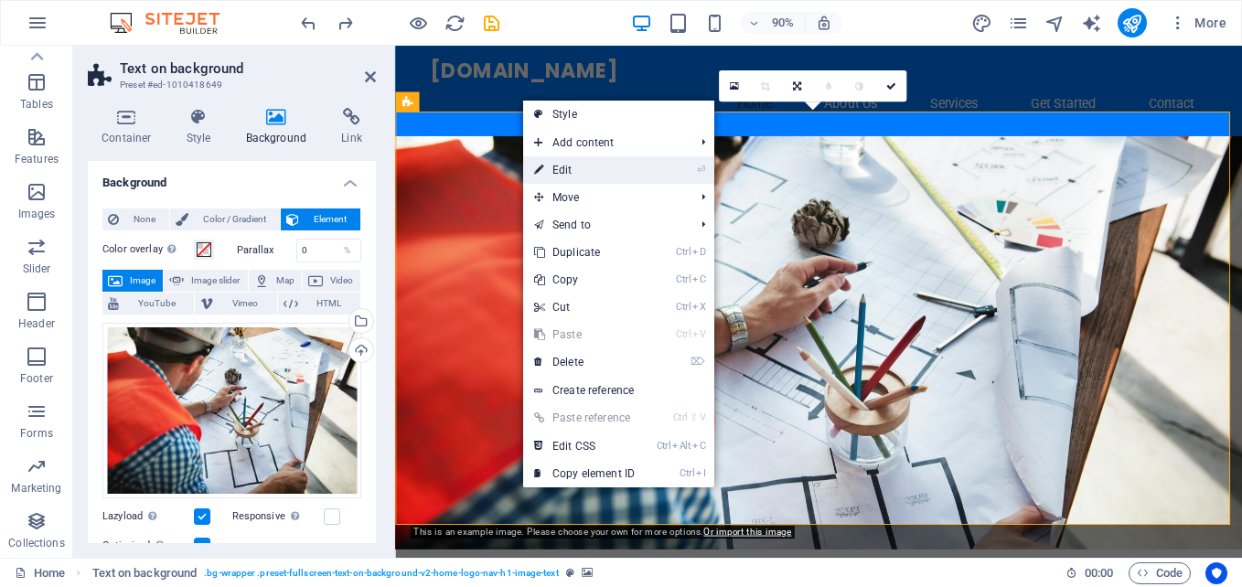
click at [573, 166] on link "⏎ Edit" at bounding box center [584, 169] width 123 height 27
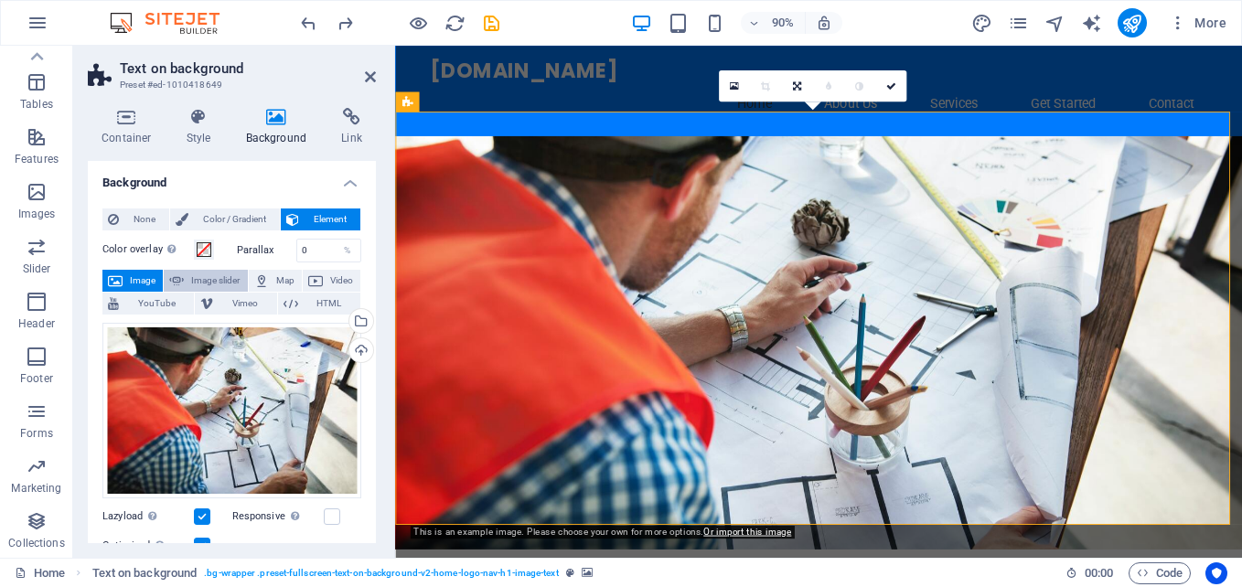
click at [220, 273] on span "Image slider" at bounding box center [215, 281] width 52 height 22
select select "ms"
select select "s"
select select "progressive"
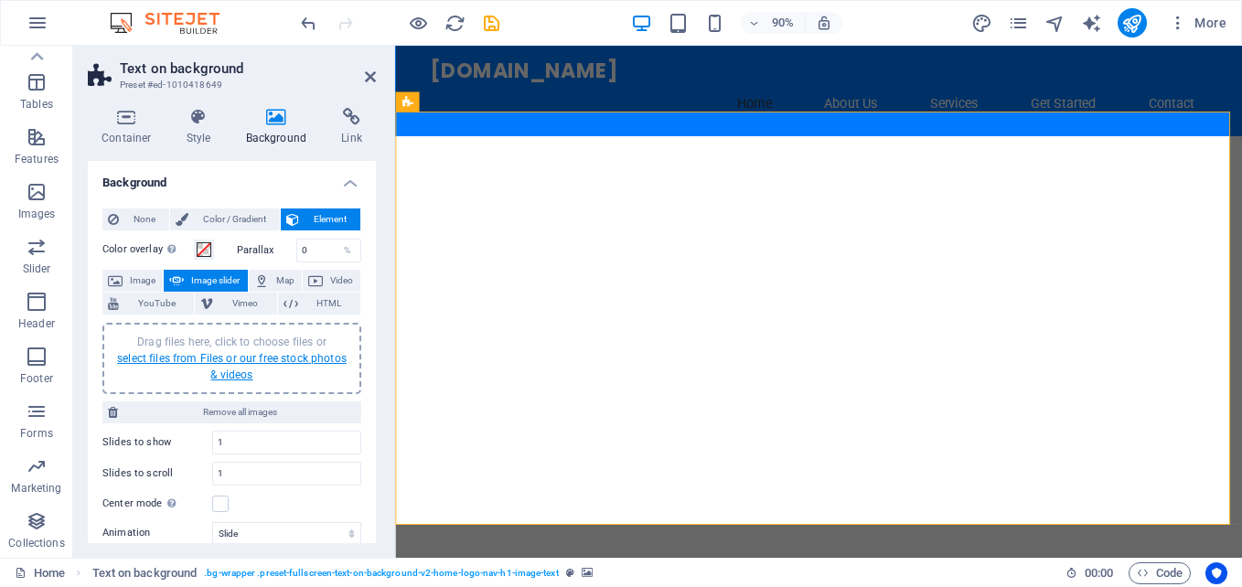
click at [228, 356] on link "select files from Files or our free stock photos & videos" at bounding box center [232, 366] width 230 height 29
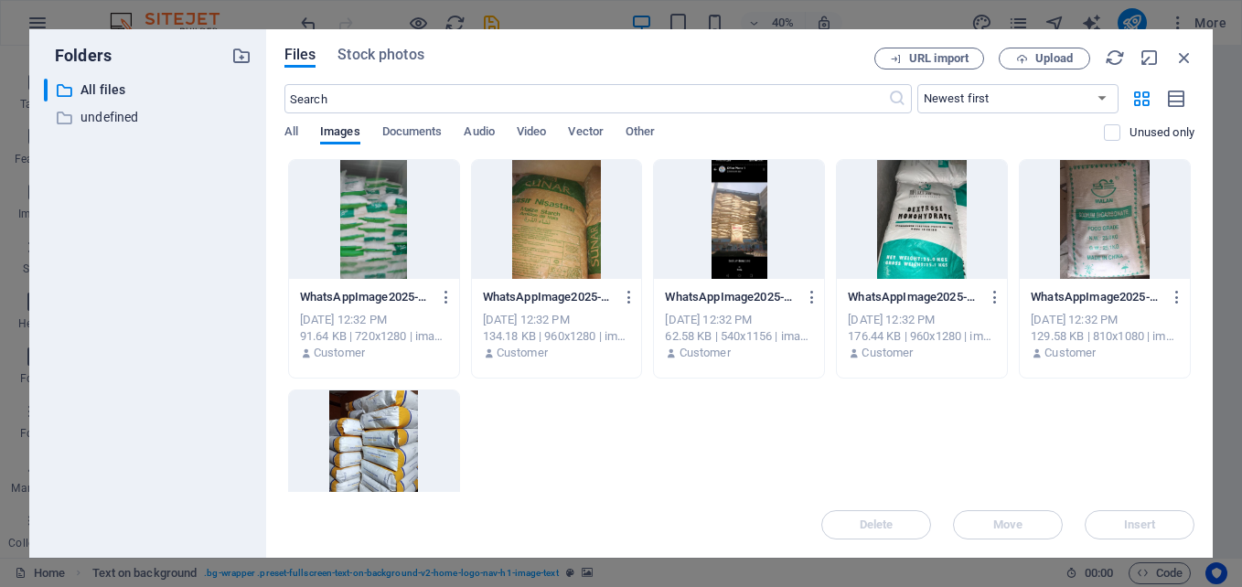
click at [387, 246] on div at bounding box center [374, 219] width 170 height 119
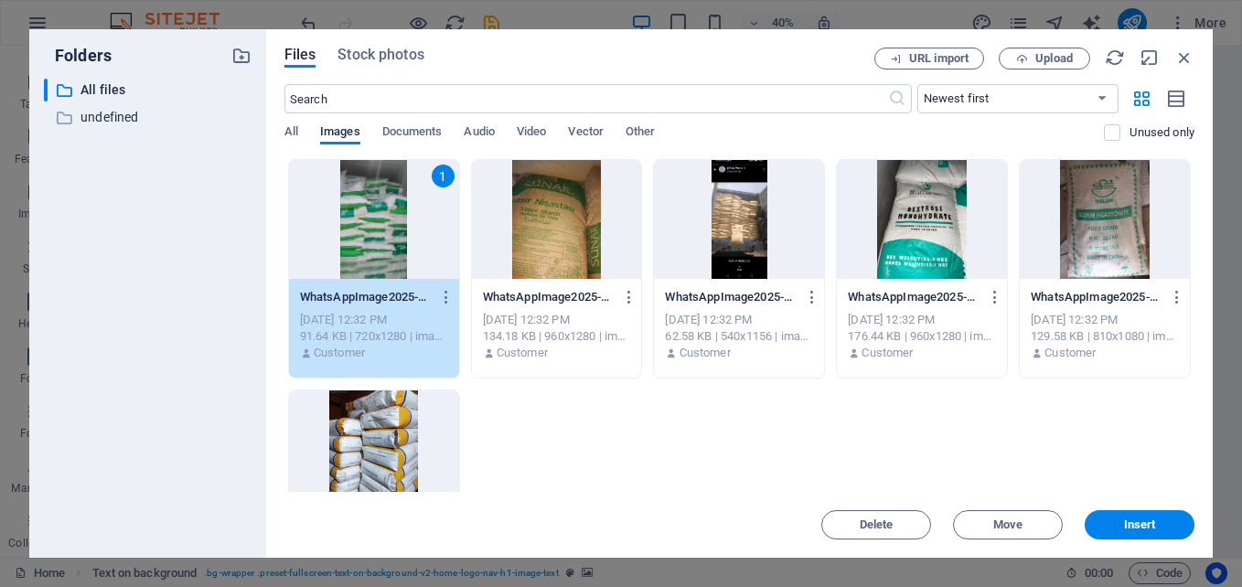
click at [892, 219] on div at bounding box center [922, 219] width 170 height 119
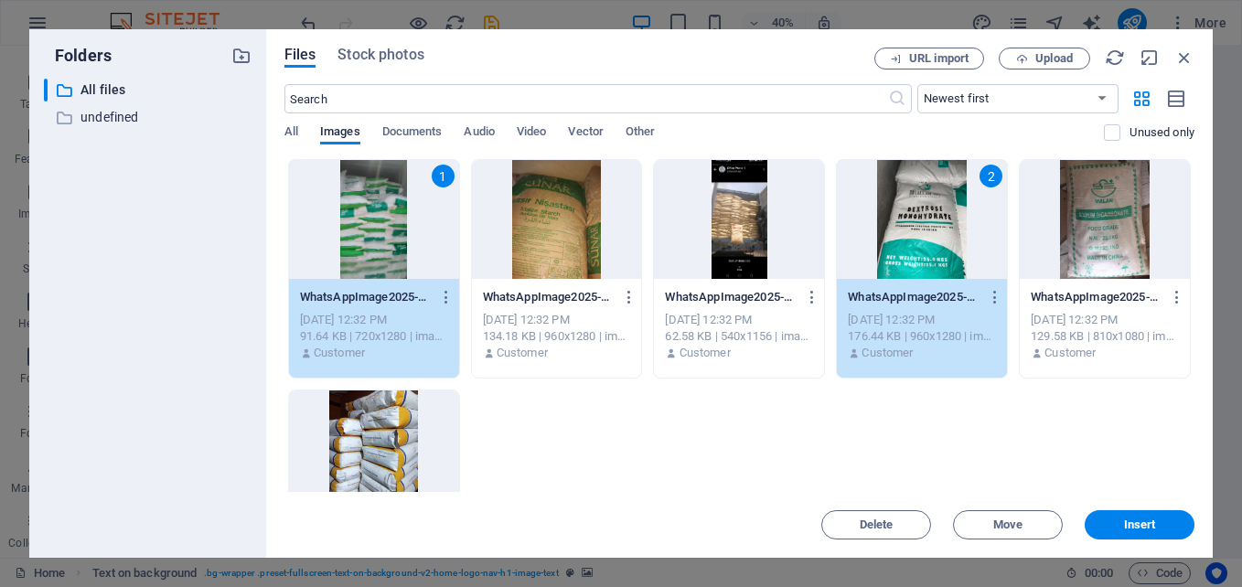
click at [539, 250] on div at bounding box center [557, 219] width 170 height 119
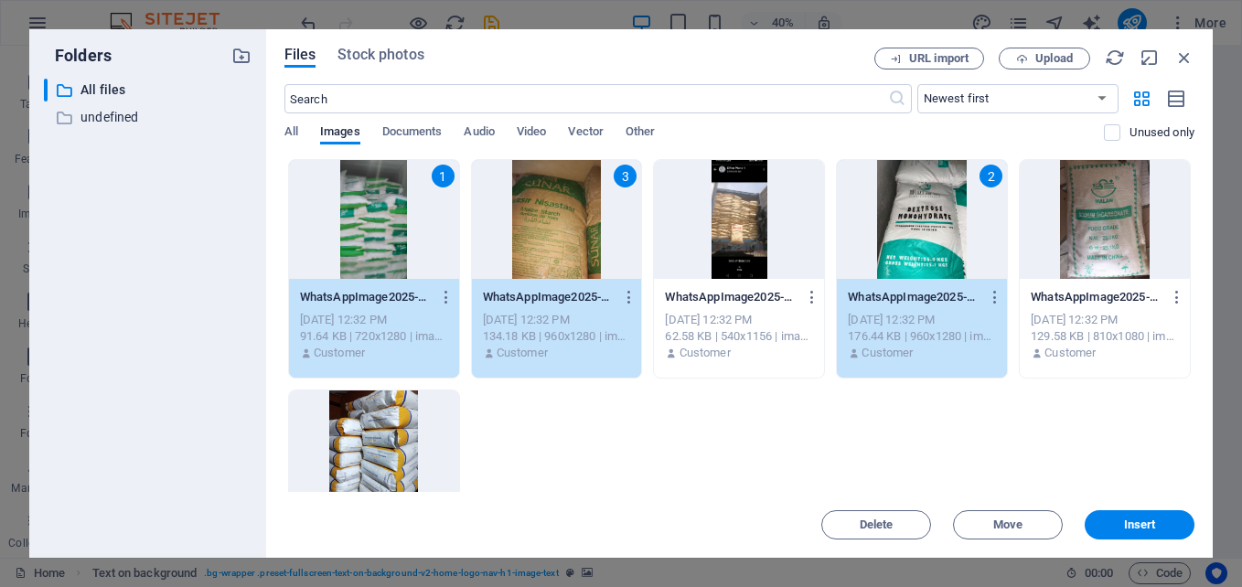
click at [1098, 251] on div at bounding box center [1105, 219] width 170 height 119
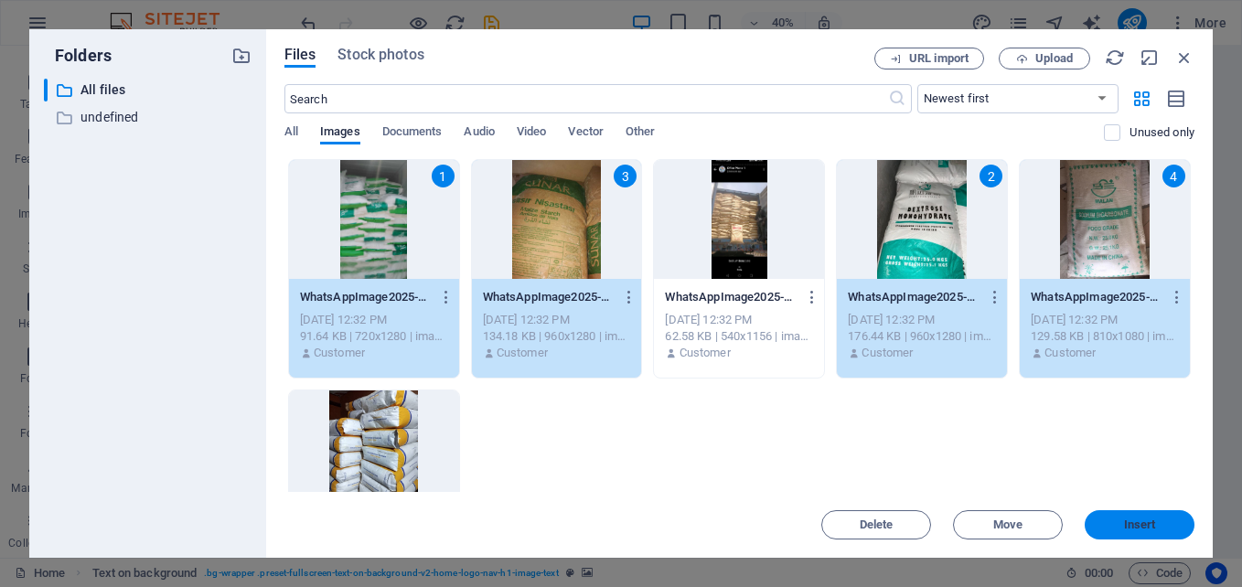
click at [1144, 524] on span "Insert" at bounding box center [1140, 524] width 32 height 11
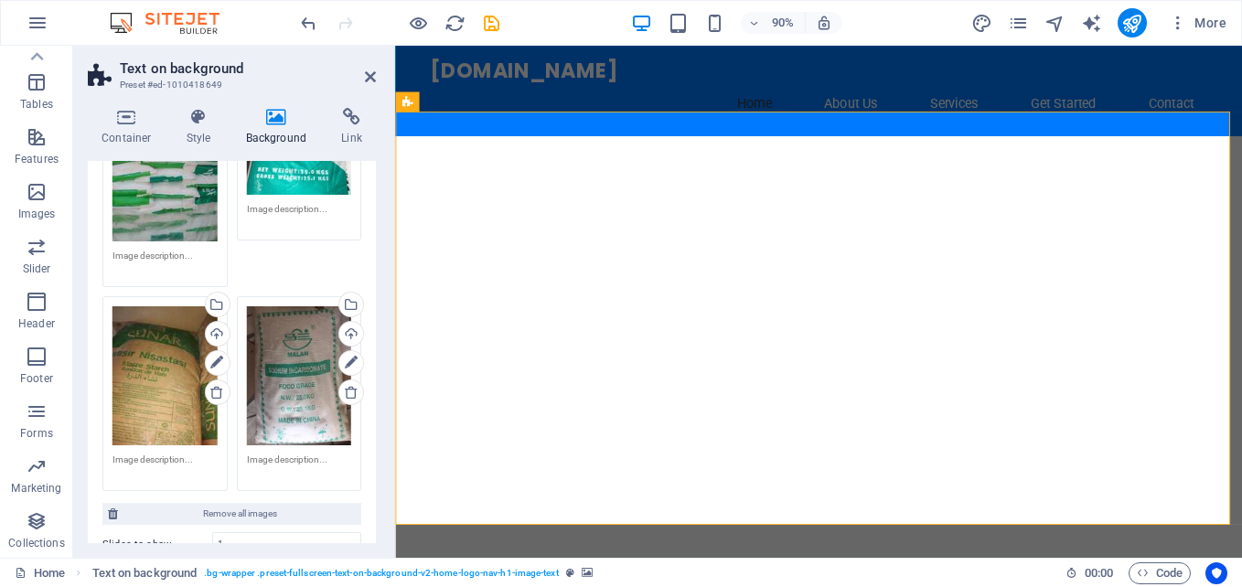
scroll to position [336, 0]
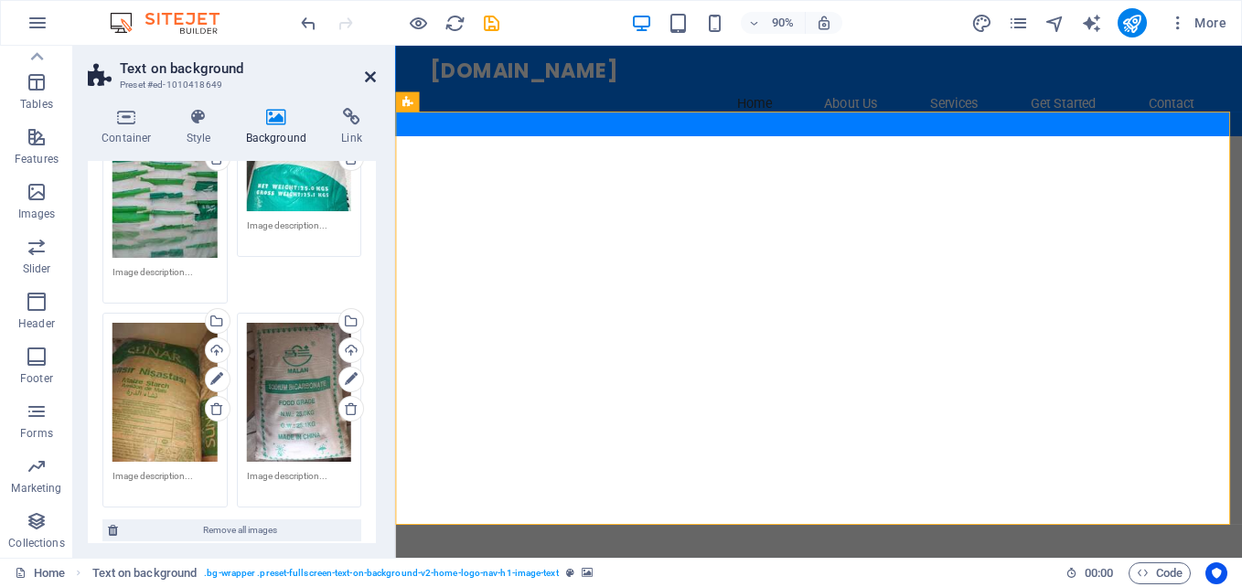
click at [368, 73] on icon at bounding box center [370, 76] width 11 height 15
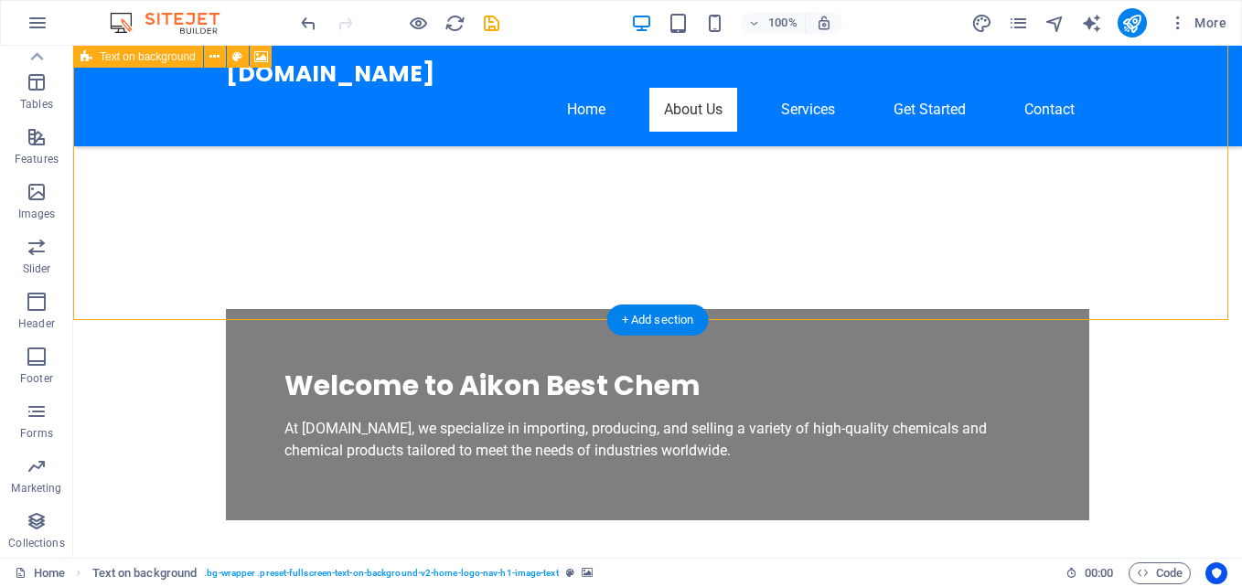
scroll to position [366, 0]
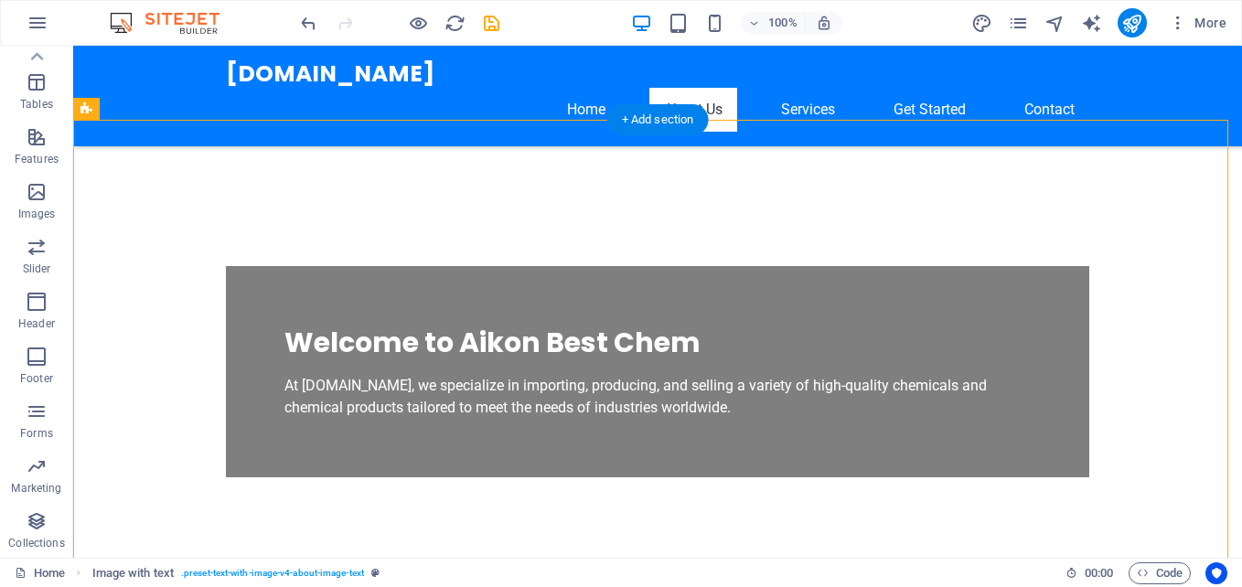
scroll to position [457, 0]
click at [803, 88] on nav "Home About Us Services Get Started Contact" at bounding box center [657, 110] width 863 height 44
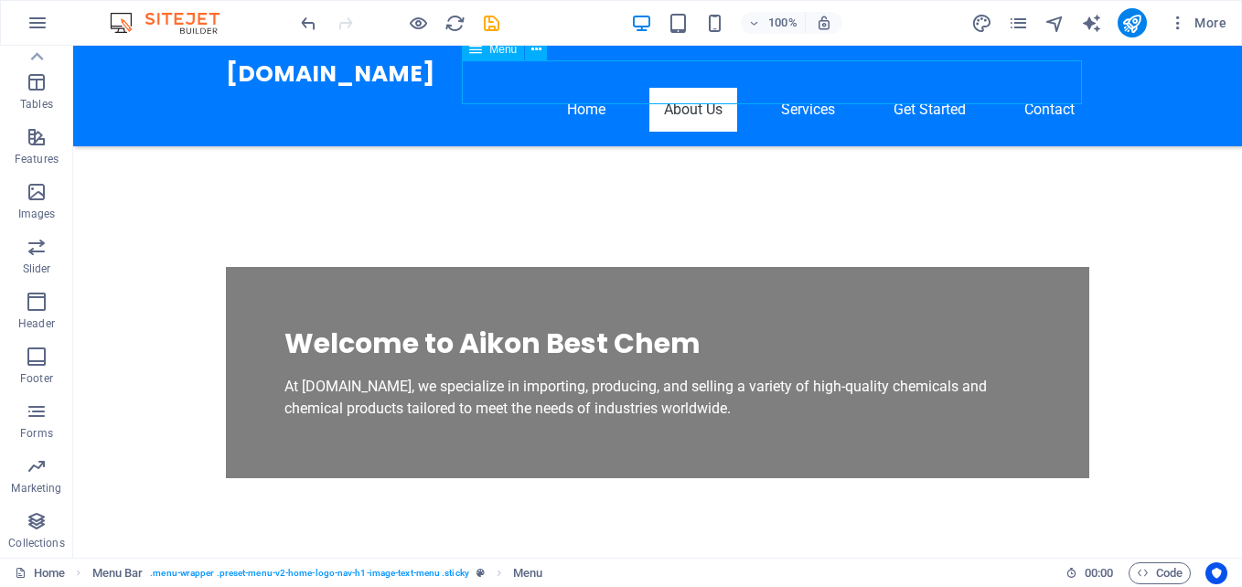
click at [803, 88] on nav "Home About Us Services Get Started Contact" at bounding box center [657, 110] width 863 height 44
select select
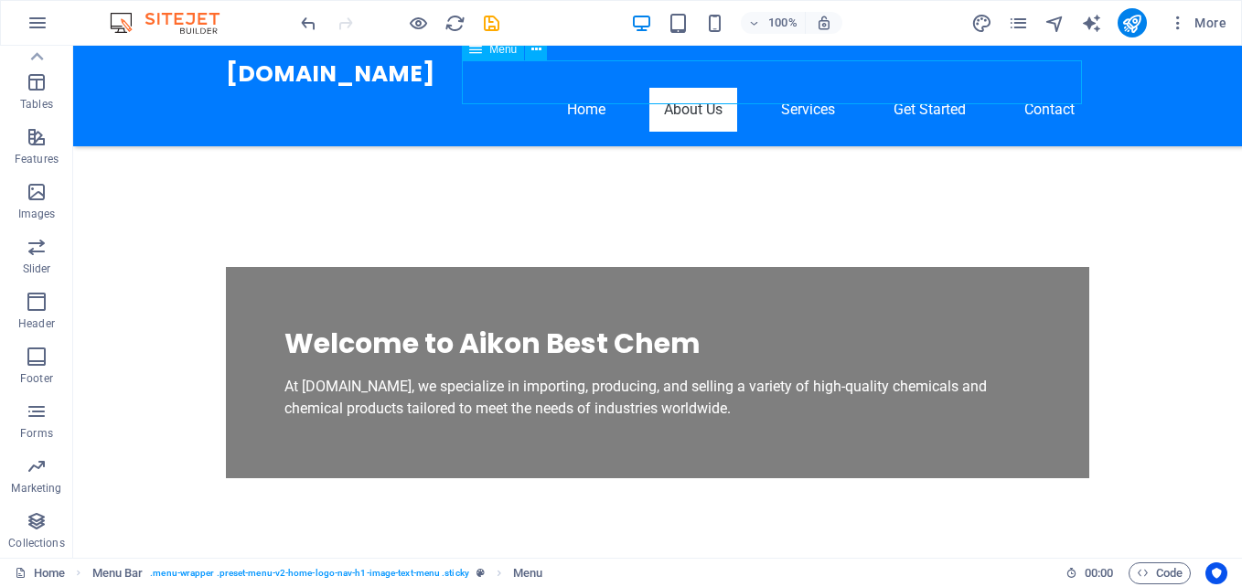
select select
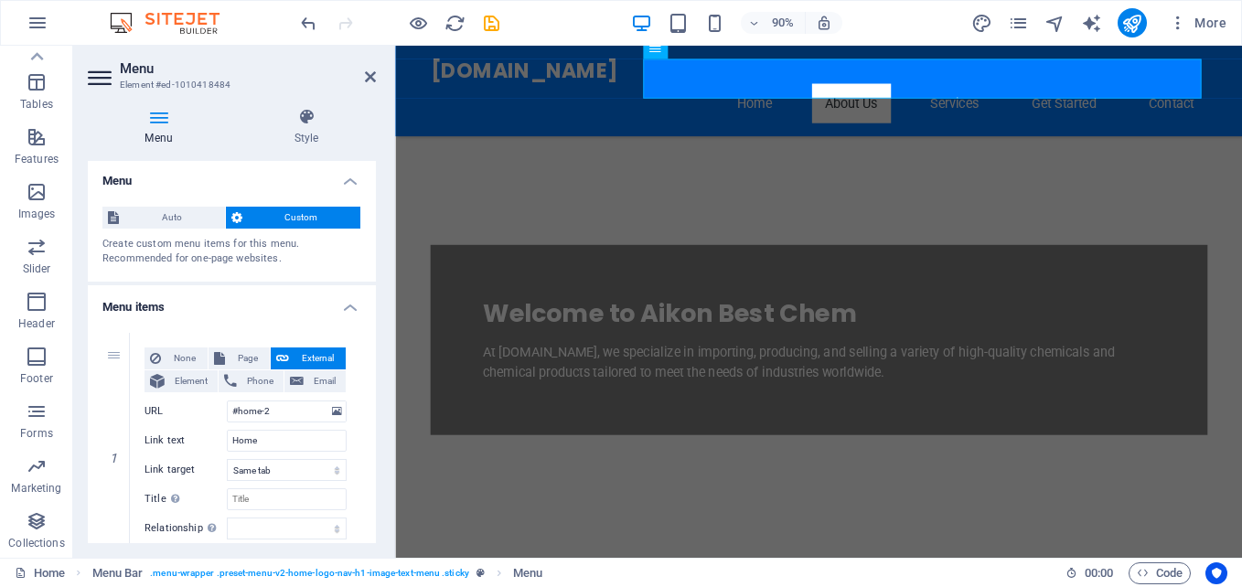
scroll to position [0, 0]
click at [372, 74] on icon at bounding box center [370, 76] width 11 height 15
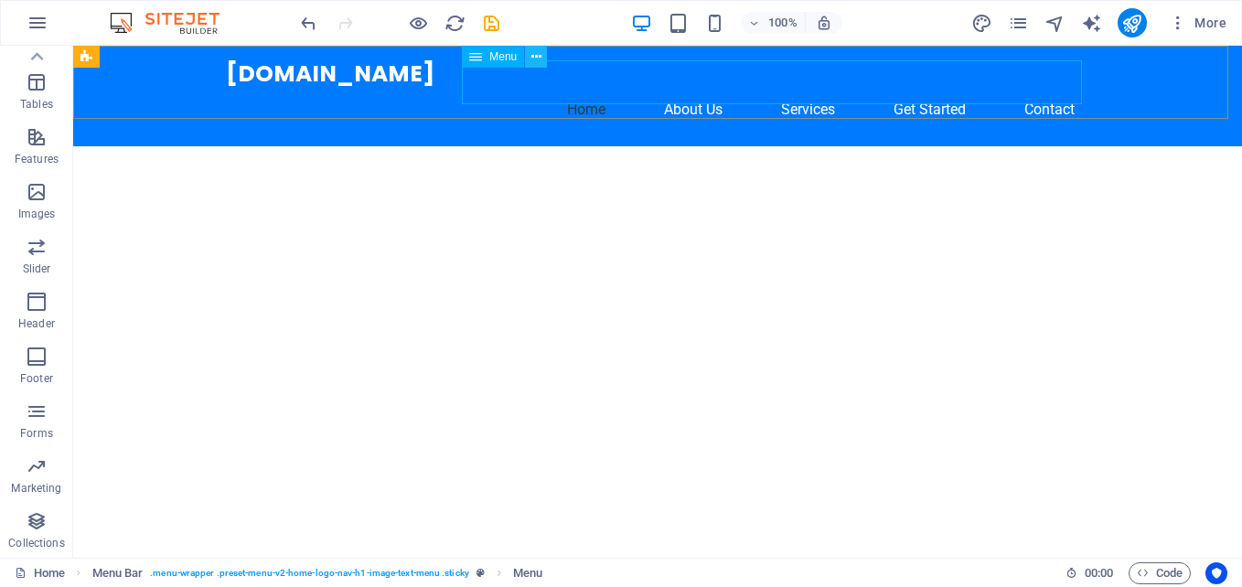
click at [537, 55] on icon at bounding box center [536, 57] width 10 height 19
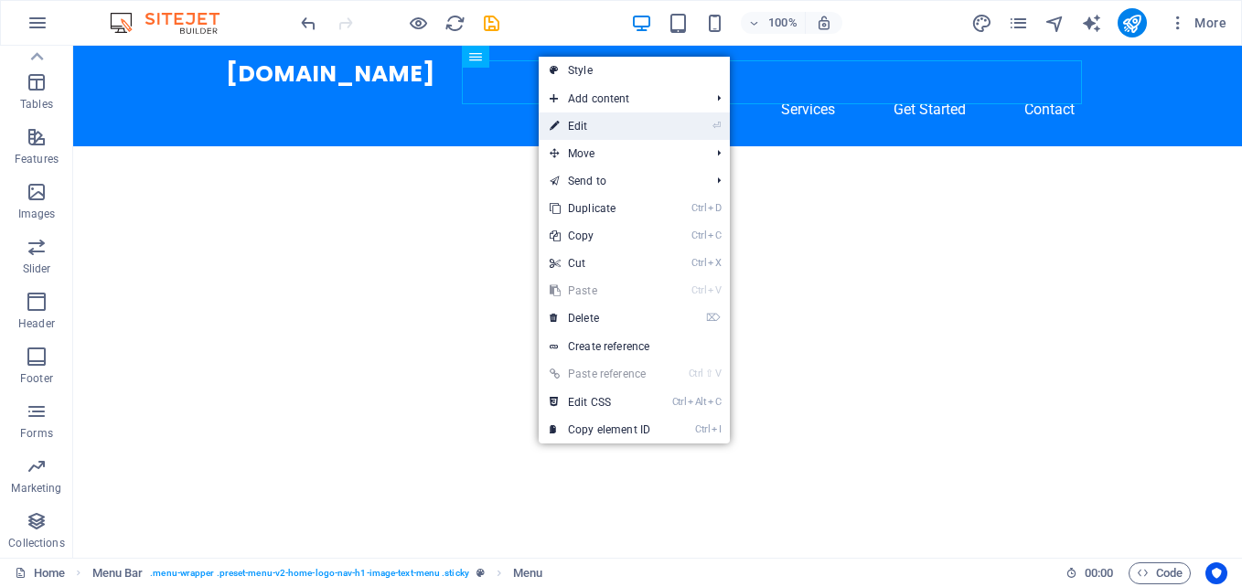
click at [580, 120] on link "⏎ Edit" at bounding box center [600, 125] width 123 height 27
select select
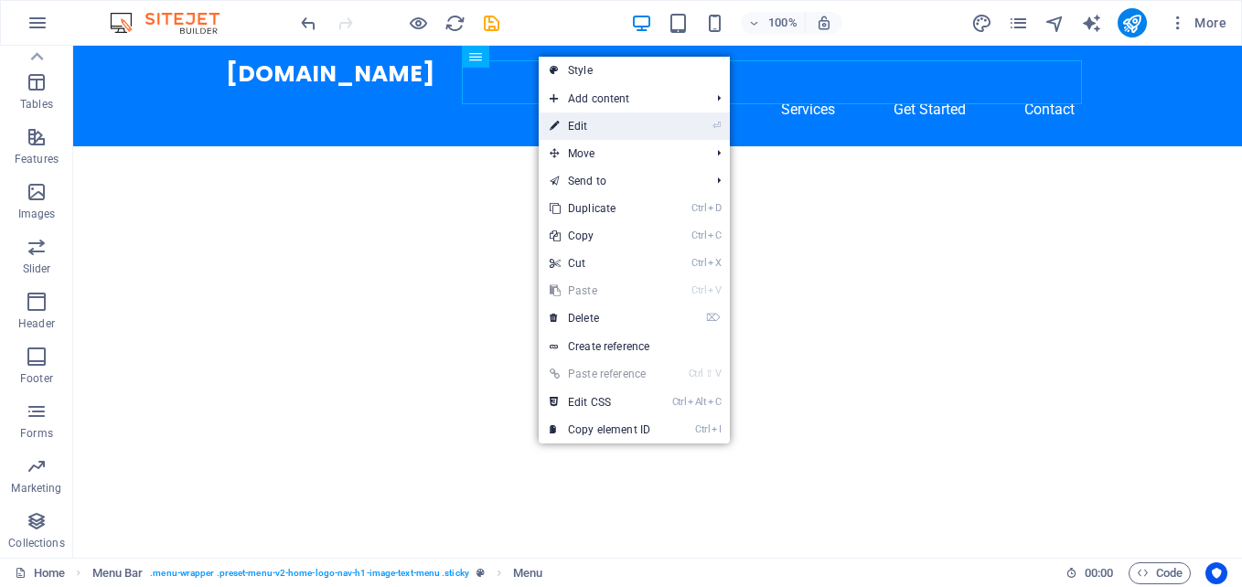
select select
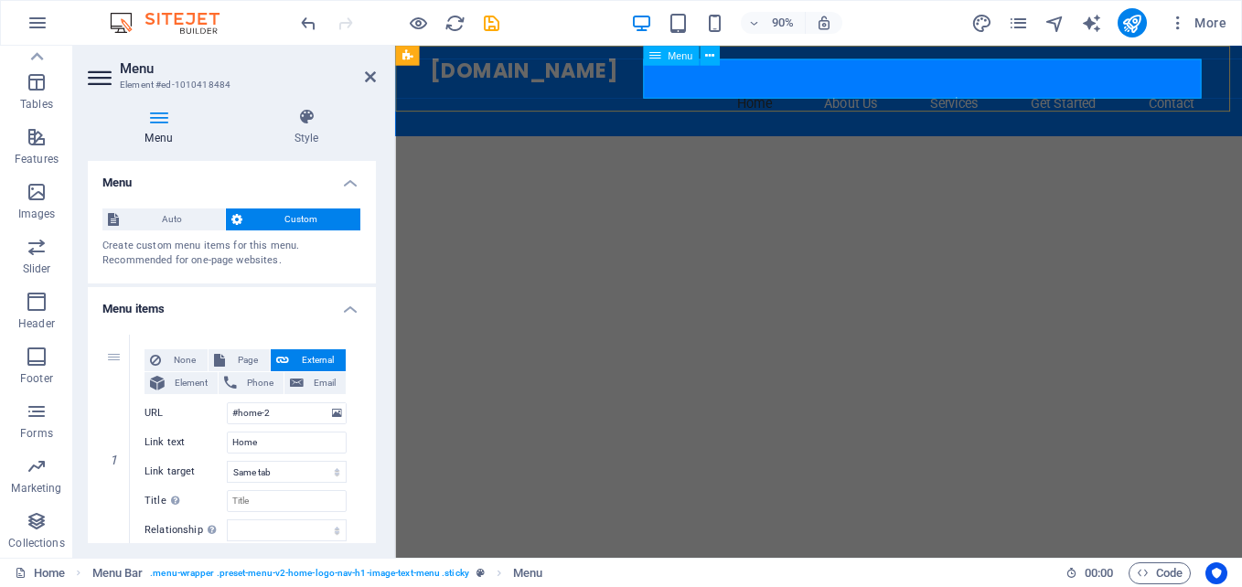
click at [890, 88] on nav "Home About Us Services Get Started Contact" at bounding box center [865, 110] width 863 height 44
click at [1132, 88] on nav "Home About Us Services Get Started Contact" at bounding box center [865, 110] width 863 height 44
click at [711, 52] on icon at bounding box center [709, 55] width 9 height 17
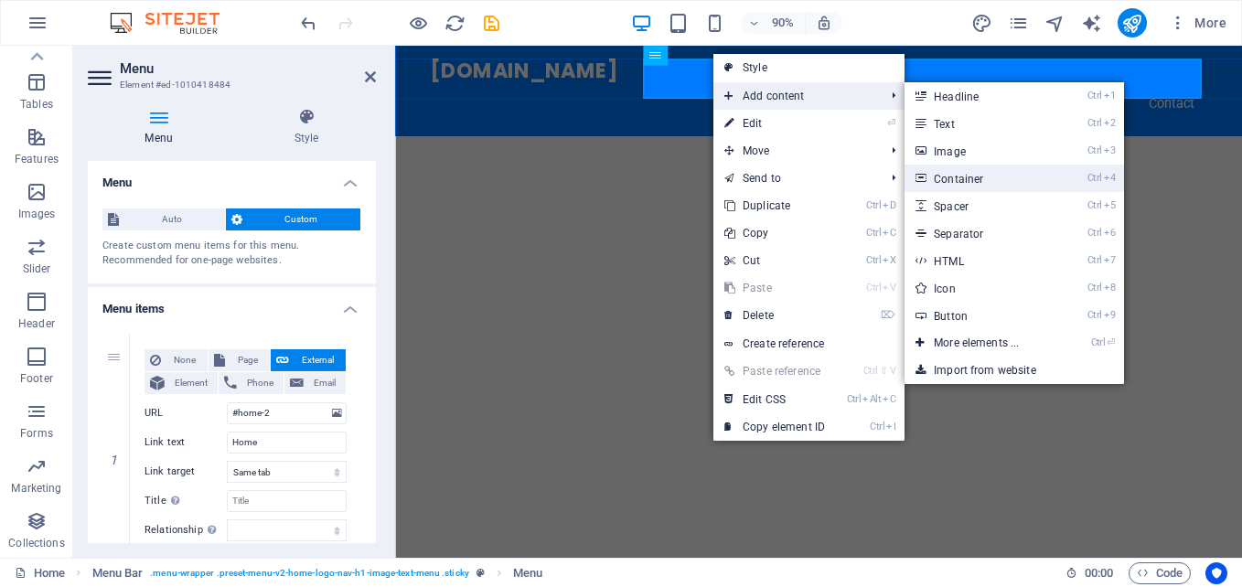
click at [964, 174] on link "Ctrl 4 Container" at bounding box center [979, 178] width 151 height 27
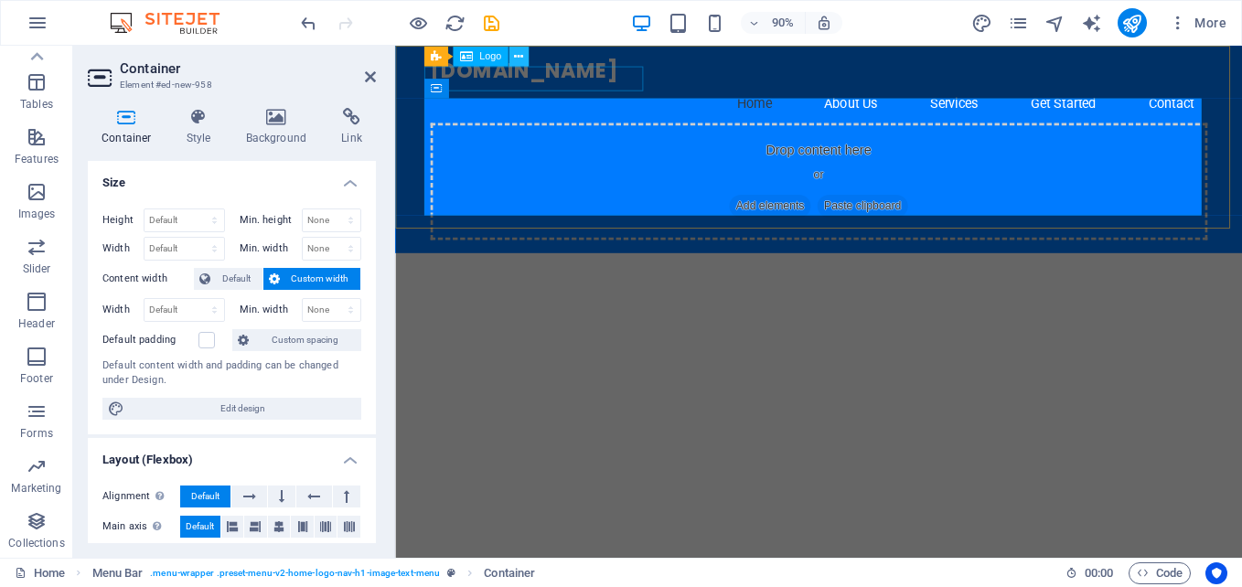
click at [517, 52] on icon at bounding box center [518, 56] width 9 height 17
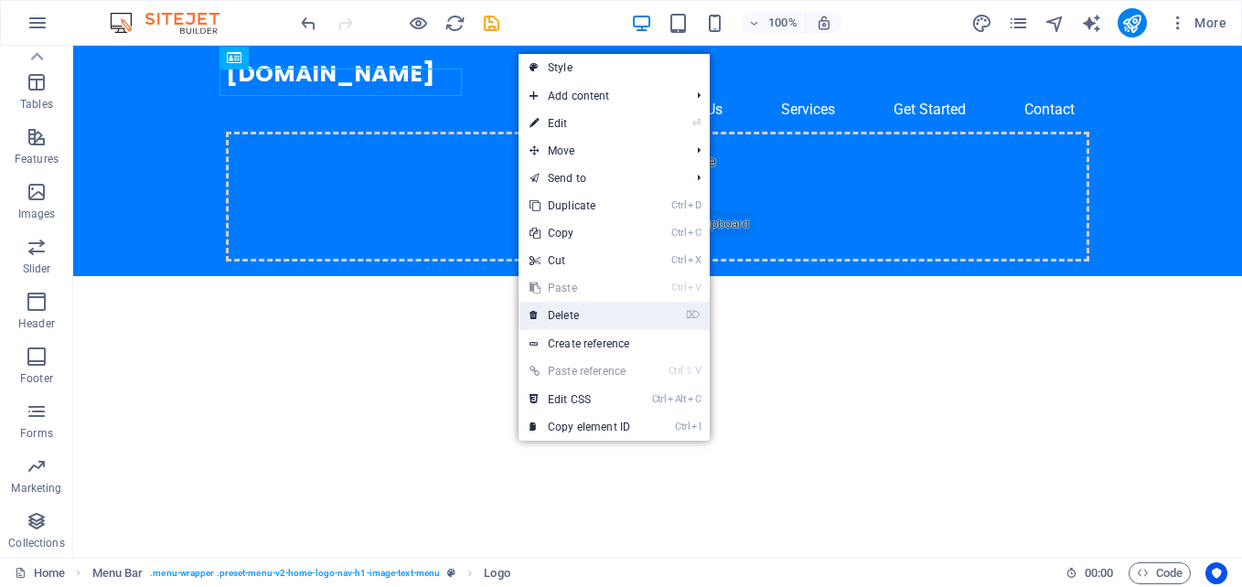
drag, startPoint x: 583, startPoint y: 312, endPoint x: 509, endPoint y: 266, distance: 87.0
click at [583, 312] on link "⌦ Delete" at bounding box center [579, 315] width 123 height 27
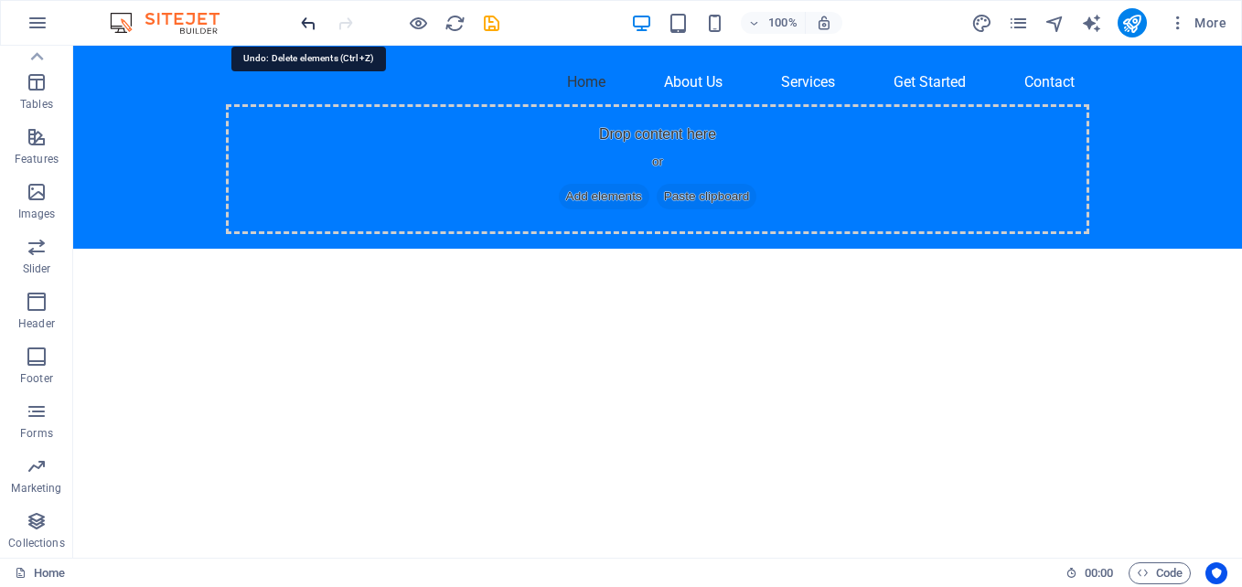
click at [301, 22] on icon "undo" at bounding box center [308, 23] width 21 height 21
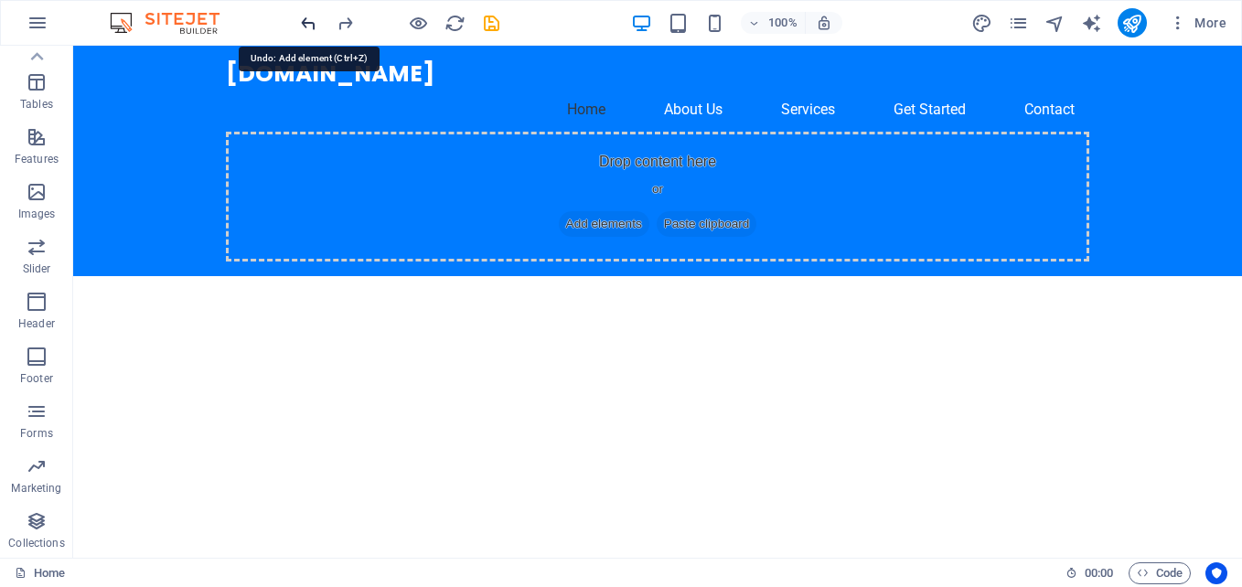
click at [304, 22] on icon "undo" at bounding box center [308, 23] width 21 height 21
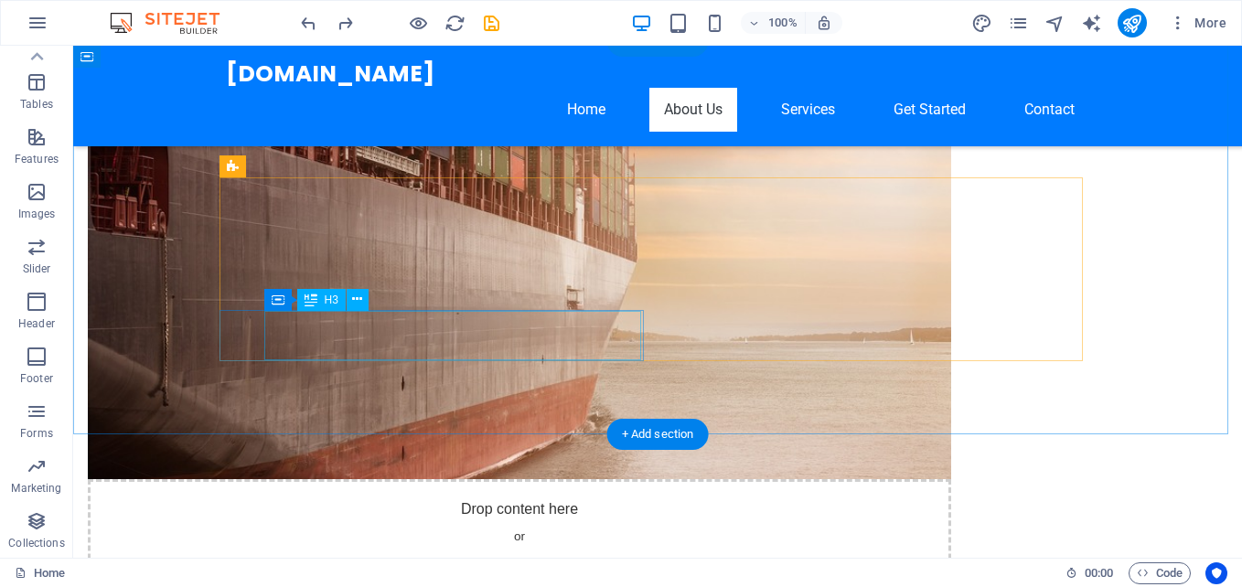
scroll to position [1097, 0]
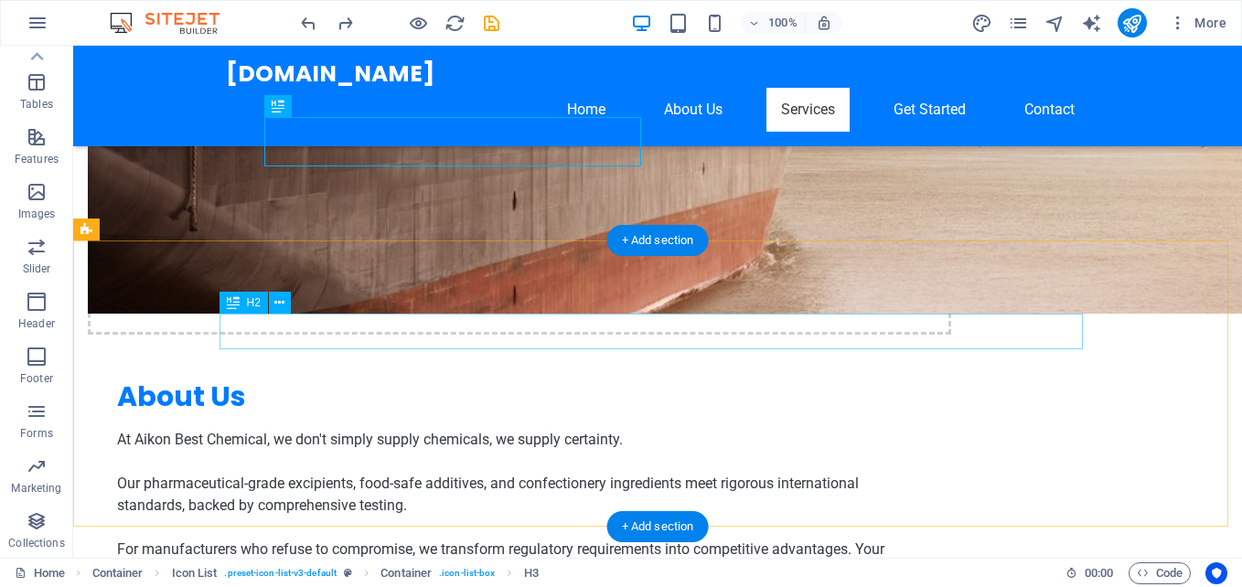
scroll to position [1372, 0]
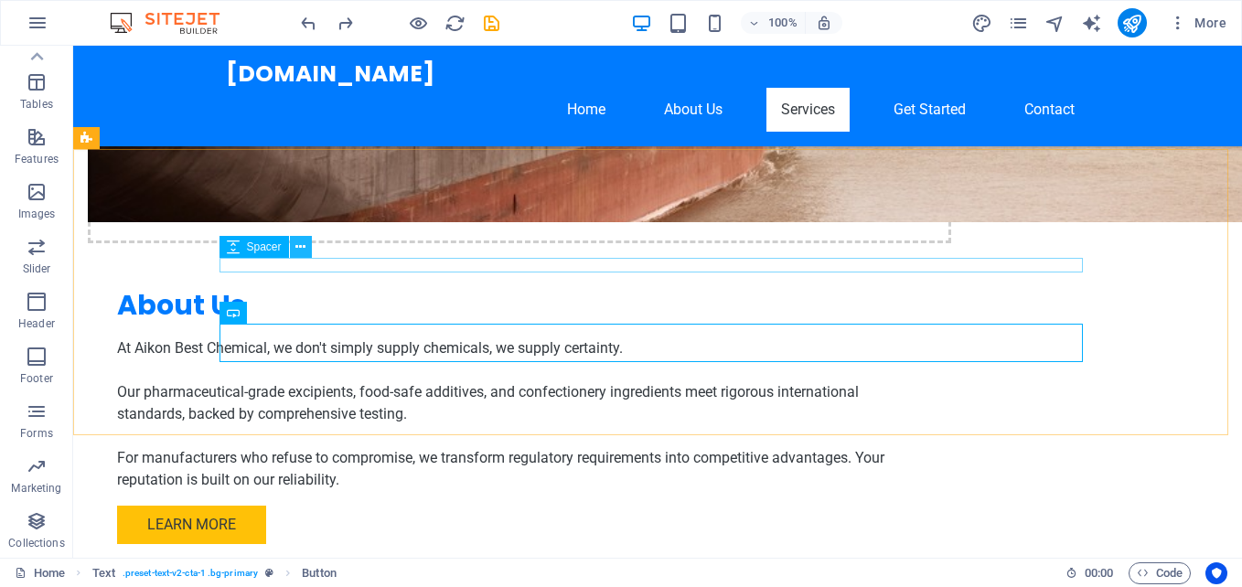
click at [296, 241] on icon at bounding box center [300, 247] width 10 height 19
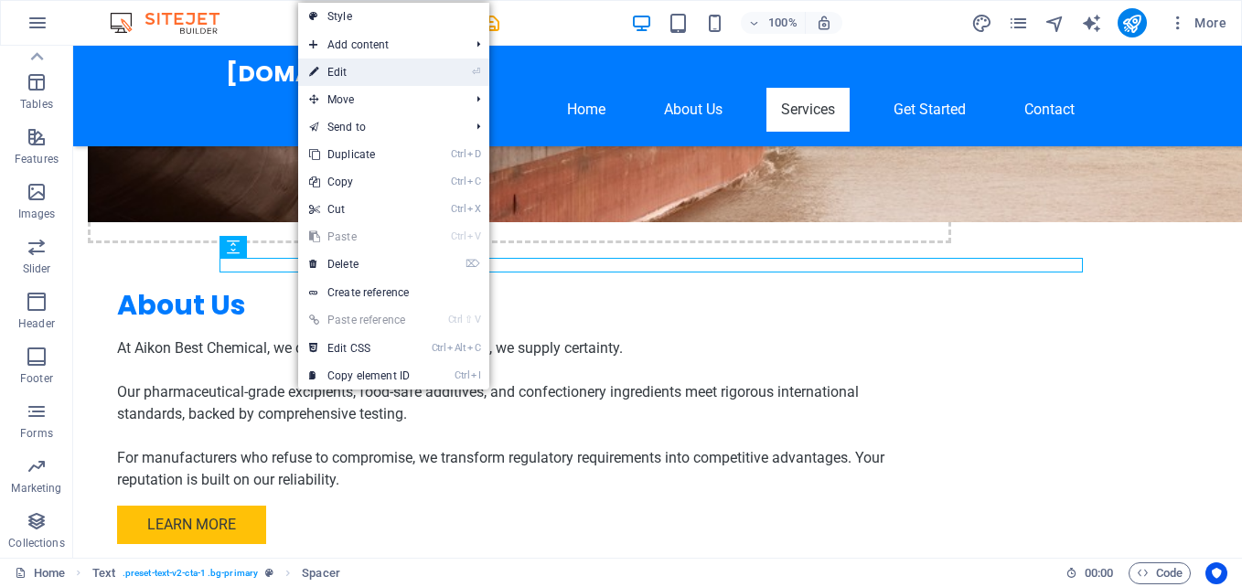
click at [358, 71] on link "⏎ Edit" at bounding box center [359, 72] width 123 height 27
select select "rem"
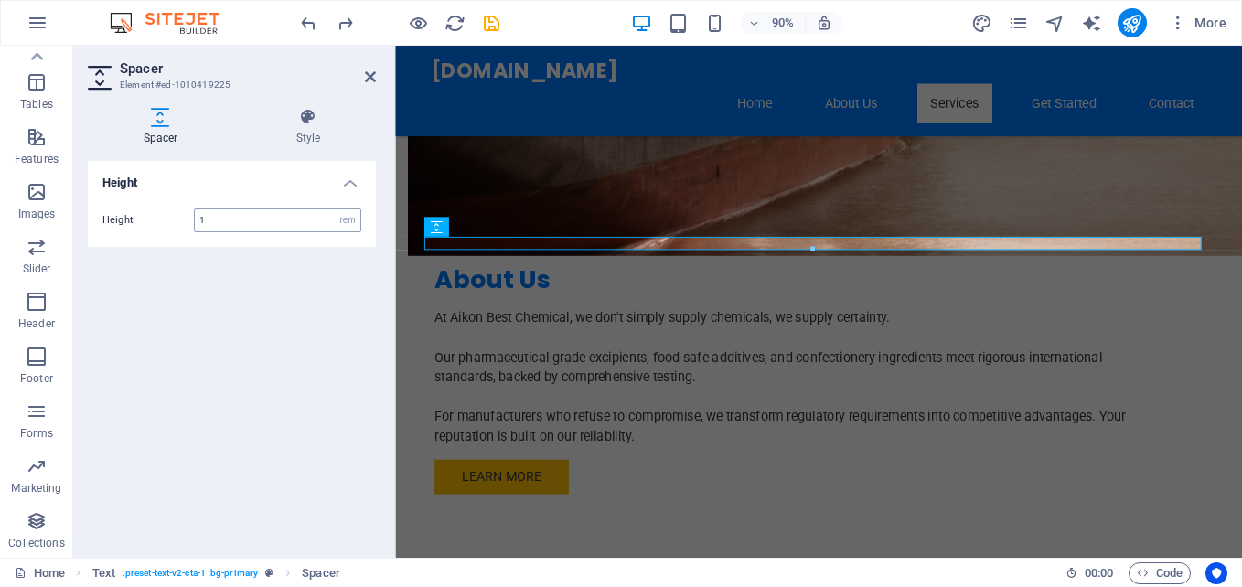
click at [272, 219] on input "1" at bounding box center [278, 220] width 166 height 22
type input "1"
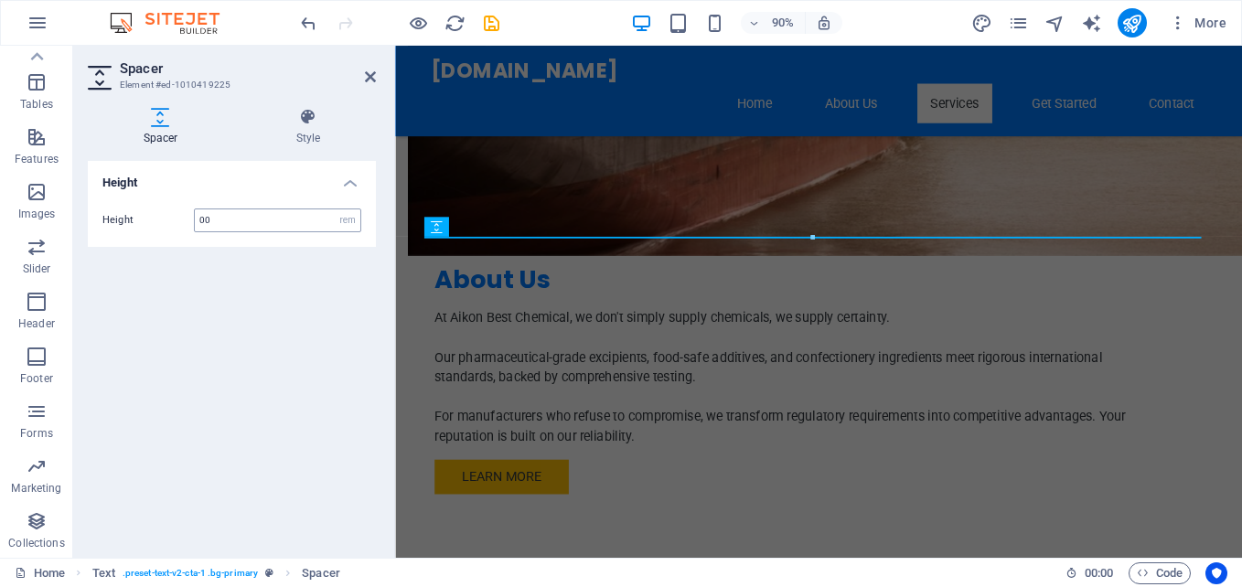
type input "0"
click at [367, 74] on icon at bounding box center [370, 76] width 11 height 15
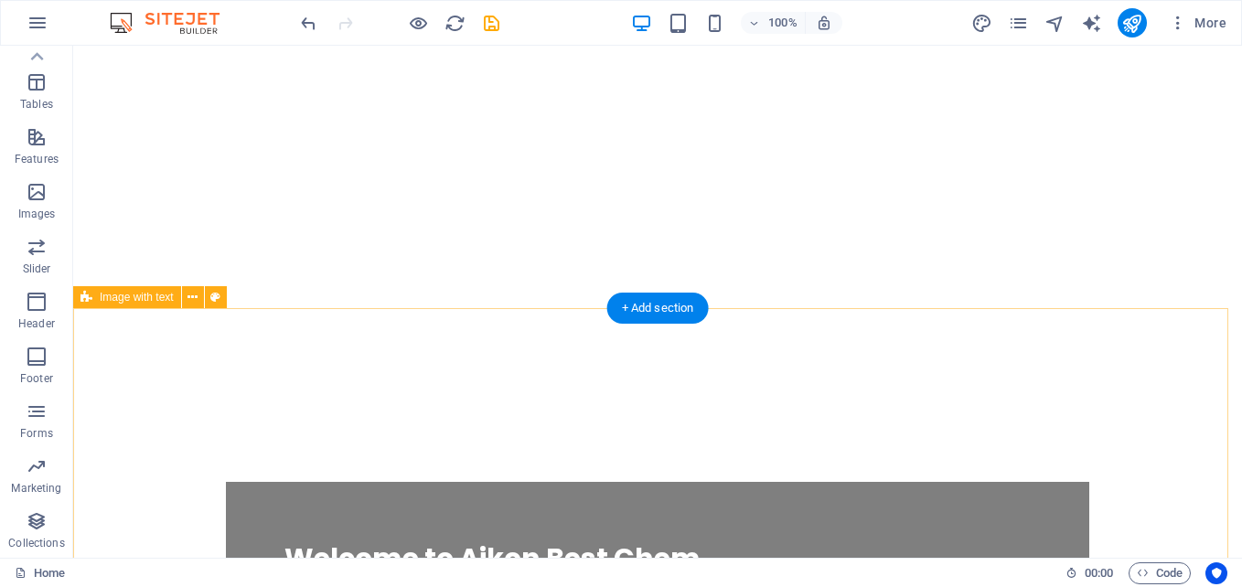
scroll to position [0, 0]
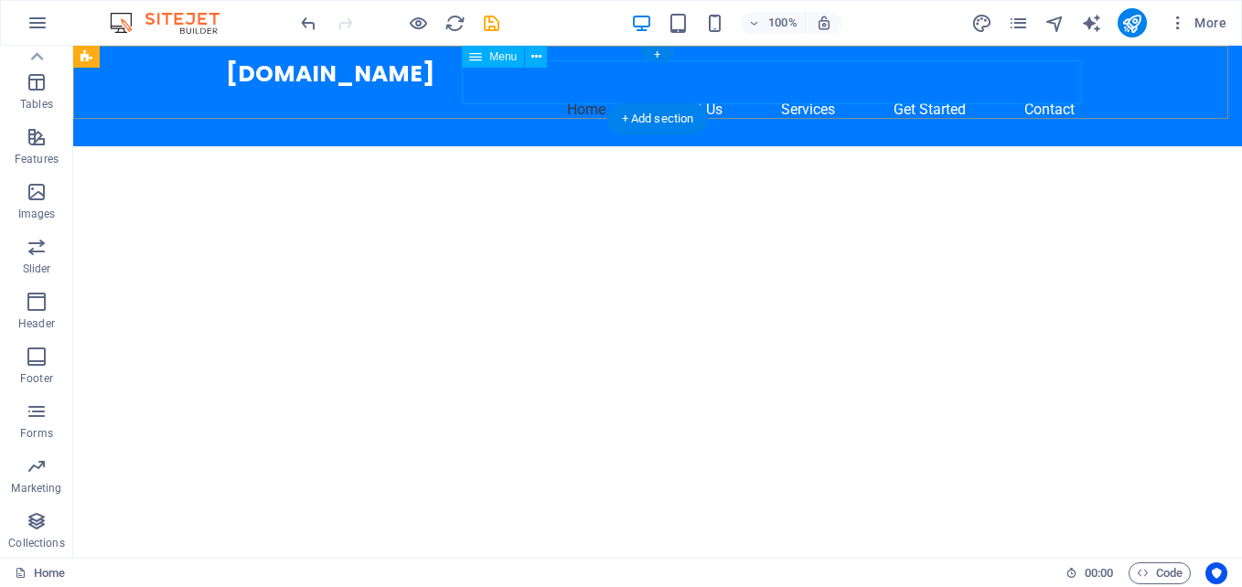
click at [1046, 88] on nav "Home About Us Services Get Started Contact" at bounding box center [657, 110] width 863 height 44
click at [679, 88] on nav "Home About Us Services Get Started Contact" at bounding box center [657, 110] width 863 height 44
click at [675, 88] on nav "Home About Us Services Get Started Contact" at bounding box center [657, 110] width 863 height 44
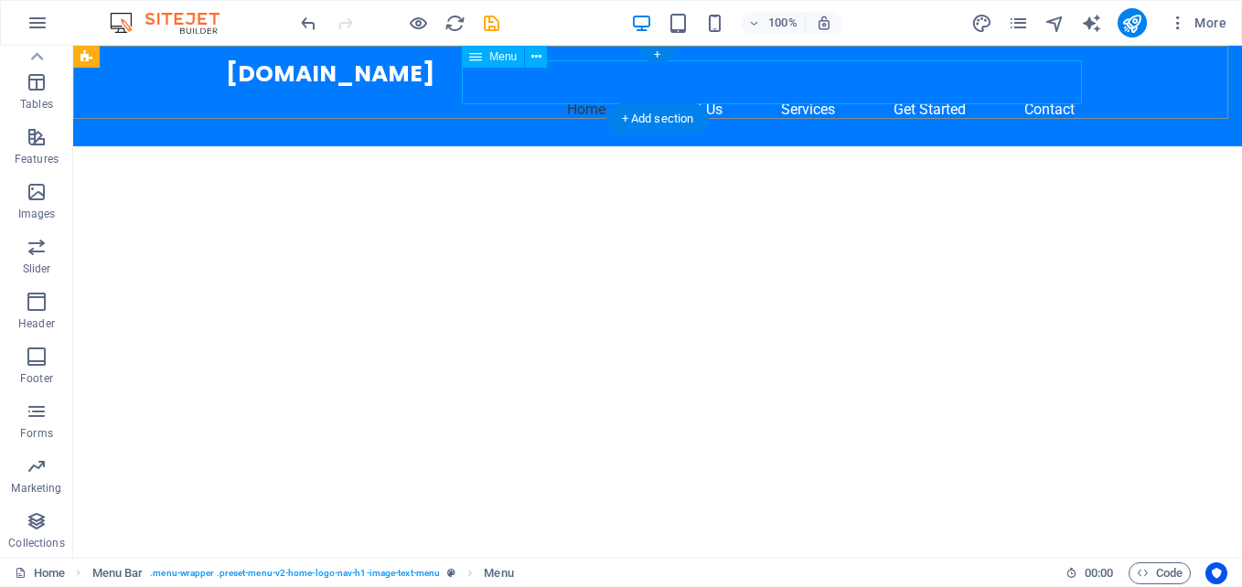
select select
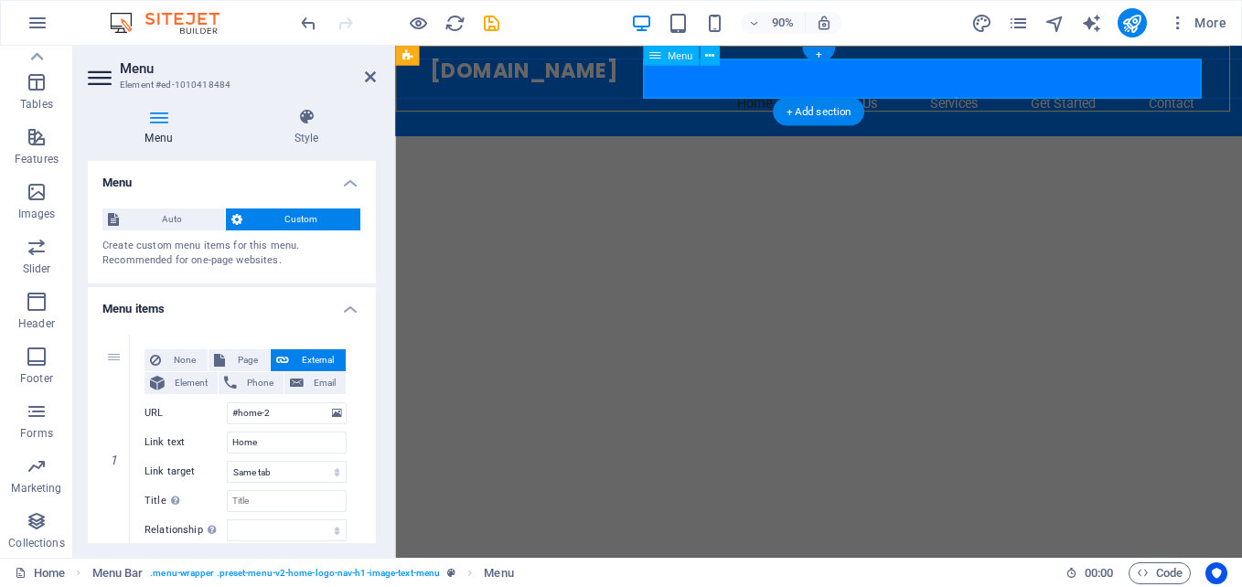
click at [705, 88] on nav "Home About Us Services Get Started Contact" at bounding box center [865, 110] width 863 height 44
click at [896, 88] on nav "Home About Us Services Get Started Contact" at bounding box center [865, 110] width 863 height 44
click at [161, 113] on icon at bounding box center [159, 117] width 142 height 18
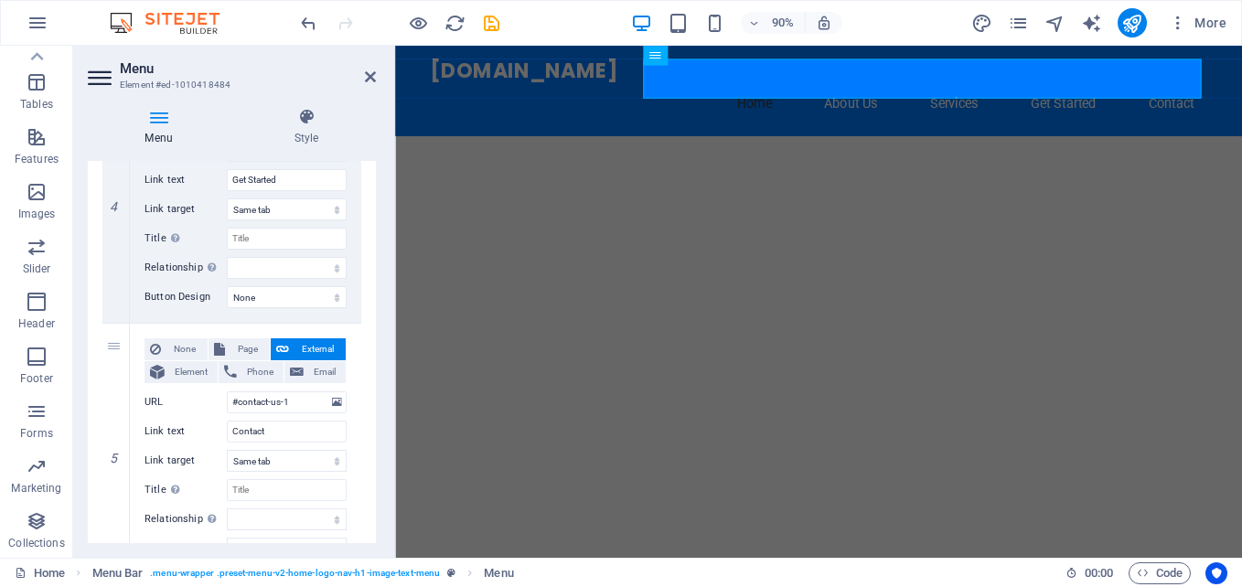
scroll to position [1099, 0]
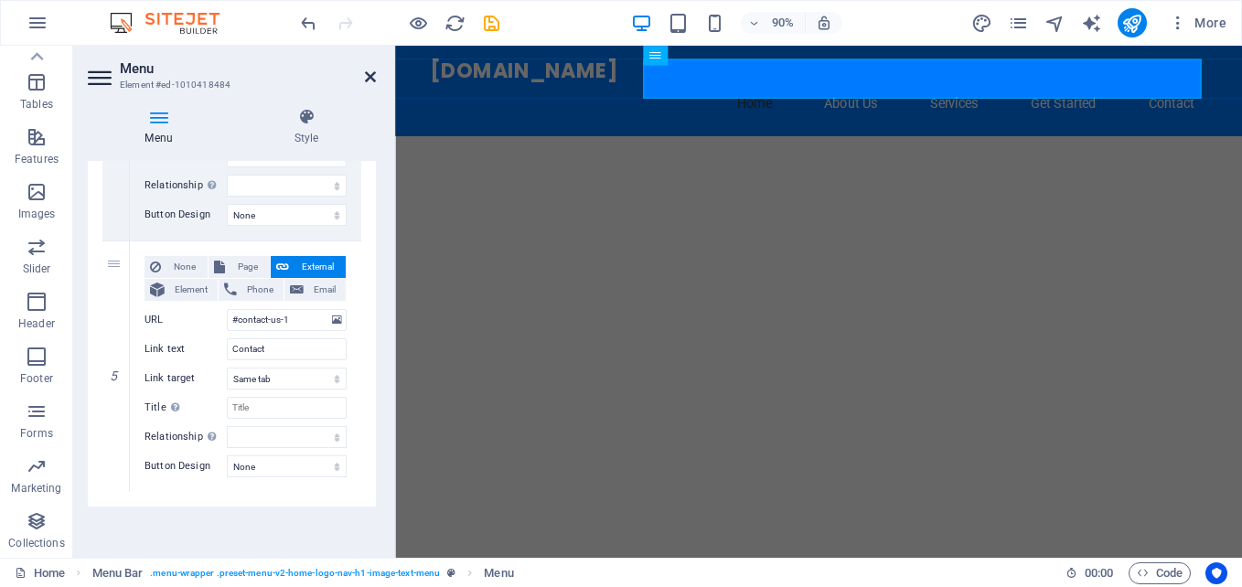
click at [371, 74] on icon at bounding box center [370, 76] width 11 height 15
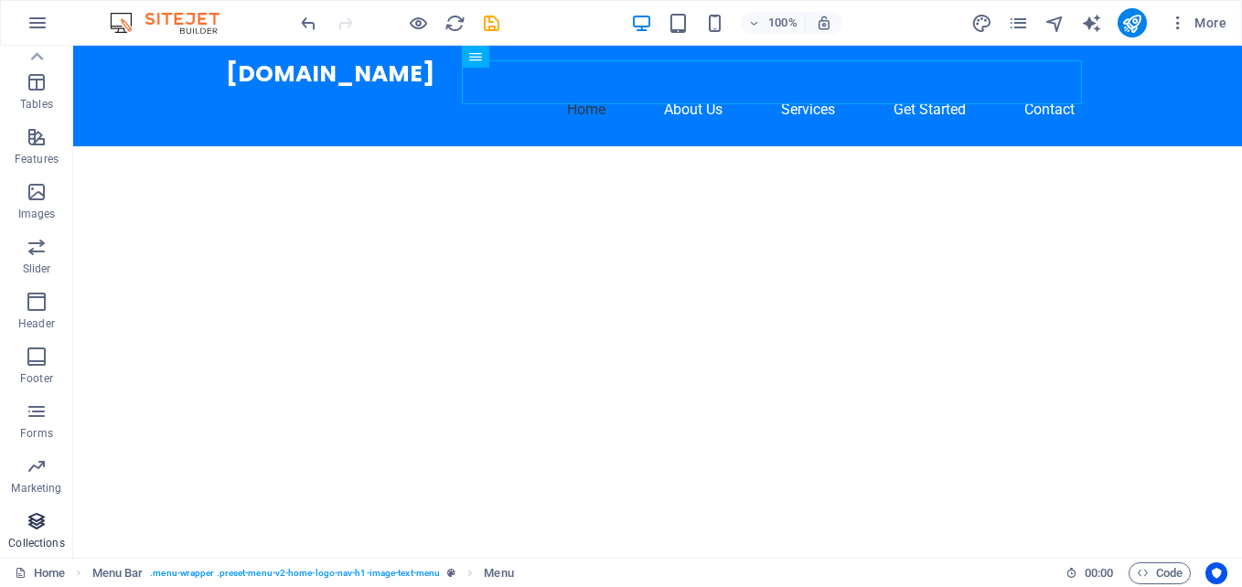
click at [40, 528] on icon "button" at bounding box center [37, 521] width 22 height 22
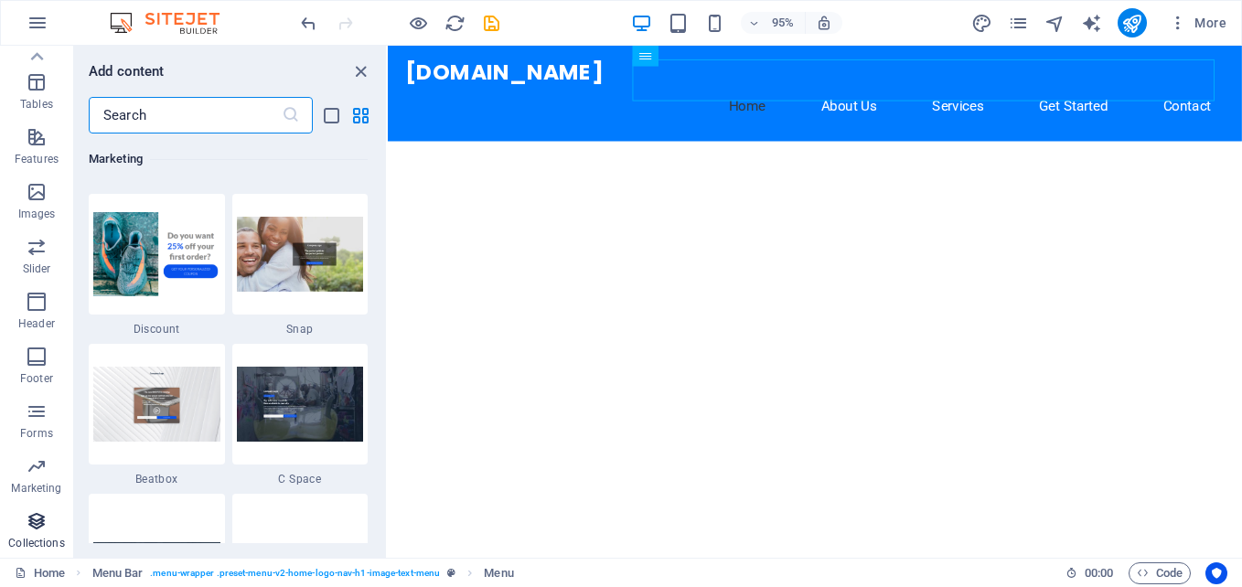
scroll to position [16739, 0]
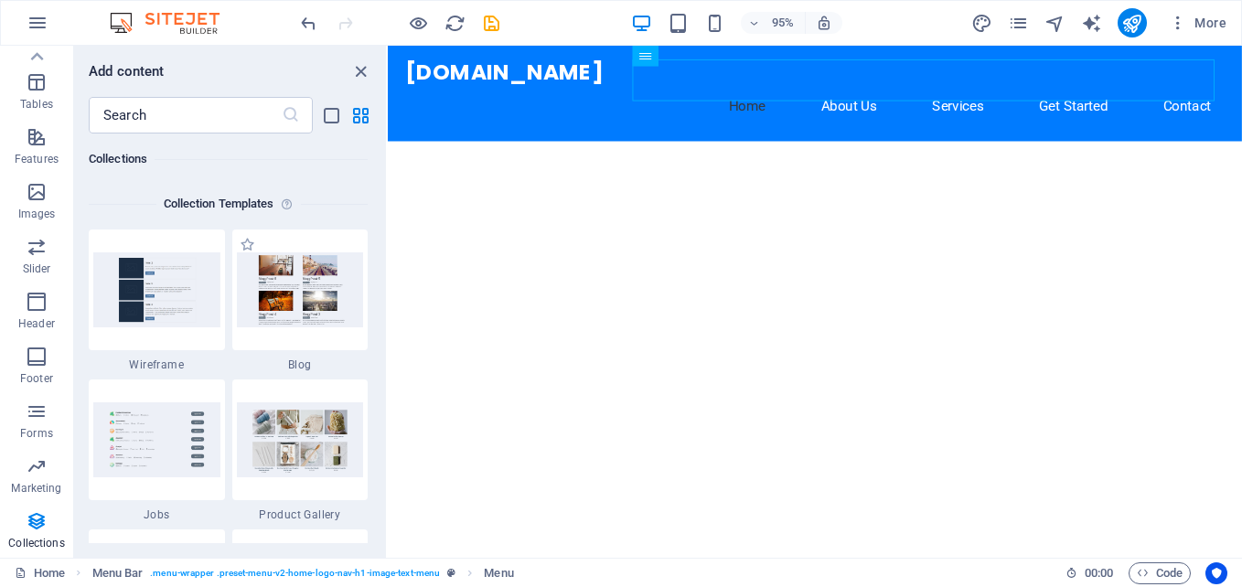
click at [302, 364] on span "Blog" at bounding box center [300, 365] width 136 height 15
click at [303, 366] on span "Blog" at bounding box center [300, 365] width 136 height 15
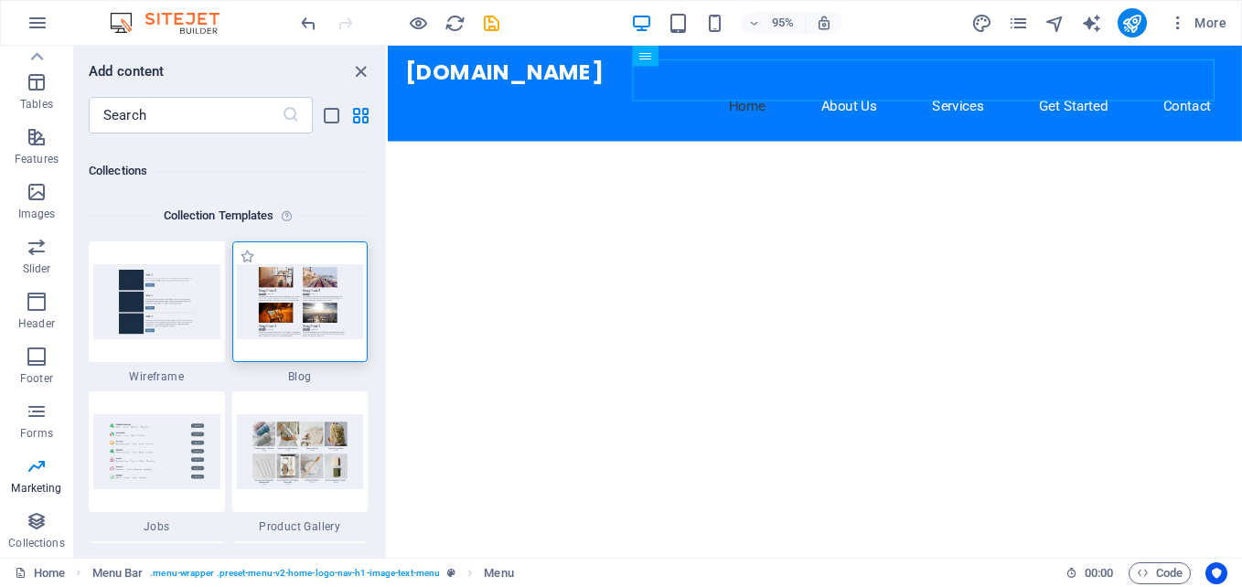
scroll to position [16647, 0]
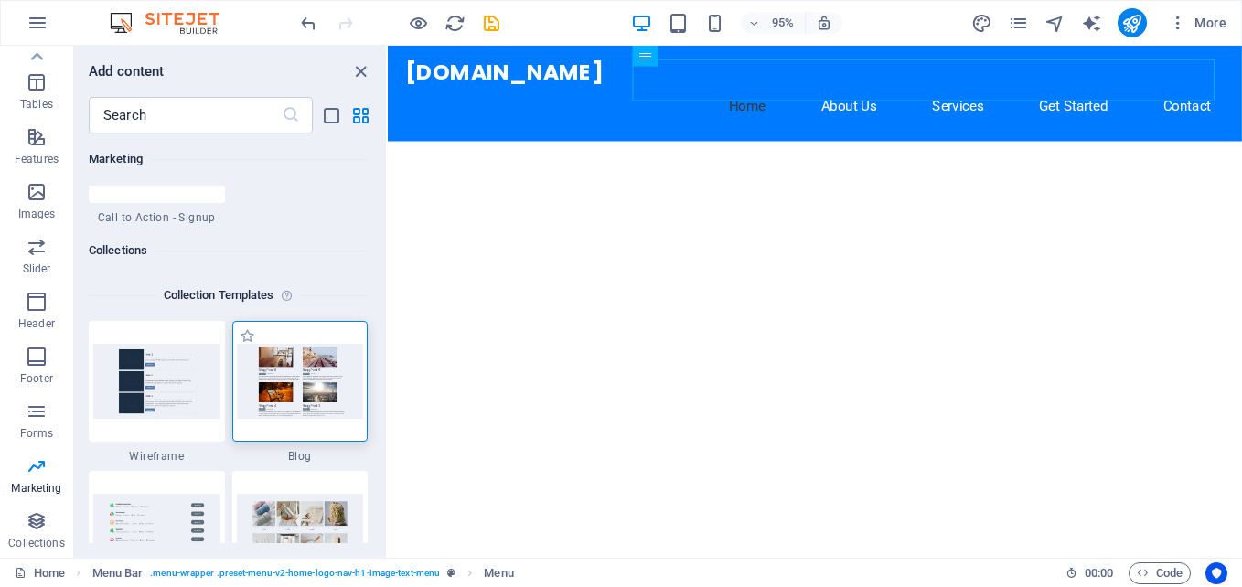
click at [304, 454] on span "Blog" at bounding box center [300, 456] width 136 height 15
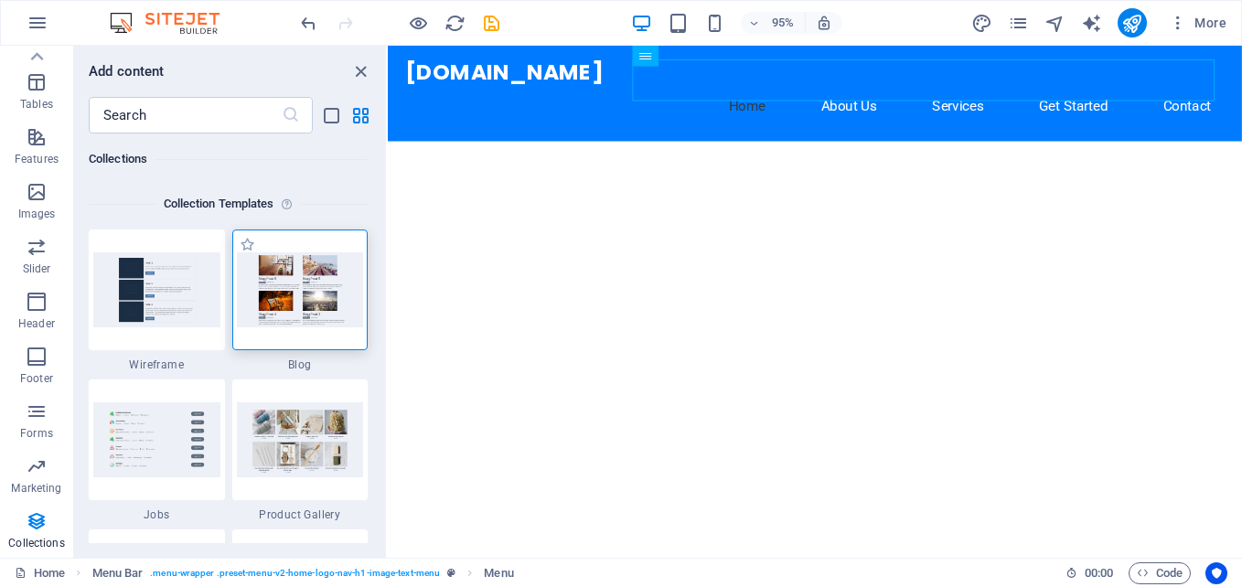
scroll to position [16701, 0]
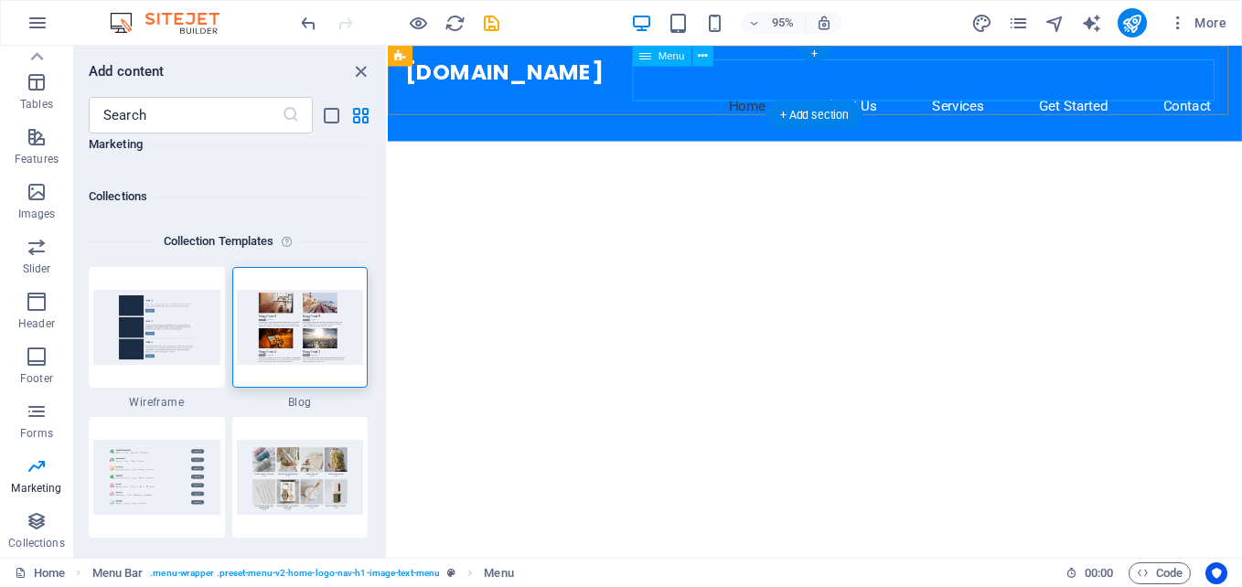
click at [800, 88] on nav "Home About Us Services Get Started Contact" at bounding box center [837, 110] width 863 height 44
click at [286, 354] on img at bounding box center [300, 327] width 127 height 74
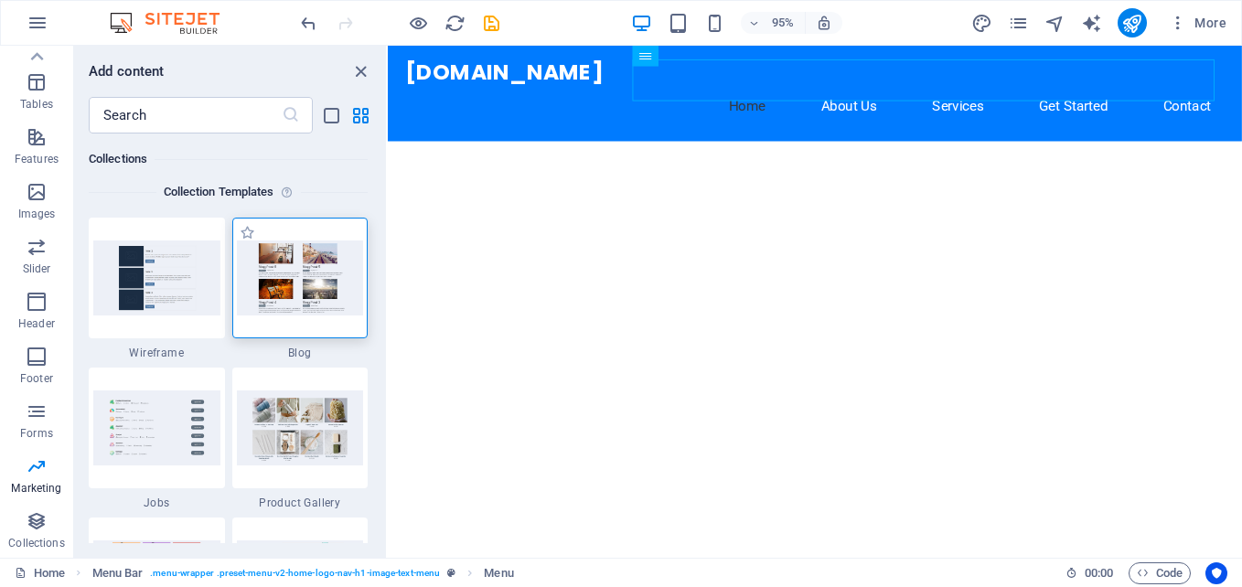
scroll to position [16793, 0]
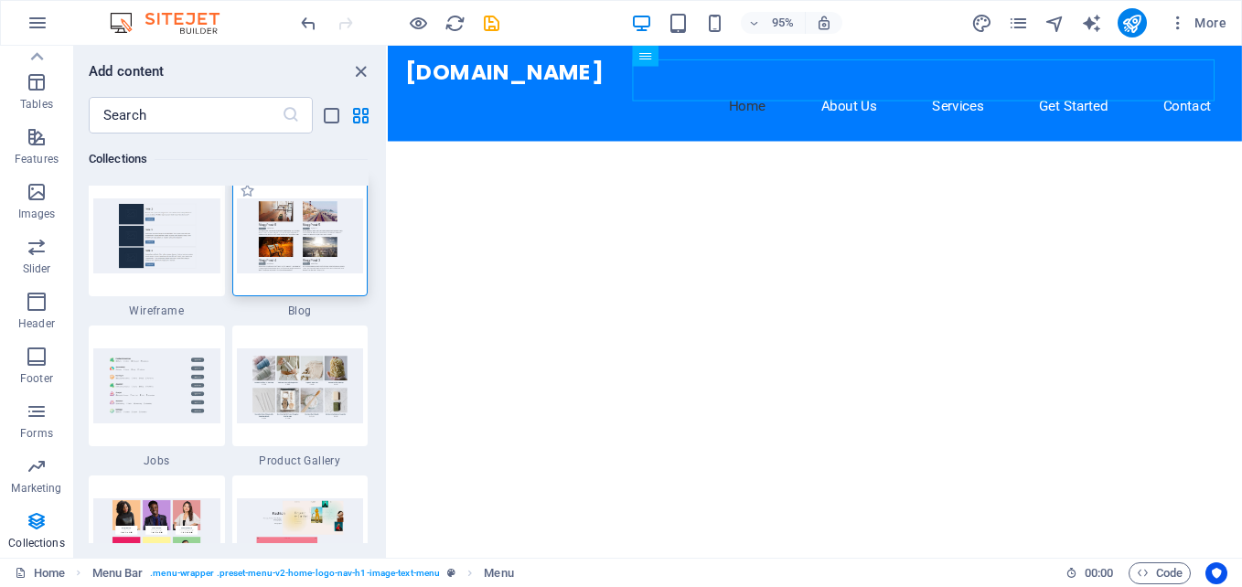
click at [308, 266] on img at bounding box center [300, 235] width 127 height 74
click at [311, 256] on img at bounding box center [300, 235] width 127 height 74
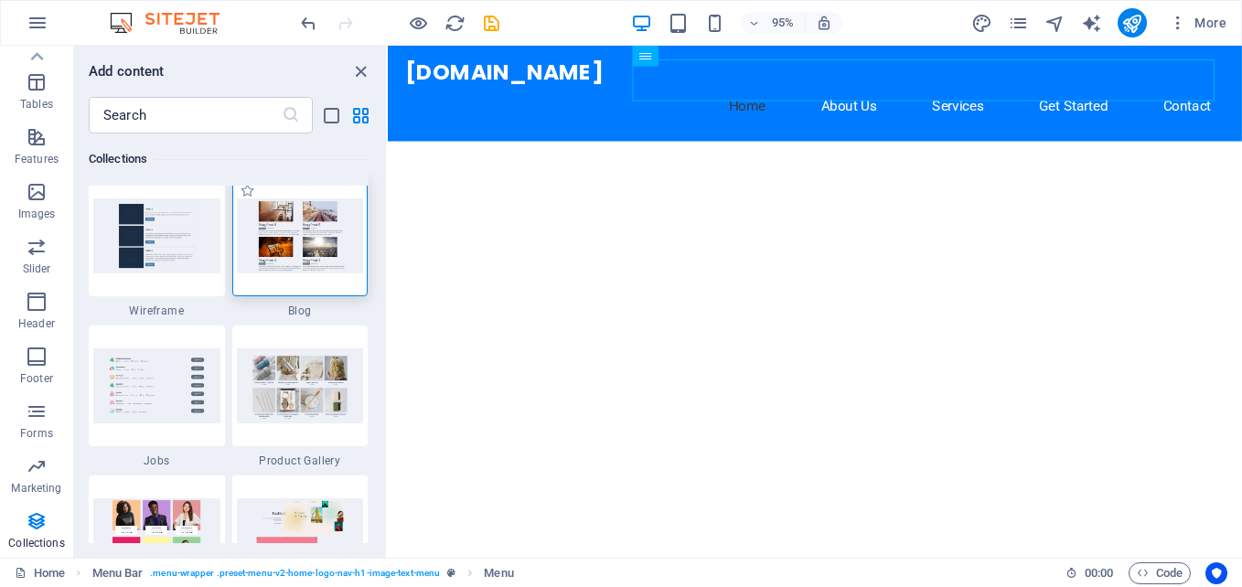
click at [311, 256] on img at bounding box center [300, 235] width 127 height 74
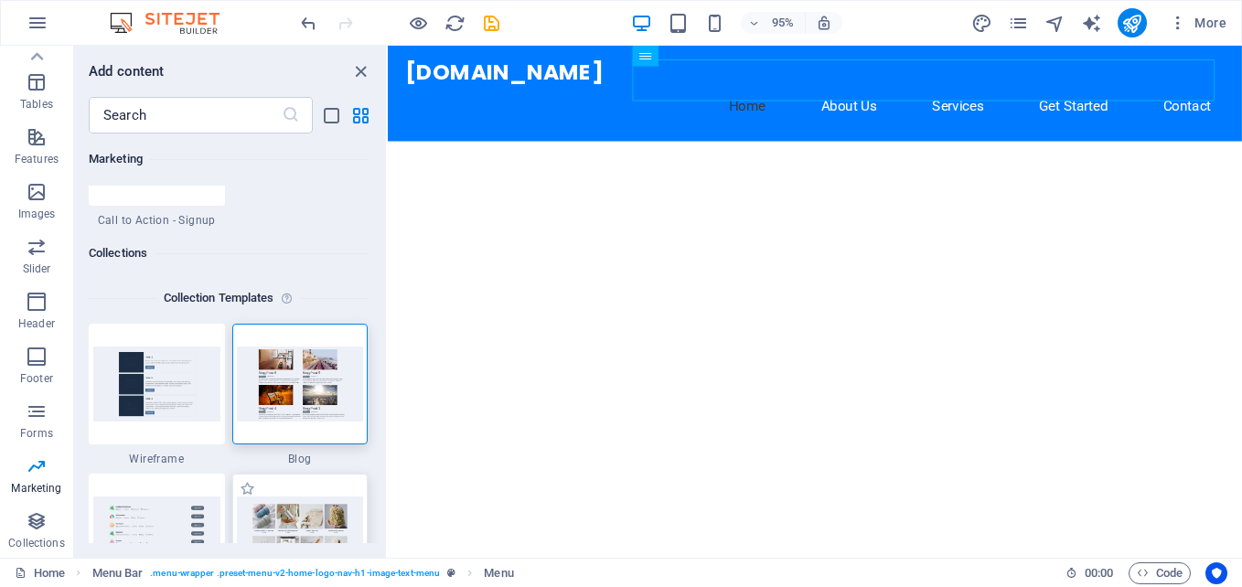
scroll to position [16518, 0]
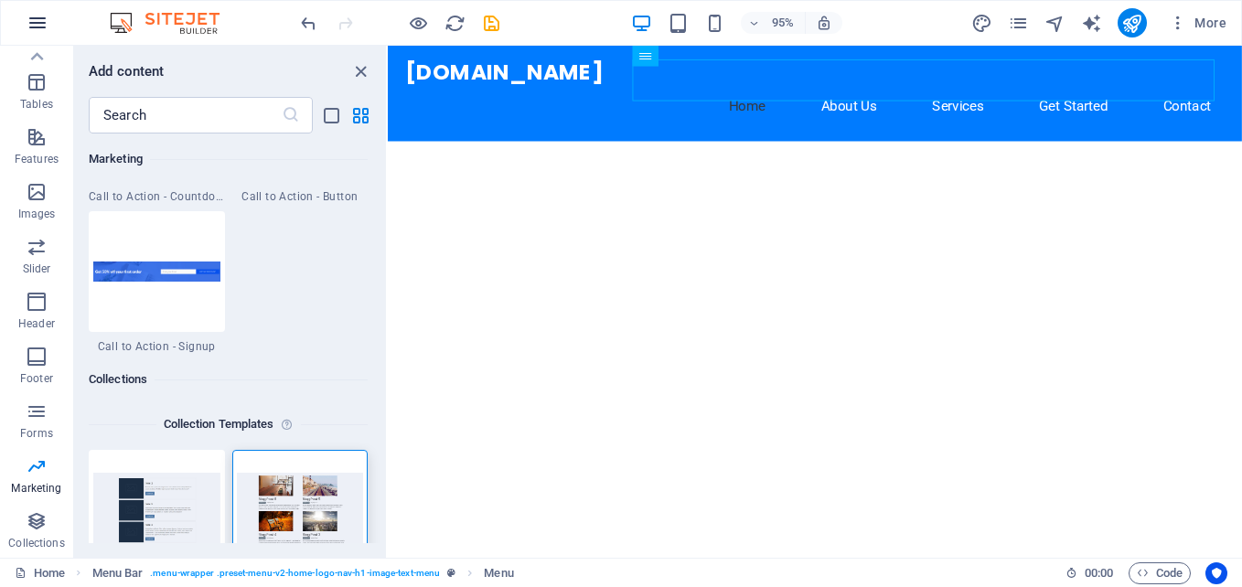
click at [39, 19] on icon "button" at bounding box center [38, 23] width 22 height 22
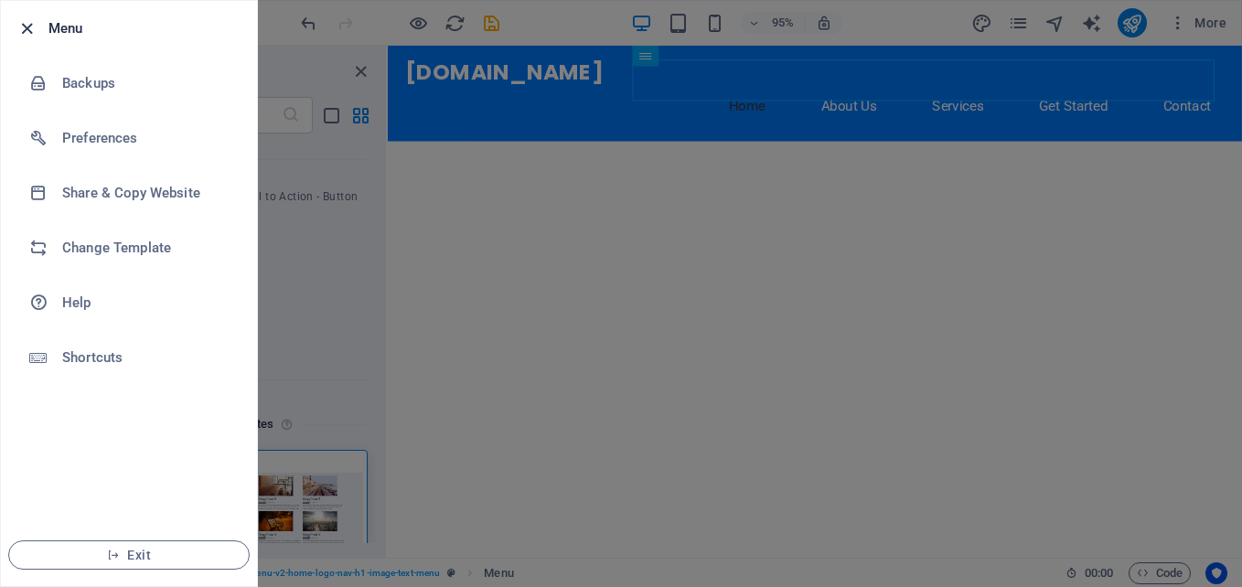
click at [26, 25] on icon "button" at bounding box center [26, 28] width 21 height 21
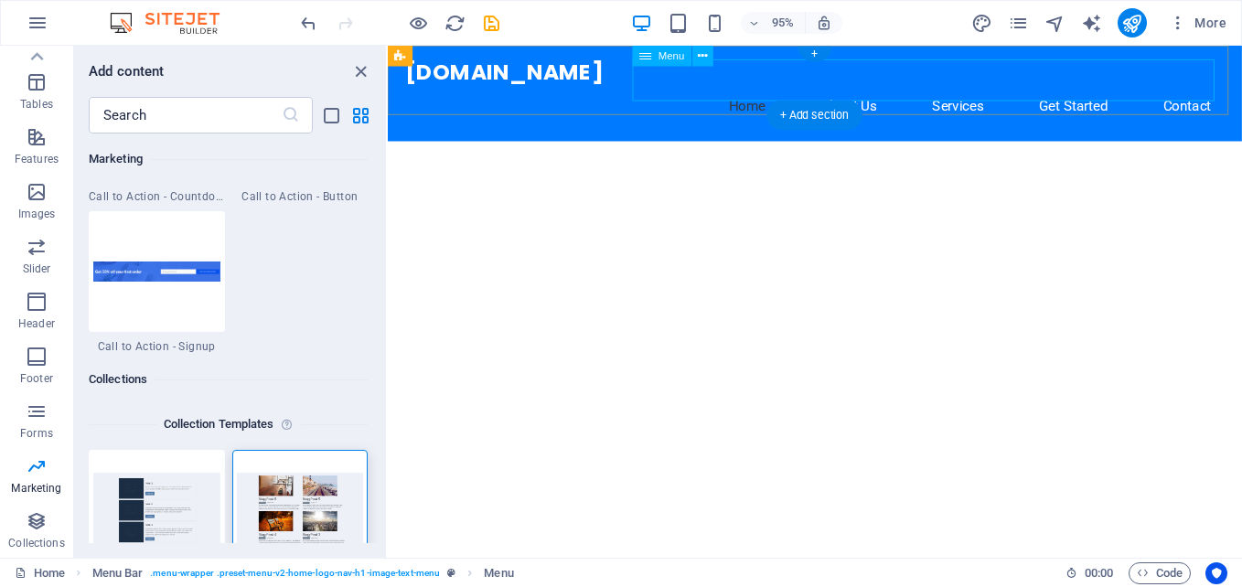
click at [1107, 88] on nav "Home About Us Services Get Started Contact" at bounding box center [837, 110] width 863 height 44
select select
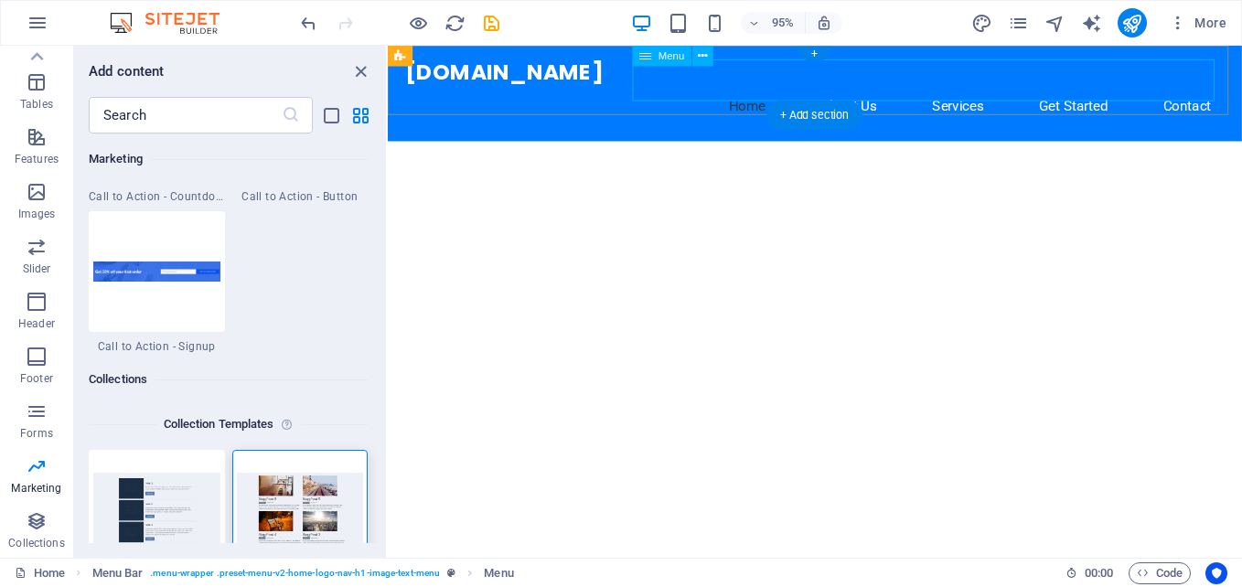
select select
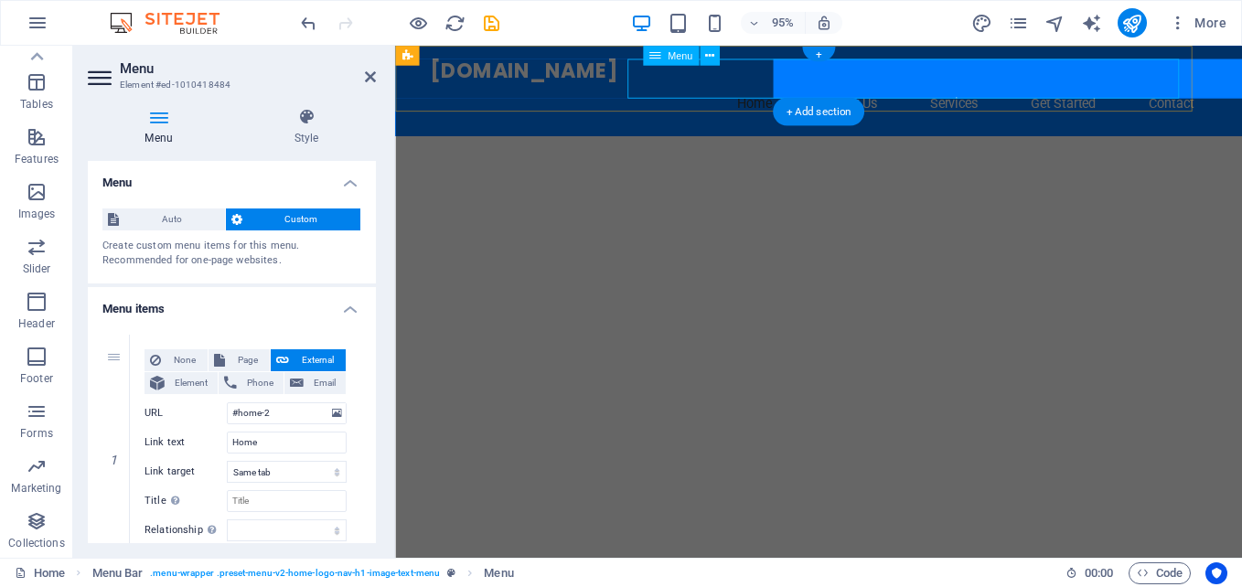
click at [1147, 88] on nav "Home About Us Services Get Started Contact" at bounding box center [865, 110] width 863 height 44
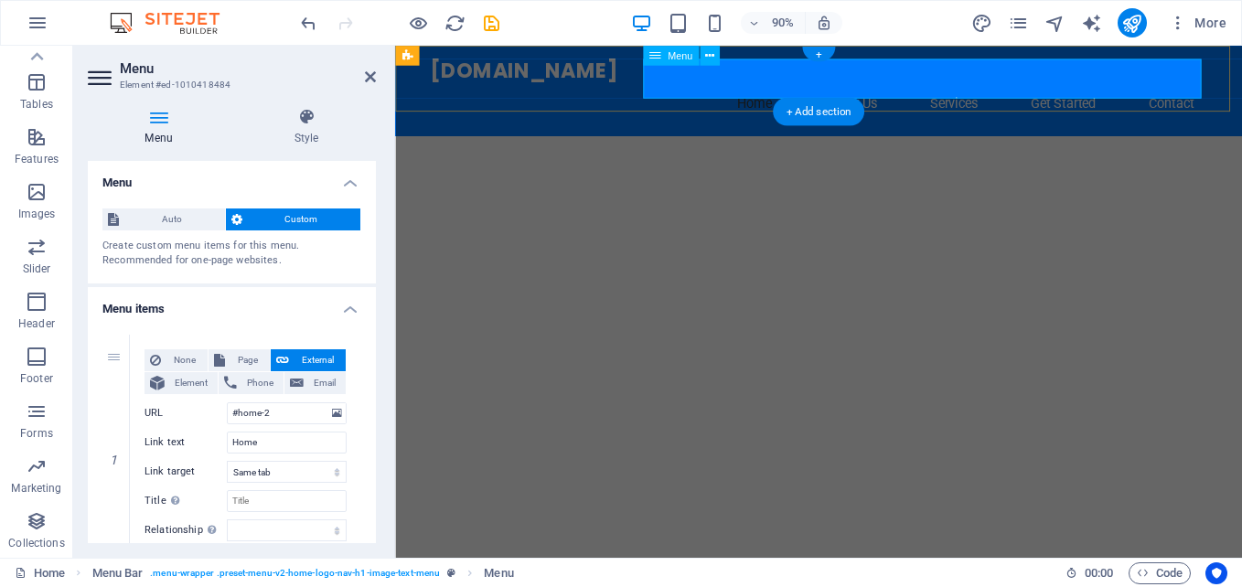
click at [1147, 88] on nav "Home About Us Services Get Started Contact" at bounding box center [865, 110] width 863 height 44
click at [1146, 88] on nav "Home About Us Services Get Started Contact" at bounding box center [865, 110] width 863 height 44
click at [1143, 88] on nav "Home About Us Services Get Started Contact" at bounding box center [865, 110] width 863 height 44
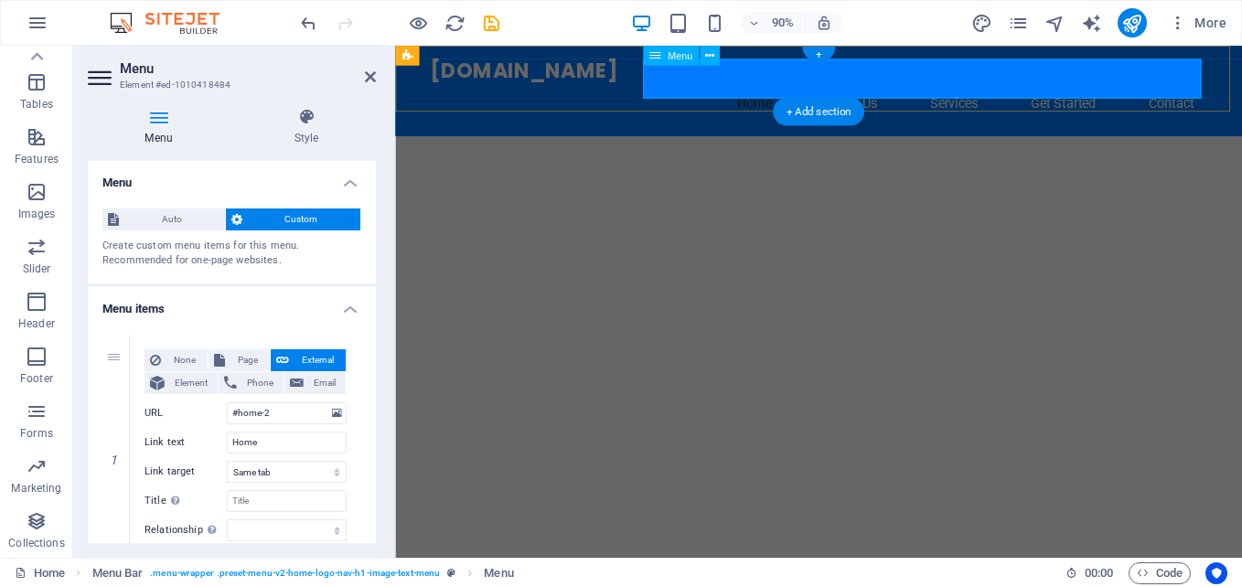
click at [1141, 88] on nav "Home About Us Services Get Started Contact" at bounding box center [865, 110] width 863 height 44
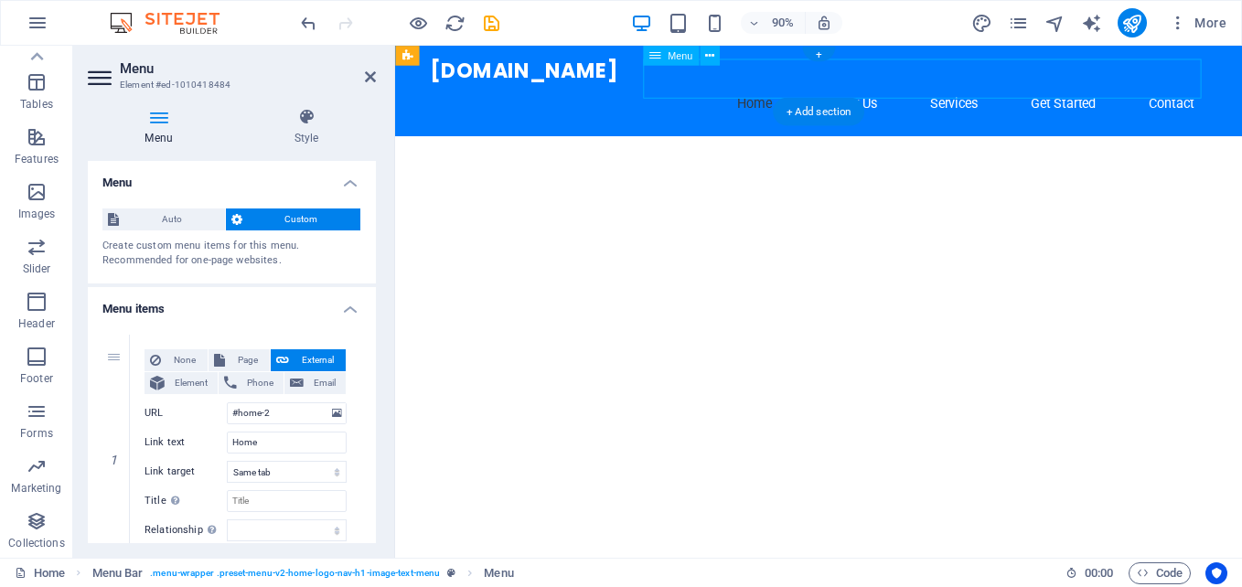
click at [1141, 88] on nav "Home About Us Services Get Started Contact" at bounding box center [865, 110] width 863 height 44
click at [1131, 88] on nav "Home About Us Services Get Started Contact" at bounding box center [865, 110] width 863 height 44
click at [890, 88] on nav "Home About Us Services Get Started Contact" at bounding box center [865, 110] width 863 height 44
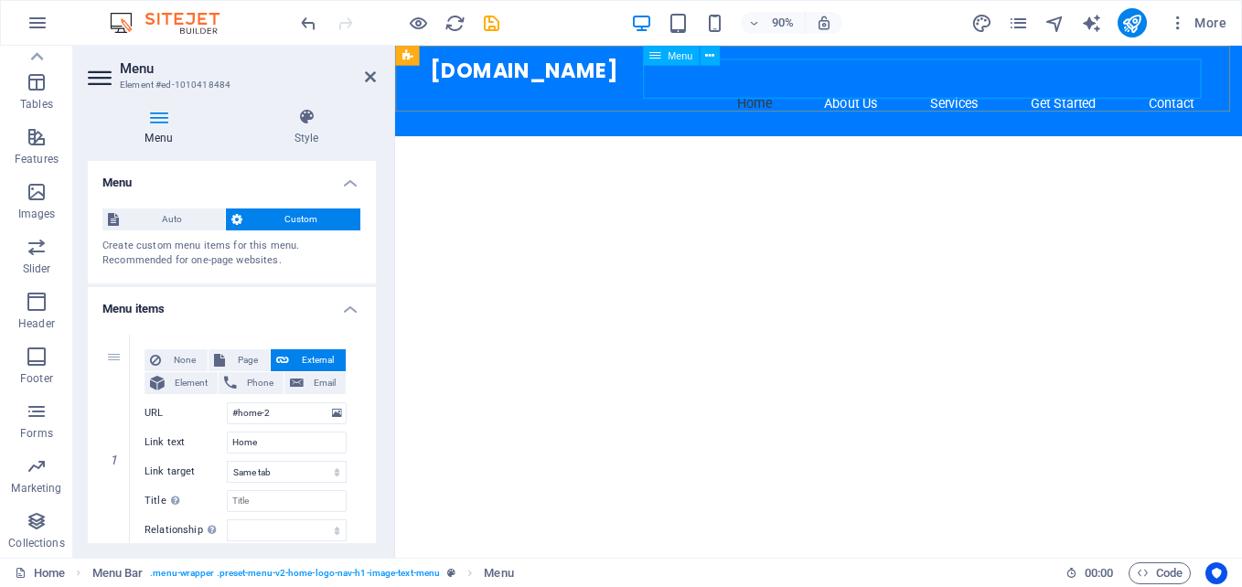
click at [890, 88] on nav "Home About Us Services Get Started Contact" at bounding box center [865, 110] width 863 height 44
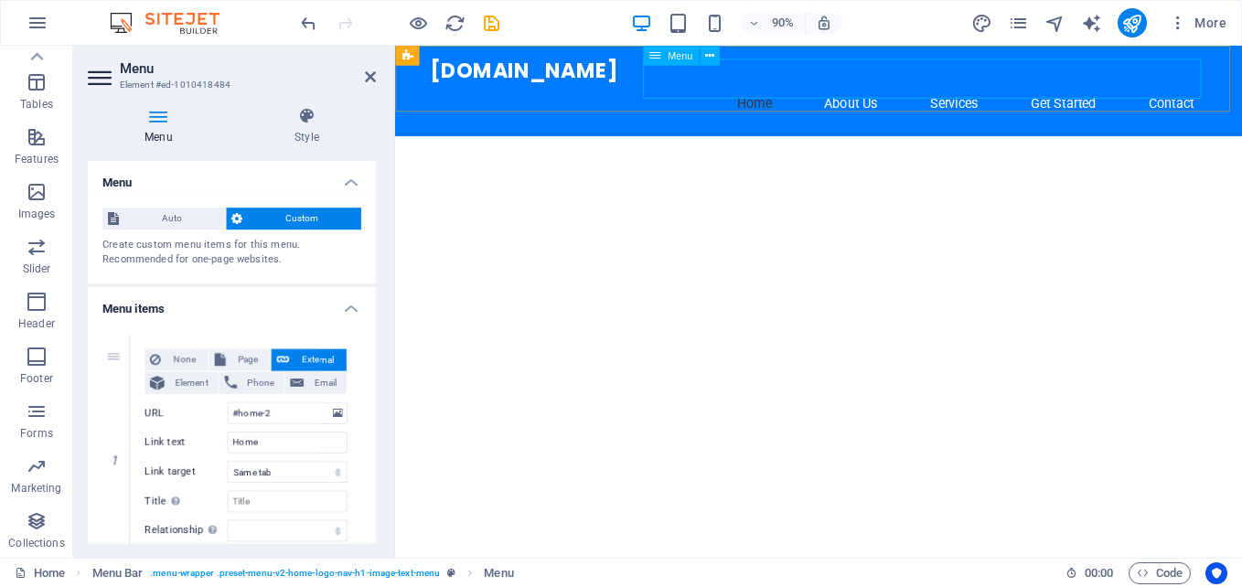
click at [890, 88] on nav "Home About Us Services Get Started Contact" at bounding box center [865, 110] width 863 height 44
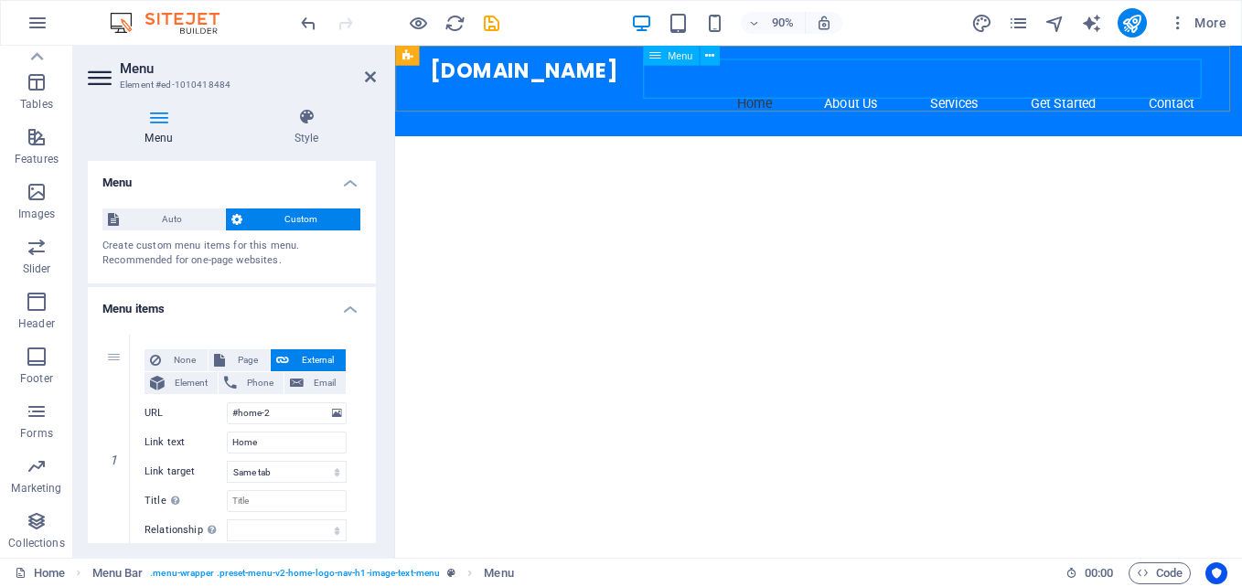
click at [890, 88] on nav "Home About Us Services Get Started Contact" at bounding box center [865, 110] width 863 height 44
click at [369, 69] on h2 "Menu" at bounding box center [248, 68] width 256 height 16
click at [368, 75] on icon at bounding box center [370, 76] width 11 height 15
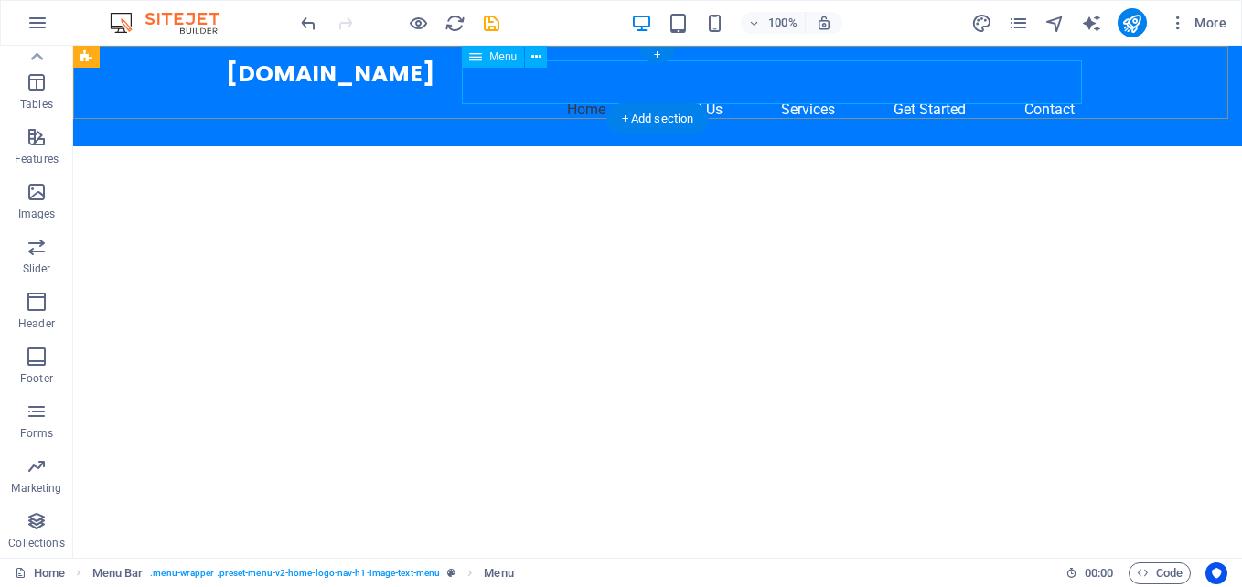
click at [700, 88] on nav "Home About Us Services Get Started Contact" at bounding box center [657, 110] width 863 height 44
click at [698, 88] on nav "Home About Us Services Get Started Contact" at bounding box center [657, 110] width 863 height 44
select select
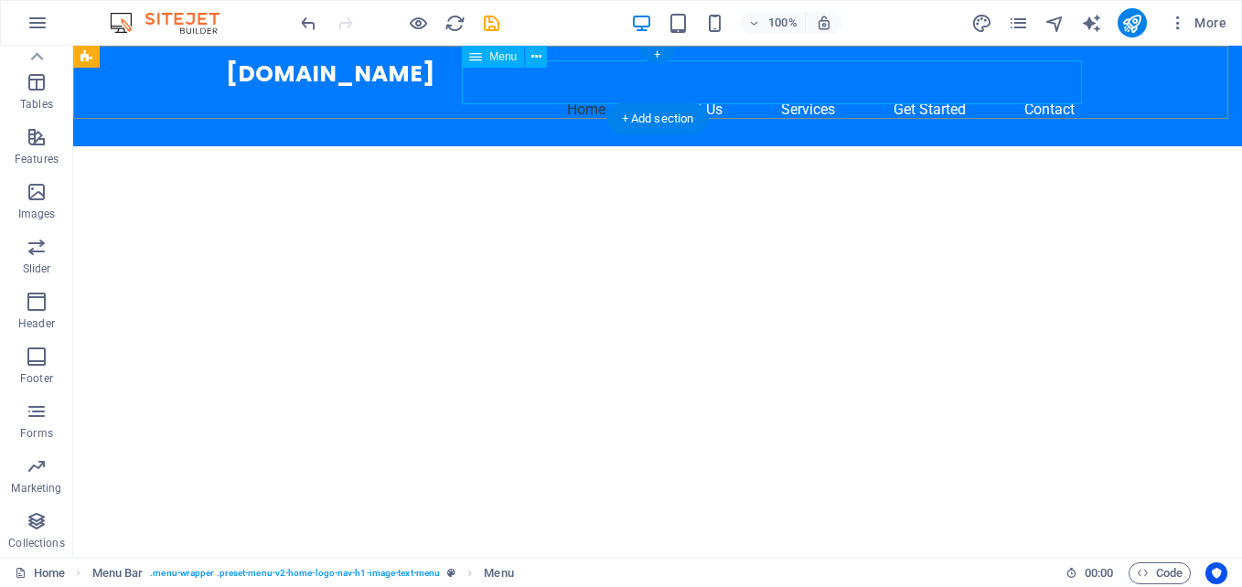
select select
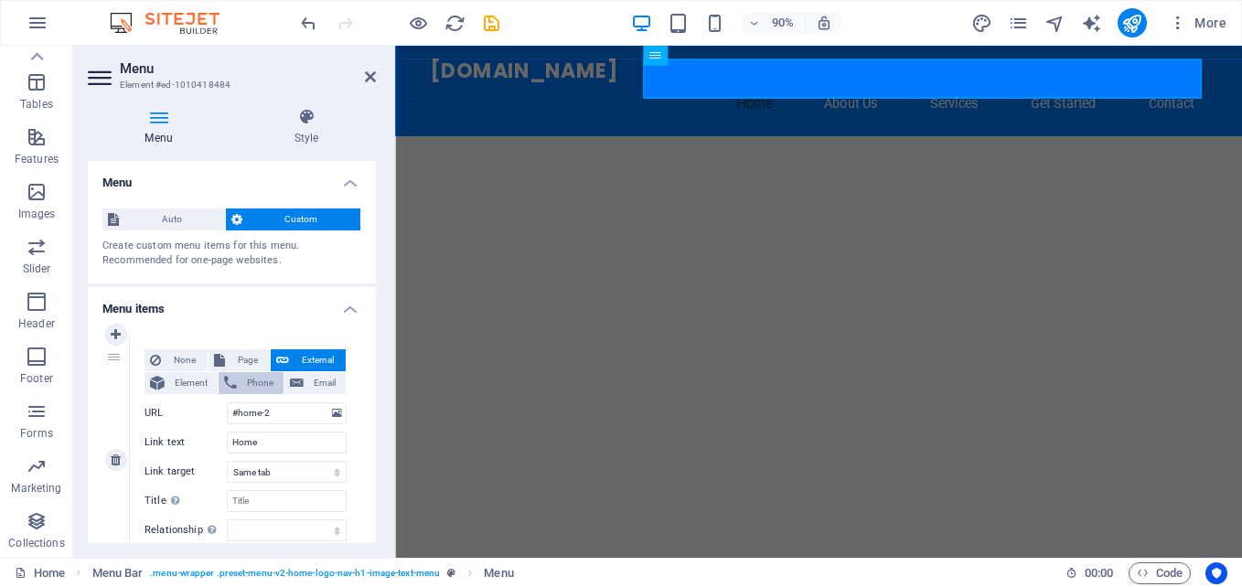
click at [251, 378] on span "Phone" at bounding box center [260, 383] width 36 height 22
select select
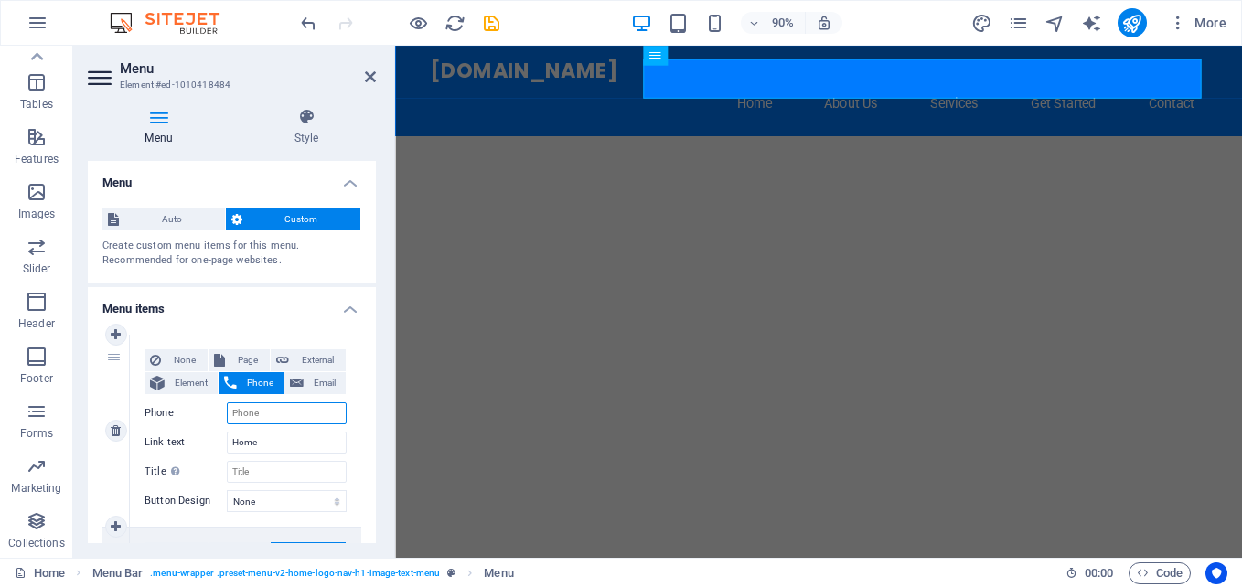
click at [262, 411] on input "Phone" at bounding box center [287, 413] width 120 height 22
type input "0"
select select
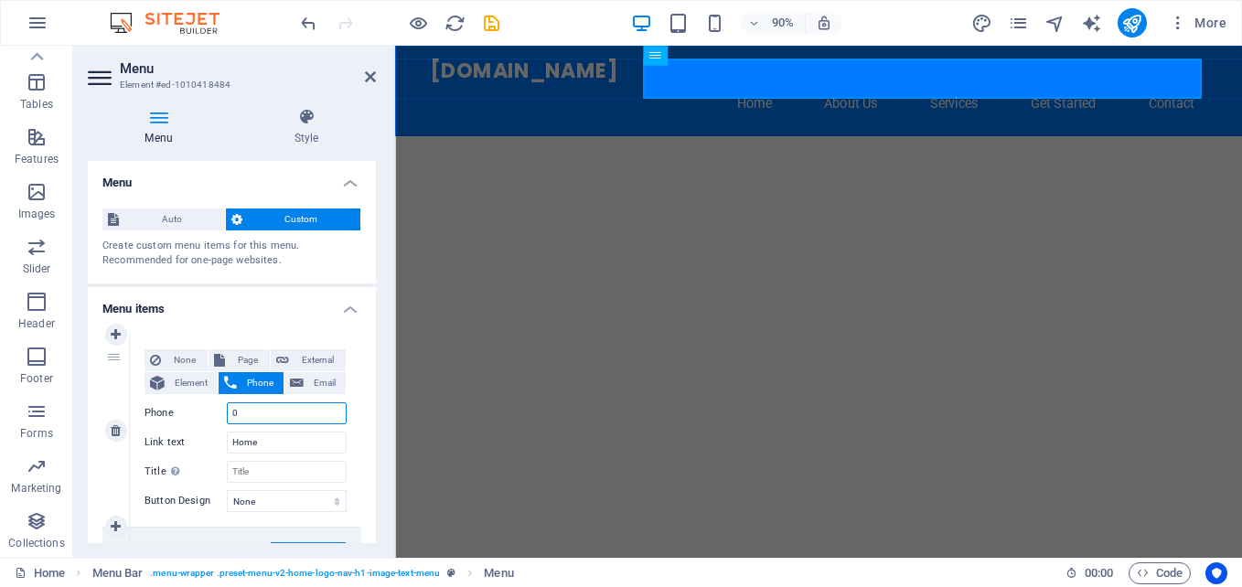
select select
type input "00"
select select
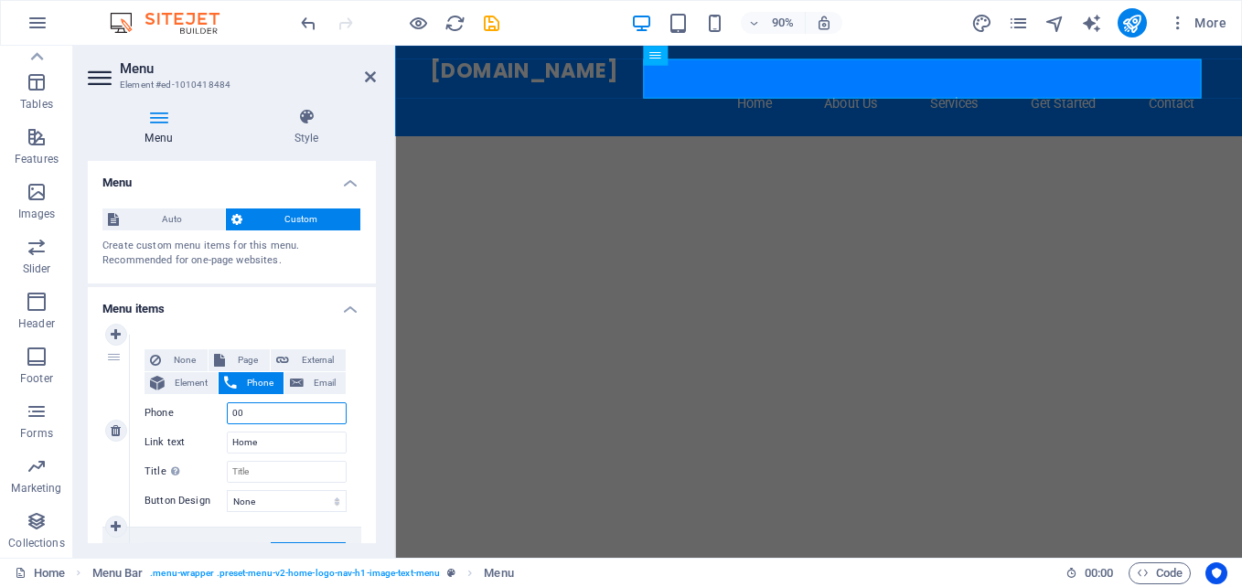
select select
type input "0"
select select
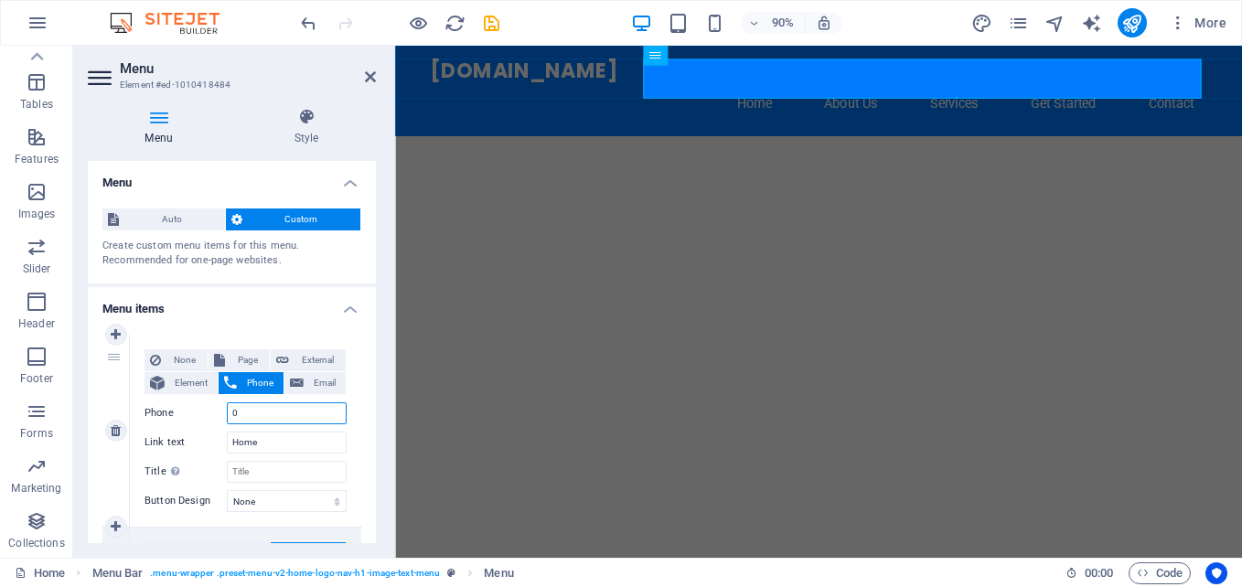
select select
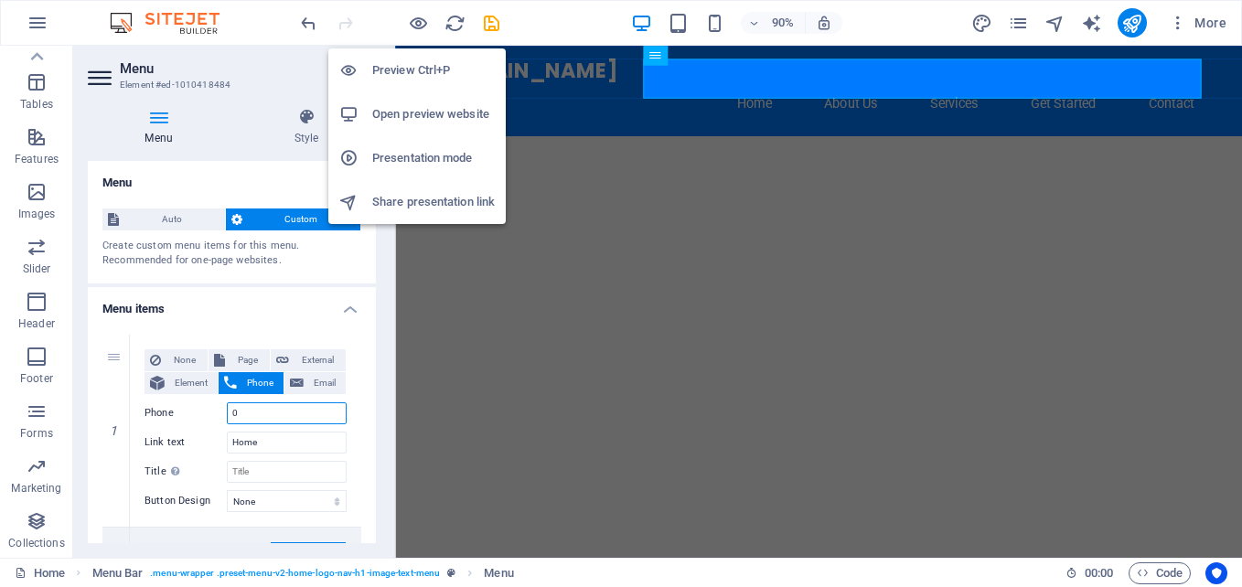
type input "0"
click at [400, 64] on h6 "Preview Ctrl+P" at bounding box center [433, 70] width 123 height 22
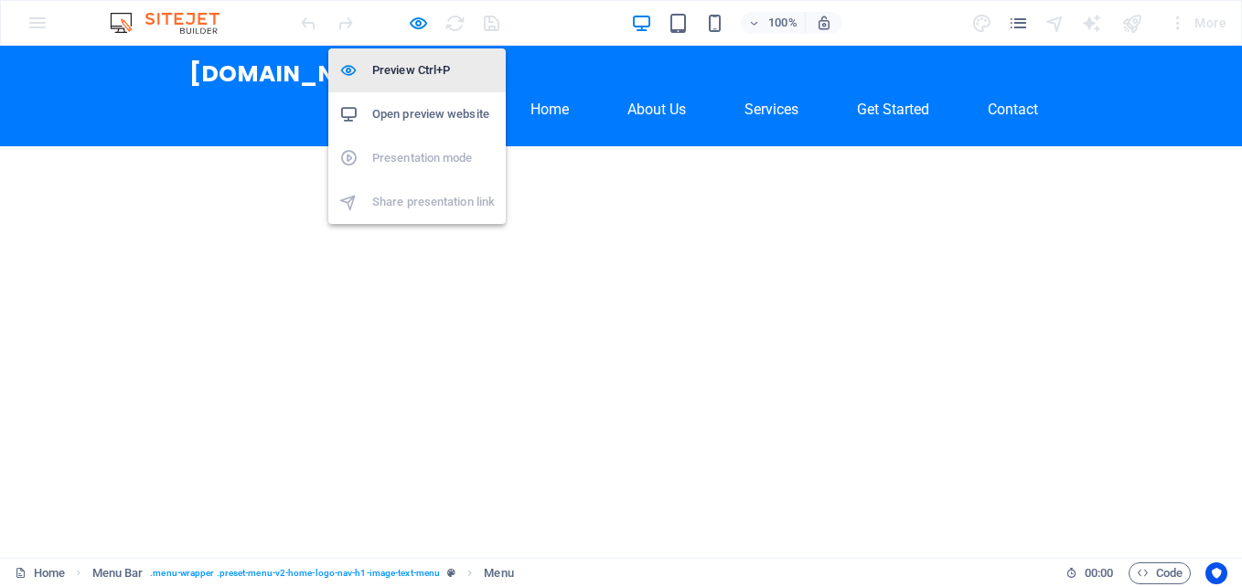
click at [401, 66] on h6 "Preview Ctrl+P" at bounding box center [433, 70] width 123 height 22
select select
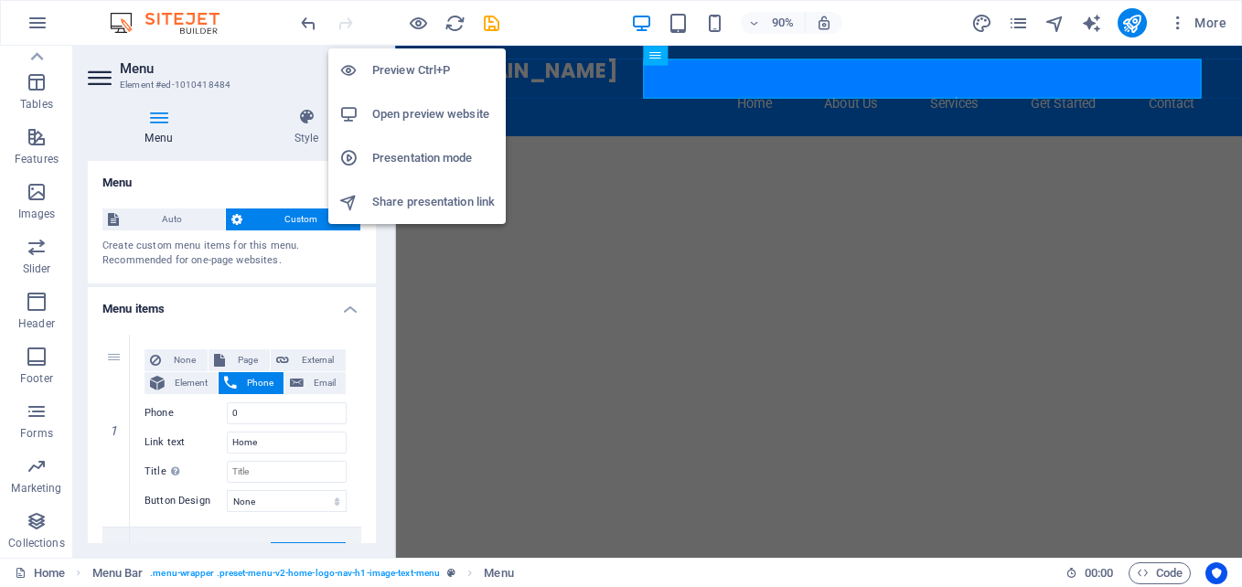
click at [401, 66] on h6 "Preview Ctrl+P" at bounding box center [433, 70] width 123 height 22
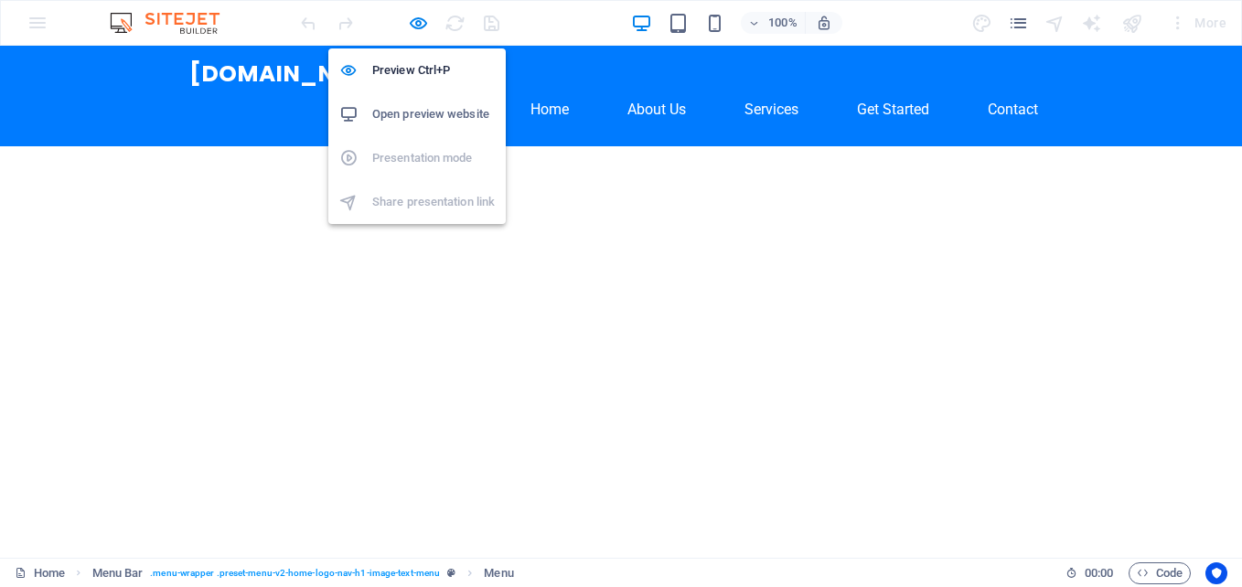
click at [421, 108] on h6 "Open preview website" at bounding box center [433, 114] width 123 height 22
